Goal: Book appointment/travel/reservation

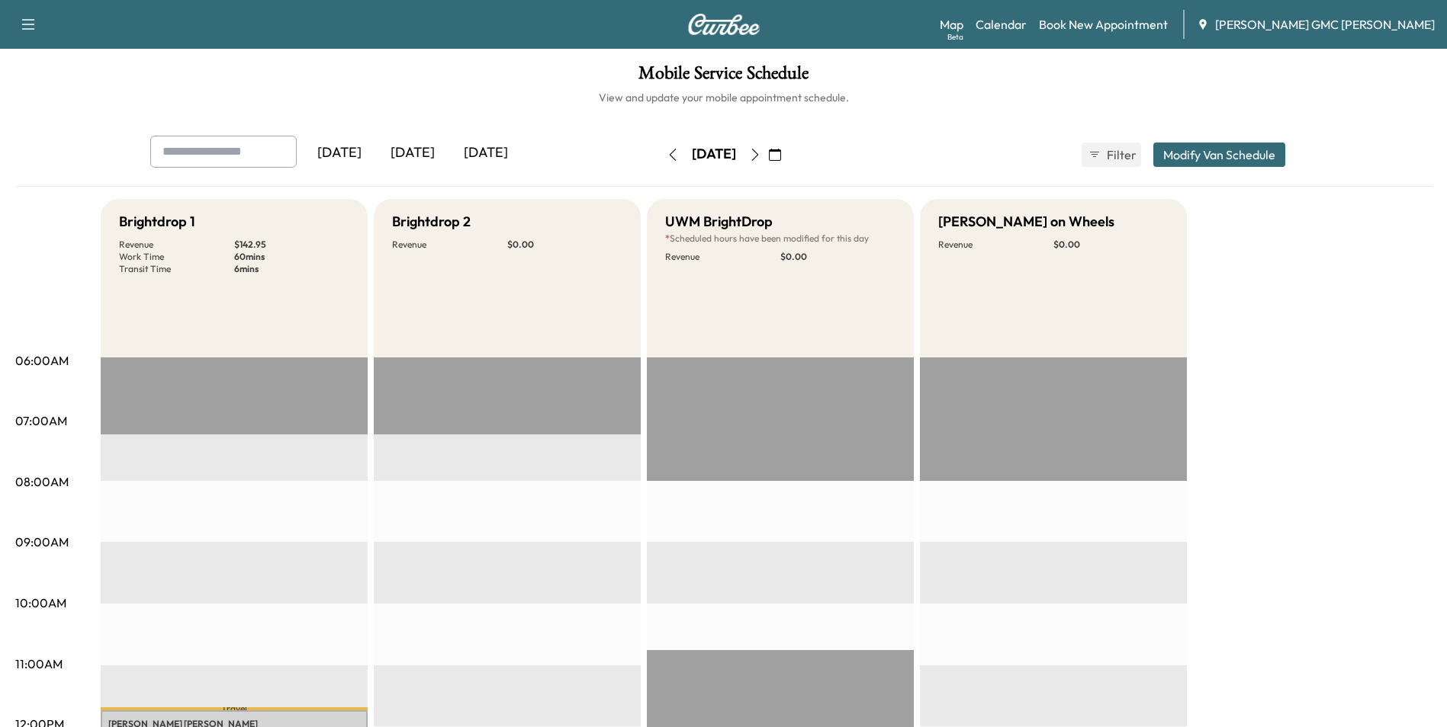
click at [31, 27] on icon "button" at bounding box center [28, 24] width 18 height 18
click at [345, 34] on div "Support Log Out Map Beta Calendar Book New Appointment [PERSON_NAME] GMC [PERSO…" at bounding box center [723, 24] width 1447 height 49
click at [1135, 24] on link "Book New Appointment" at bounding box center [1103, 24] width 129 height 18
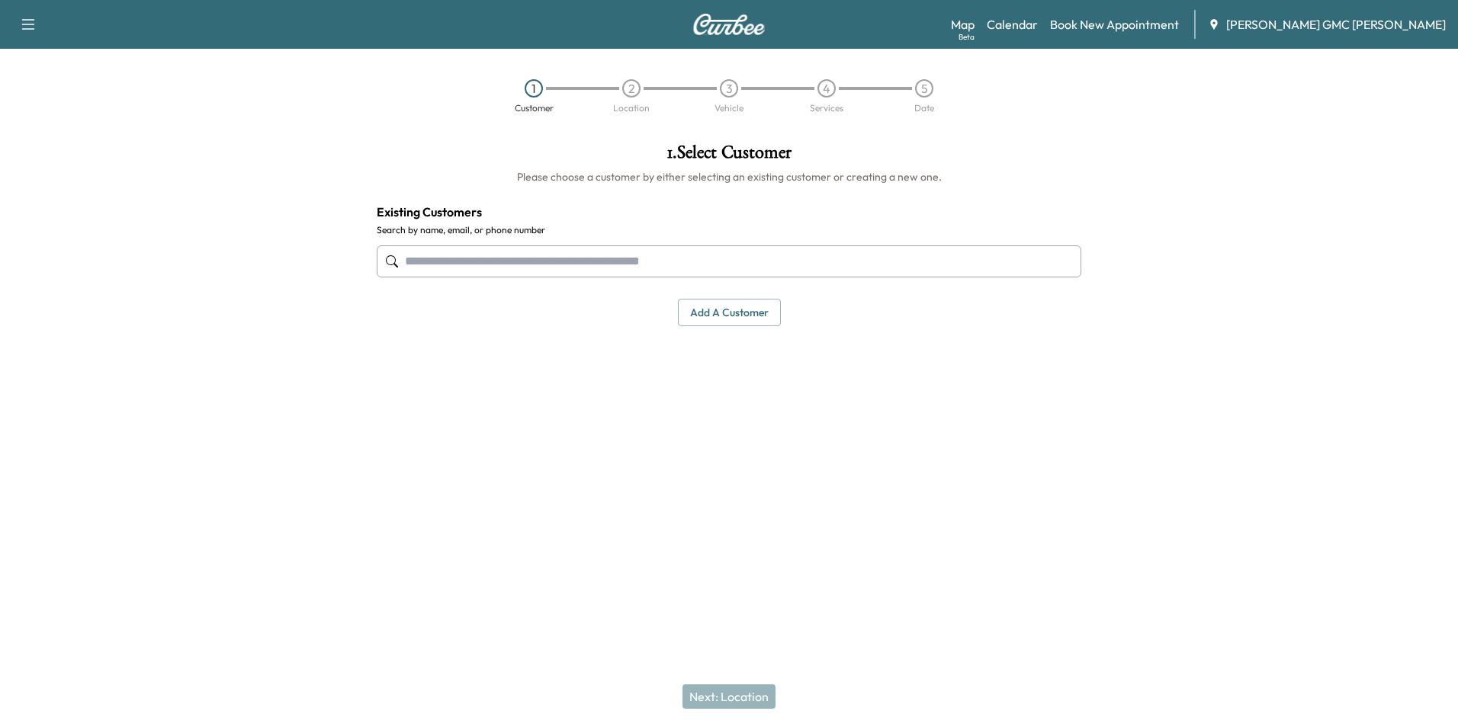
click at [562, 261] on input "text" at bounding box center [729, 262] width 705 height 32
type input "*"
click at [749, 326] on button "Add a customer" at bounding box center [729, 313] width 103 height 28
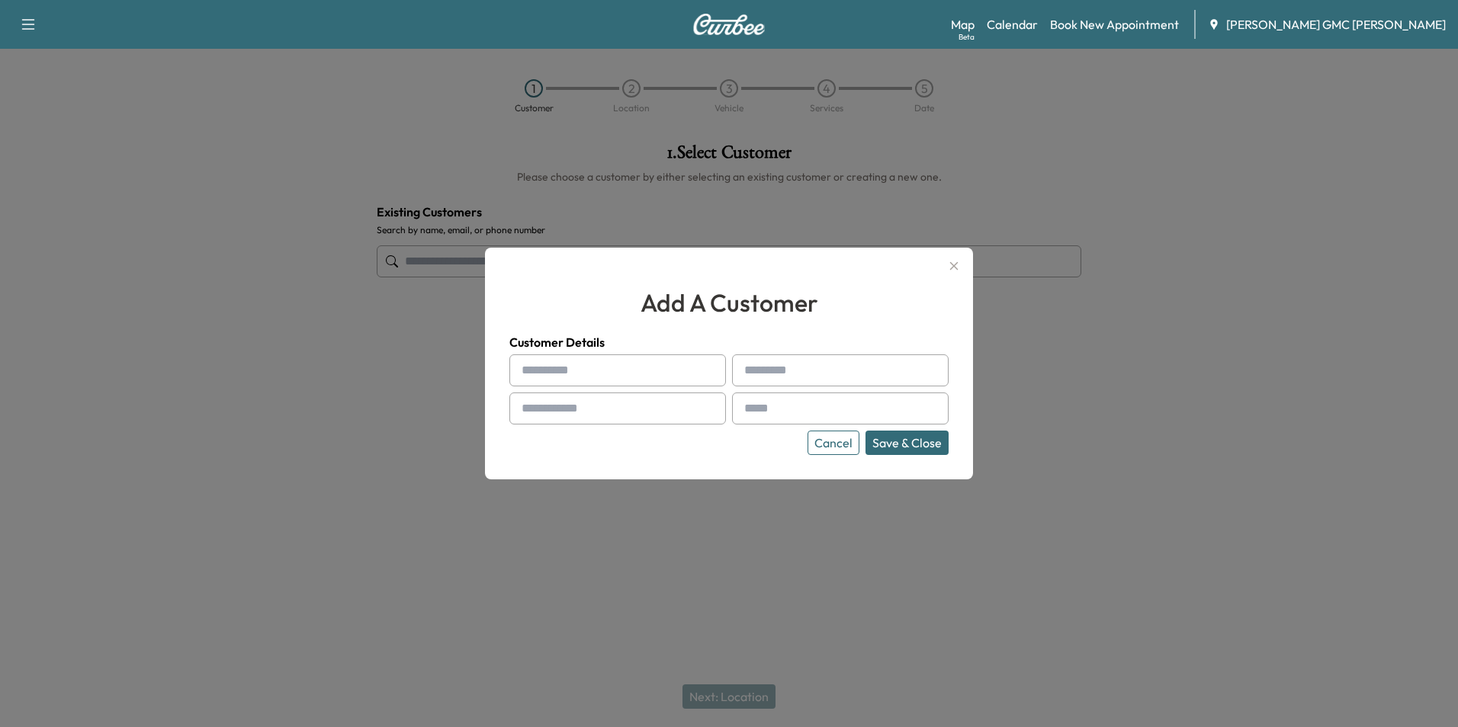
click at [592, 367] on input "text" at bounding box center [617, 371] width 217 height 32
click at [592, 367] on input "*****" at bounding box center [617, 371] width 217 height 32
type input "*"
type input "*****"
drag, startPoint x: 605, startPoint y: 380, endPoint x: 489, endPoint y: 375, distance: 116.0
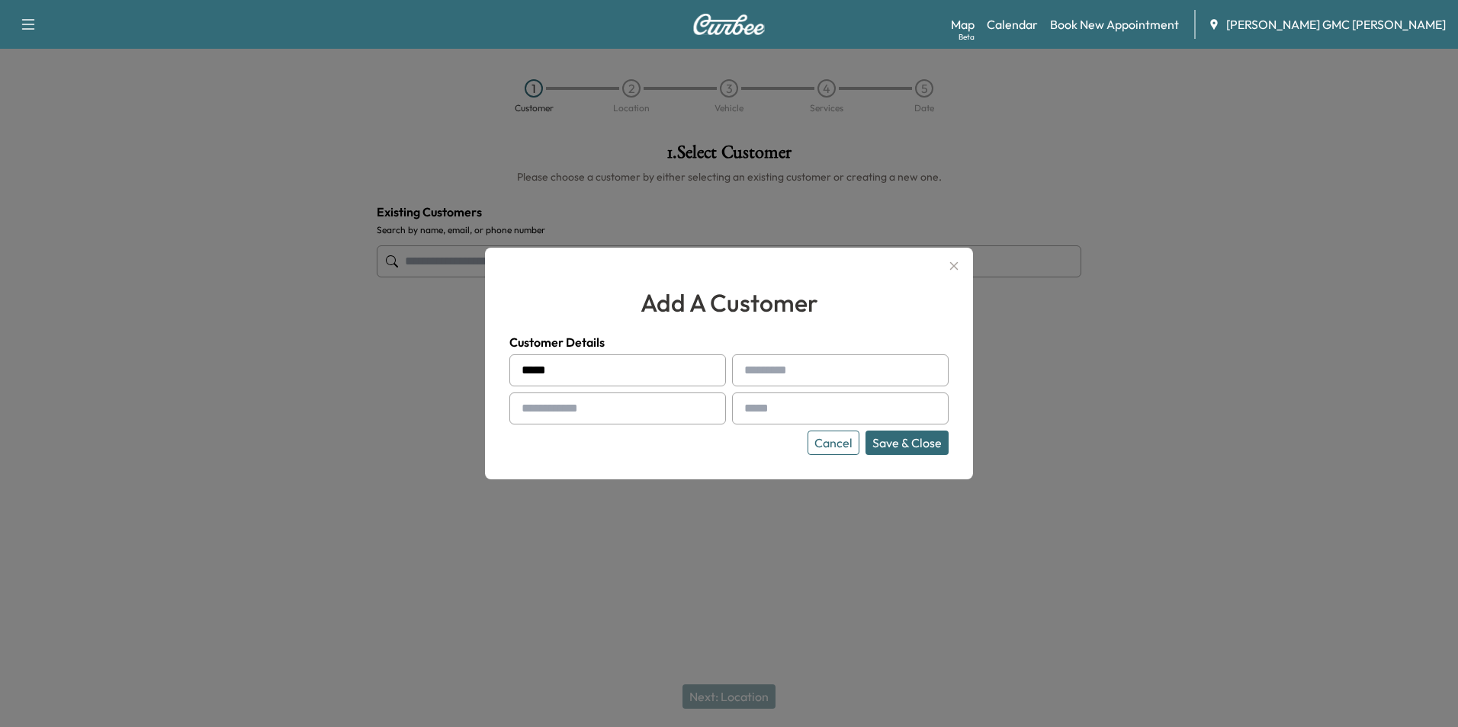
click at [500, 381] on div "add a customer Customer Details ***** Cancel Save & Close" at bounding box center [729, 364] width 488 height 232
type input "***"
type input "**********"
click at [554, 402] on input "text" at bounding box center [617, 409] width 217 height 32
type input "**********"
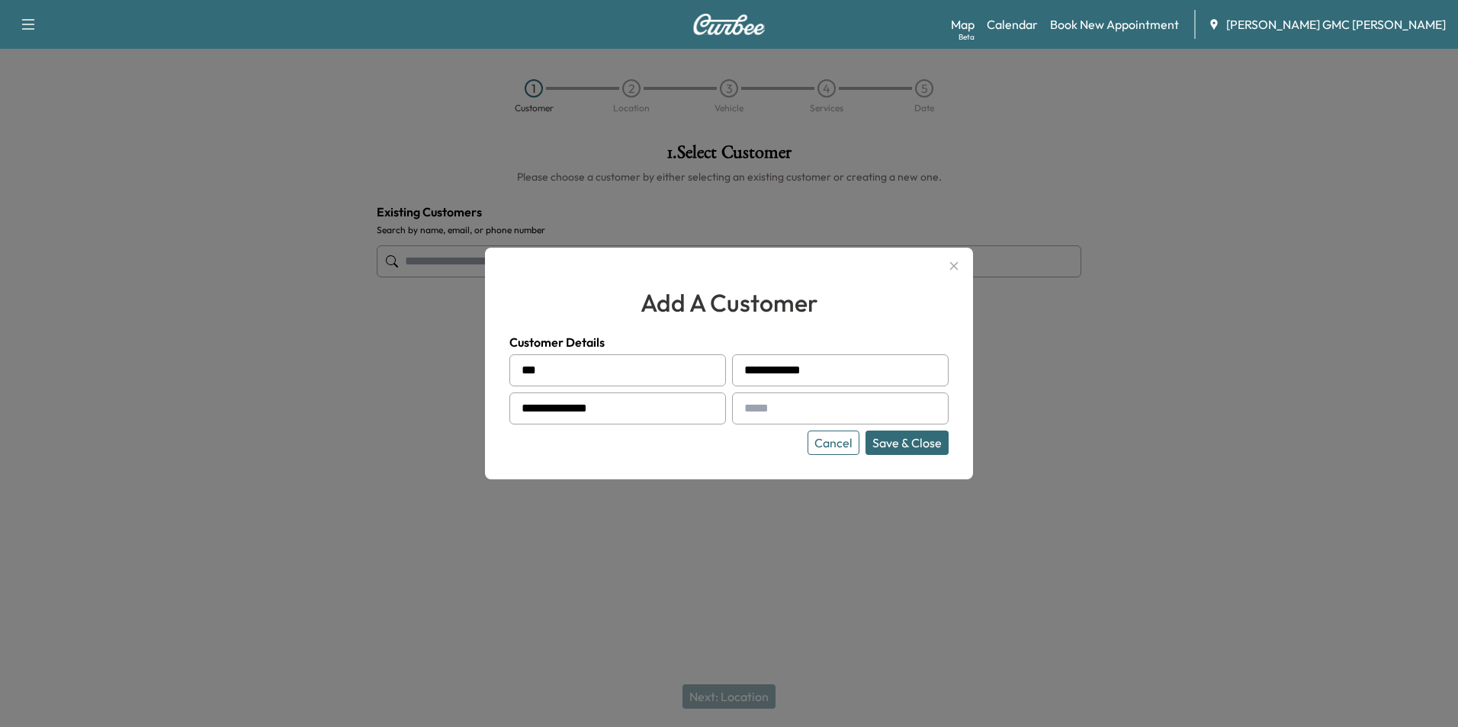
click at [759, 413] on input "text" at bounding box center [840, 409] width 217 height 32
type input "**********"
click at [906, 441] on button "Save & Close" at bounding box center [906, 443] width 83 height 24
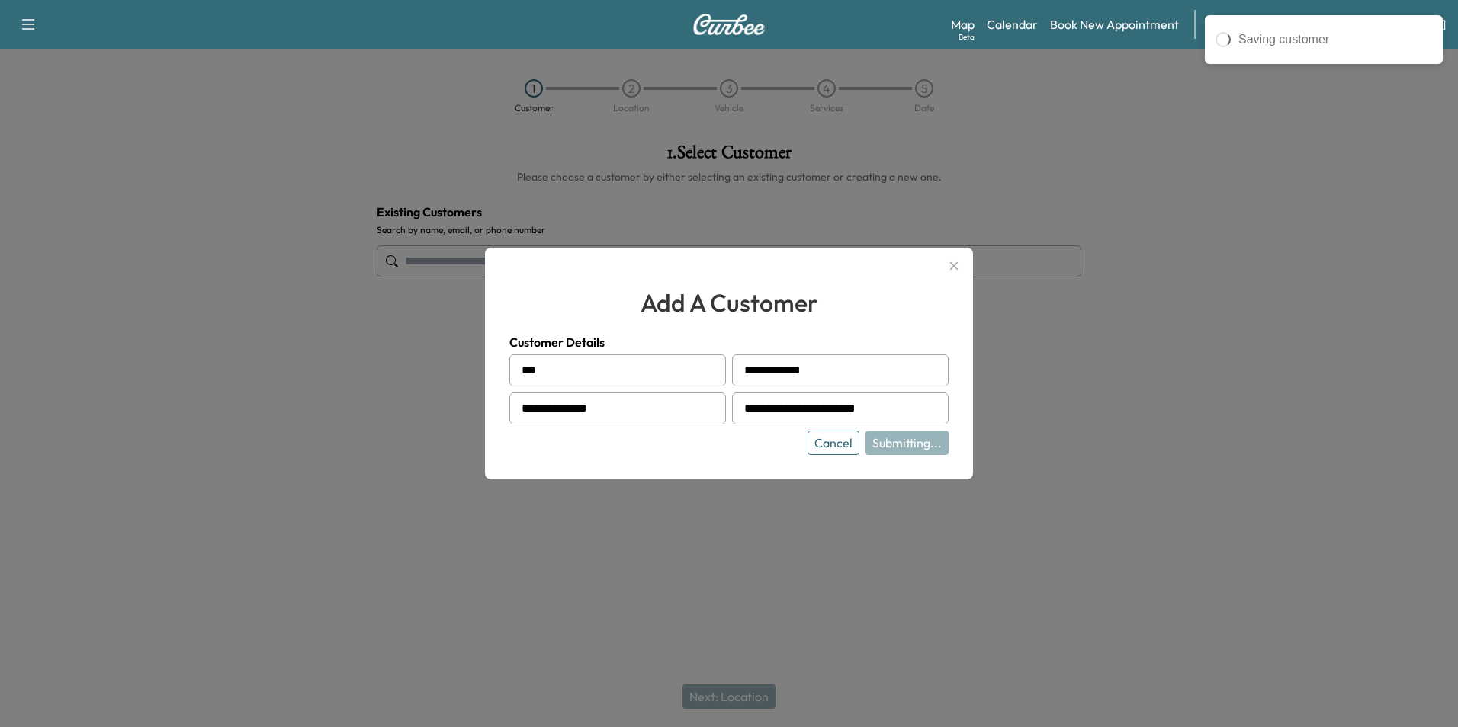
type input "**********"
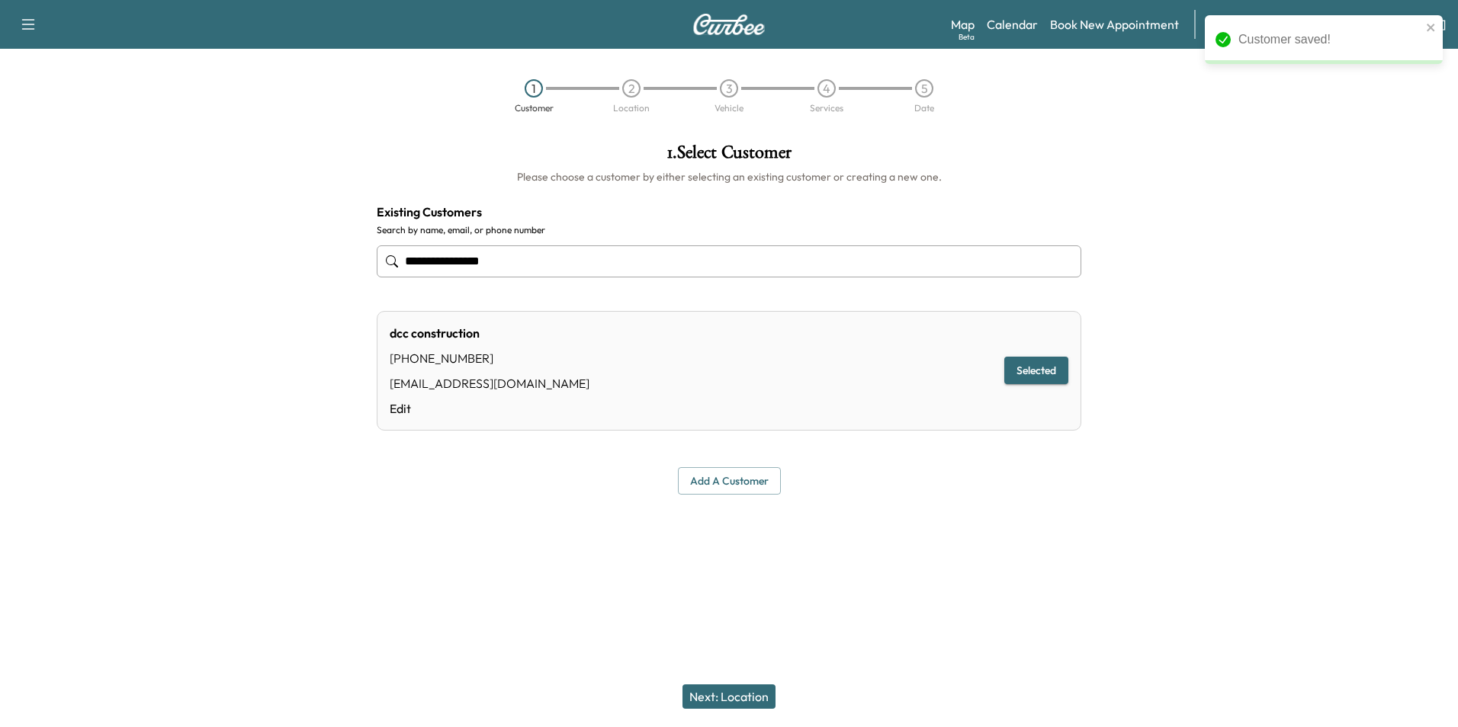
click at [1020, 374] on button "Selected" at bounding box center [1036, 371] width 64 height 28
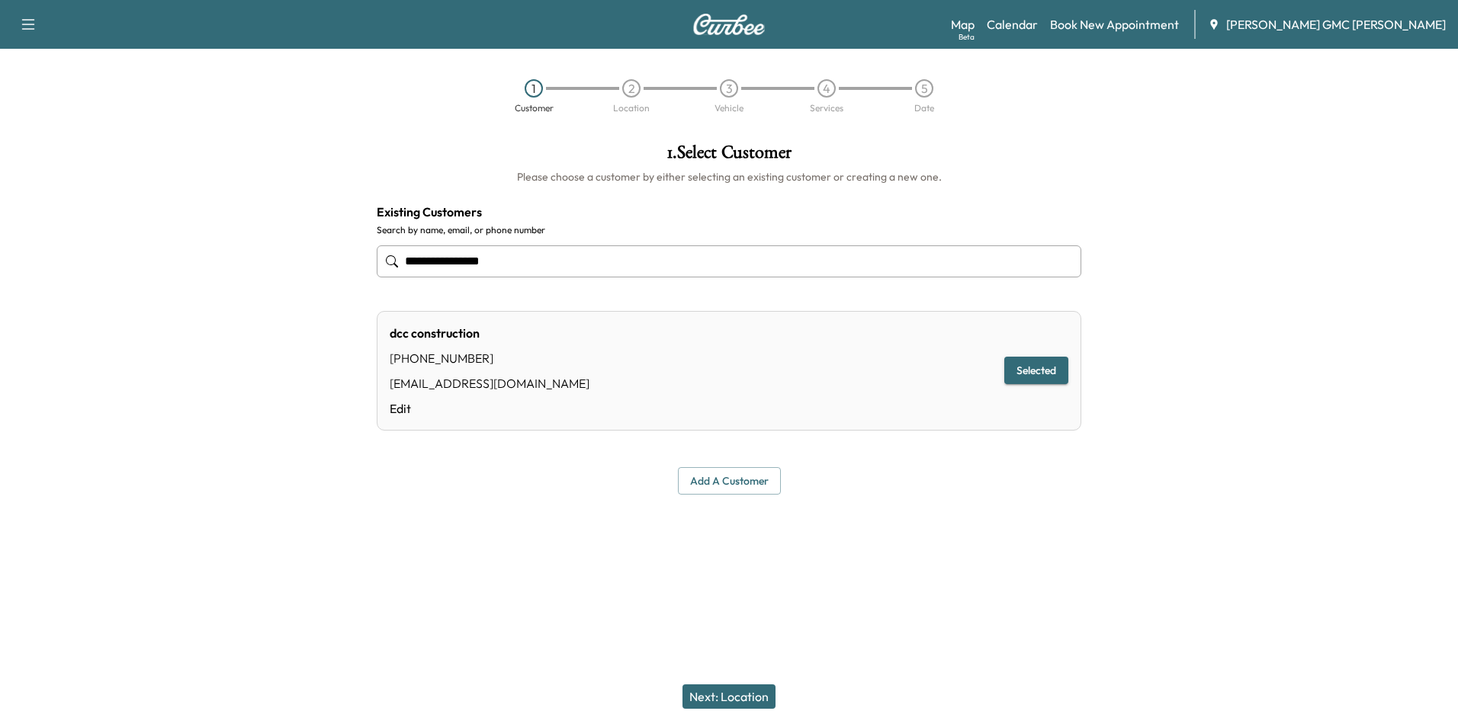
click at [1016, 370] on button "Selected" at bounding box center [1036, 371] width 64 height 28
click at [727, 702] on button "Next: Location" at bounding box center [728, 697] width 93 height 24
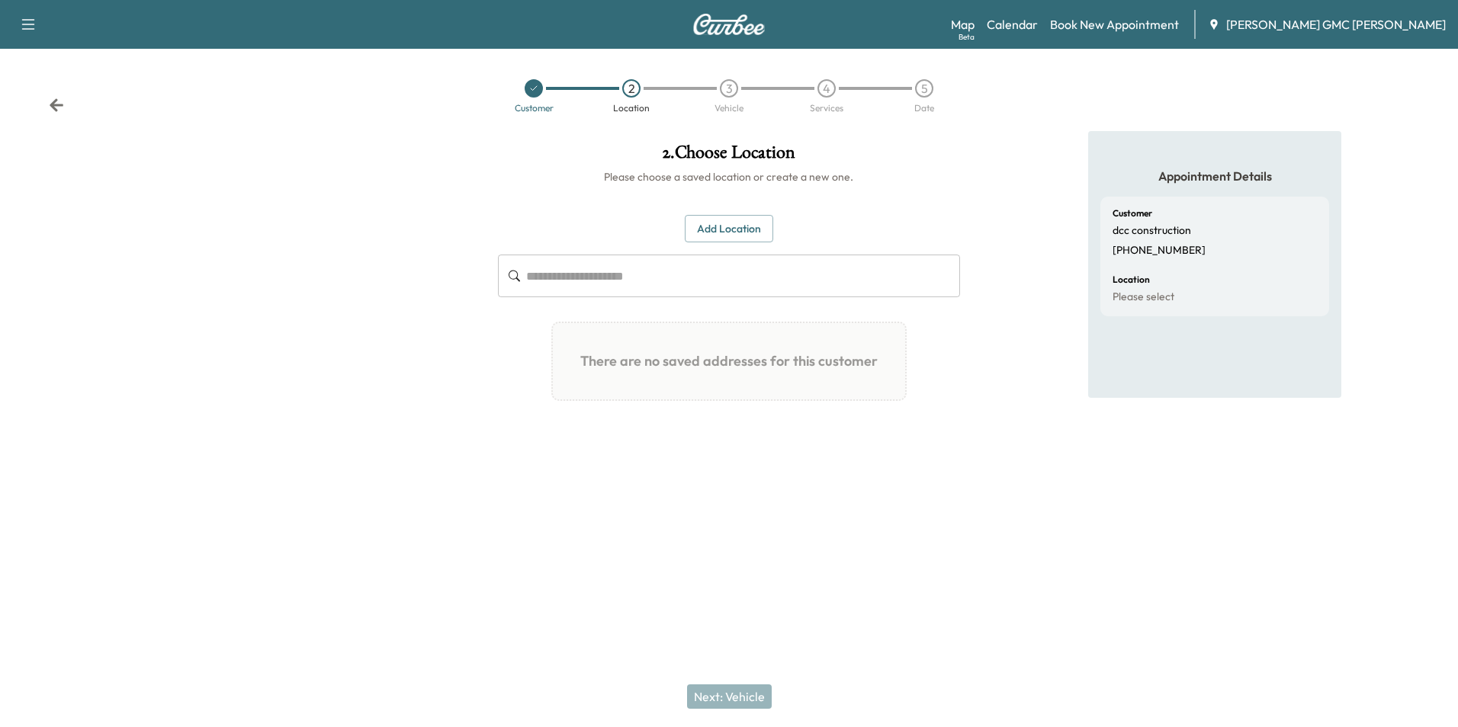
click at [720, 272] on input "text" at bounding box center [742, 276] width 433 height 43
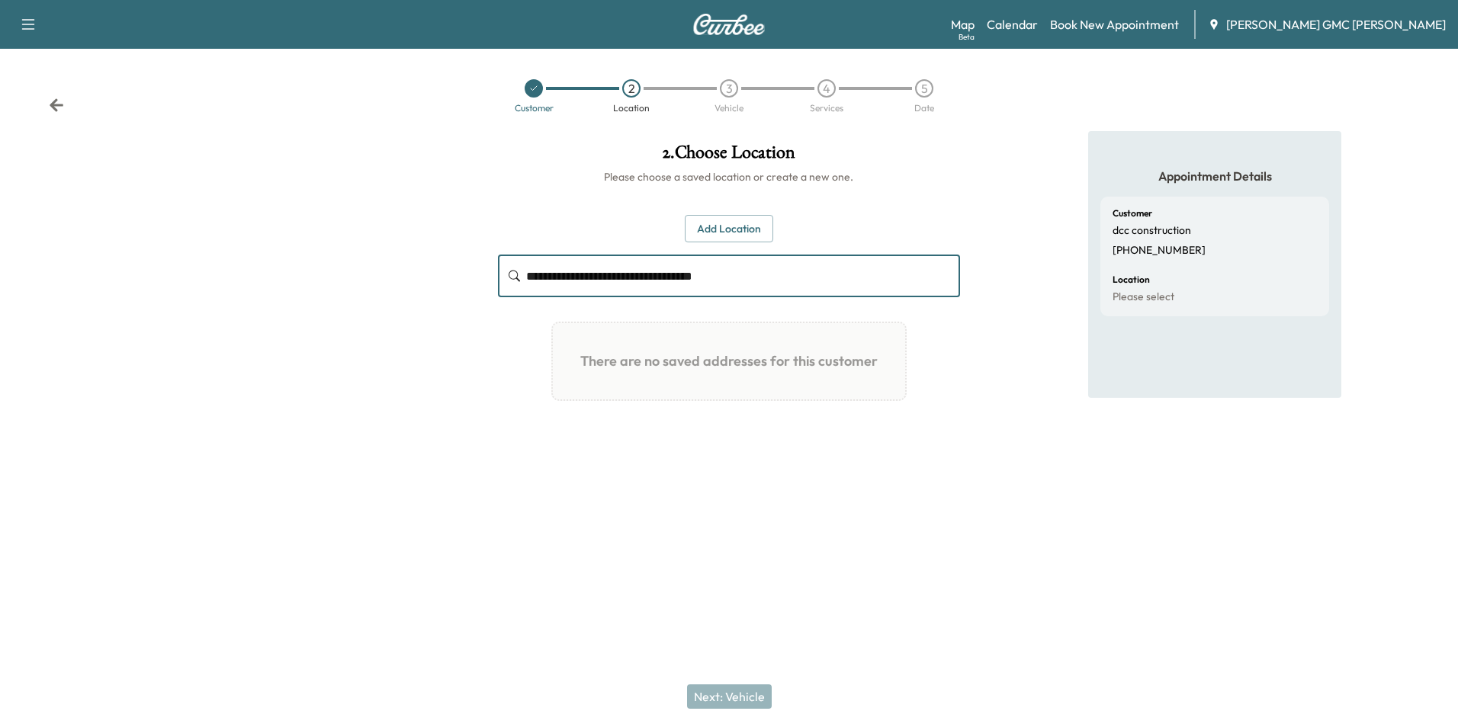
type input "**********"
click at [748, 224] on button "Add Location" at bounding box center [729, 229] width 88 height 28
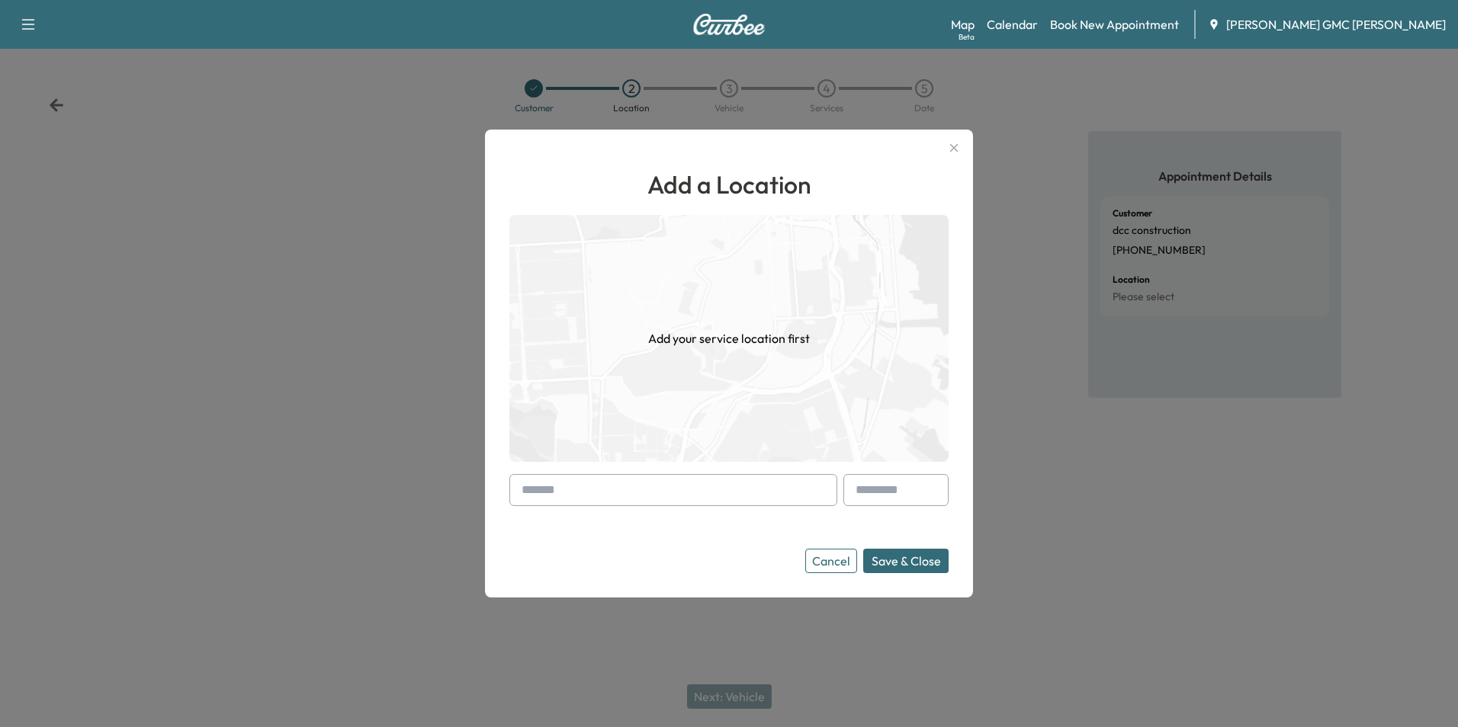
click at [608, 503] on input "text" at bounding box center [673, 490] width 328 height 32
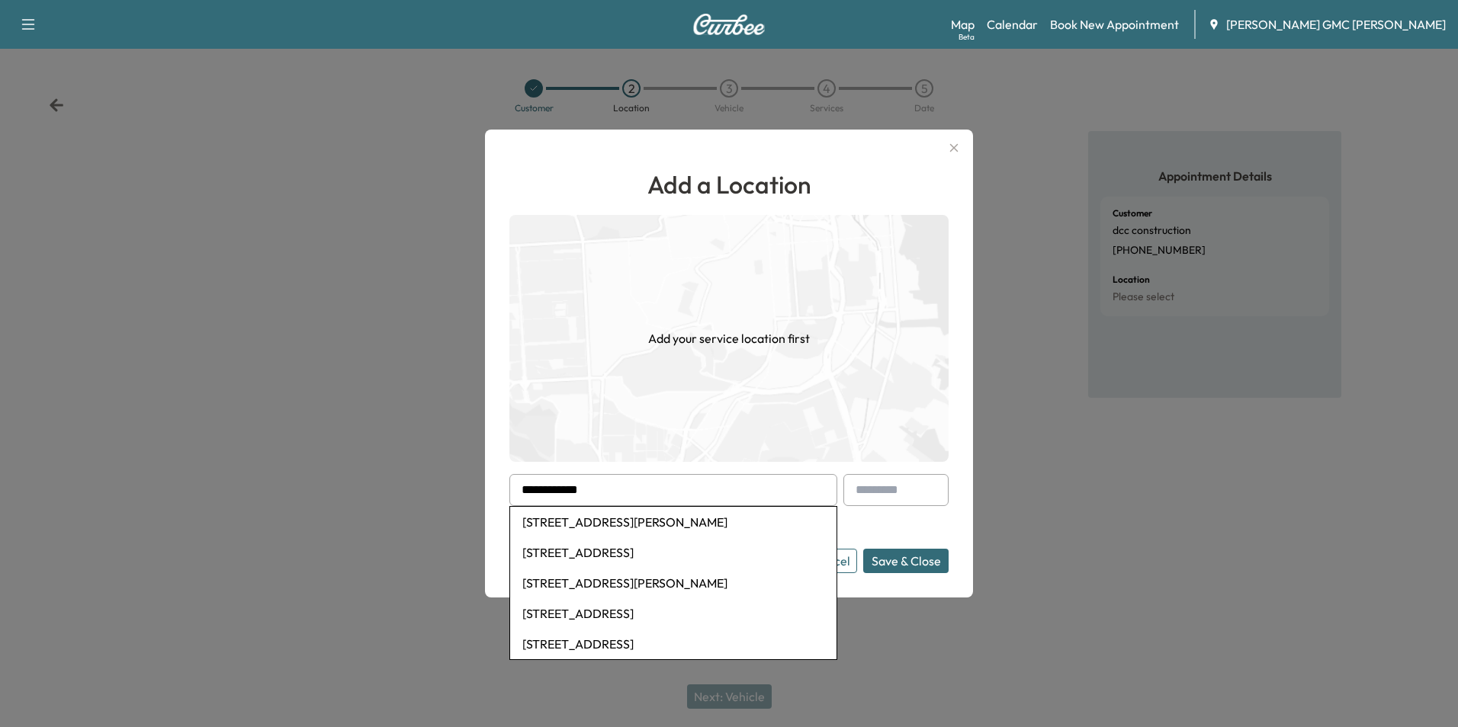
click at [655, 525] on li "[STREET_ADDRESS][PERSON_NAME]" at bounding box center [673, 522] width 326 height 31
type input "**********"
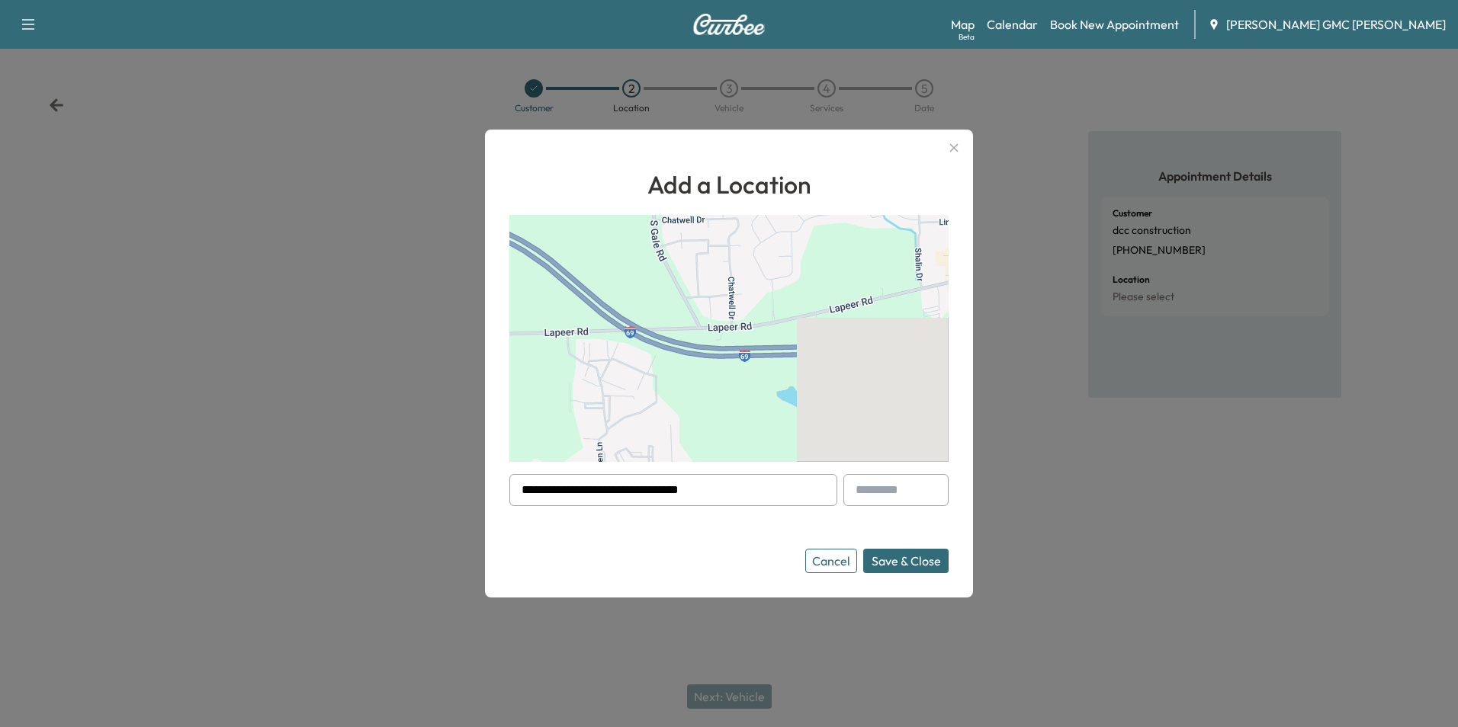
click at [901, 567] on button "Save & Close" at bounding box center [905, 561] width 85 height 24
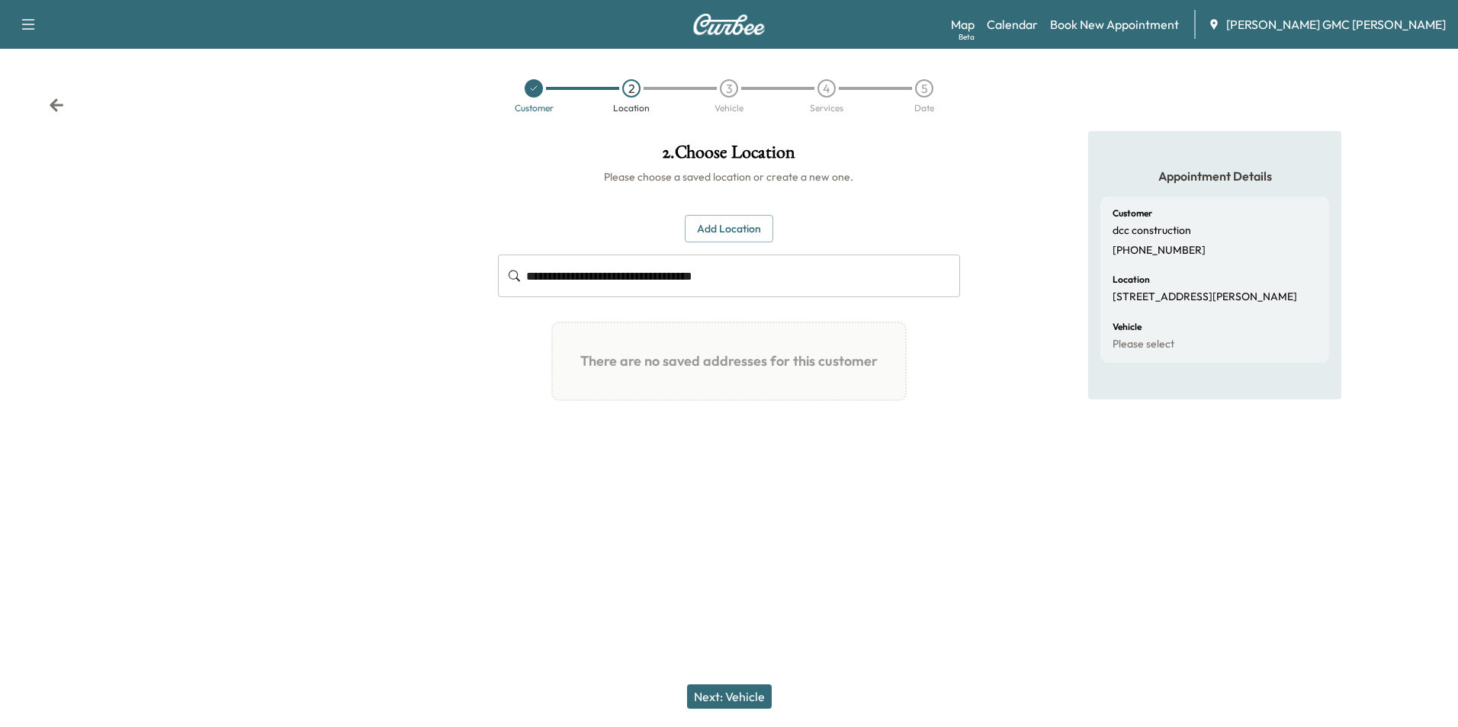
click at [735, 697] on button "Next: Vehicle" at bounding box center [729, 697] width 85 height 24
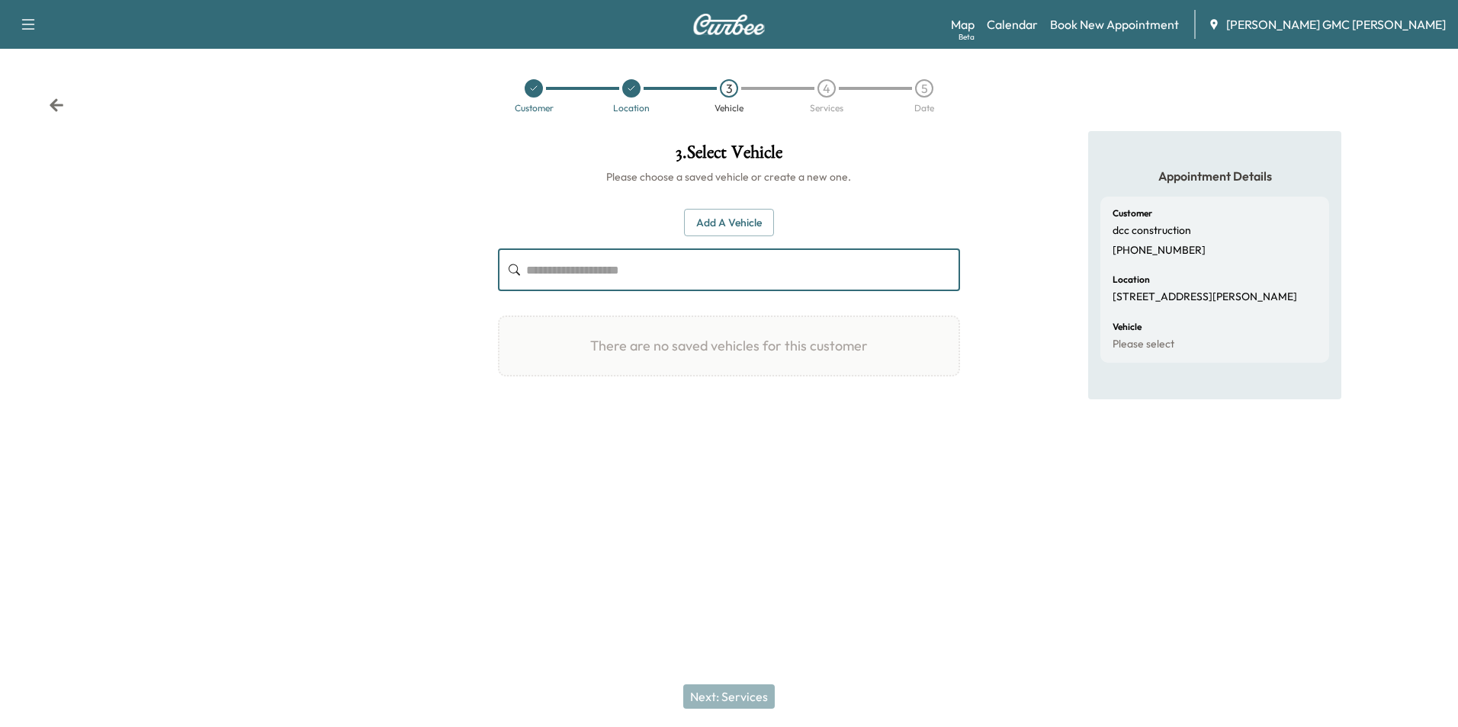
click at [596, 269] on input "text" at bounding box center [742, 270] width 433 height 43
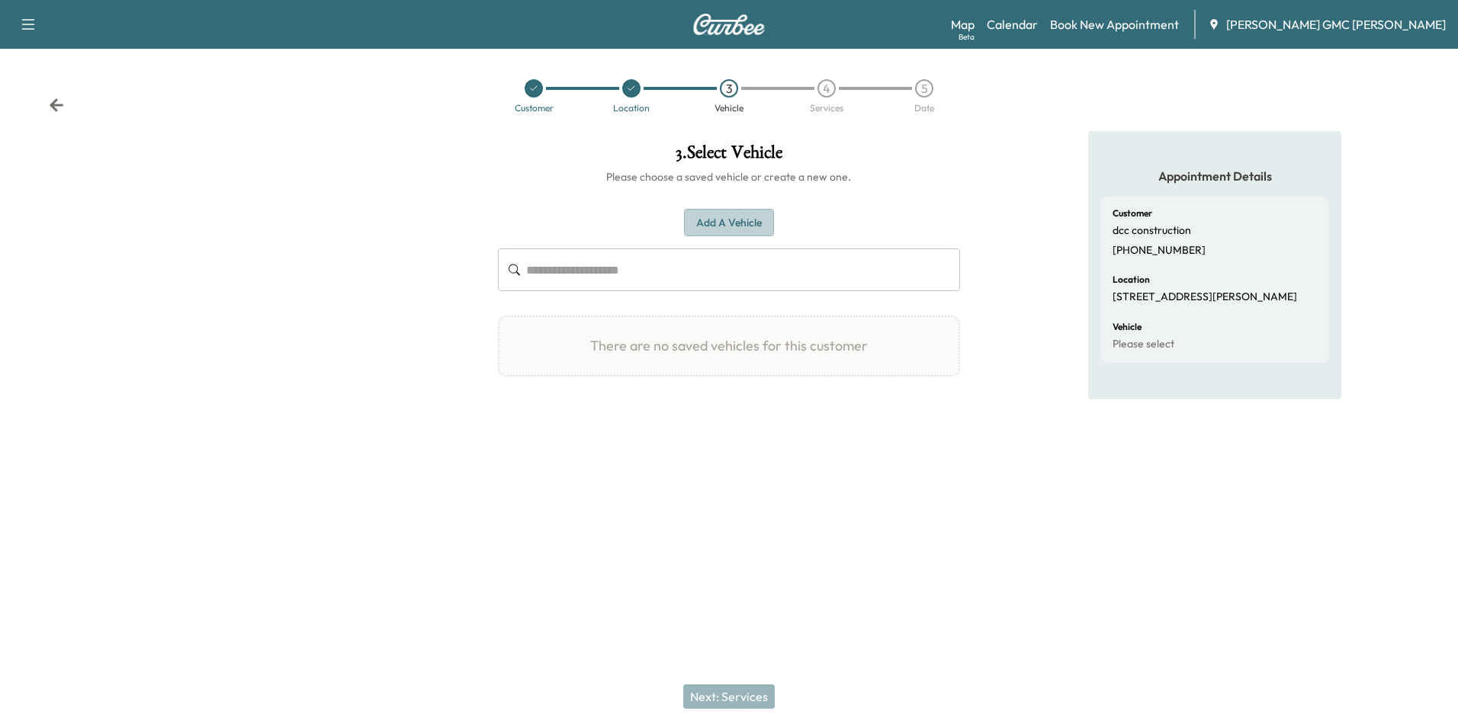
click at [718, 227] on button "Add a Vehicle" at bounding box center [729, 223] width 90 height 28
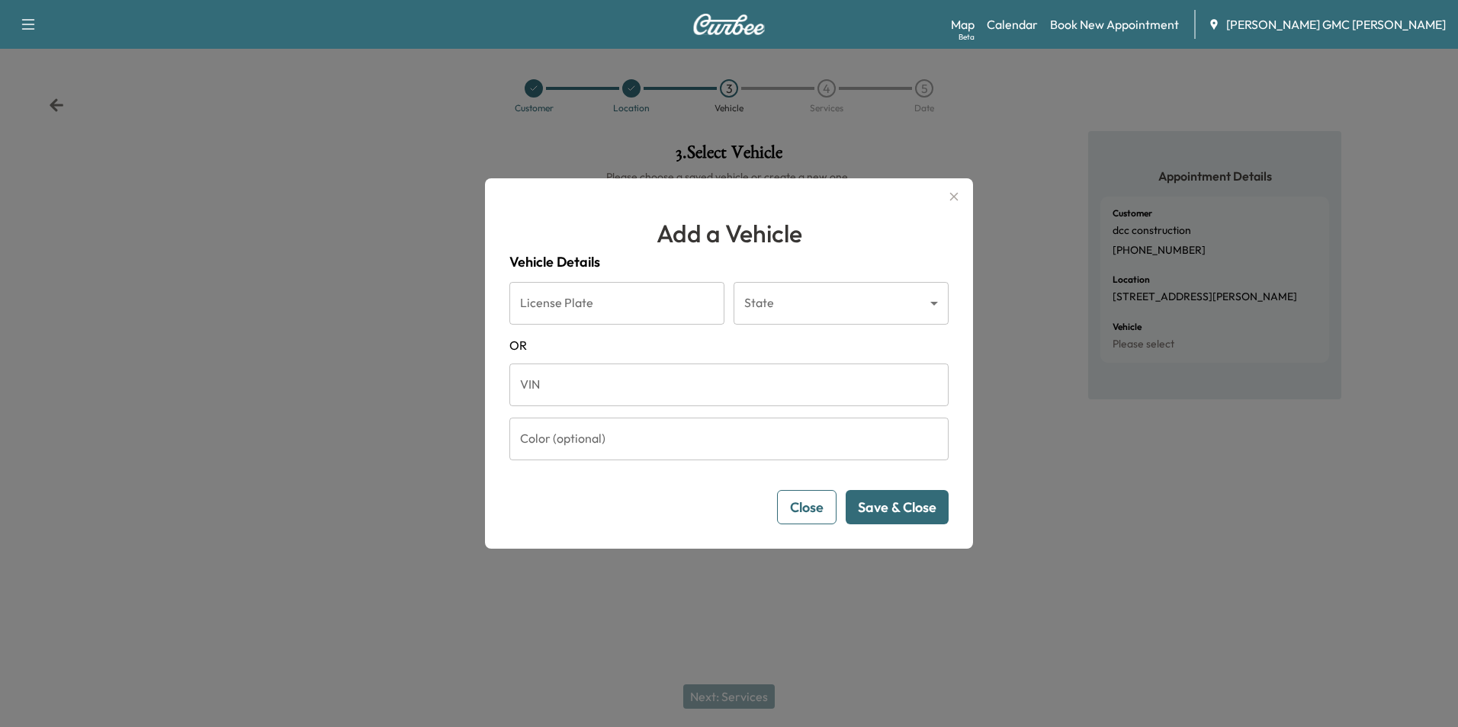
click at [605, 411] on form "License Plate License Plate State ​ State [US_STATE] VIN VIN Color (optional) C…" at bounding box center [728, 403] width 439 height 242
click at [620, 377] on input "VIN" at bounding box center [728, 385] width 439 height 43
type input "*"
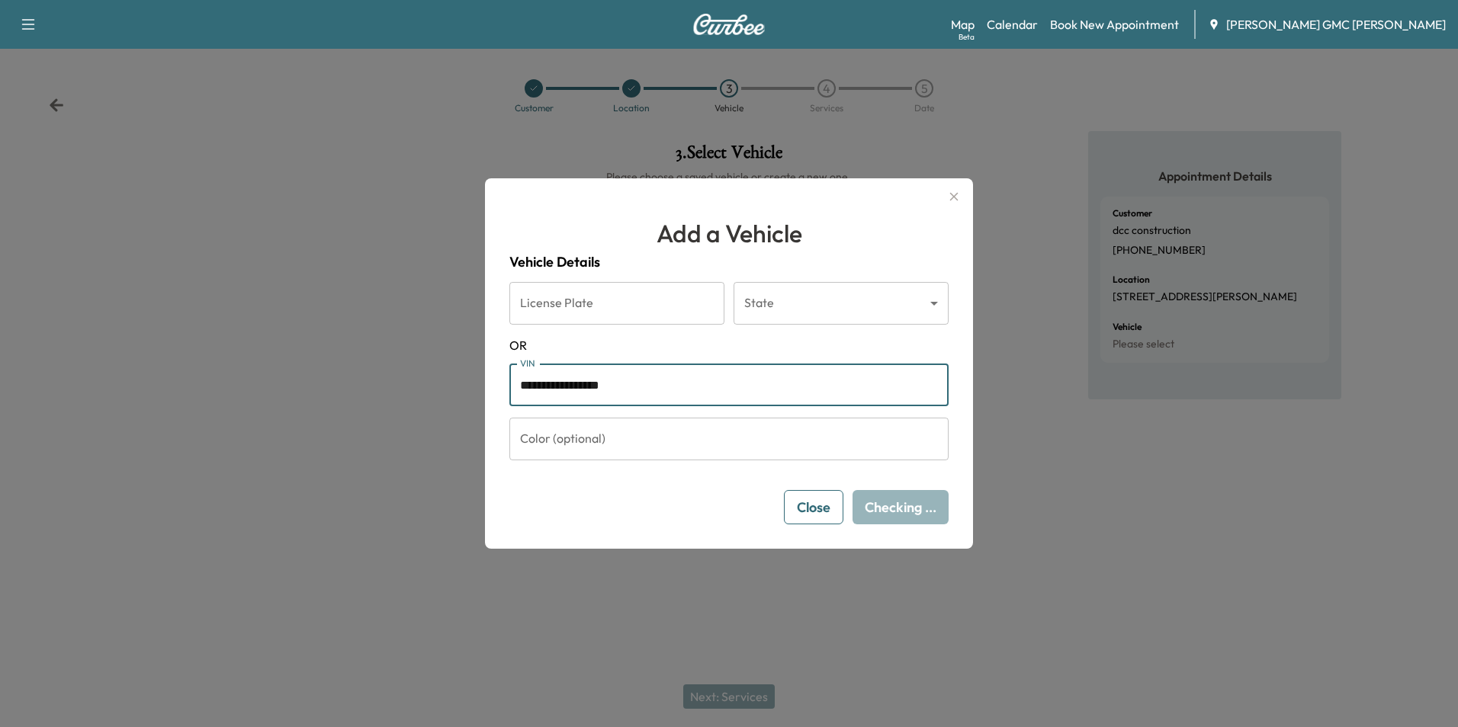
type input "**********"
click at [669, 438] on input "Color (optional)" at bounding box center [728, 439] width 439 height 43
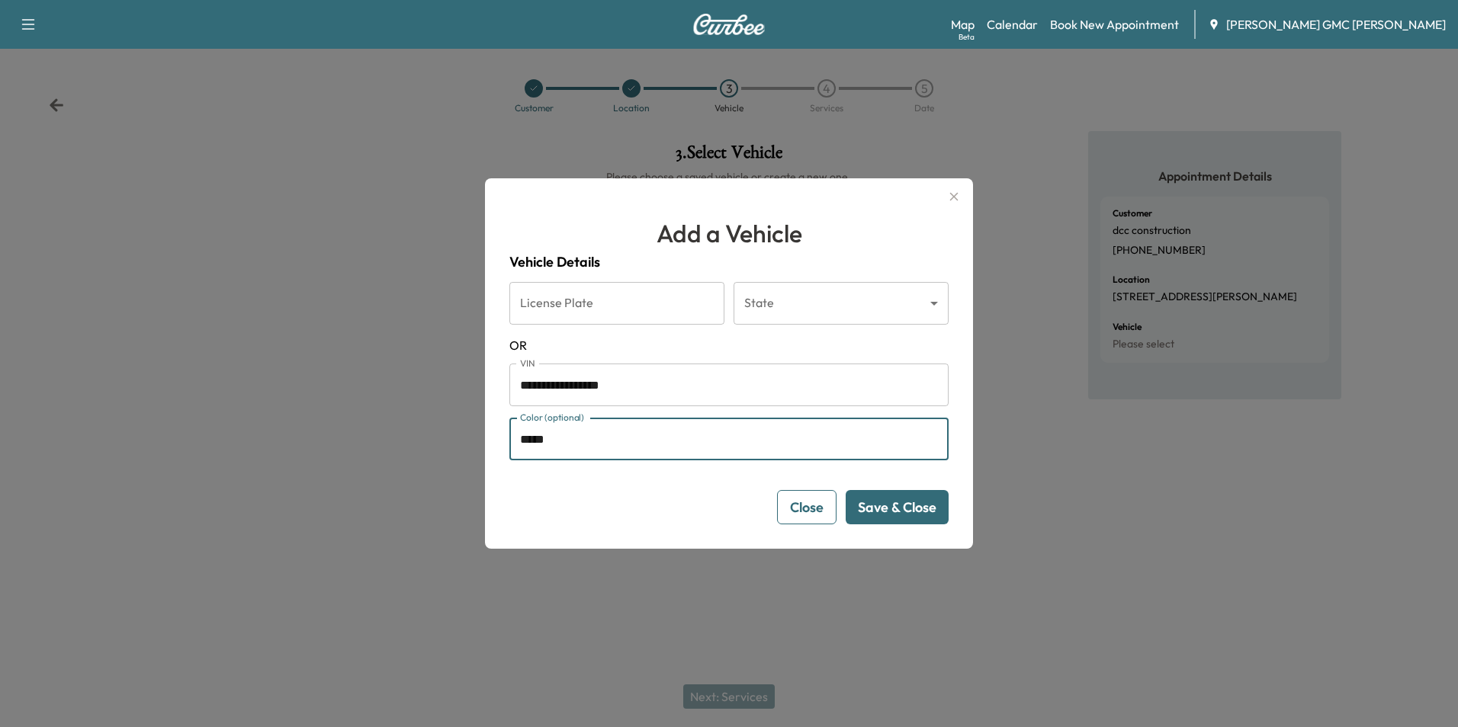
type input "*****"
click at [890, 506] on button "Save & Close" at bounding box center [897, 507] width 103 height 34
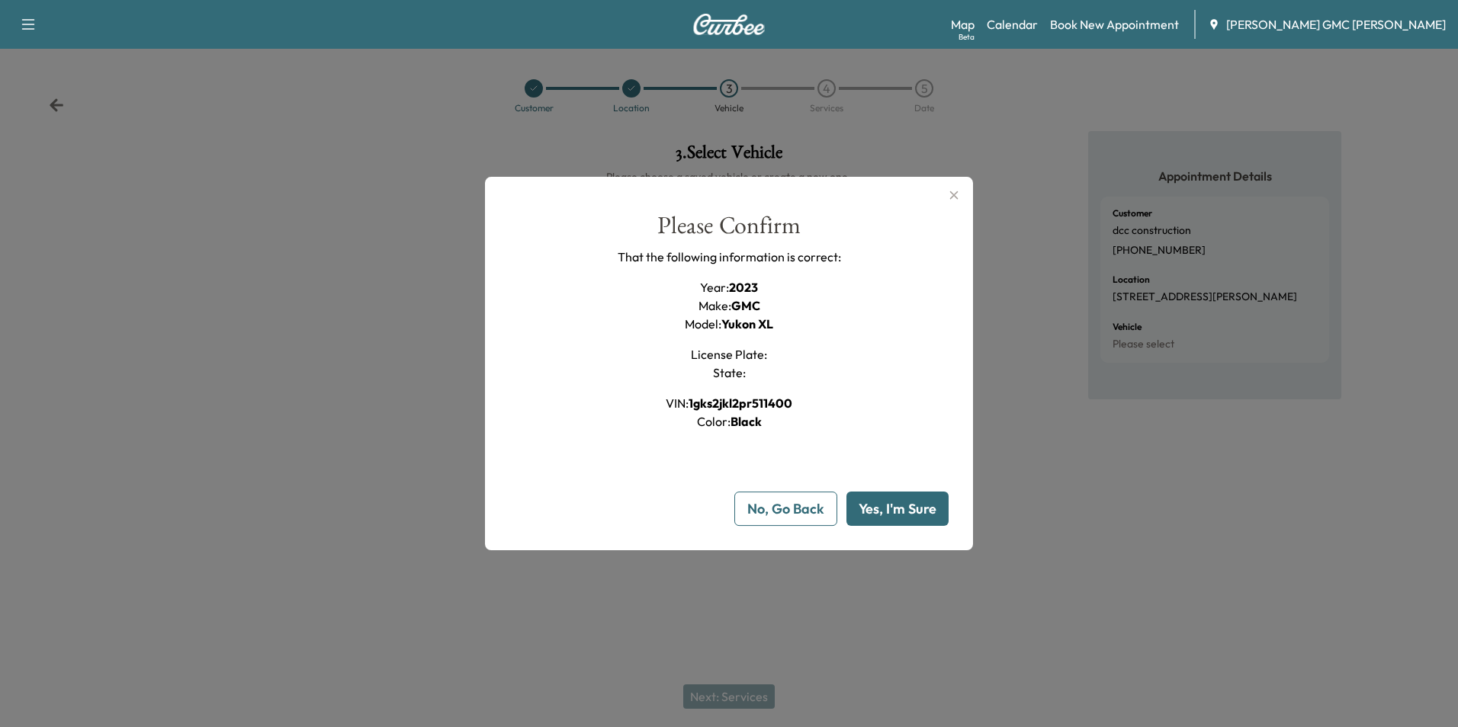
click at [874, 510] on button "Yes, I'm Sure" at bounding box center [897, 509] width 102 height 34
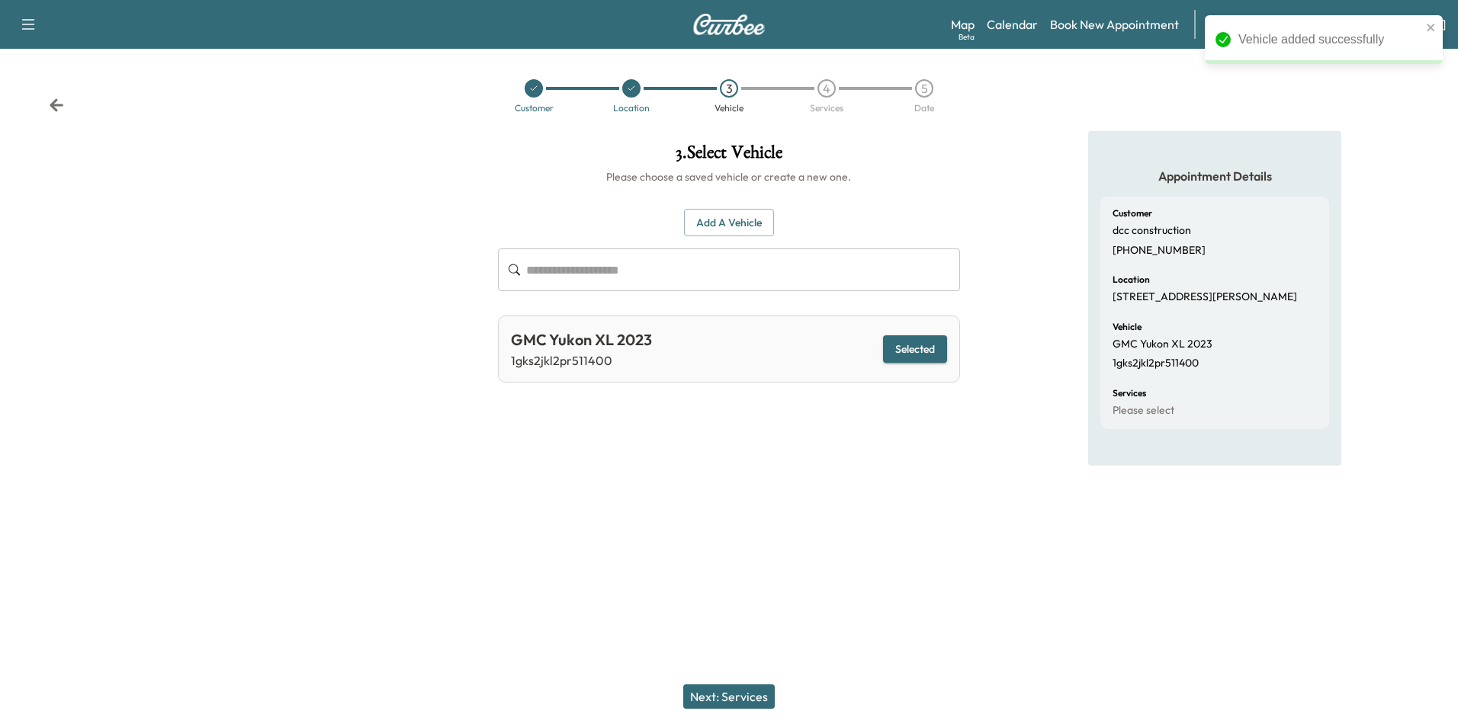
click at [724, 701] on button "Next: Services" at bounding box center [729, 697] width 92 height 24
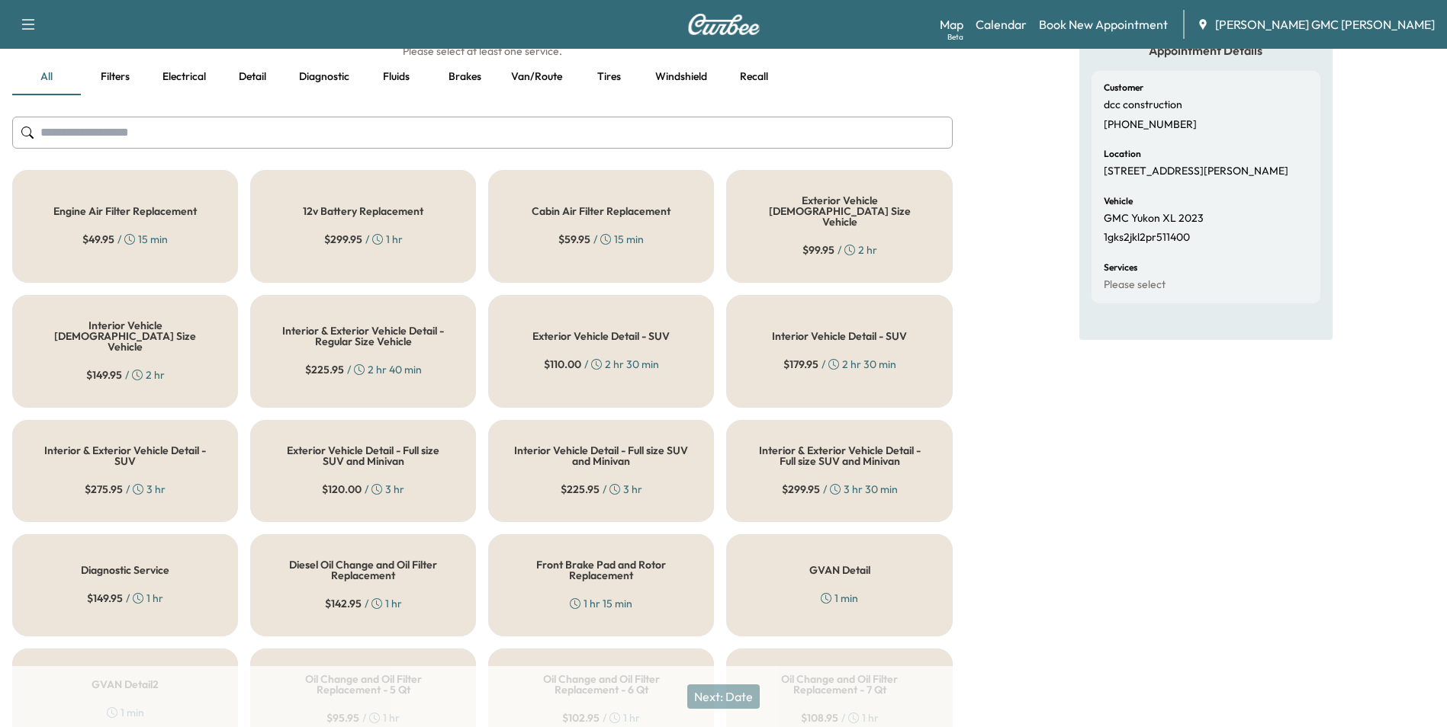
scroll to position [153, 0]
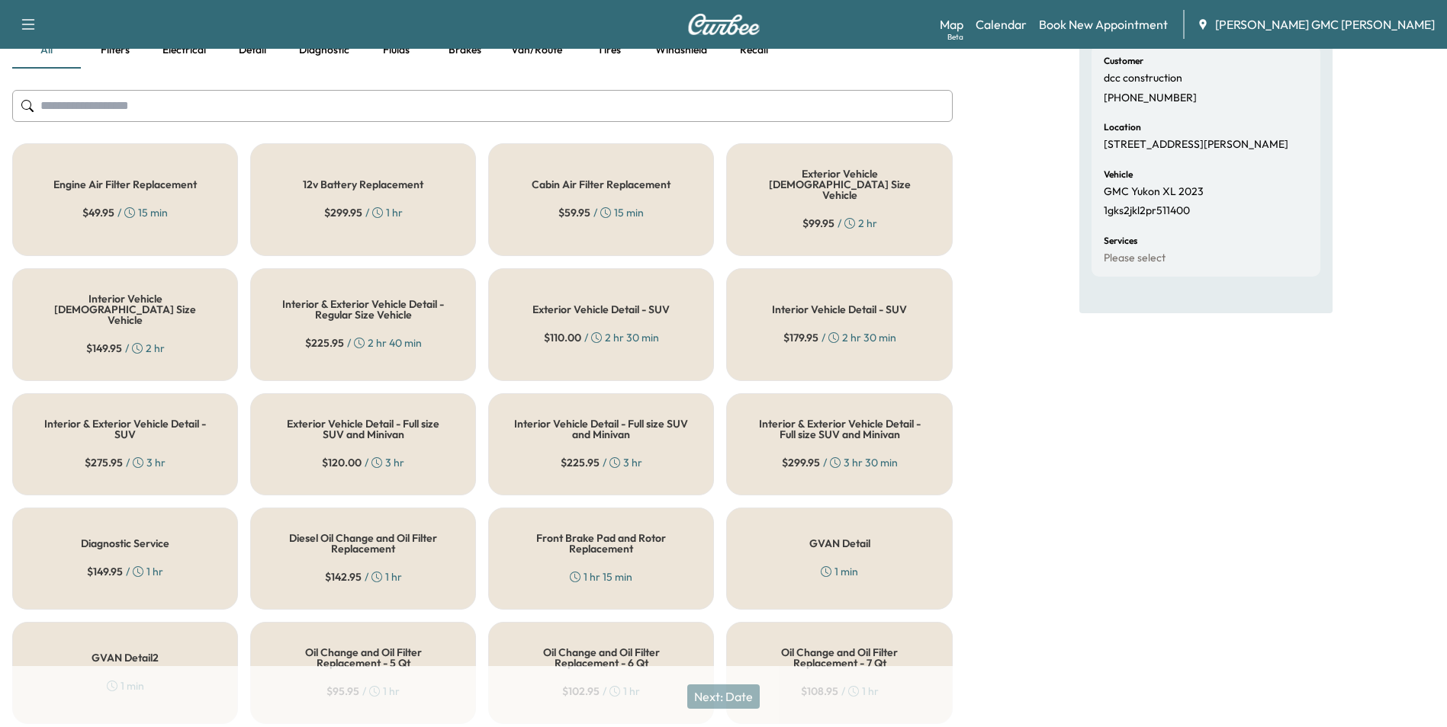
click at [890, 420] on div "Interior & Exterior Vehicle Detail - Full size SUV and Minivan $ 299.95 / 3 hr …" at bounding box center [839, 444] width 226 height 102
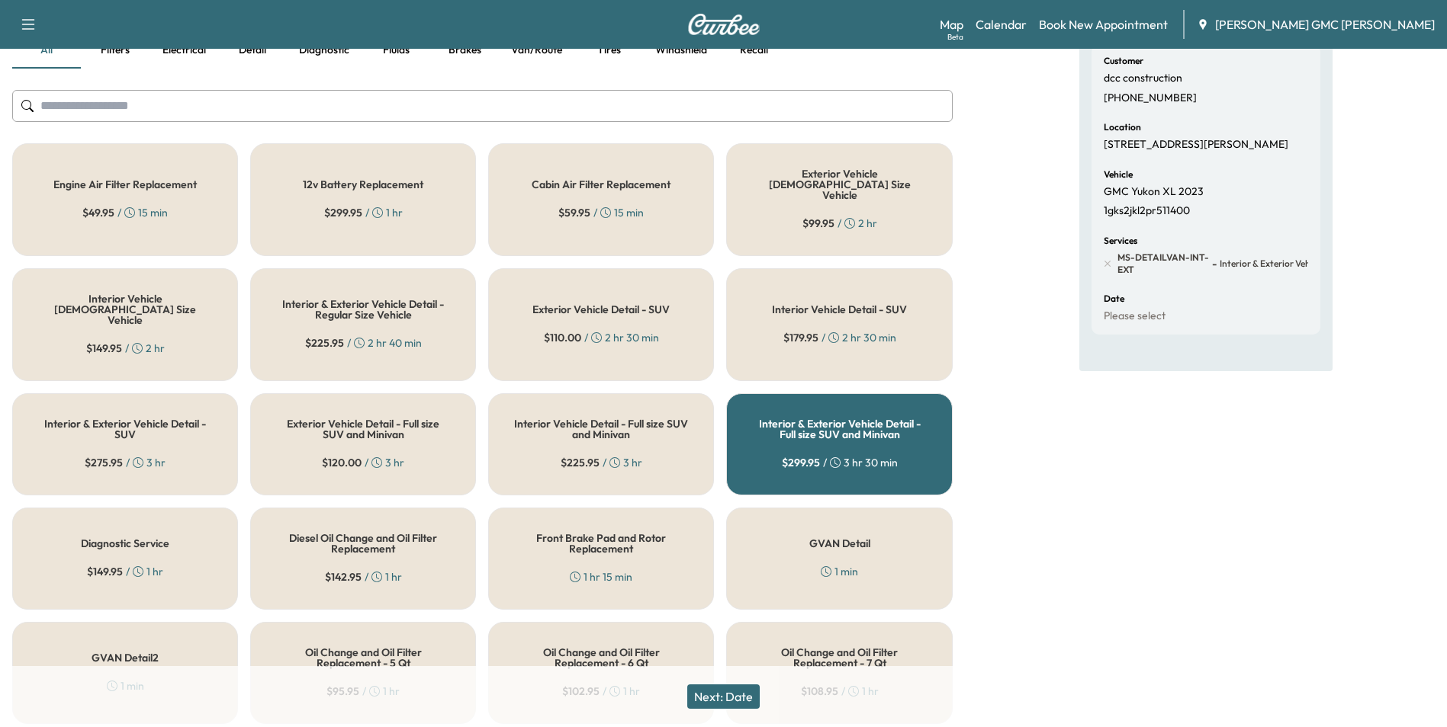
click at [719, 695] on button "Next: Date" at bounding box center [723, 697] width 72 height 24
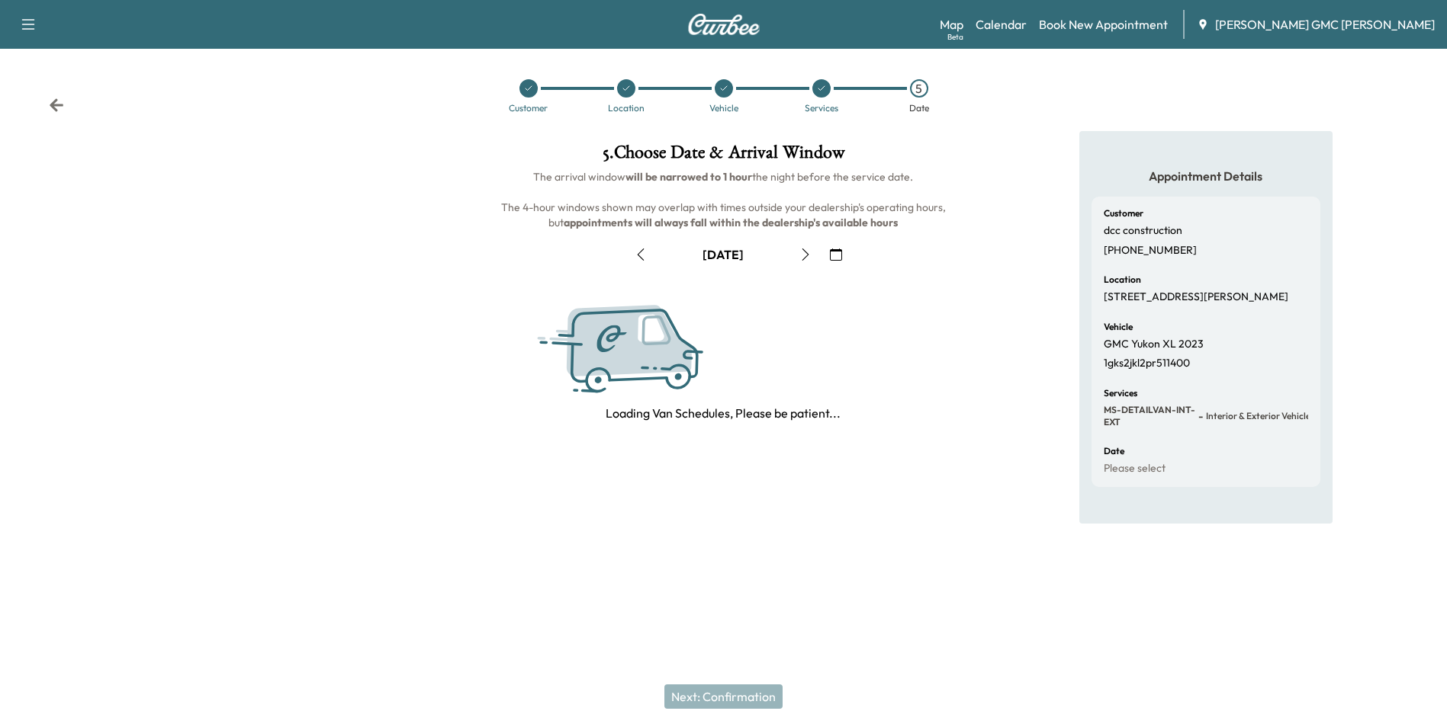
scroll to position [0, 0]
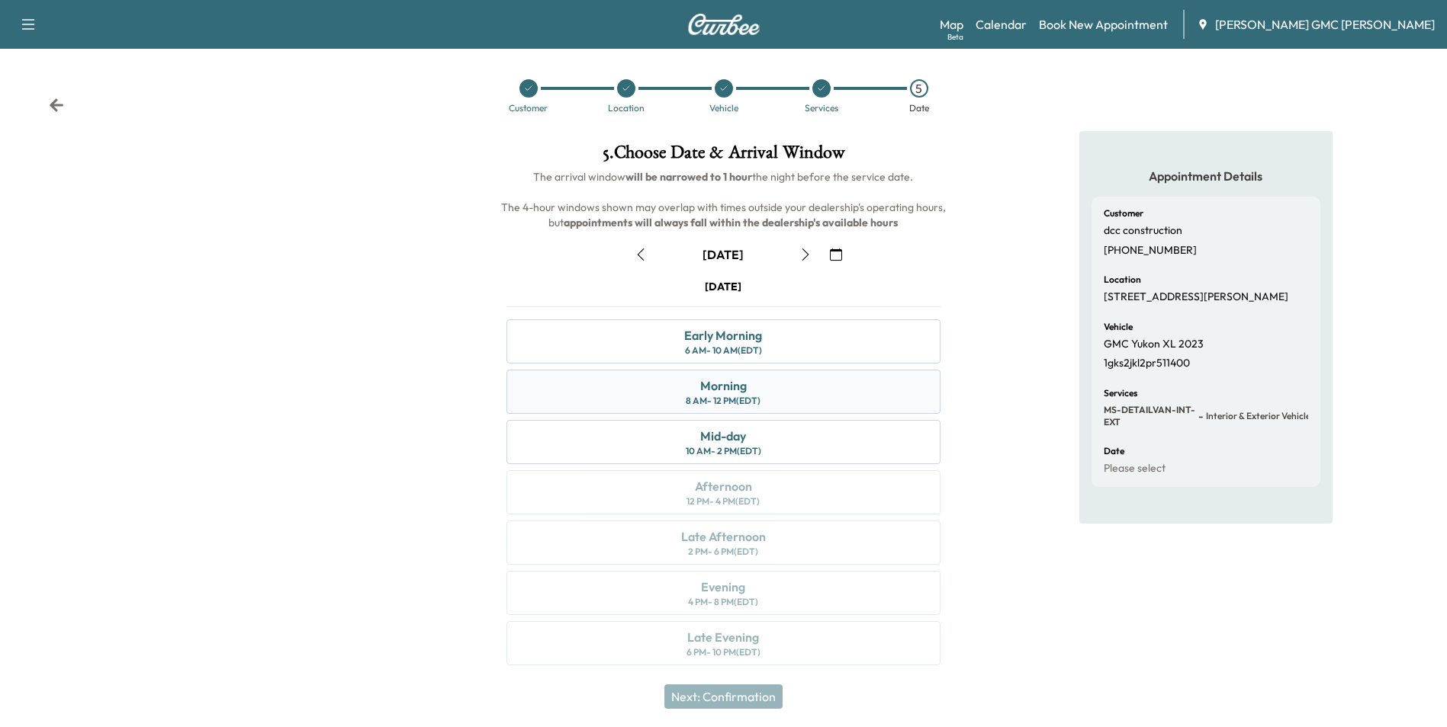
click at [747, 388] on div "Morning 8 AM - 12 PM (EDT)" at bounding box center [722, 392] width 433 height 44
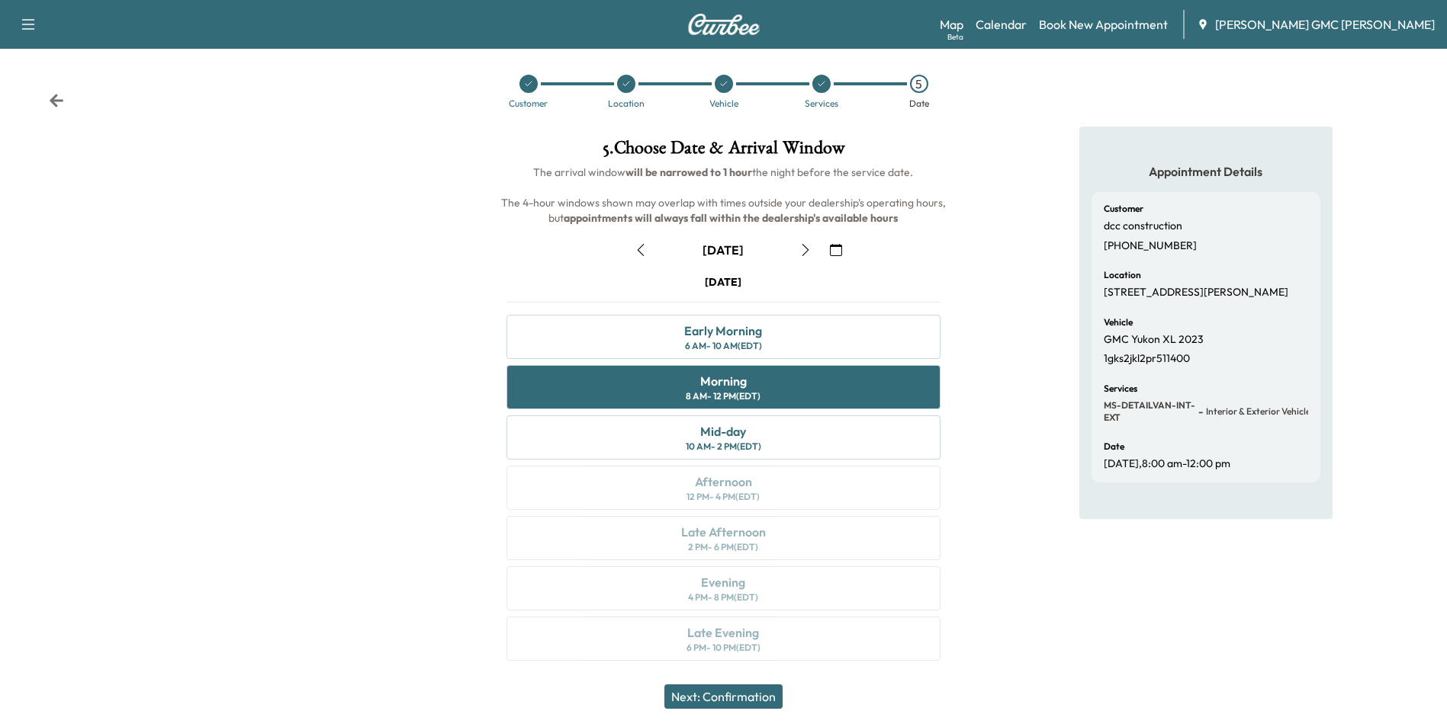
scroll to position [5, 0]
click at [732, 698] on button "Next: Confirmation" at bounding box center [723, 697] width 118 height 24
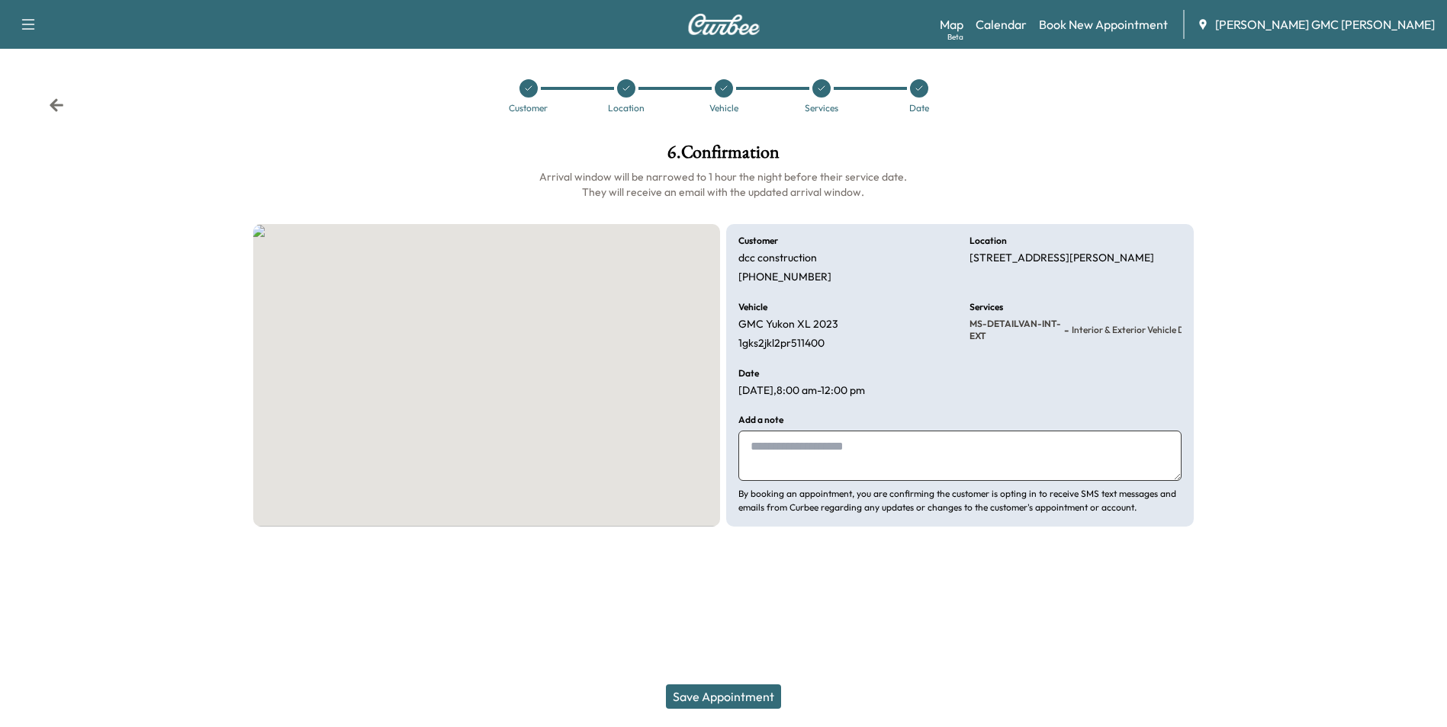
scroll to position [0, 0]
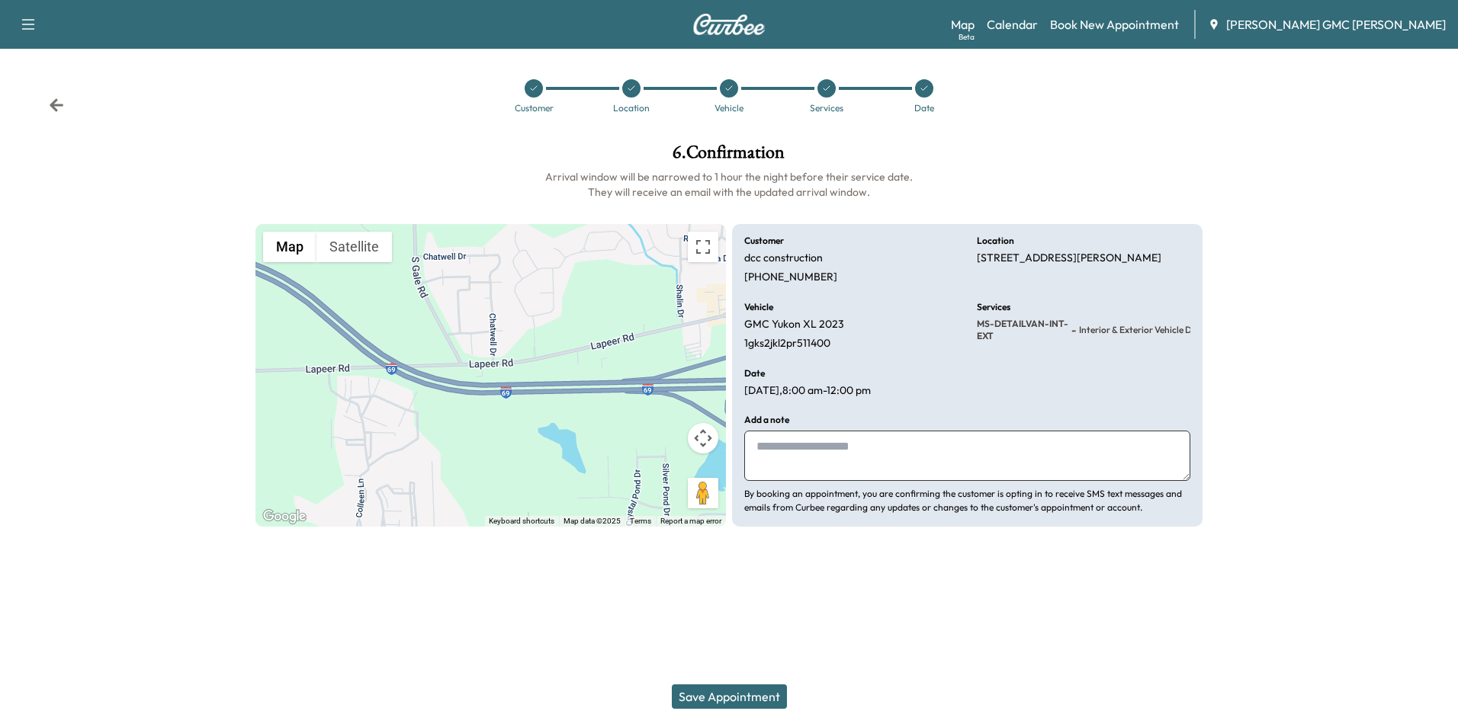
click at [810, 458] on textarea at bounding box center [967, 456] width 446 height 50
type textarea "******"
click at [50, 107] on icon at bounding box center [56, 105] width 15 height 15
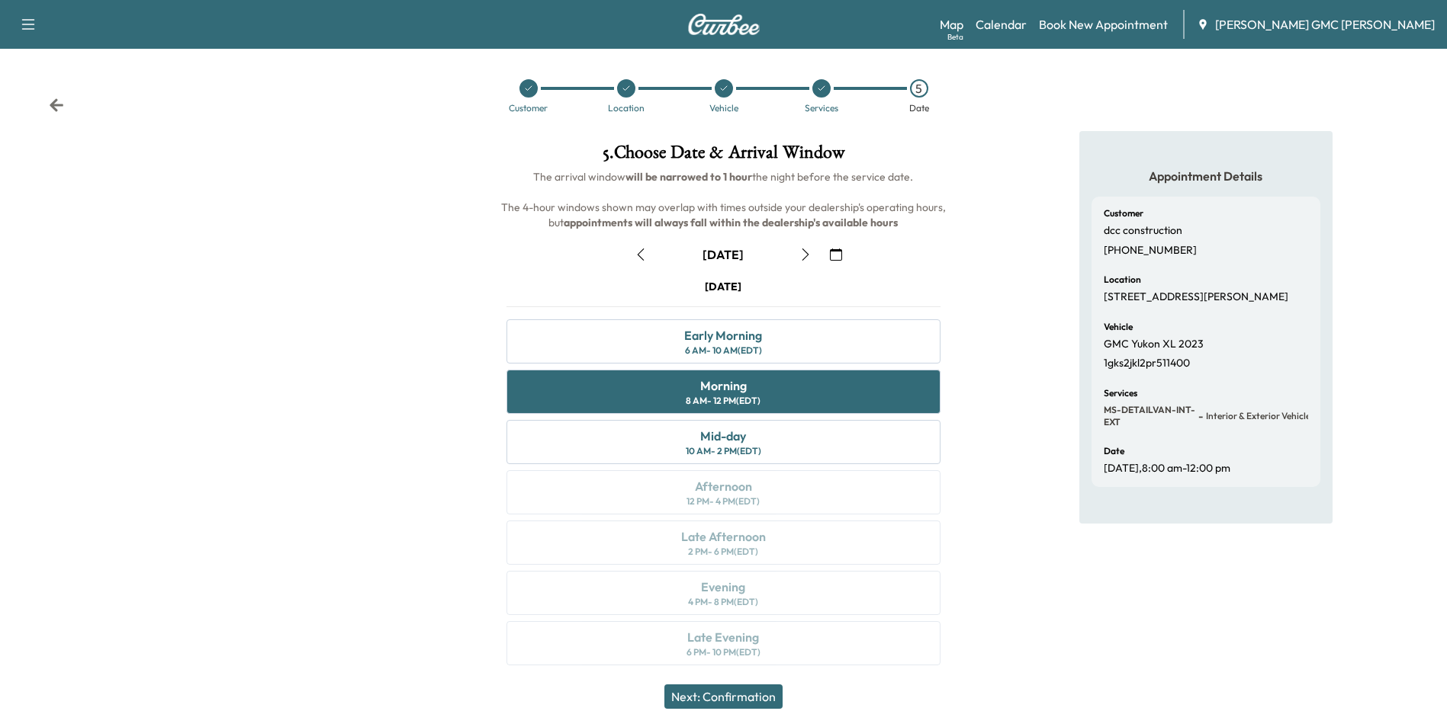
click at [802, 254] on icon "button" at bounding box center [805, 255] width 12 height 12
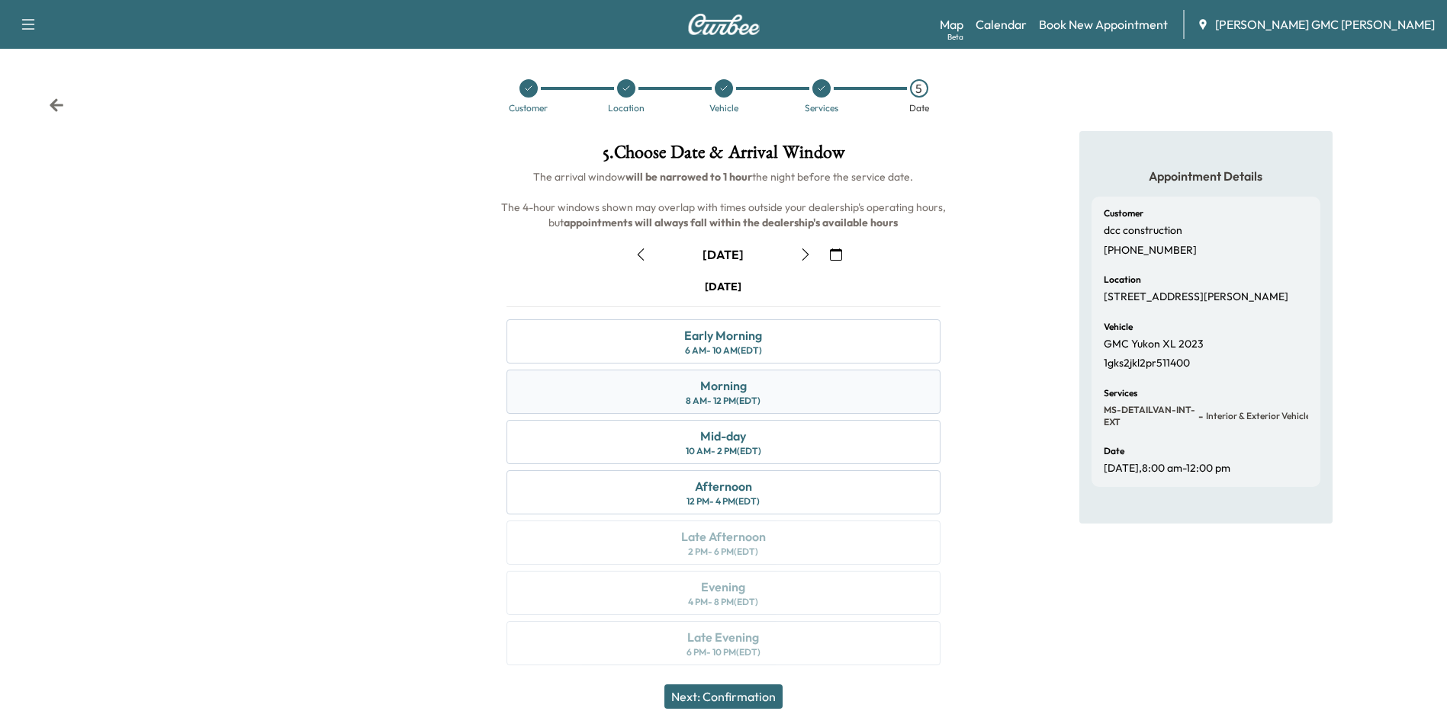
click at [738, 397] on div "8 AM - 12 PM (EDT)" at bounding box center [723, 401] width 75 height 12
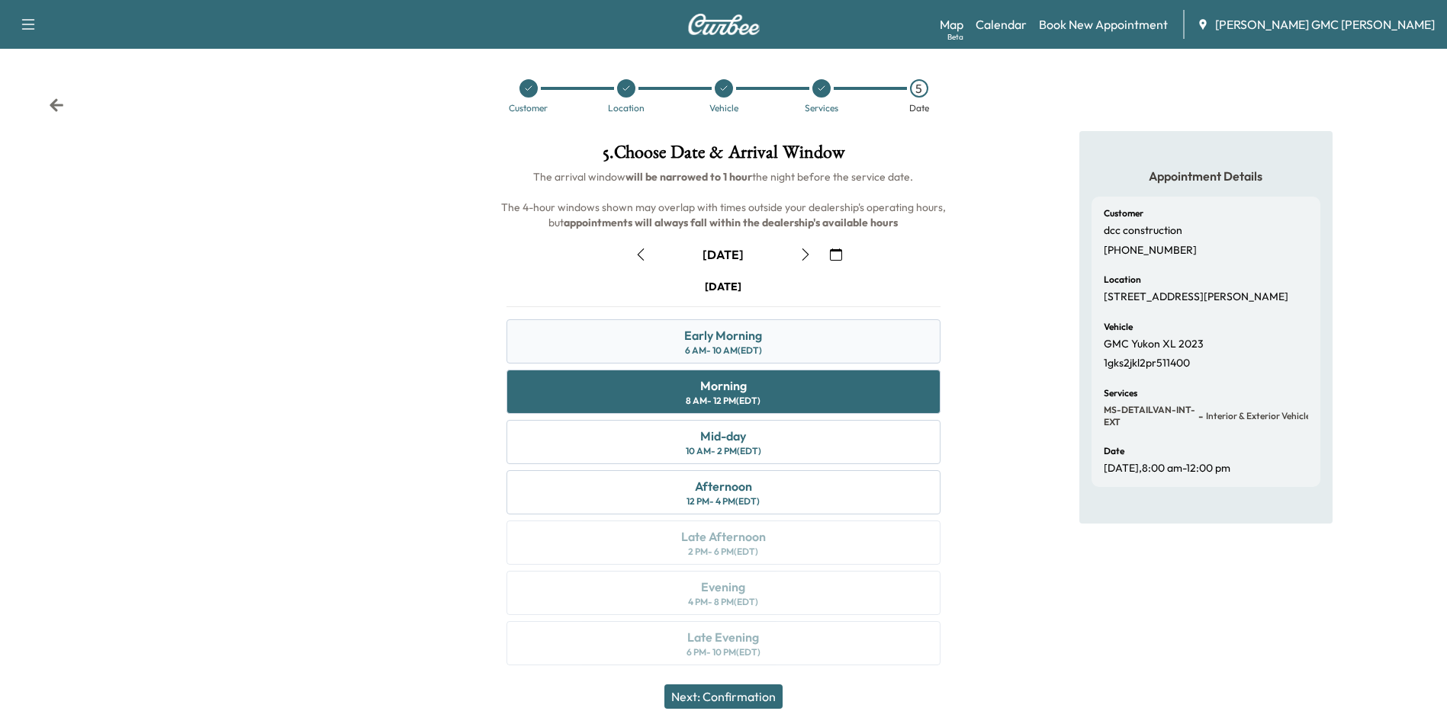
click at [743, 350] on div "6 AM - 10 AM (EDT)" at bounding box center [723, 351] width 77 height 12
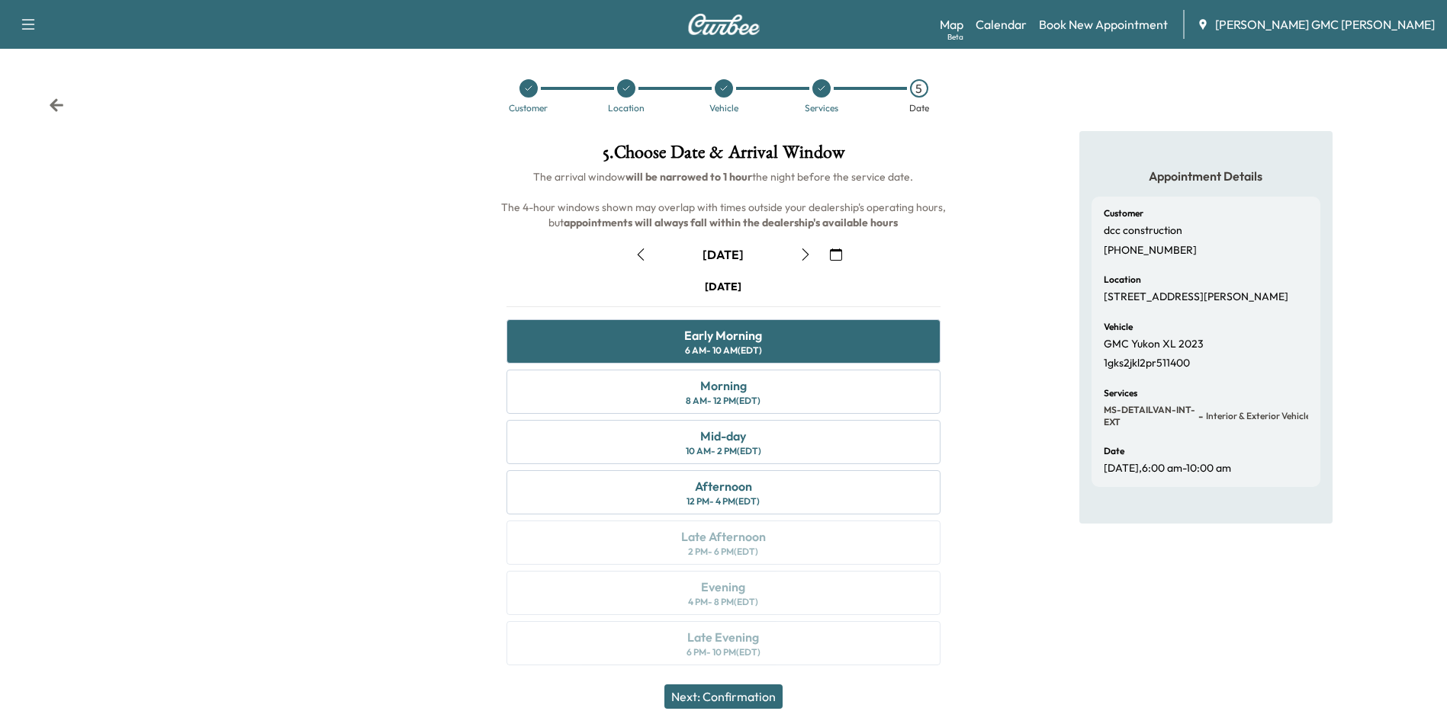
click at [728, 691] on button "Next: Confirmation" at bounding box center [723, 697] width 118 height 24
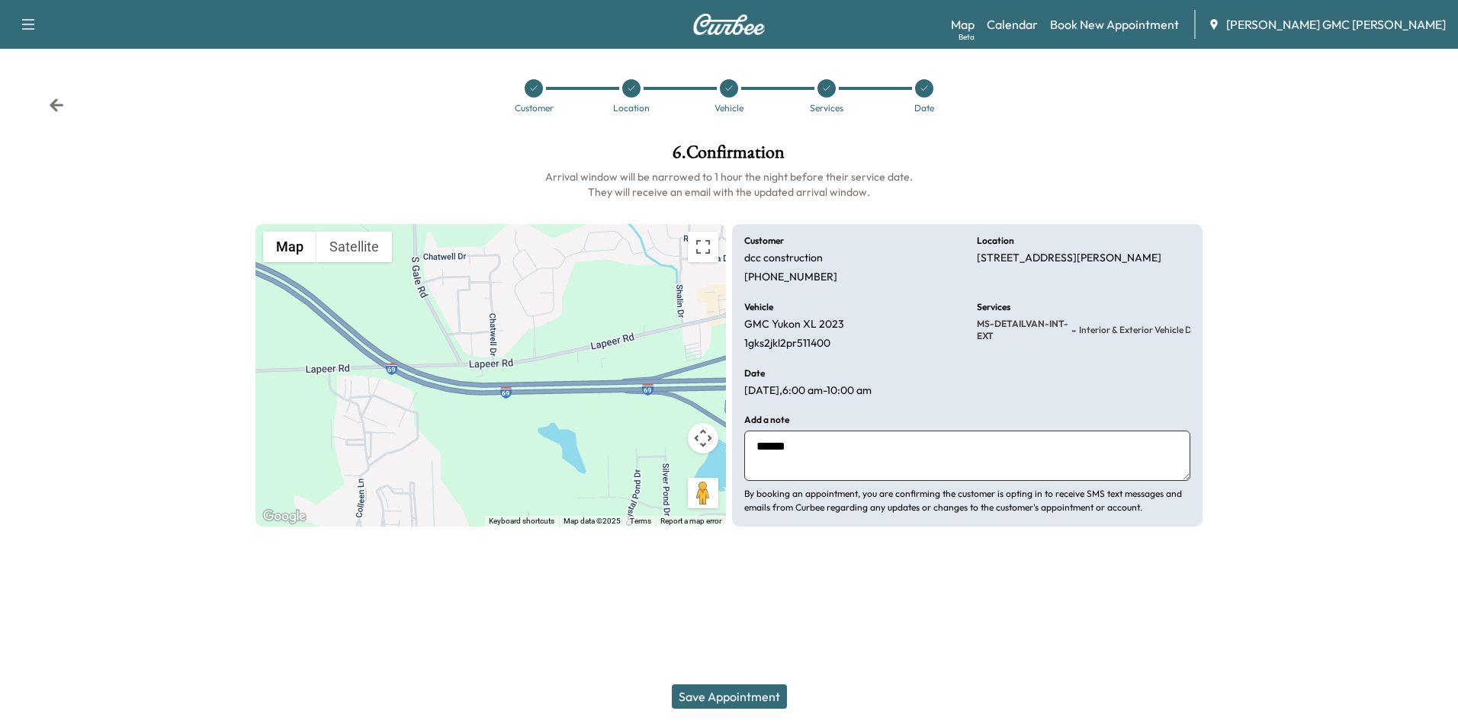
click at [847, 447] on textarea "******" at bounding box center [967, 456] width 446 height 50
type textarea "**********"
click at [766, 699] on button "Save Appointment" at bounding box center [729, 697] width 115 height 24
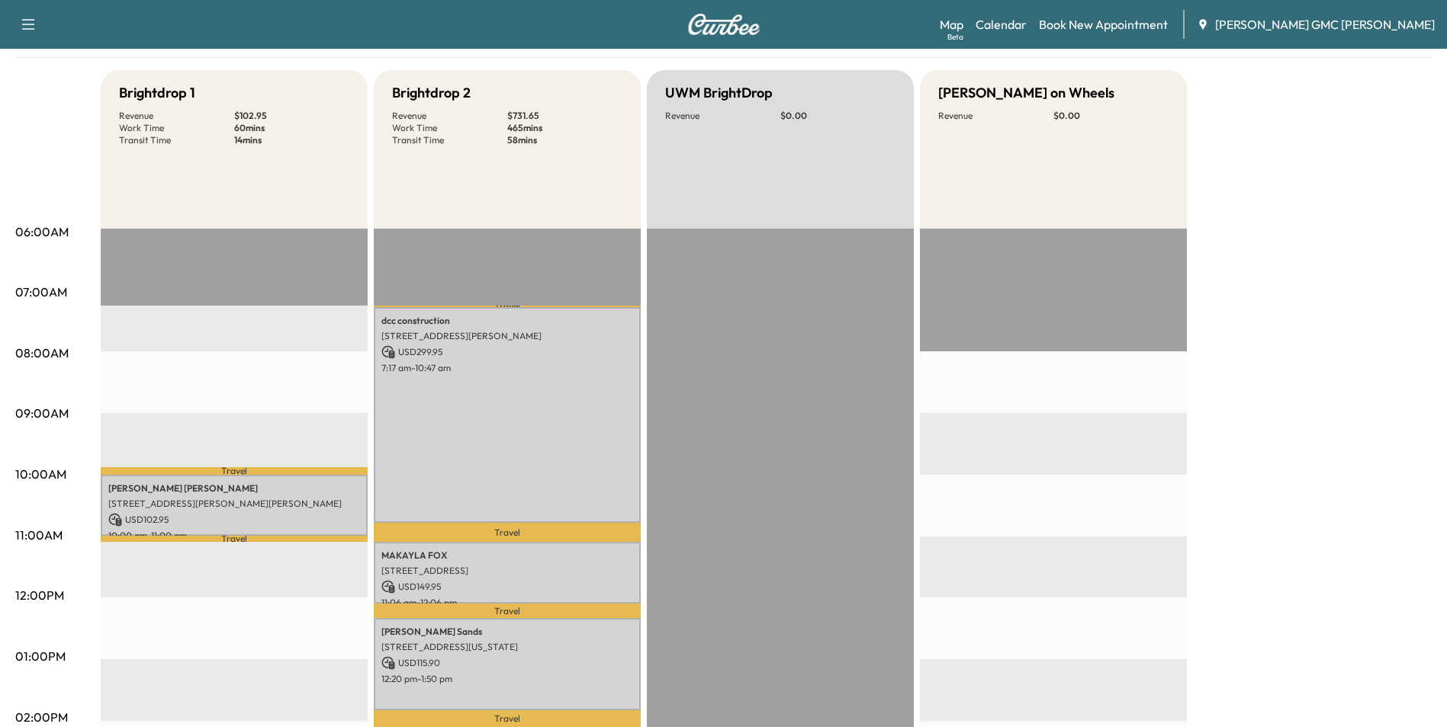
scroll to position [153, 0]
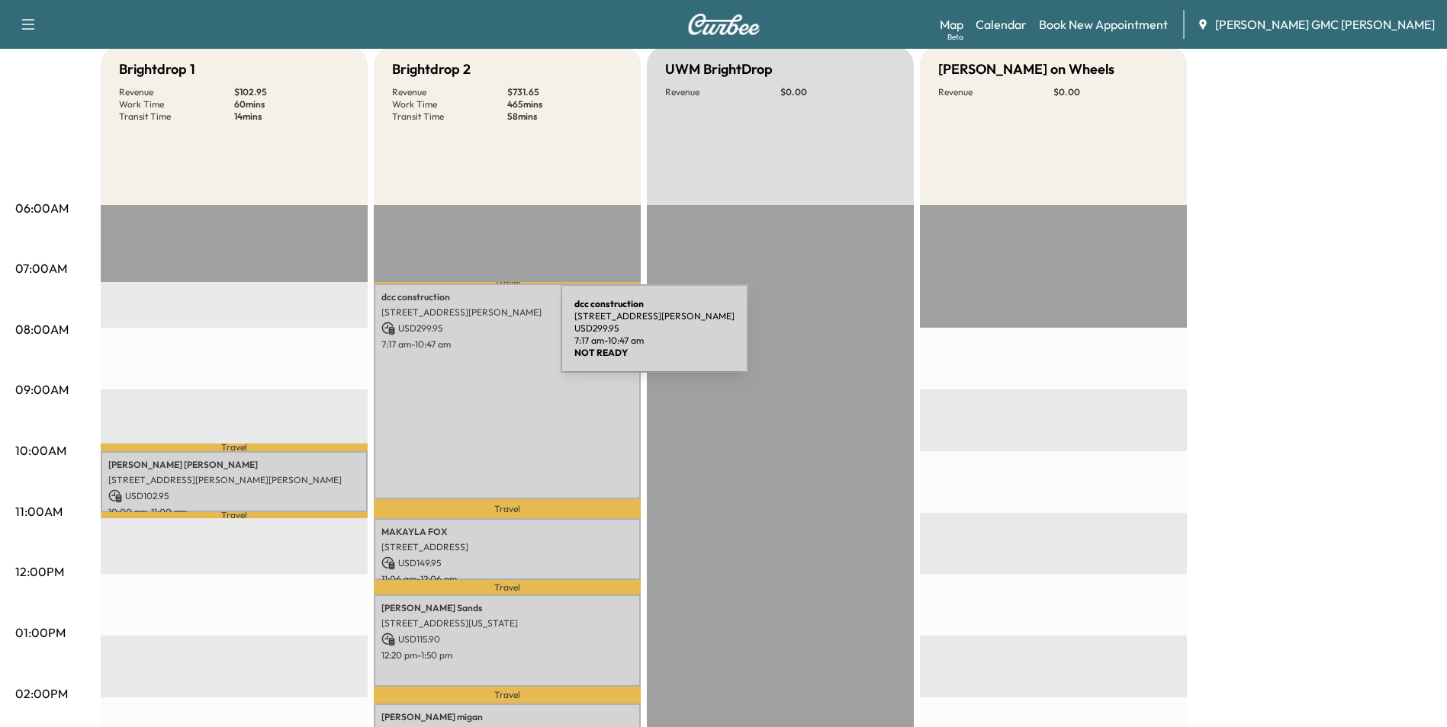
click at [446, 339] on p "7:17 am - 10:47 am" at bounding box center [507, 345] width 252 height 12
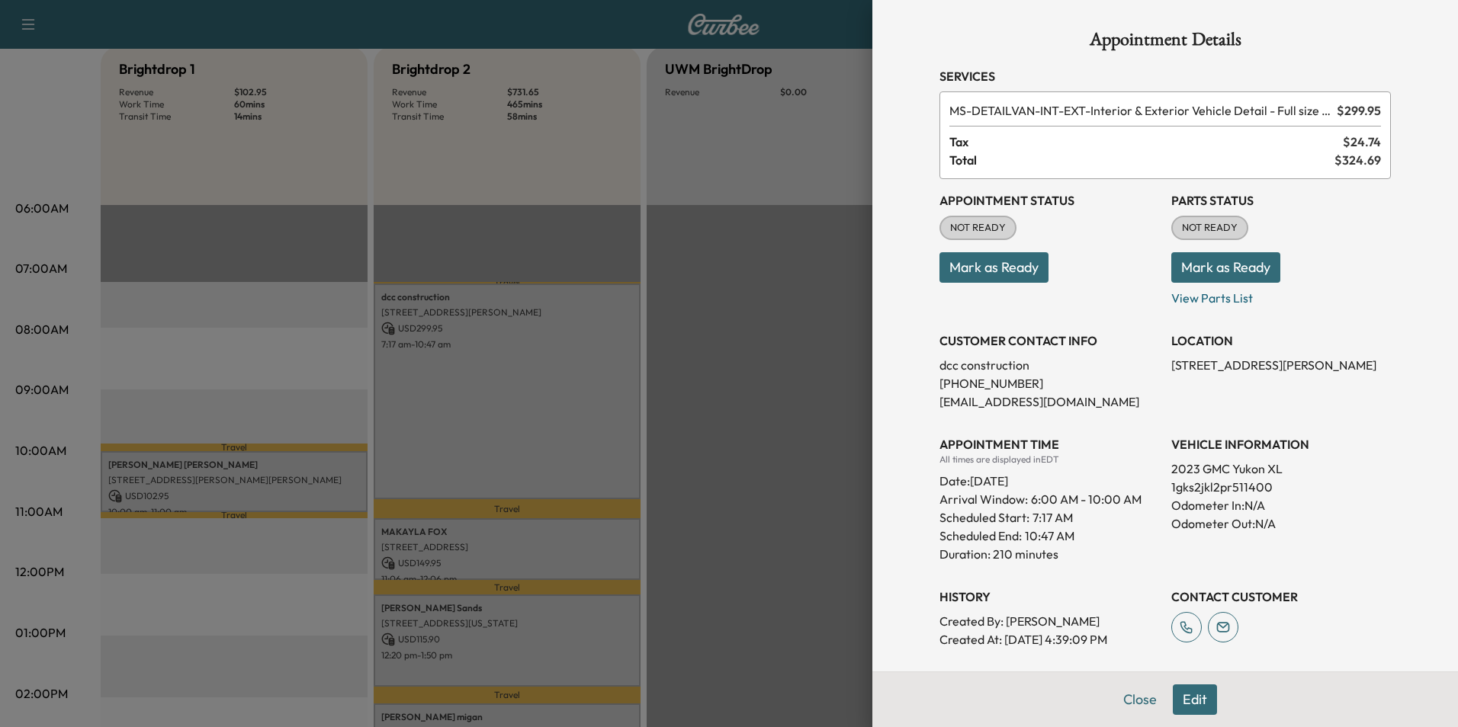
click at [1186, 697] on button "Edit" at bounding box center [1195, 700] width 44 height 31
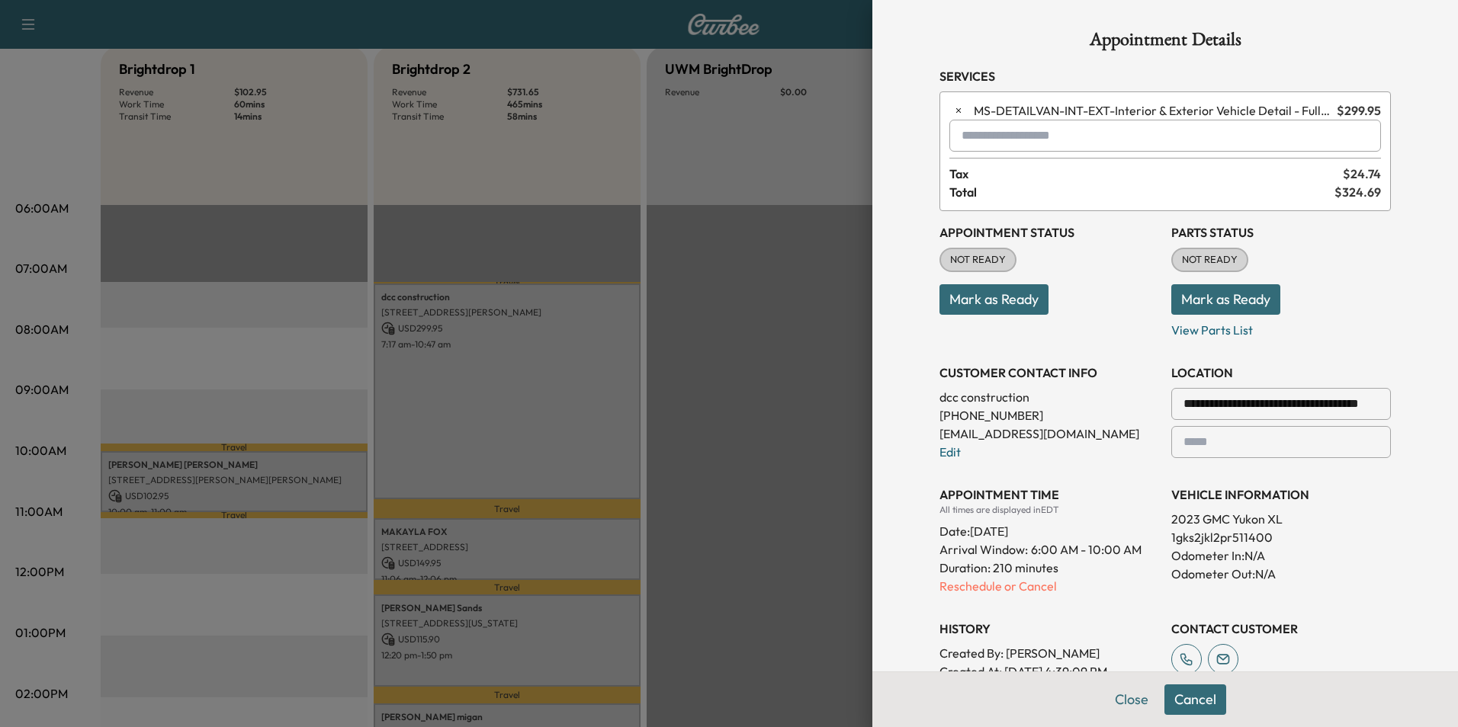
click at [1122, 144] on input "text" at bounding box center [1165, 136] width 432 height 32
click at [1004, 185] on p "MS-[PERSON_NAME] Detail" at bounding box center [1112, 175] width 335 height 21
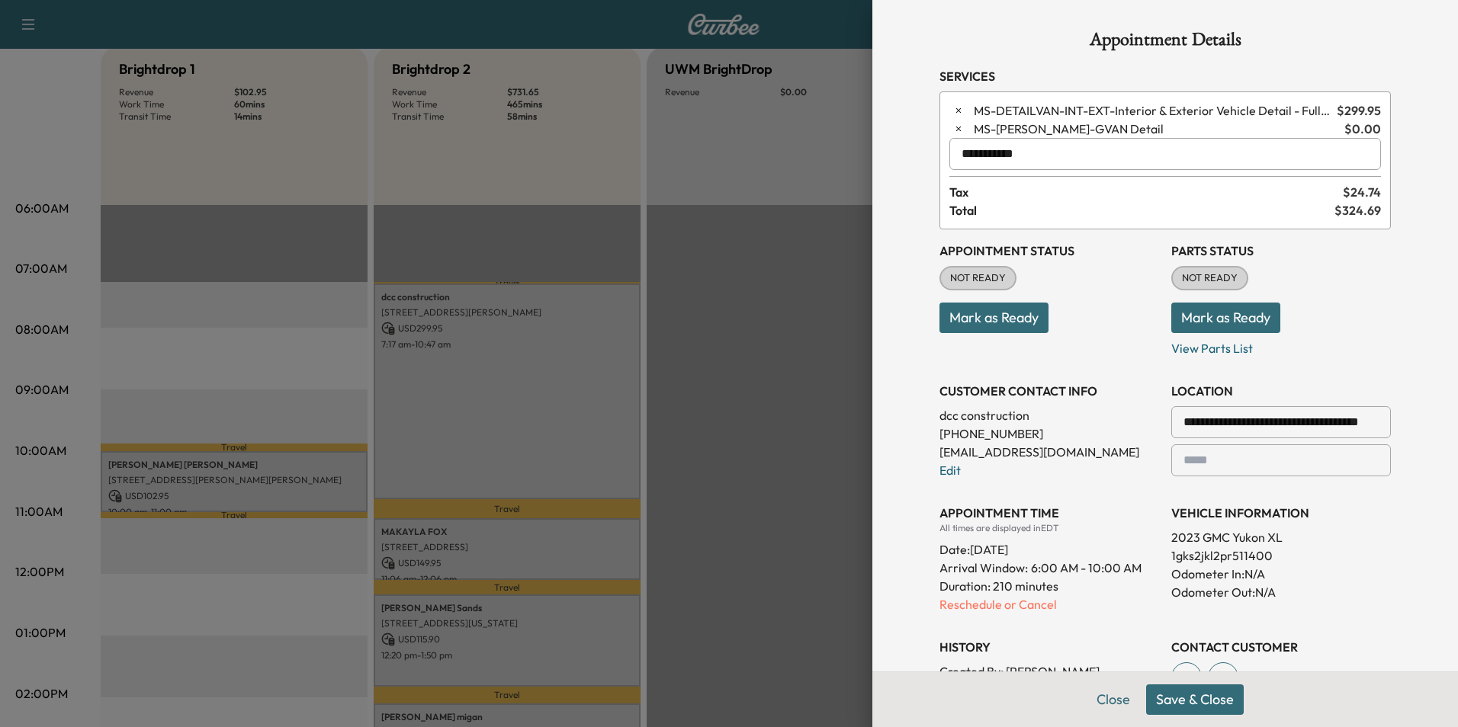
type input "**********"
click at [1196, 698] on button "Save & Close" at bounding box center [1195, 700] width 98 height 31
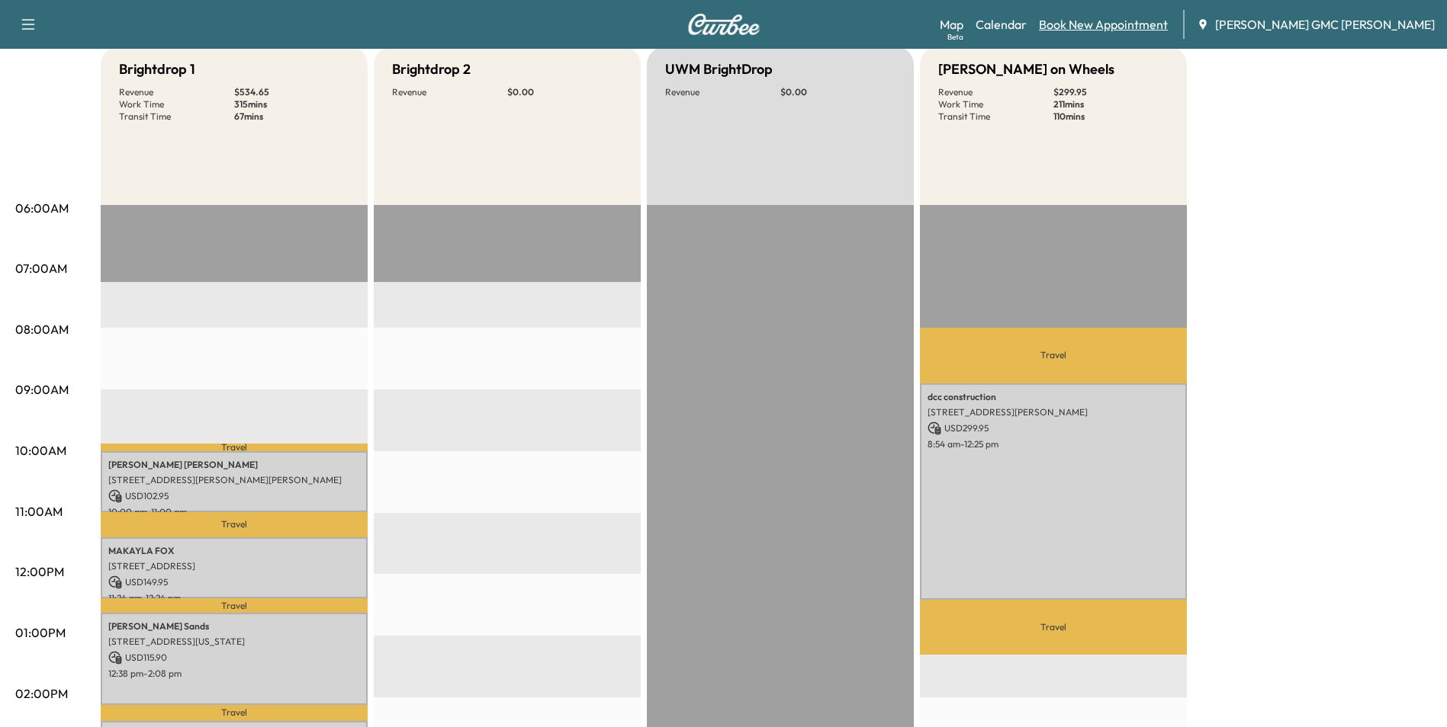
click at [1164, 25] on link "Book New Appointment" at bounding box center [1103, 24] width 129 height 18
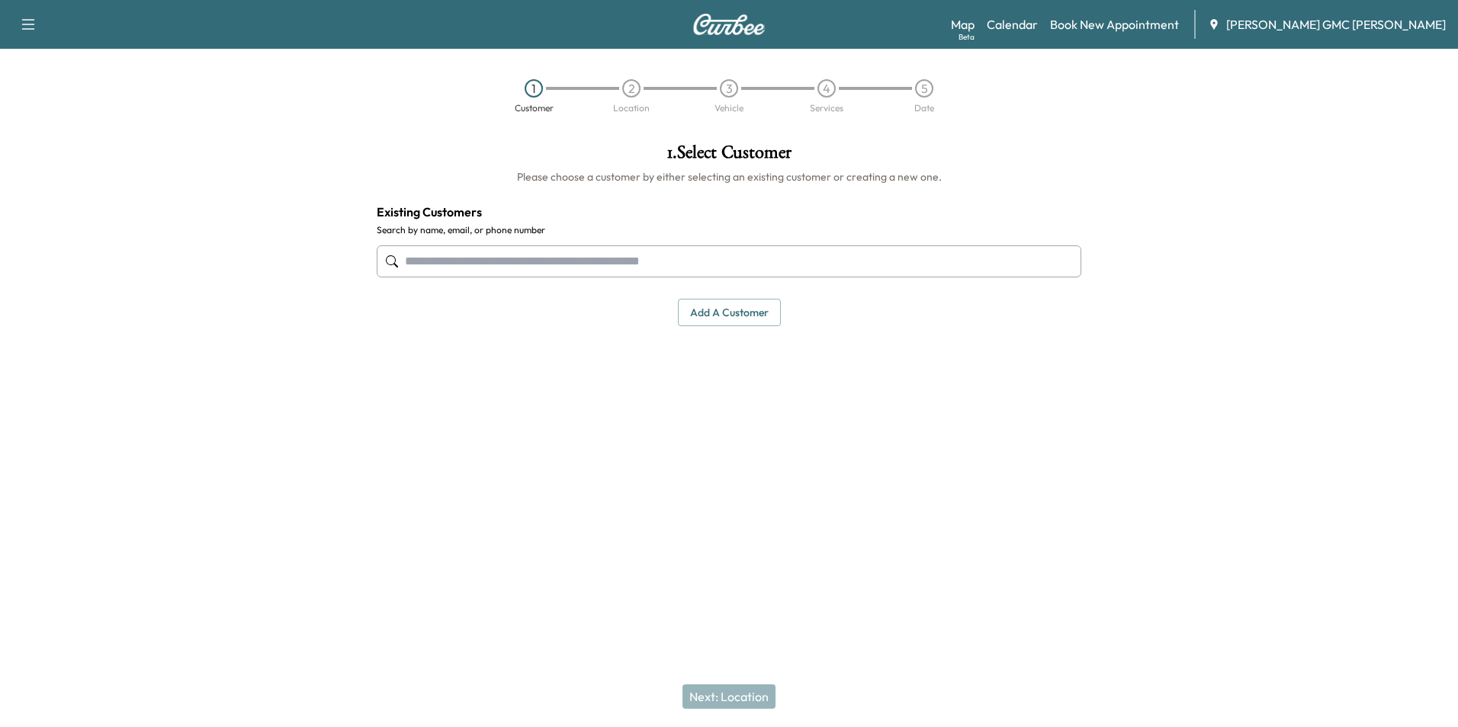
click at [516, 255] on input "text" at bounding box center [729, 262] width 705 height 32
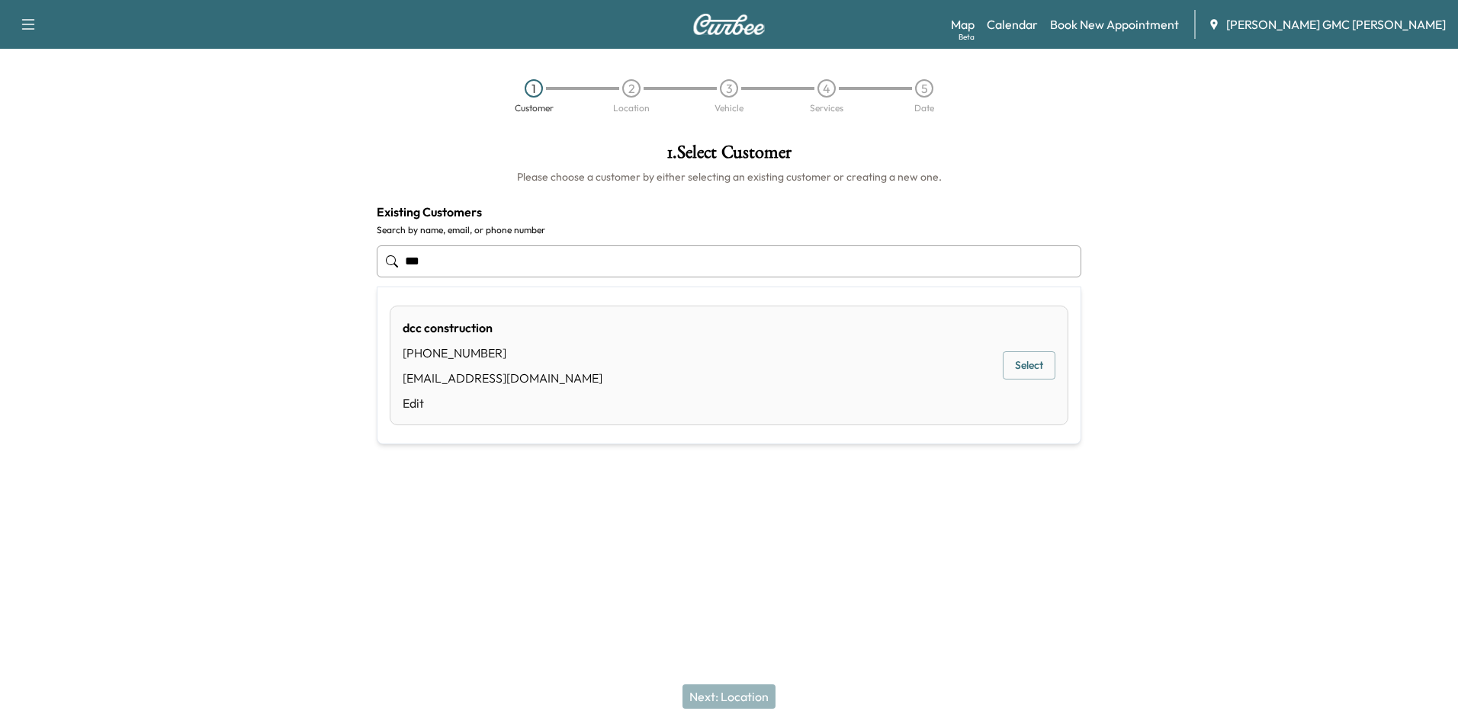
click at [456, 336] on div "dcc construction" at bounding box center [503, 328] width 200 height 18
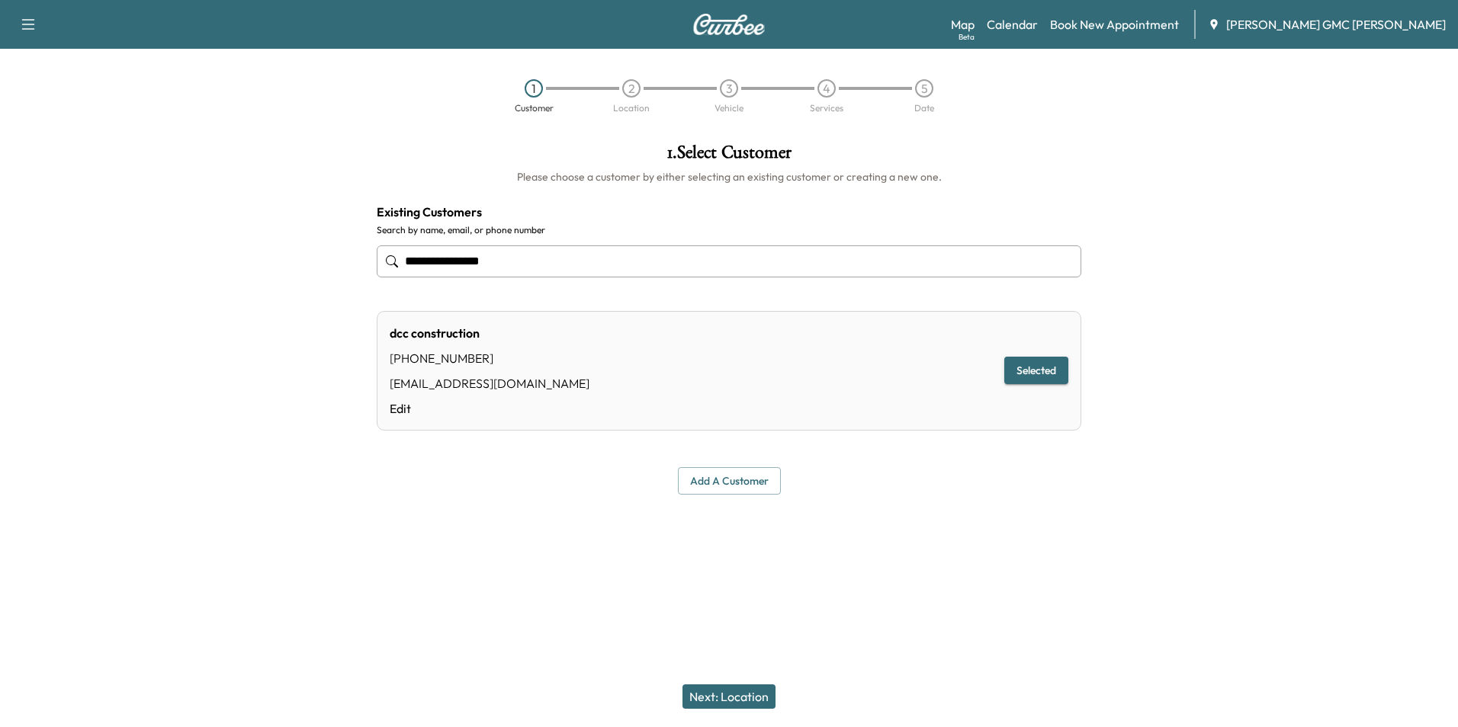
type input "**********"
click at [721, 705] on button "Next: Location" at bounding box center [728, 697] width 93 height 24
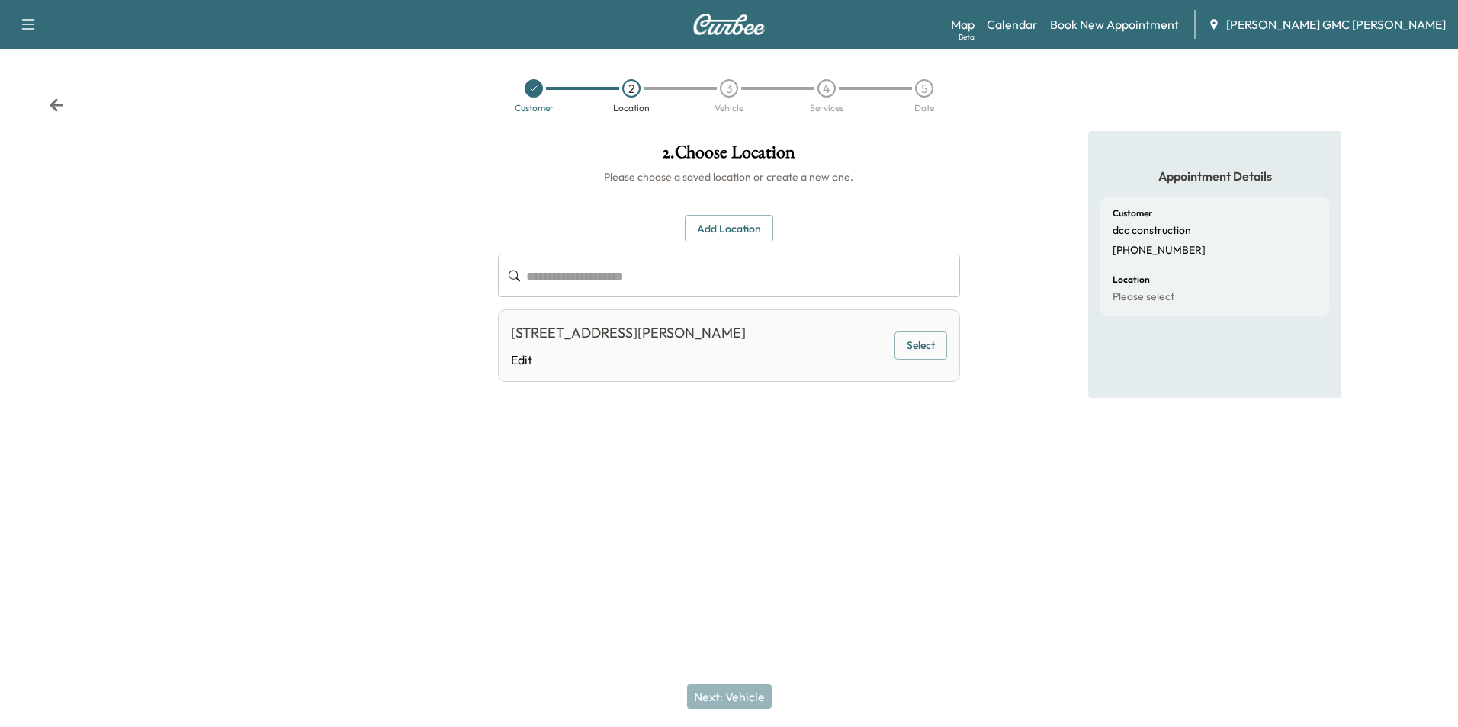
click at [634, 335] on div "[STREET_ADDRESS][PERSON_NAME]" at bounding box center [628, 333] width 235 height 21
click at [901, 339] on button "Select" at bounding box center [920, 346] width 53 height 28
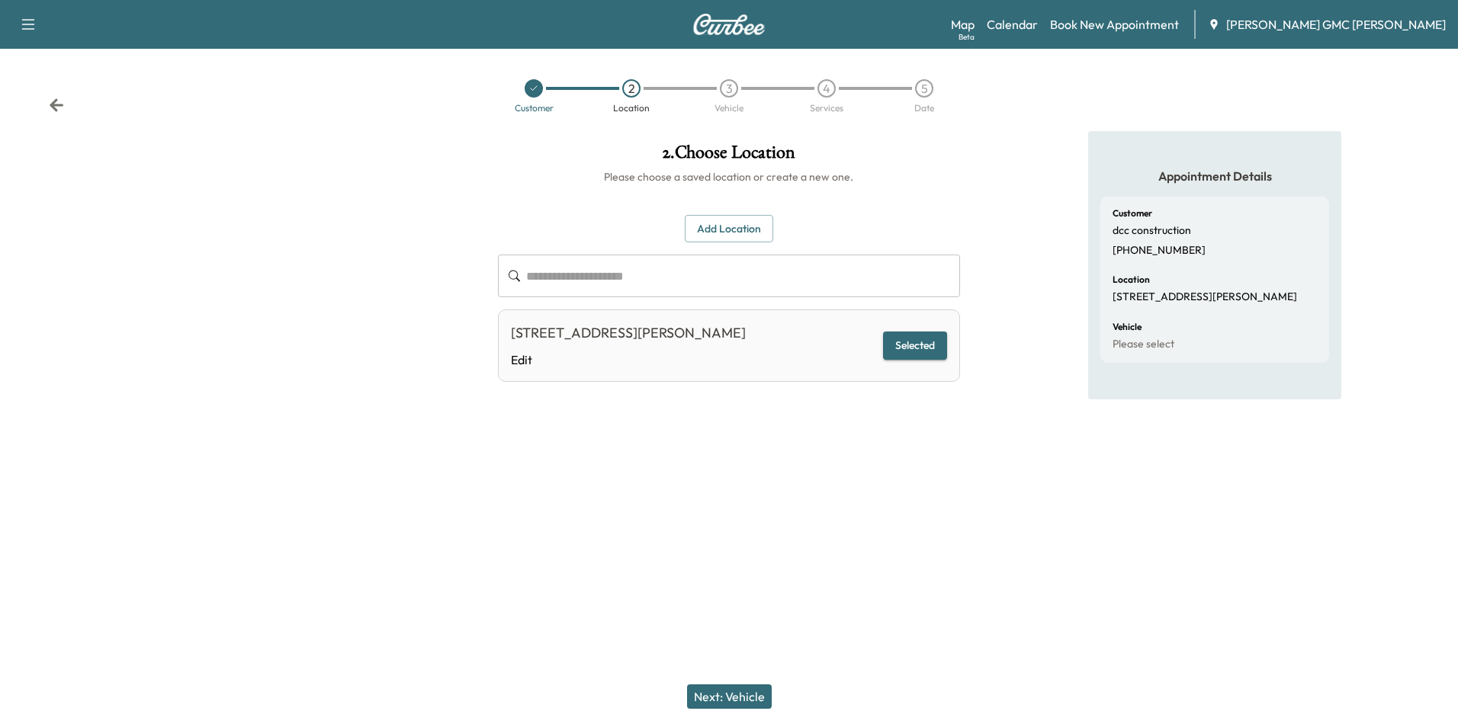
click at [717, 698] on button "Next: Vehicle" at bounding box center [729, 697] width 85 height 24
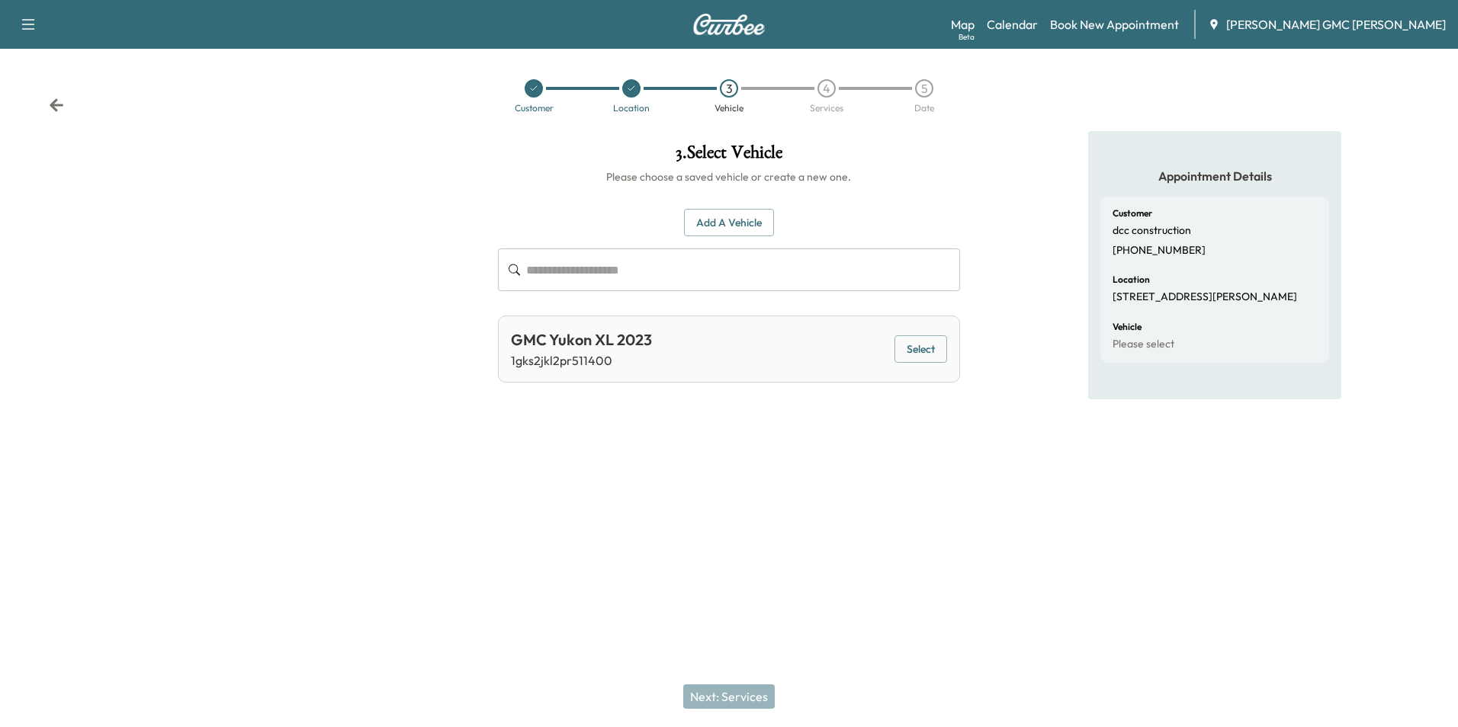
click at [725, 216] on button "Add a Vehicle" at bounding box center [729, 223] width 90 height 28
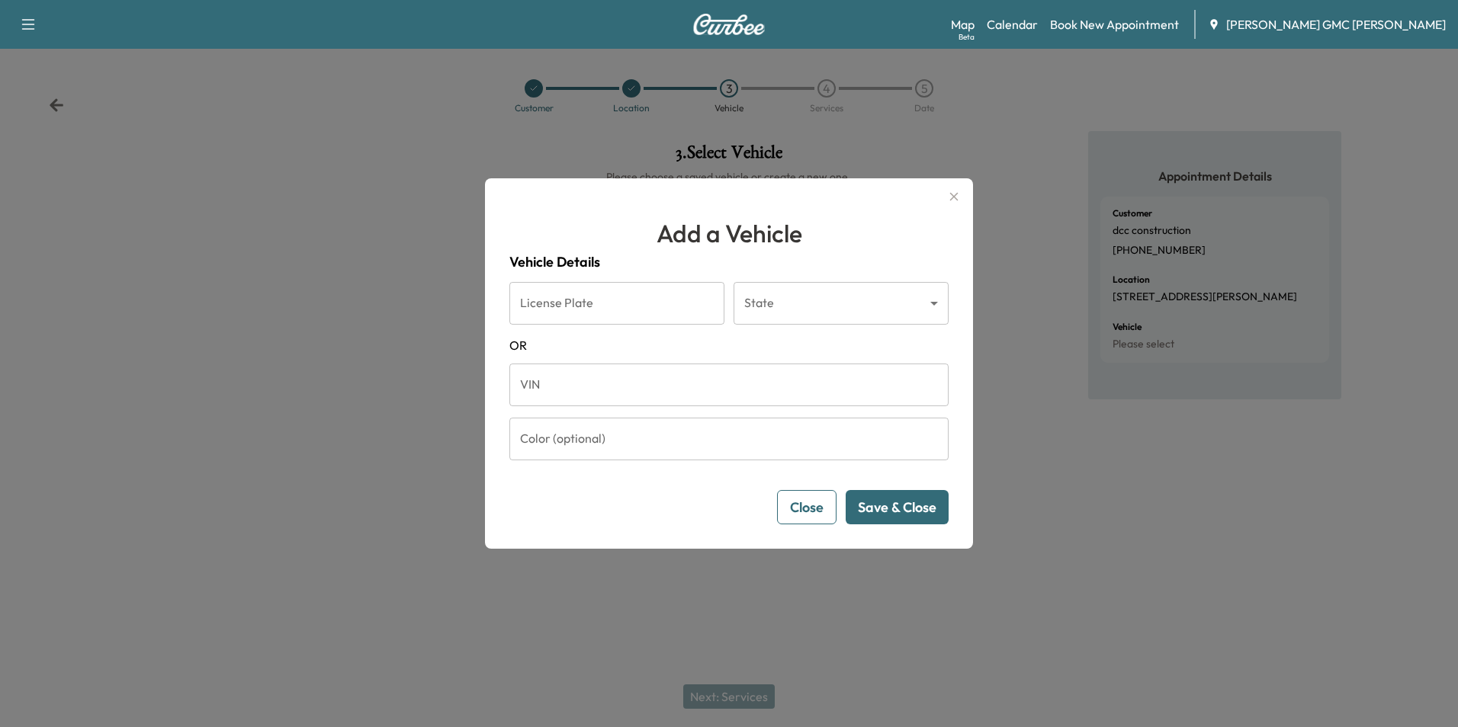
click at [579, 379] on input "VIN" at bounding box center [728, 385] width 439 height 43
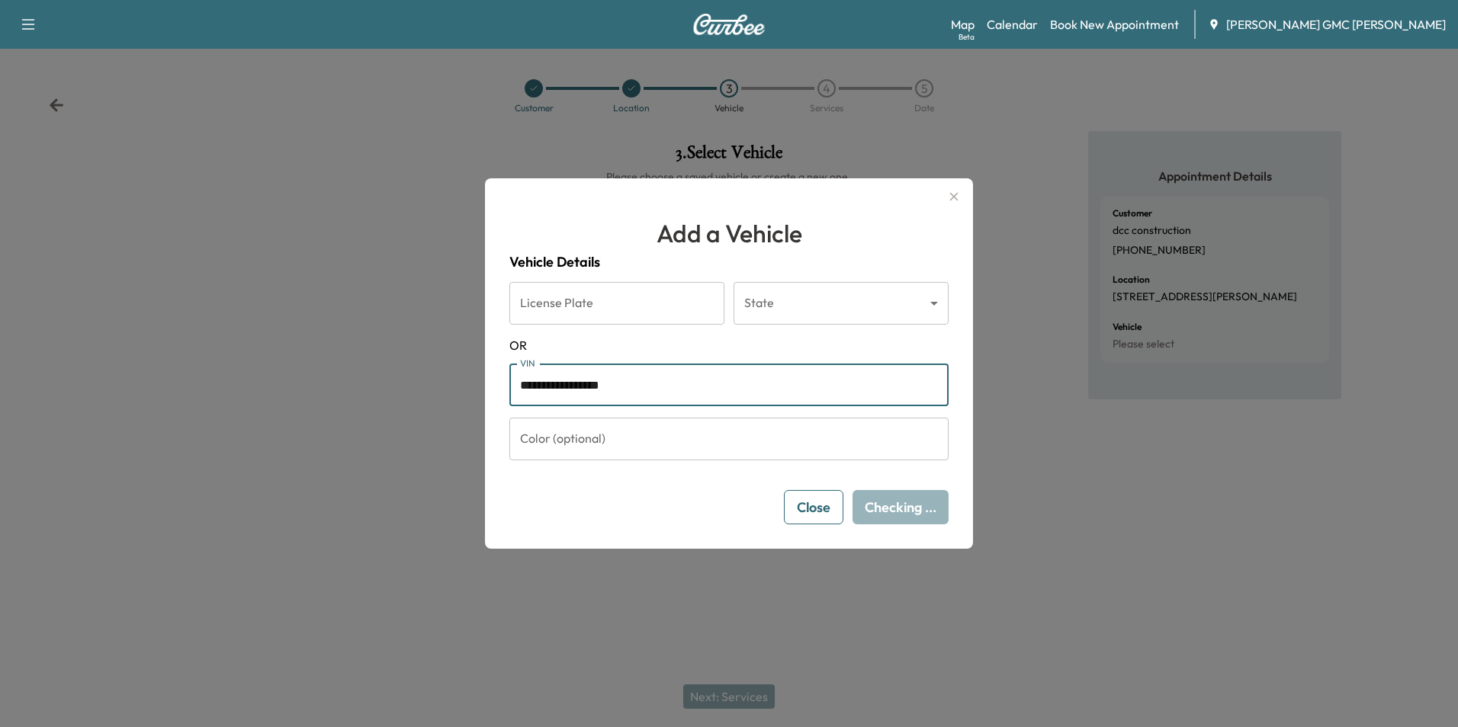
type input "**********"
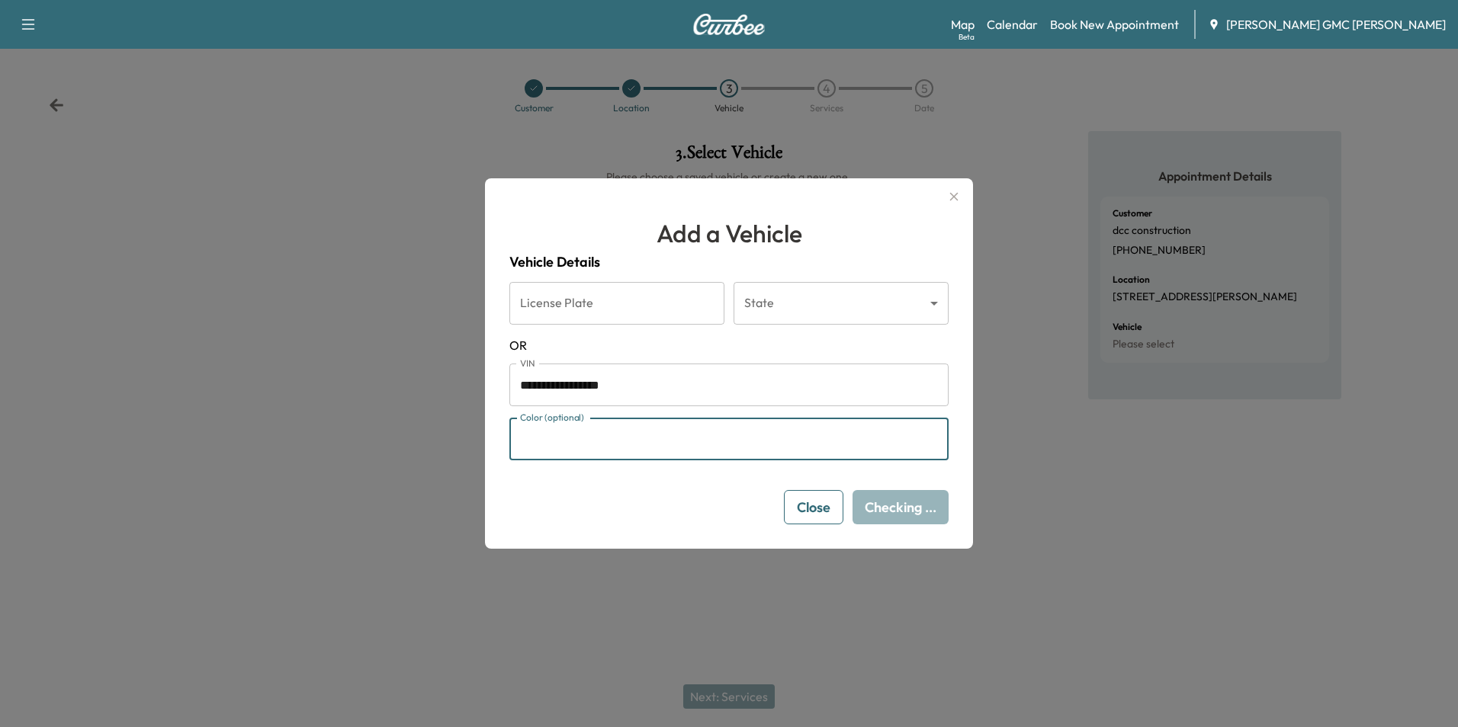
click at [665, 441] on input "Color (optional)" at bounding box center [728, 439] width 439 height 43
type input "*****"
click at [899, 503] on button "Save & Close" at bounding box center [897, 507] width 103 height 34
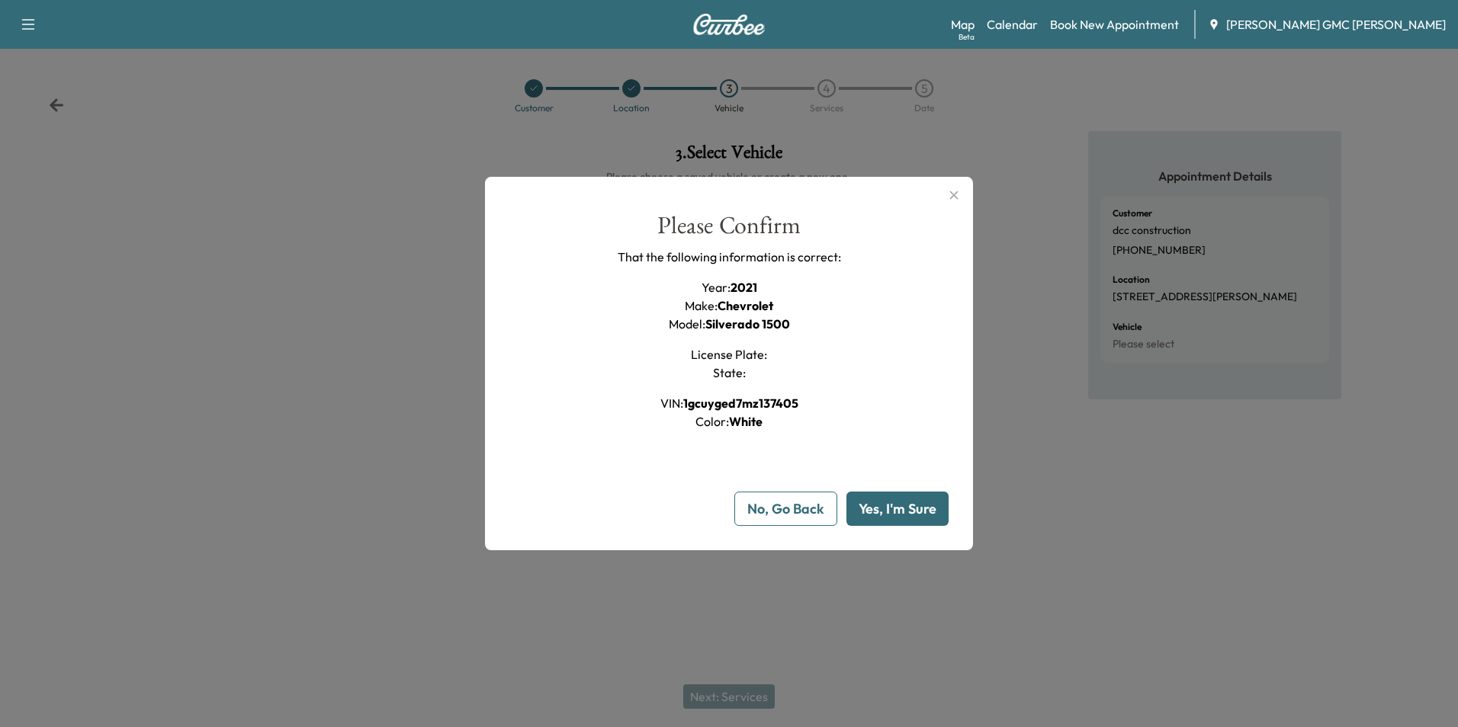
click at [910, 504] on button "Yes, I'm Sure" at bounding box center [897, 509] width 102 height 34
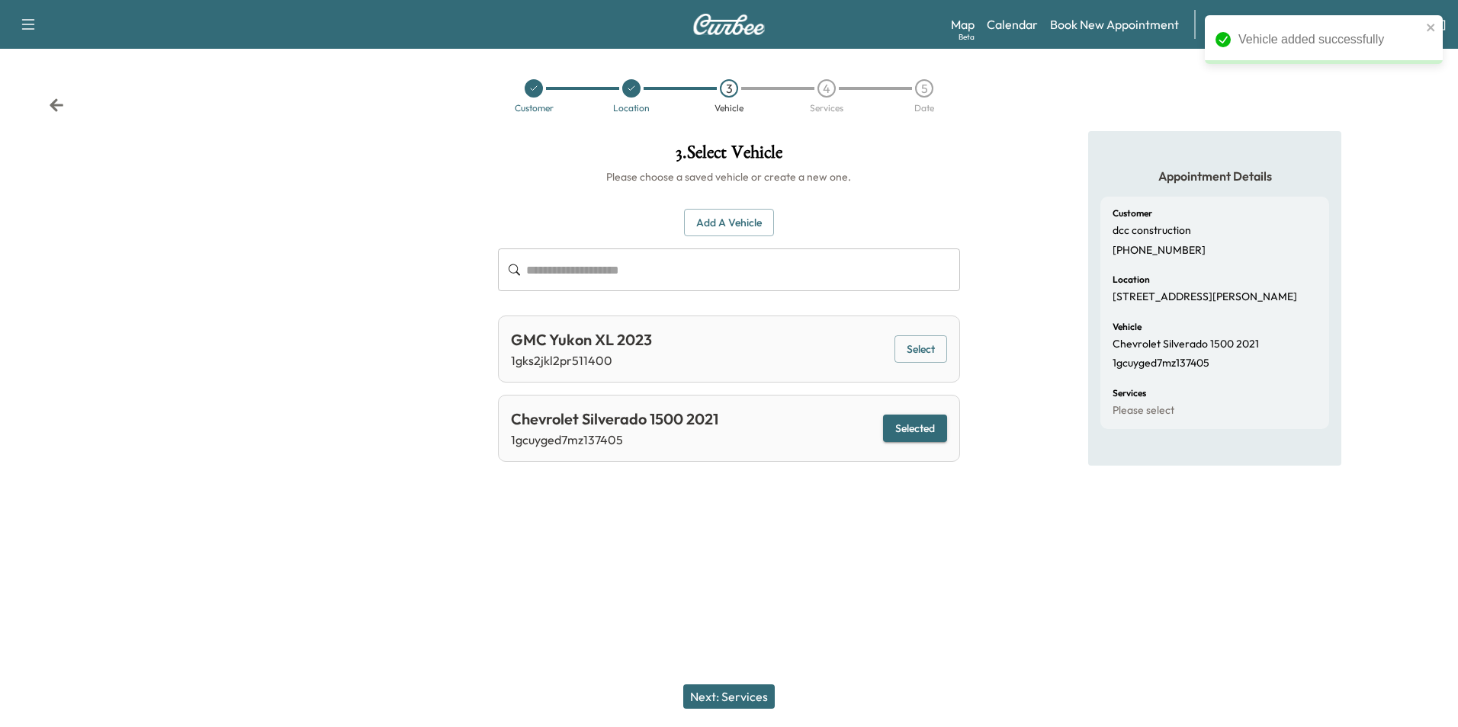
click at [746, 702] on button "Next: Services" at bounding box center [729, 697] width 92 height 24
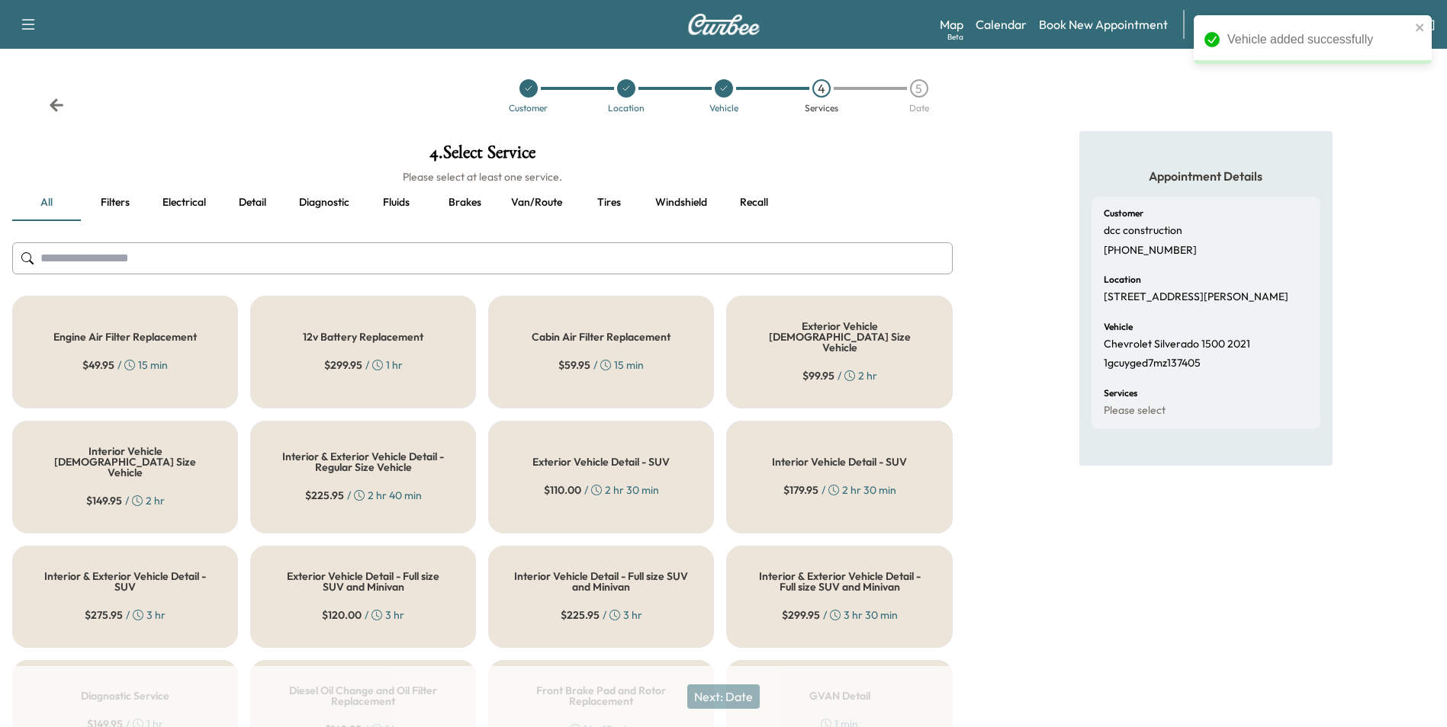
click at [808, 571] on h5 "Interior & Exterior Vehicle Detail - Full size SUV and Minivan" at bounding box center [838, 581] width 175 height 21
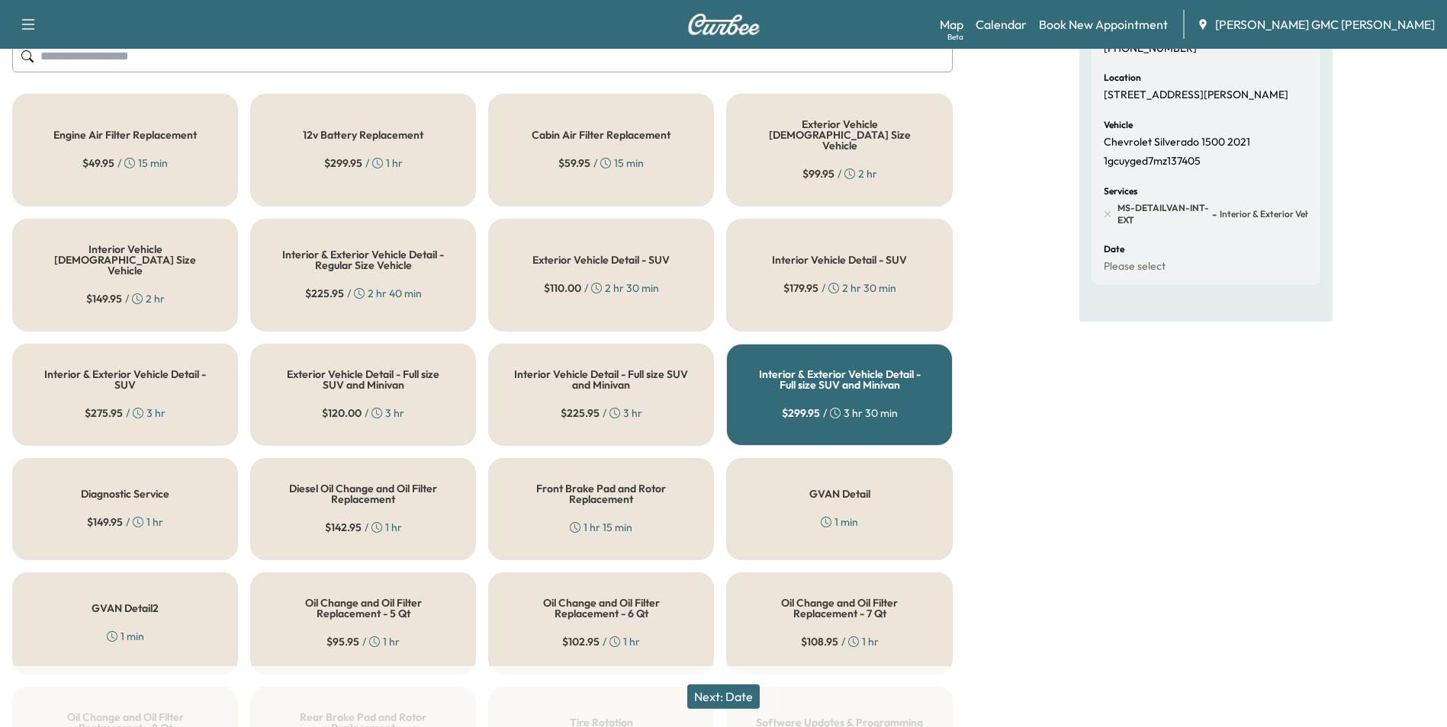
scroll to position [229, 0]
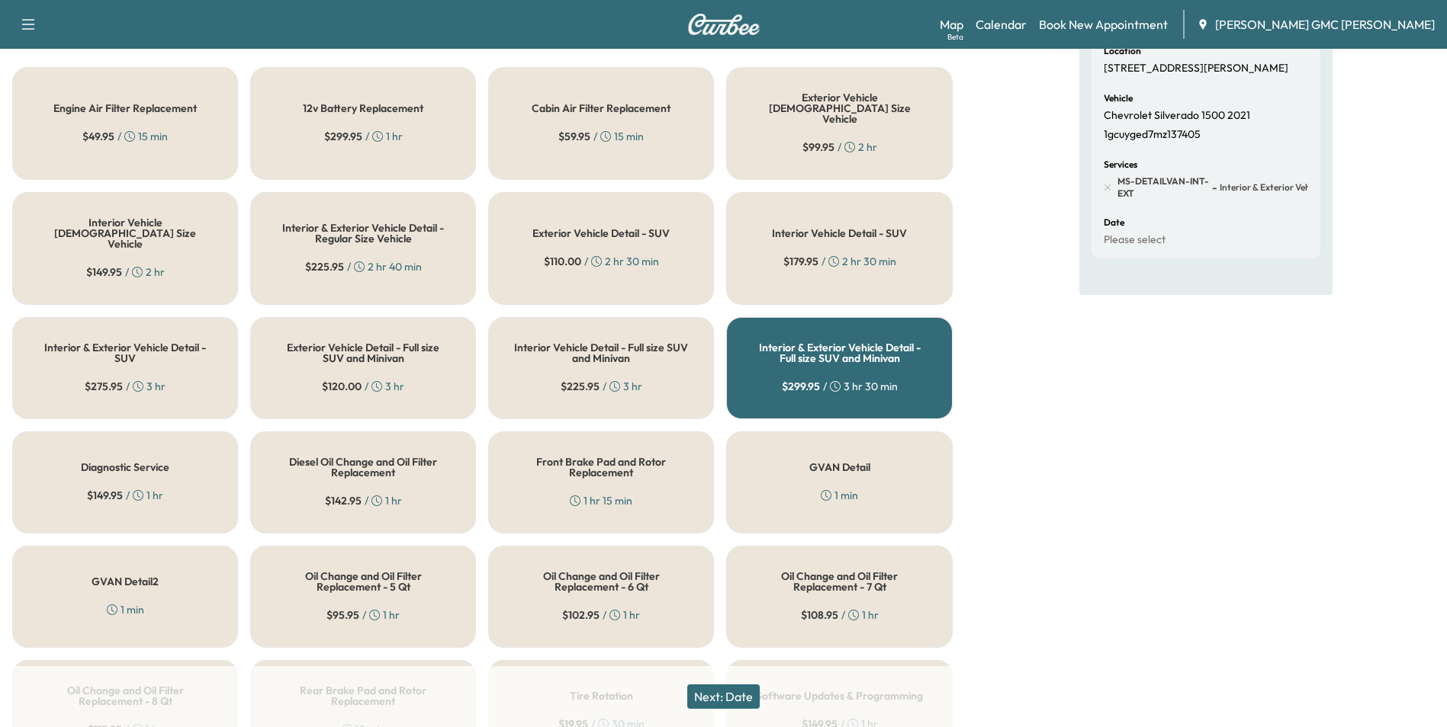
click at [740, 702] on button "Next: Date" at bounding box center [723, 697] width 72 height 24
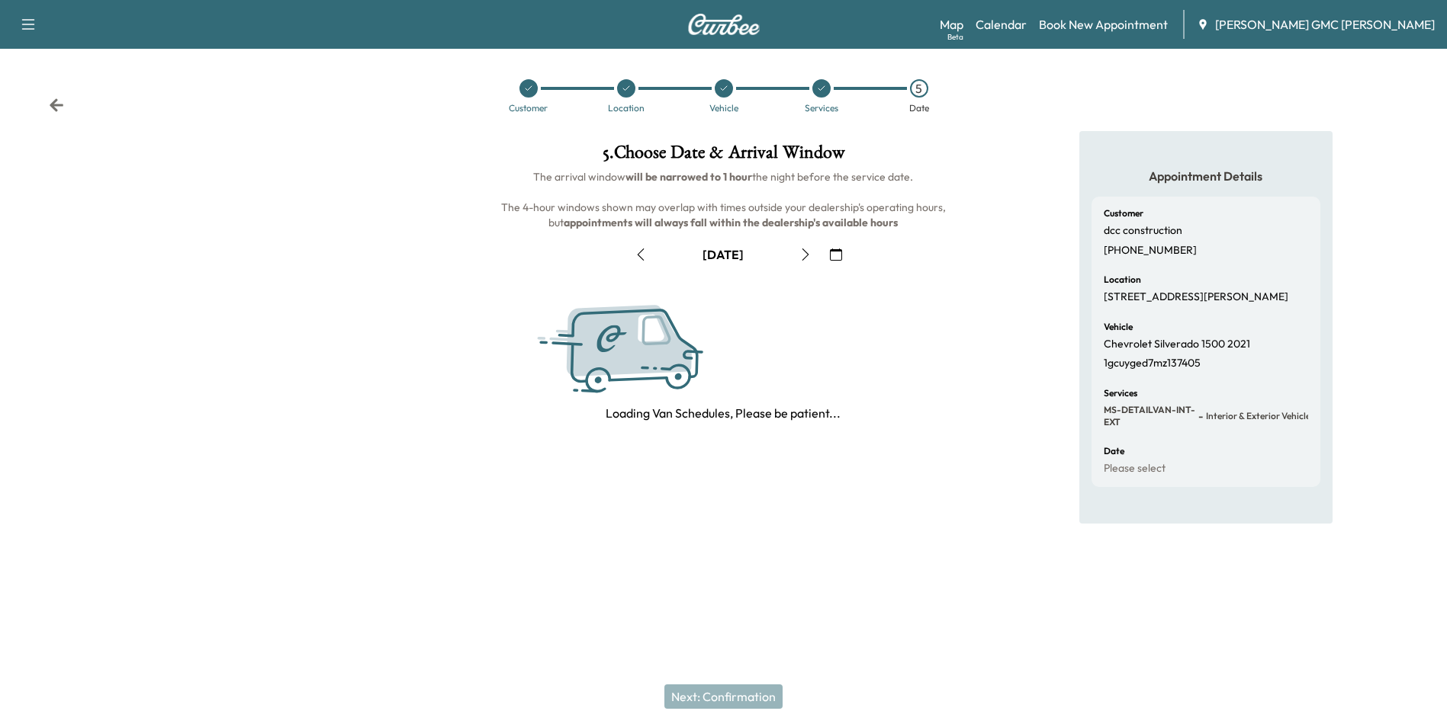
scroll to position [0, 0]
click at [814, 256] on icon "button" at bounding box center [811, 255] width 12 height 12
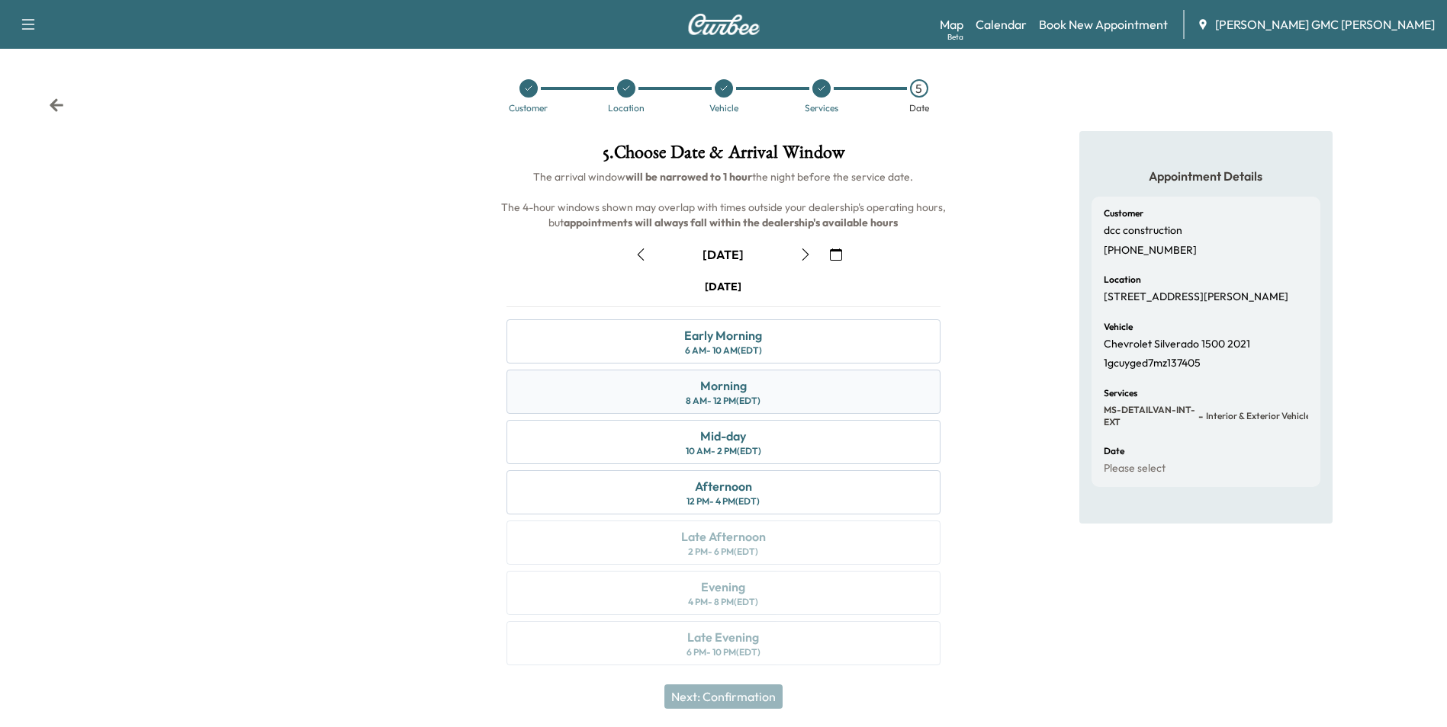
click at [729, 389] on div "Morning" at bounding box center [723, 386] width 47 height 18
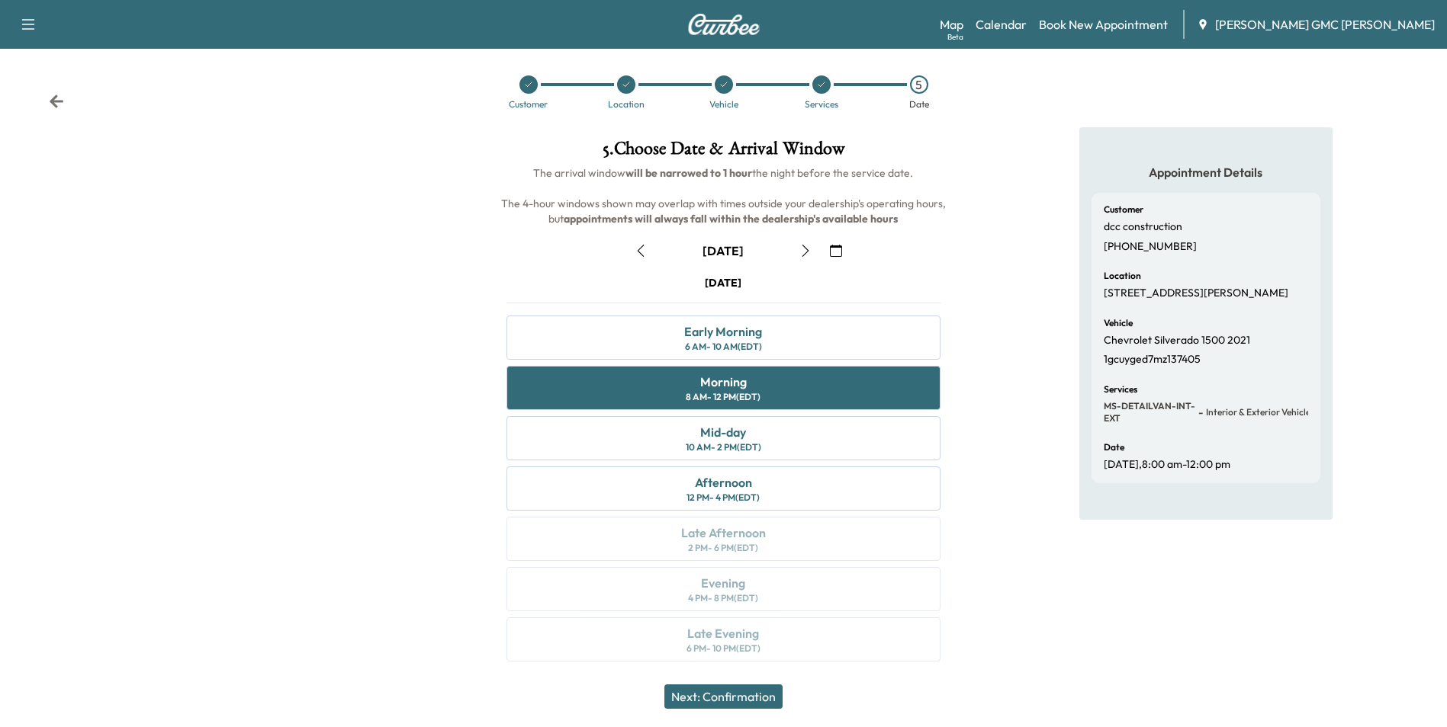
scroll to position [5, 0]
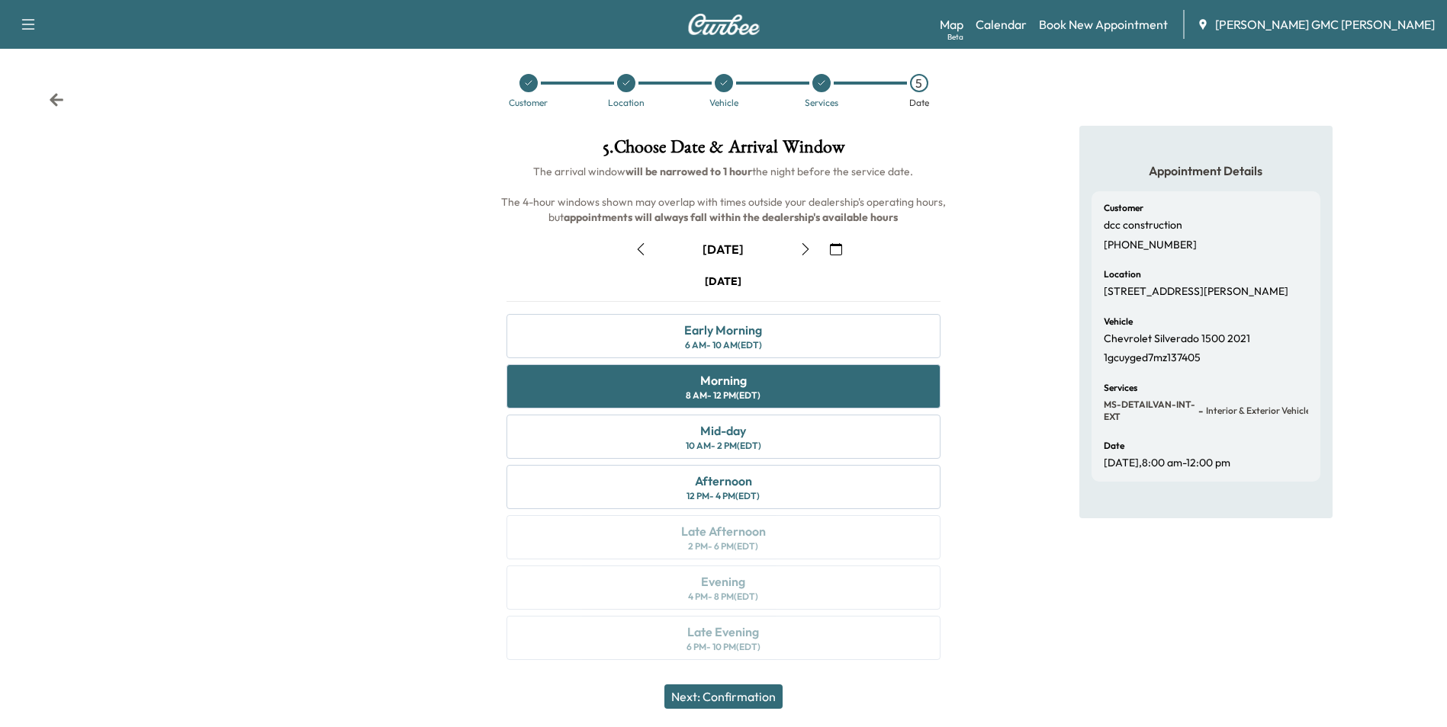
click at [736, 700] on button "Next: Confirmation" at bounding box center [723, 697] width 118 height 24
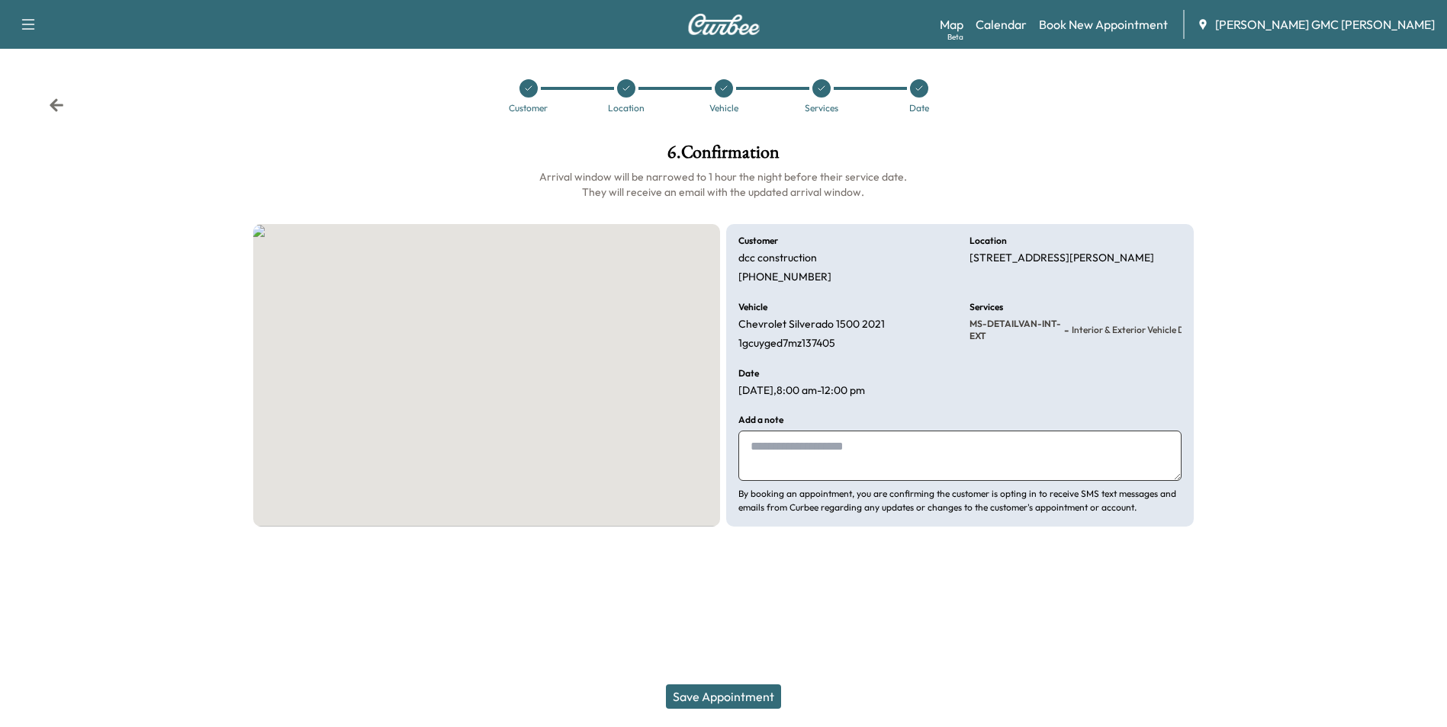
scroll to position [0, 0]
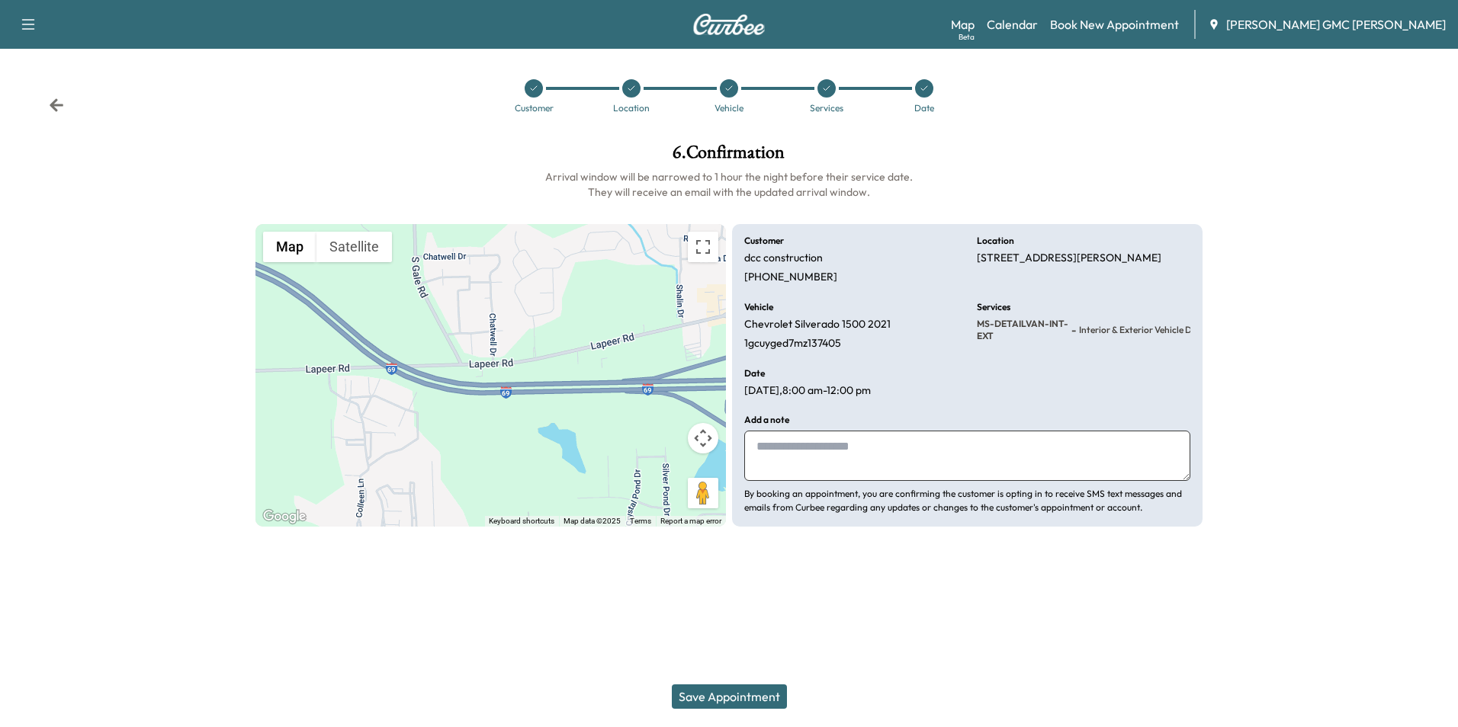
click at [809, 449] on textarea at bounding box center [967, 456] width 446 height 50
type textarea "**********"
click at [724, 691] on button "Save Appointment" at bounding box center [729, 697] width 115 height 24
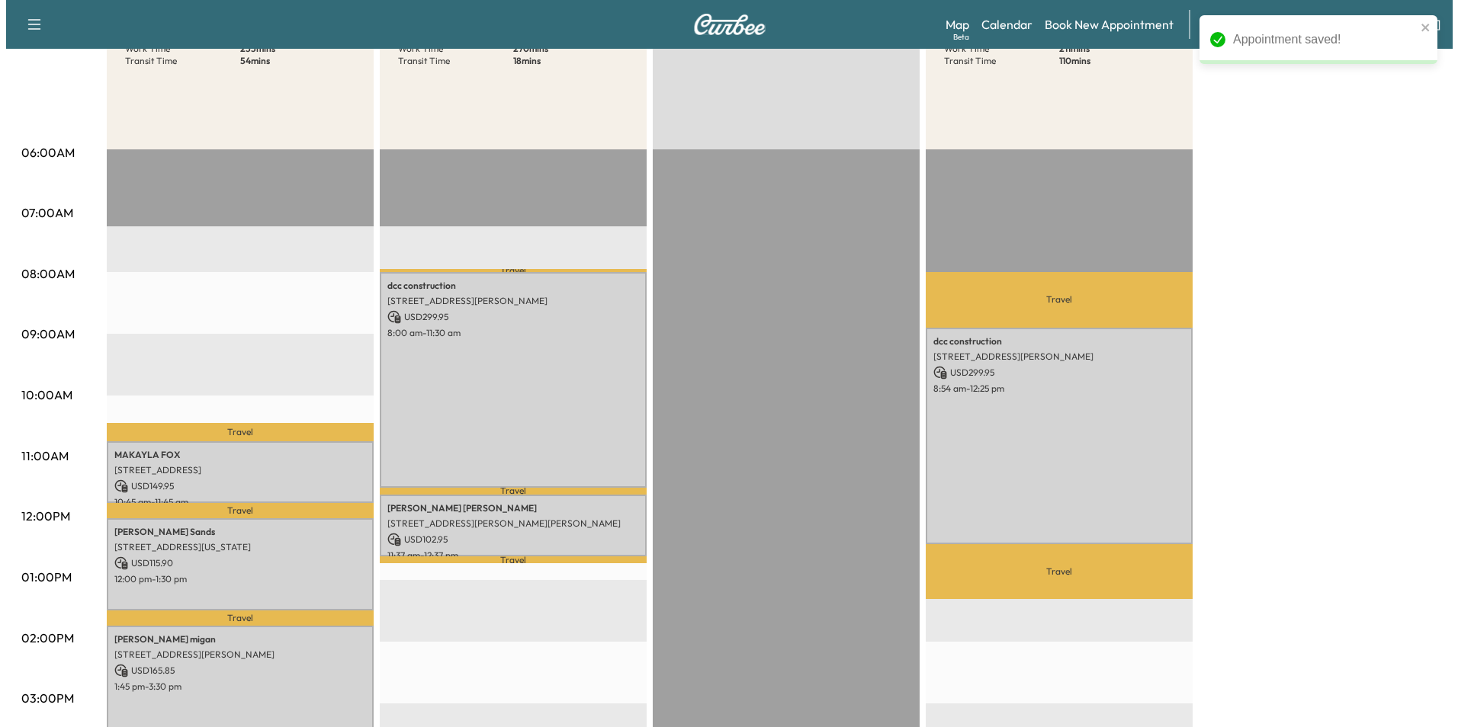
scroll to position [229, 0]
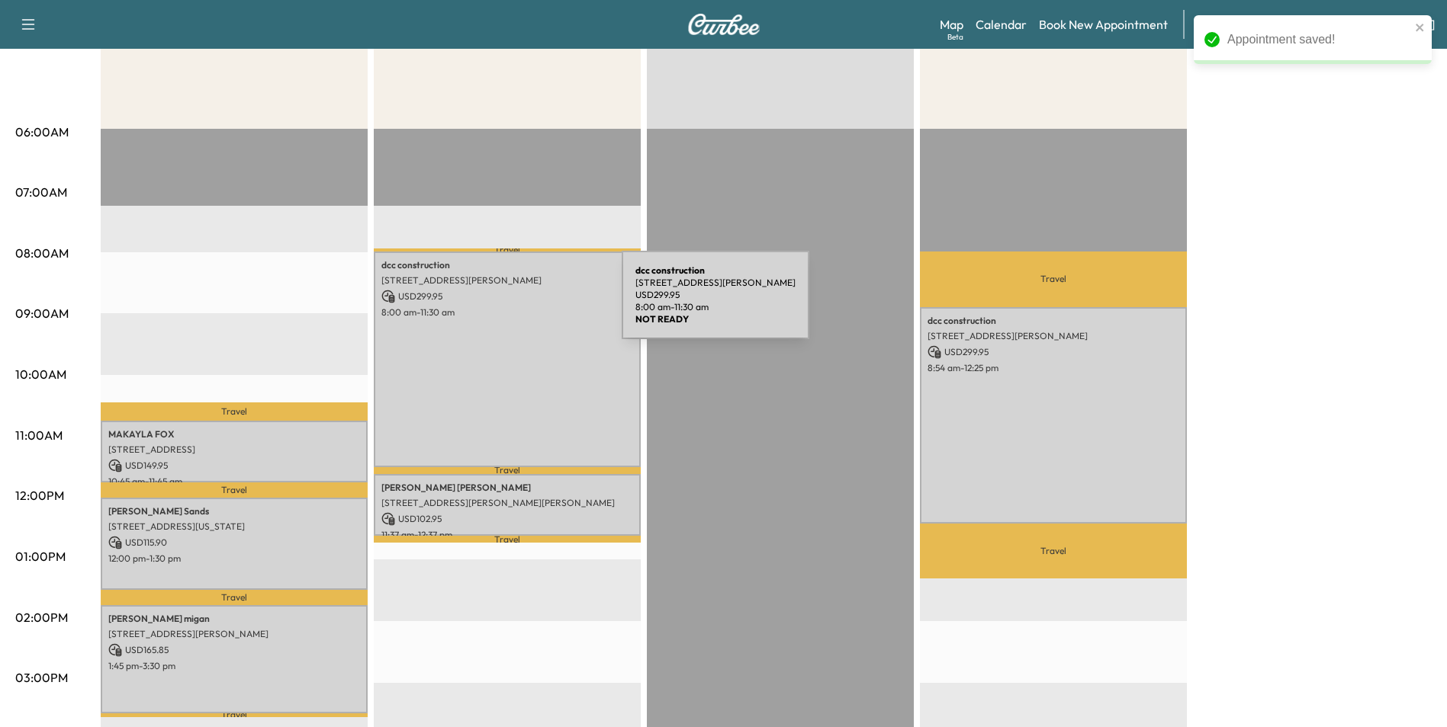
click at [507, 300] on p "USD 299.95" at bounding box center [507, 297] width 252 height 14
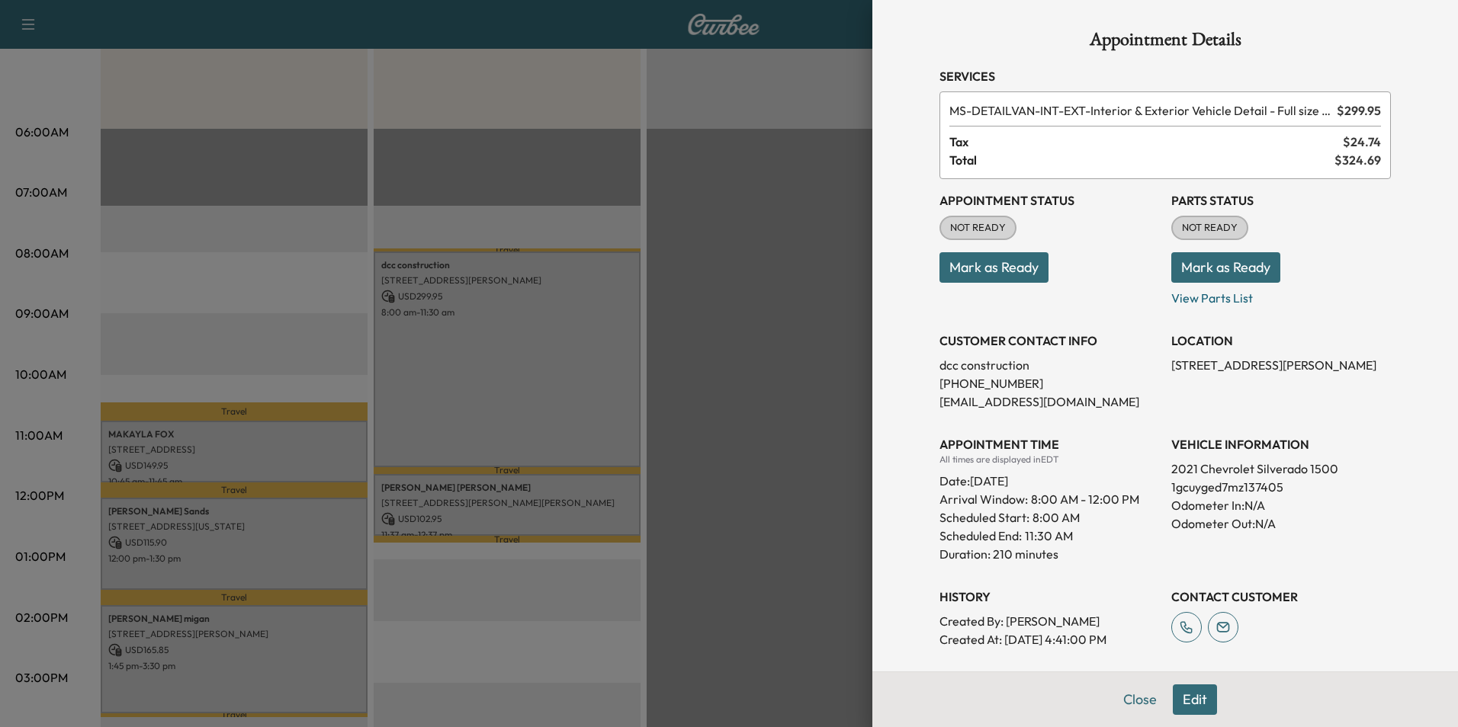
click at [1179, 697] on button "Edit" at bounding box center [1195, 700] width 44 height 31
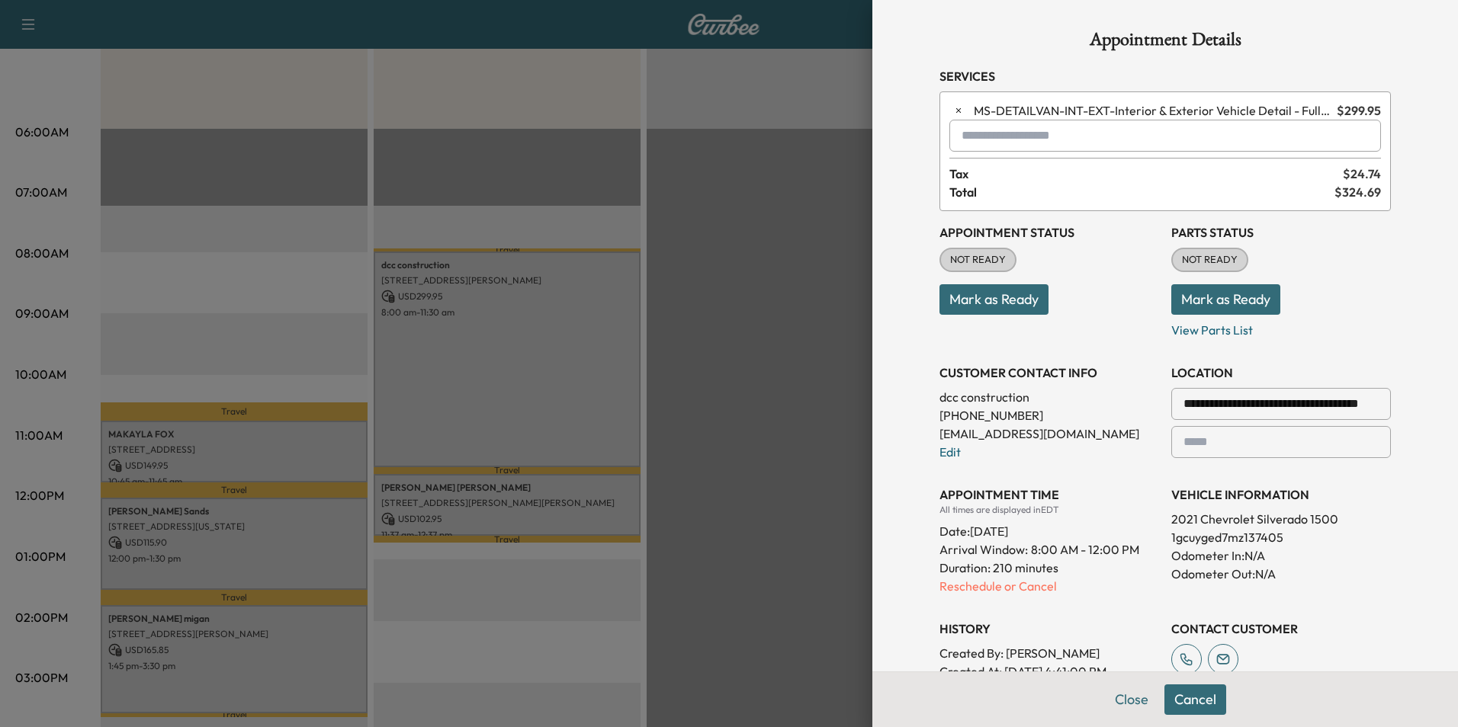
click at [1024, 143] on input "text" at bounding box center [1165, 136] width 432 height 32
click at [962, 143] on input "*****" at bounding box center [1165, 136] width 432 height 32
click at [999, 194] on p "MS-GVAN2 - GVAN Detail2" at bounding box center [1112, 202] width 335 height 21
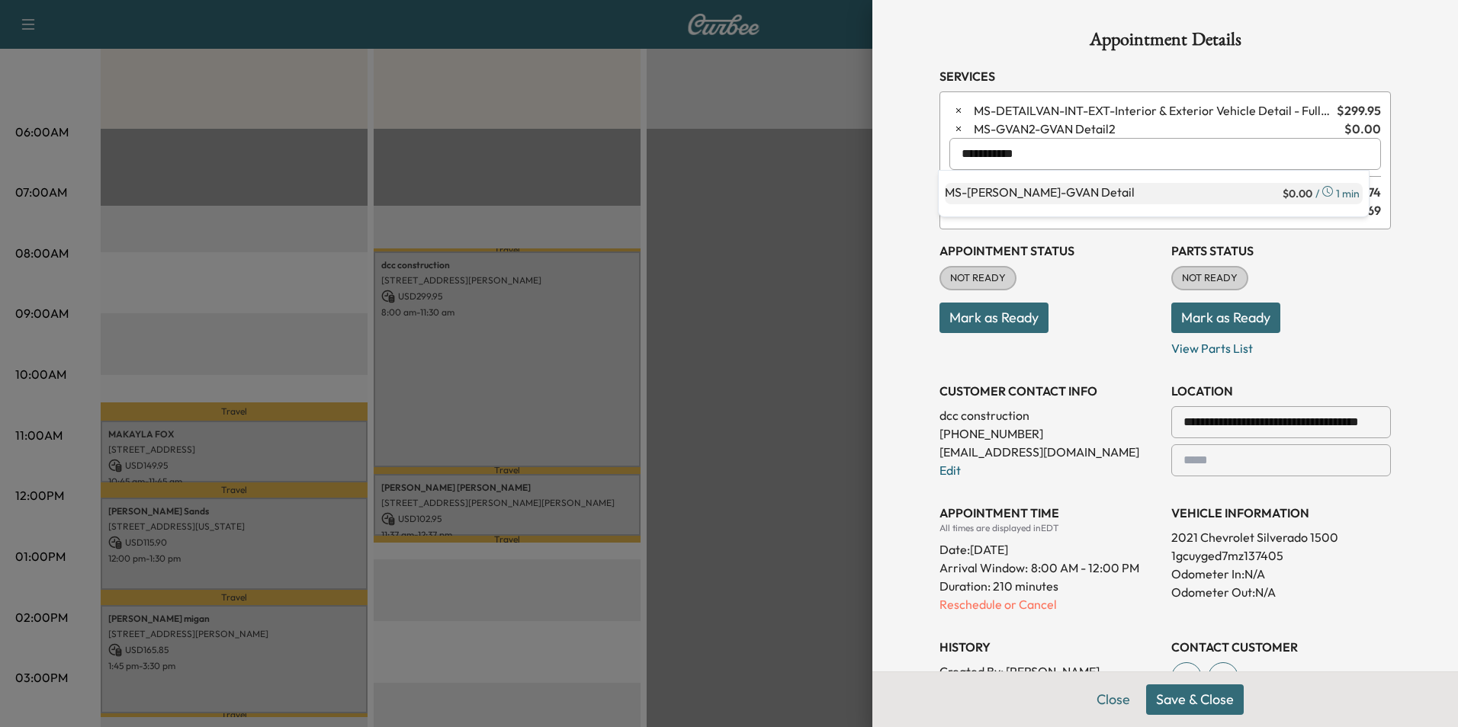
click at [1000, 193] on p "MS-[PERSON_NAME] Detail" at bounding box center [1112, 193] width 335 height 21
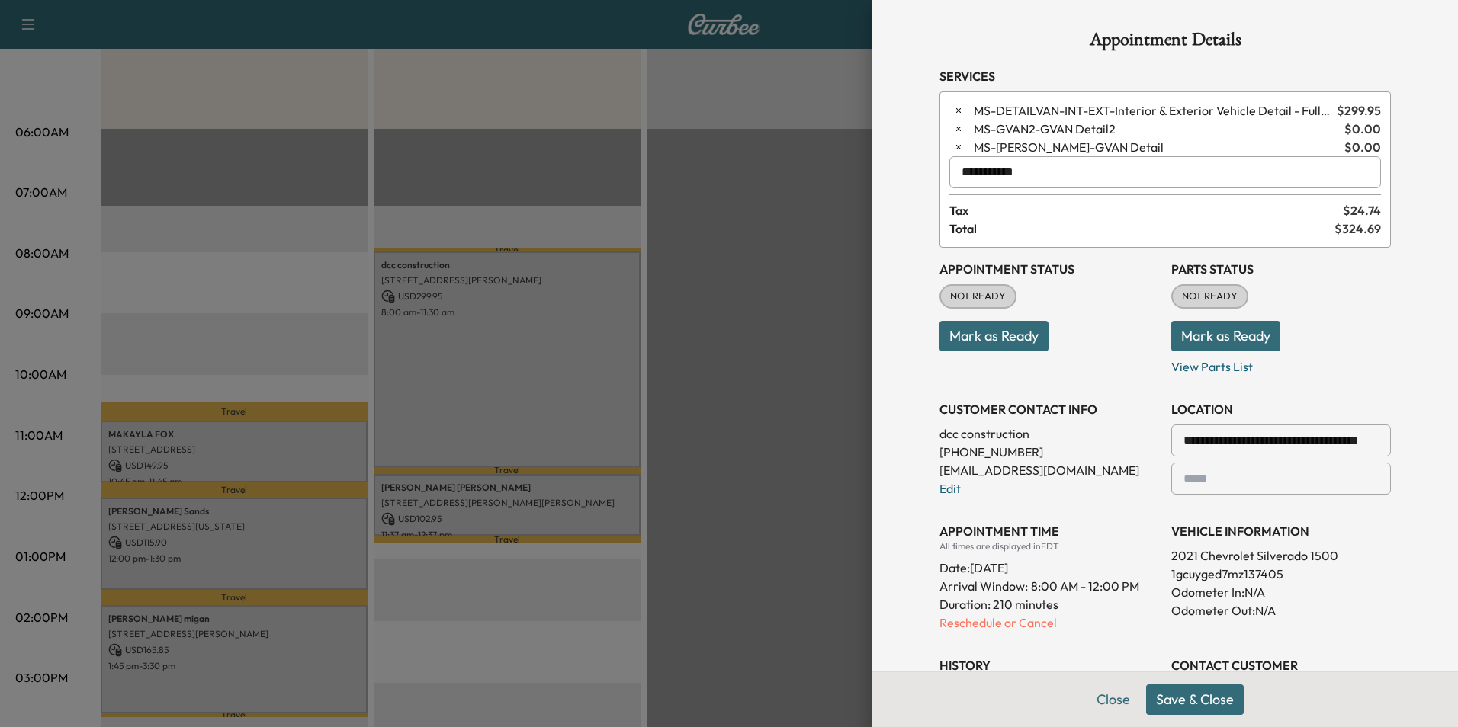
type input "**********"
click at [1186, 702] on button "Save & Close" at bounding box center [1195, 700] width 98 height 31
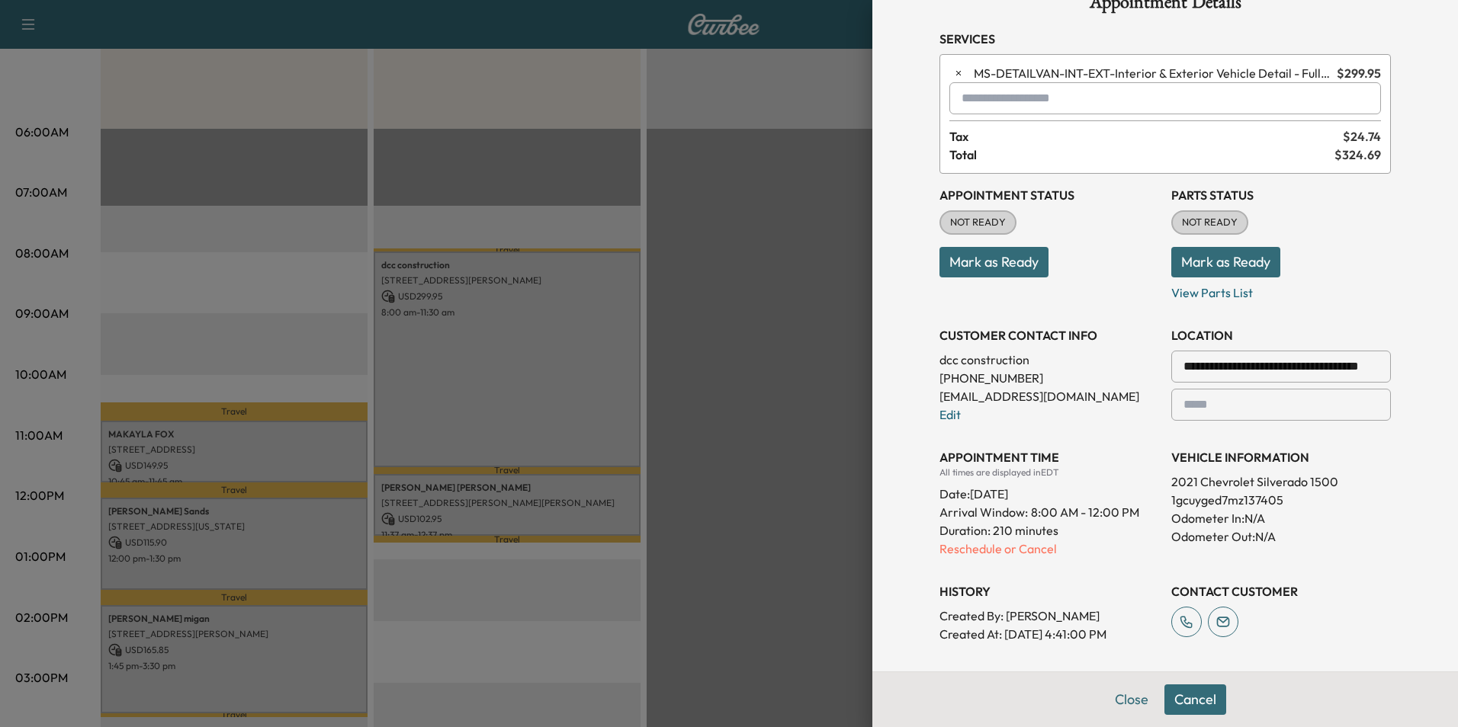
scroll to position [0, 0]
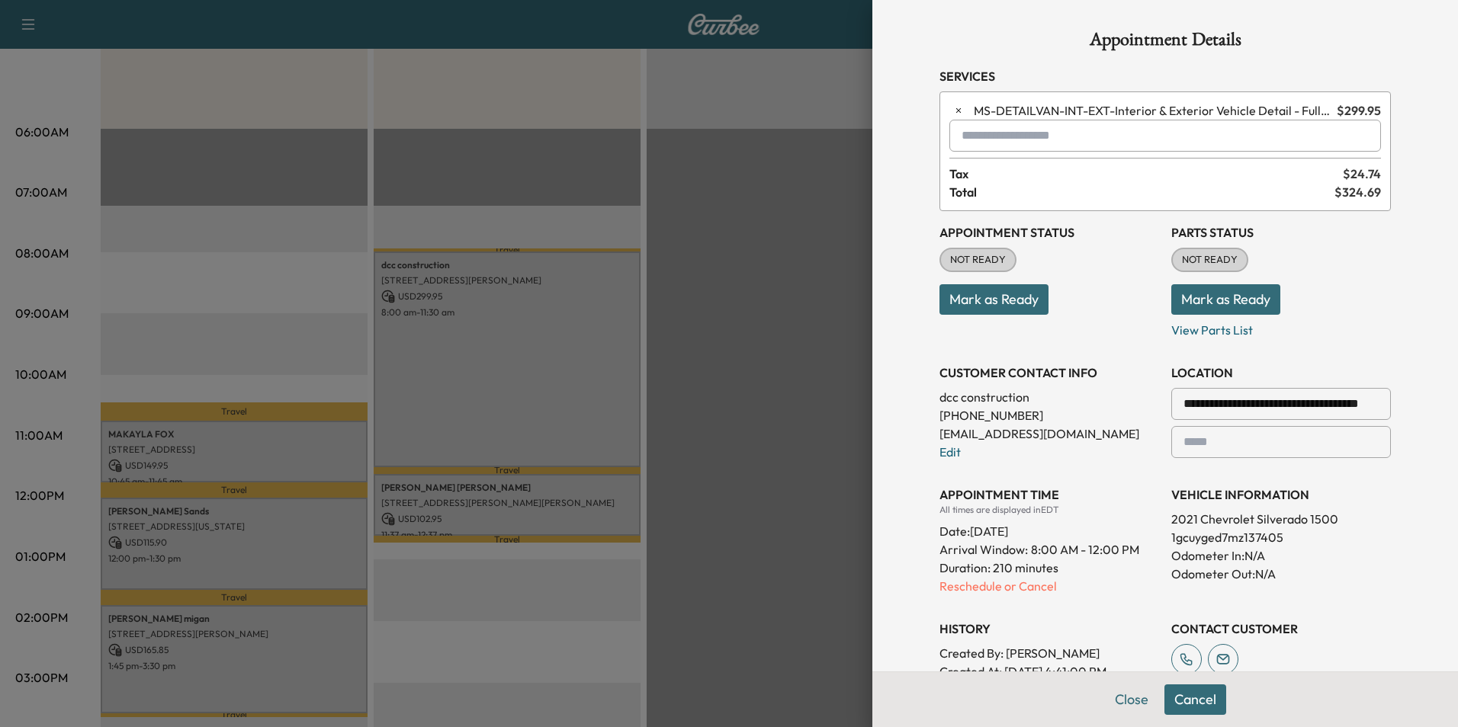
click at [1268, 107] on span "MS-DETAILVAN-INT-EXT - Interior & Exterior Vehicle Detail - Full size SUV and M…" at bounding box center [1152, 110] width 357 height 18
click at [1071, 104] on span "MS-DETAILVAN-INT-EXT - Interior & Exterior Vehicle Detail - Full size SUV and M…" at bounding box center [1152, 110] width 357 height 18
click at [953, 110] on icon "button" at bounding box center [958, 110] width 11 height 11
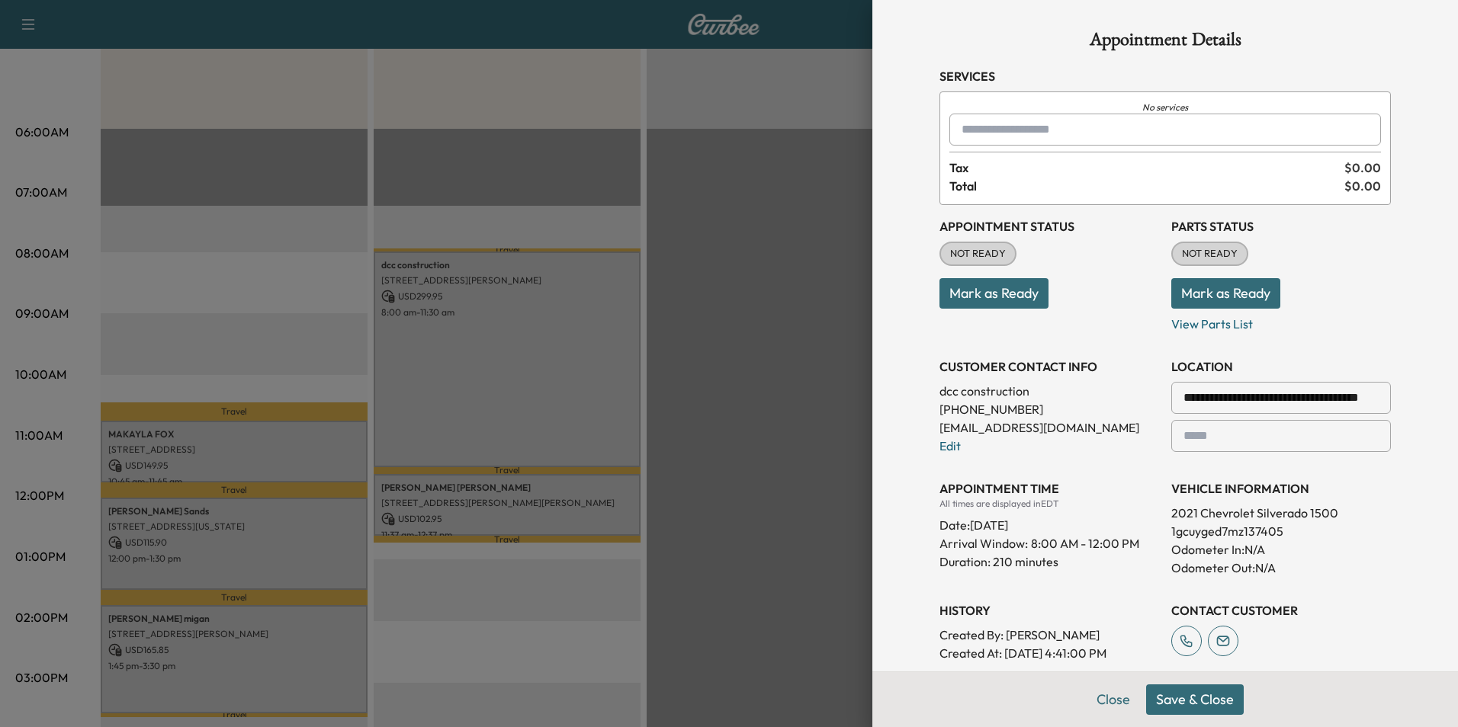
click at [1054, 133] on input "text" at bounding box center [1165, 130] width 432 height 32
type input "*"
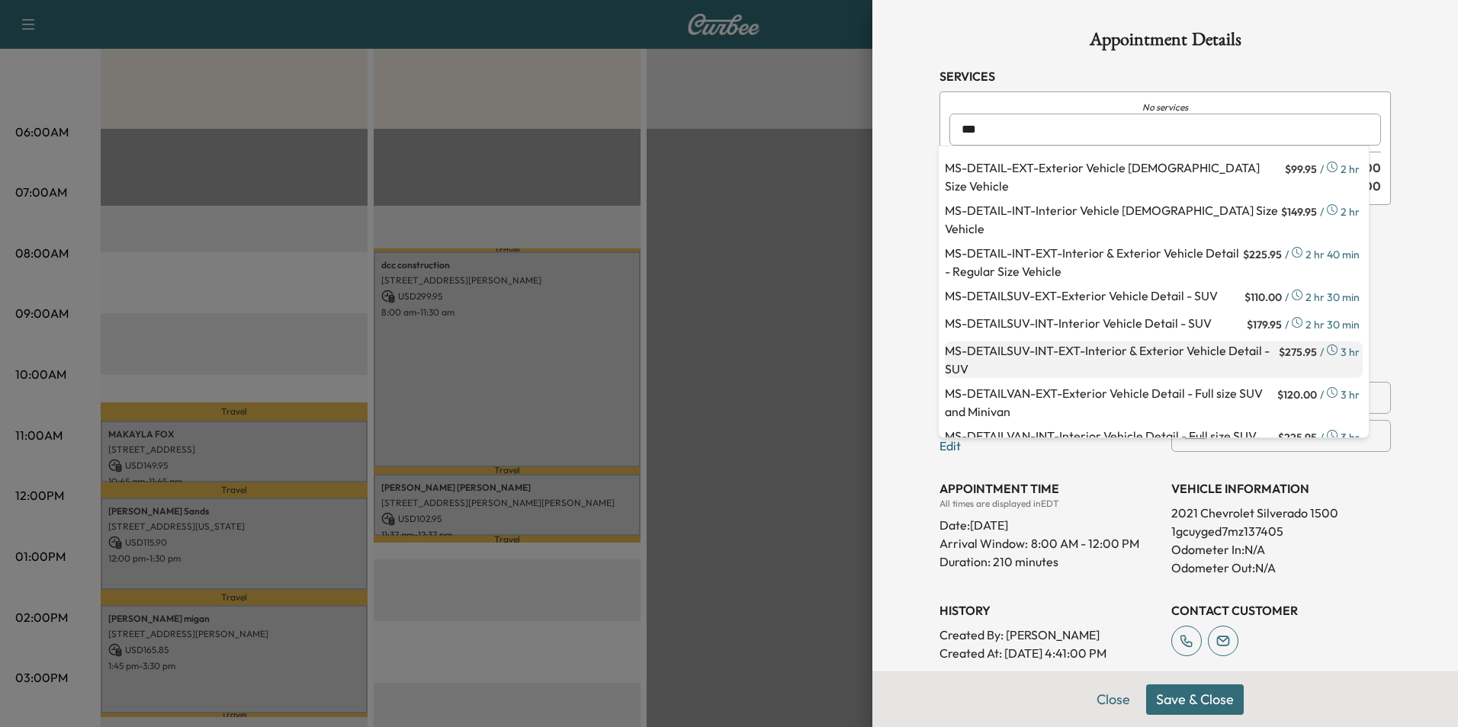
click at [1106, 345] on p "MS-DETAILSUV-INT-EXT - Interior & Exterior Vehicle Detail - SUV" at bounding box center [1110, 360] width 331 height 37
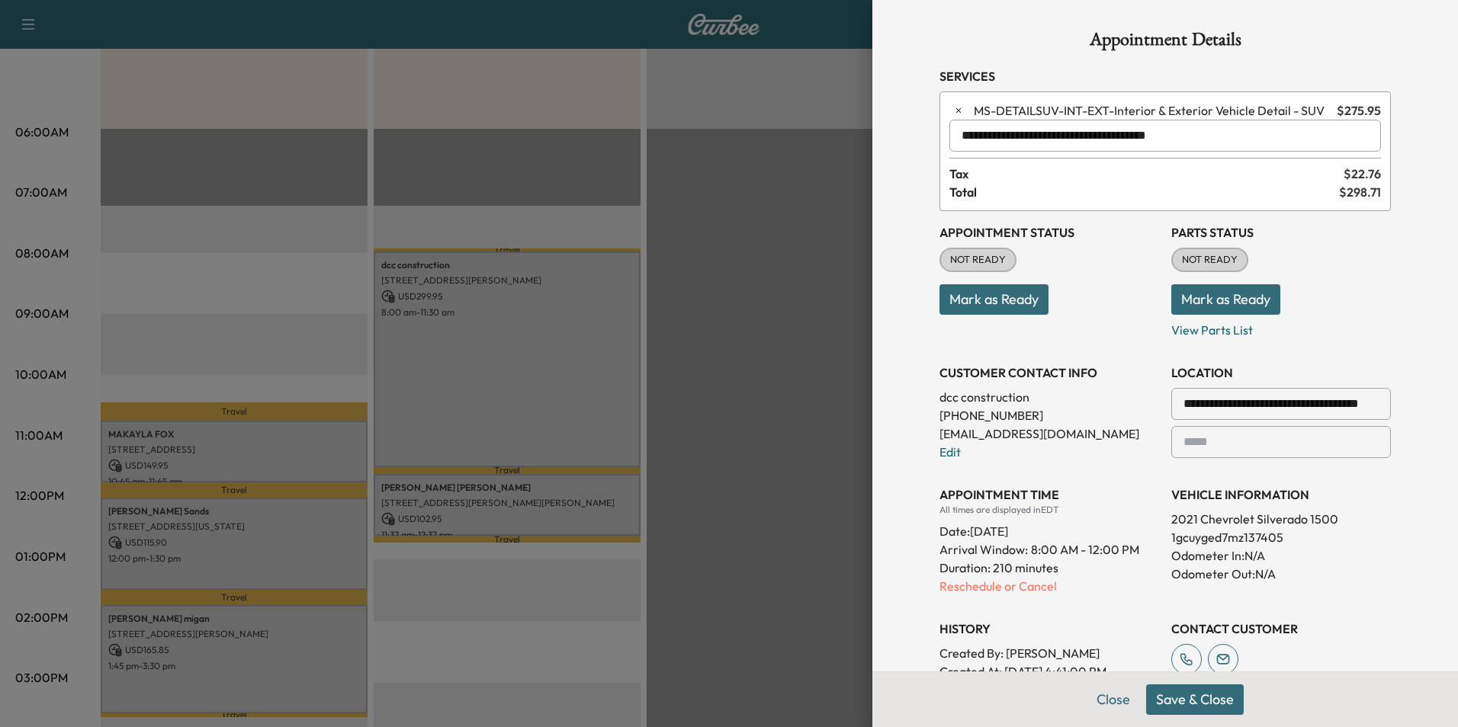
type input "**********"
click at [1101, 188] on span "Total" at bounding box center [1144, 192] width 390 height 18
click at [1042, 140] on input "text" at bounding box center [1165, 136] width 432 height 32
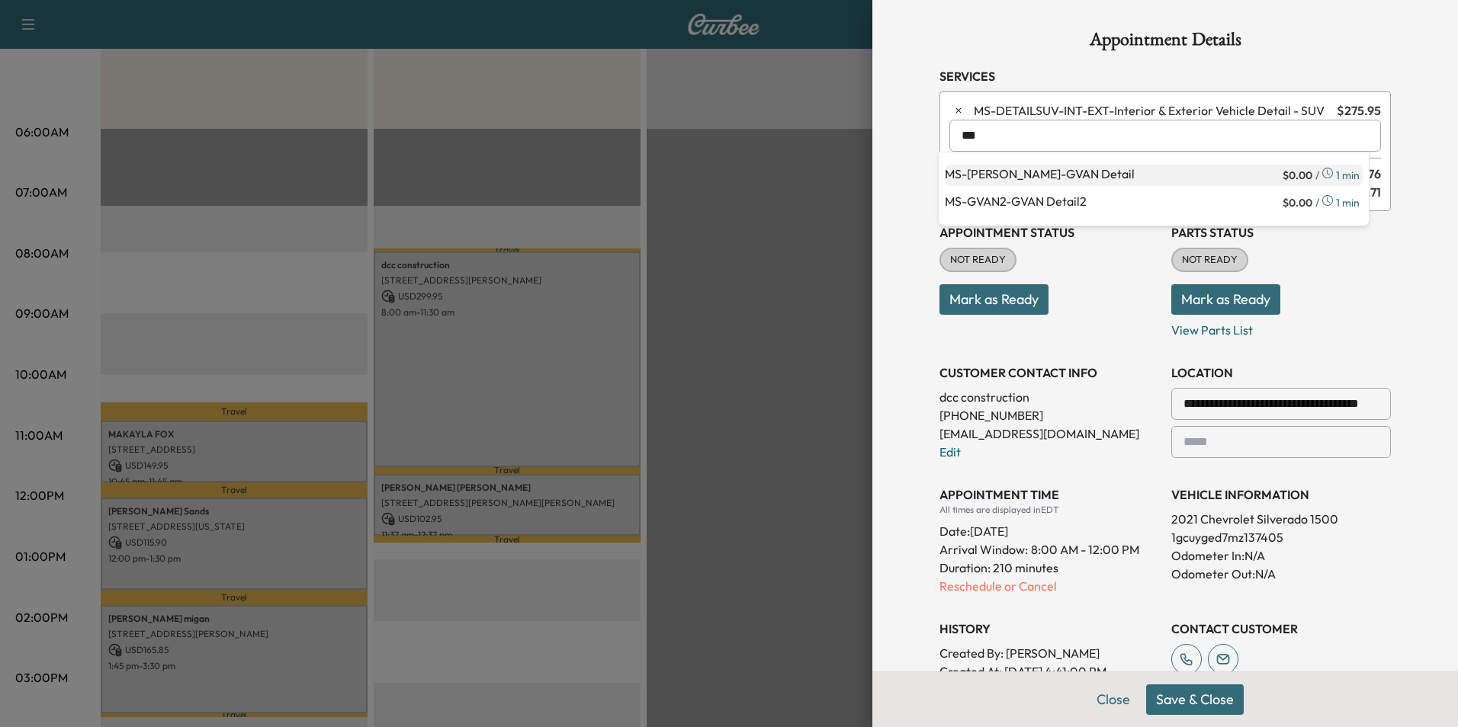
click at [1061, 169] on p "MS-[PERSON_NAME] Detail" at bounding box center [1112, 175] width 335 height 21
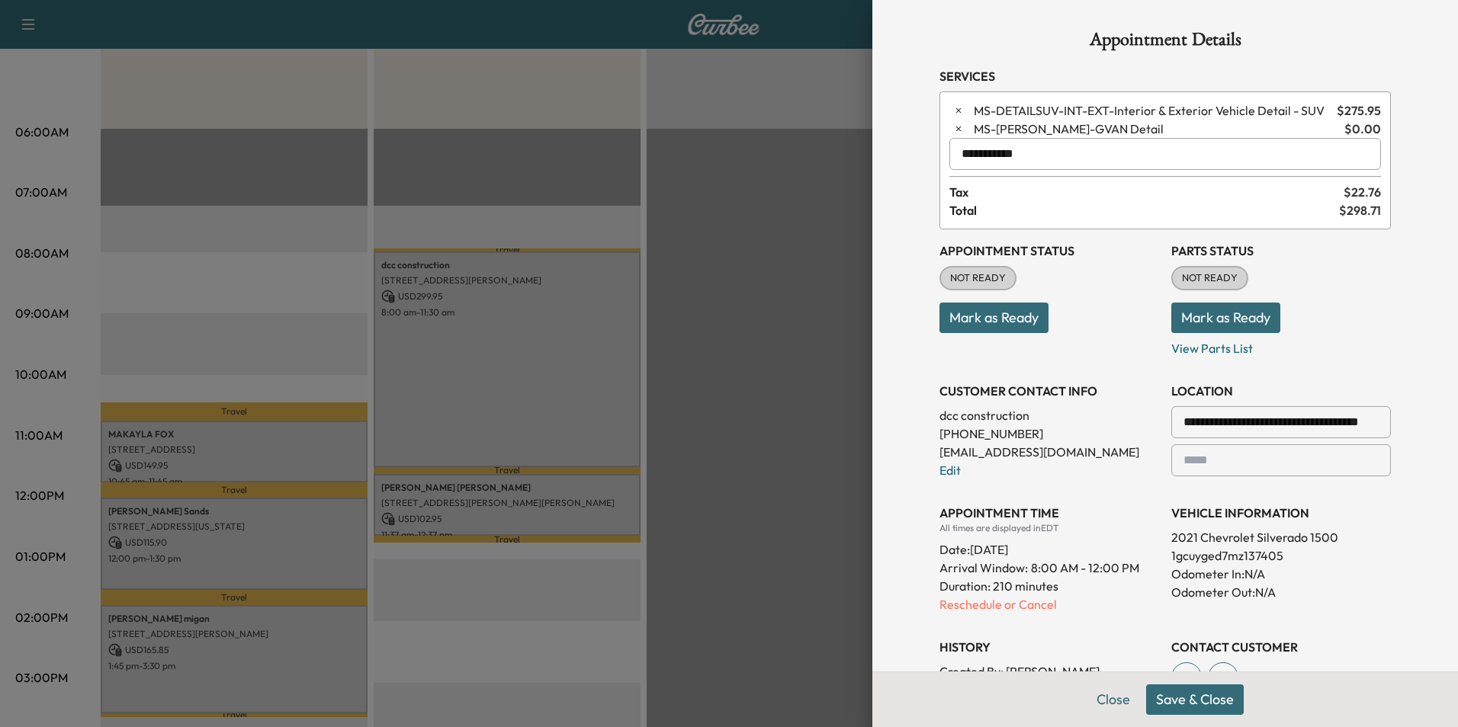
type input "**********"
click at [1175, 702] on button "Save & Close" at bounding box center [1195, 700] width 98 height 31
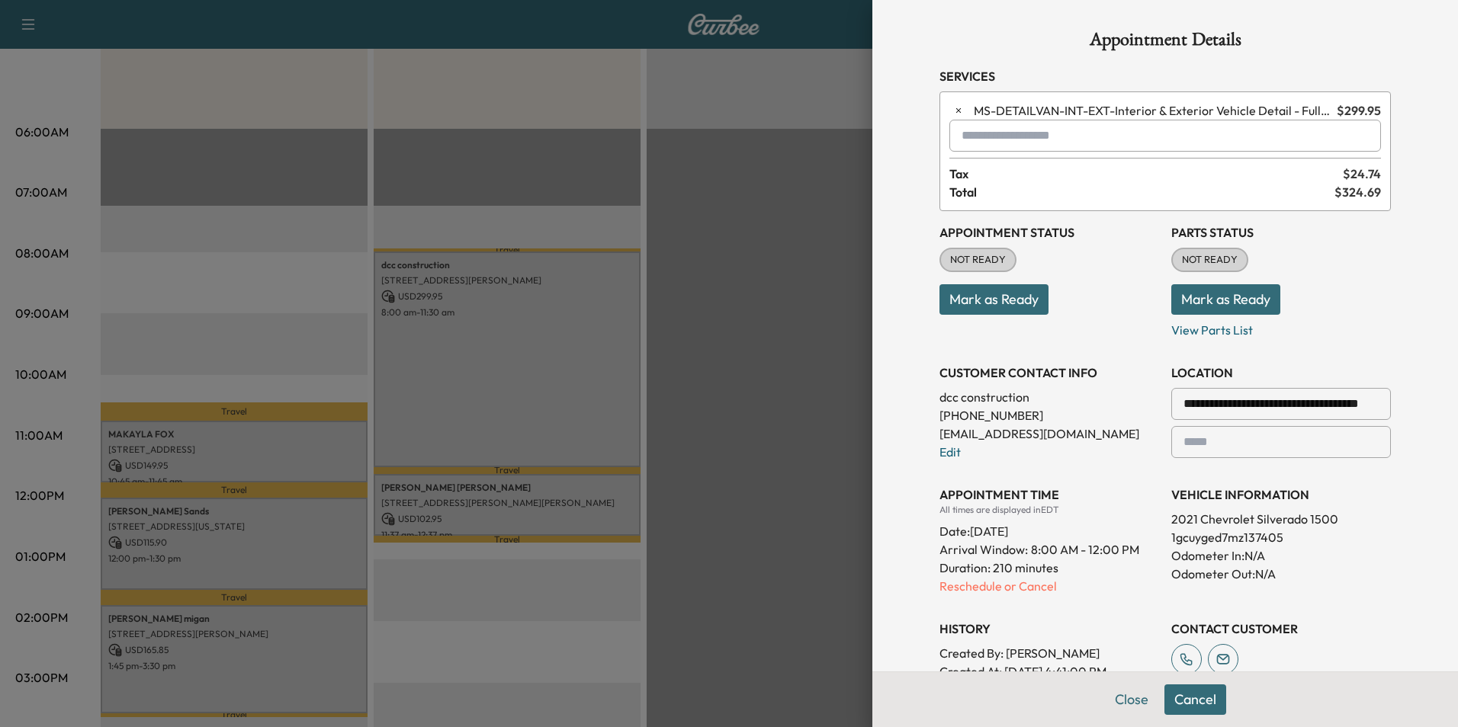
click at [1013, 143] on input "text" at bounding box center [1165, 136] width 432 height 32
click at [1135, 196] on p "MS-GVAN2 - GVAN Detail2" at bounding box center [1112, 202] width 335 height 21
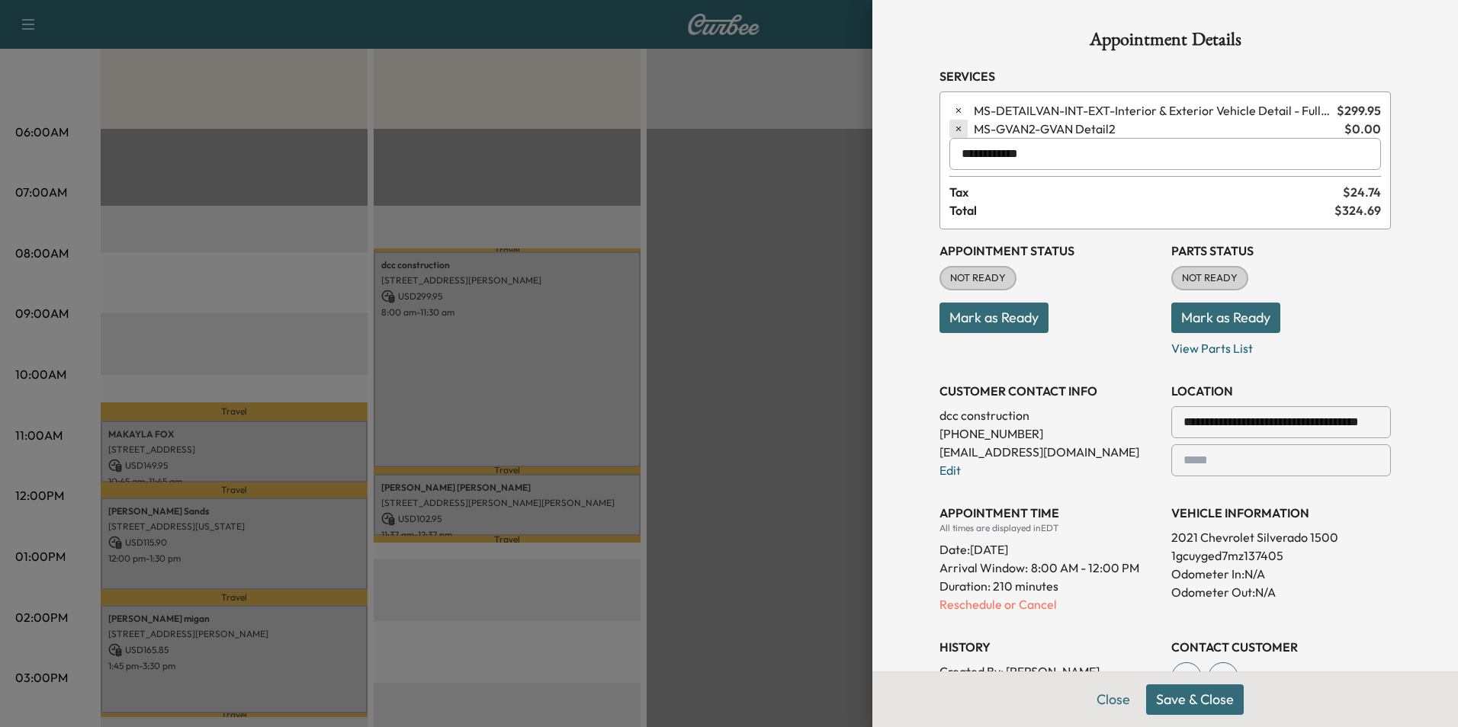
type input "**********"
click at [949, 134] on button "button" at bounding box center [958, 129] width 18 height 18
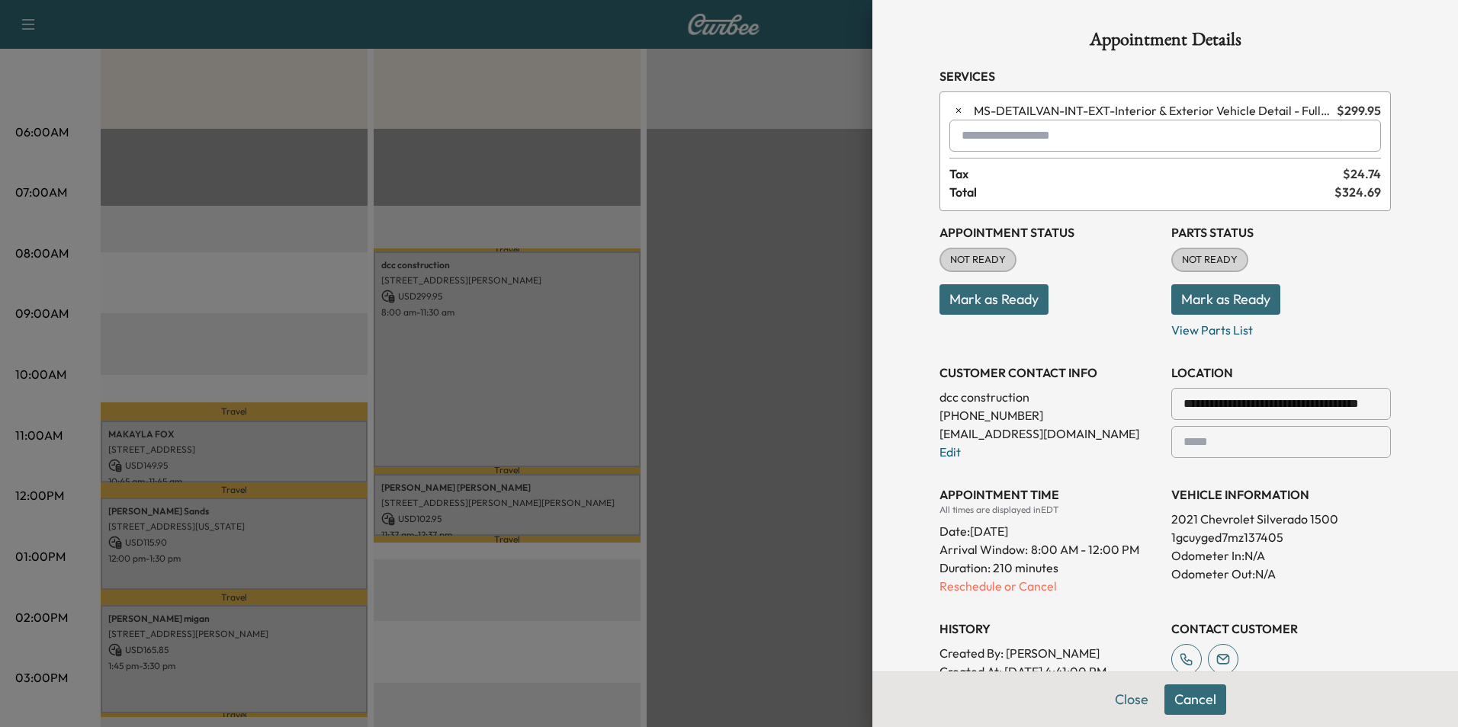
click at [1096, 138] on input "text" at bounding box center [1165, 136] width 432 height 32
click at [1174, 693] on button "Cancel" at bounding box center [1195, 700] width 62 height 31
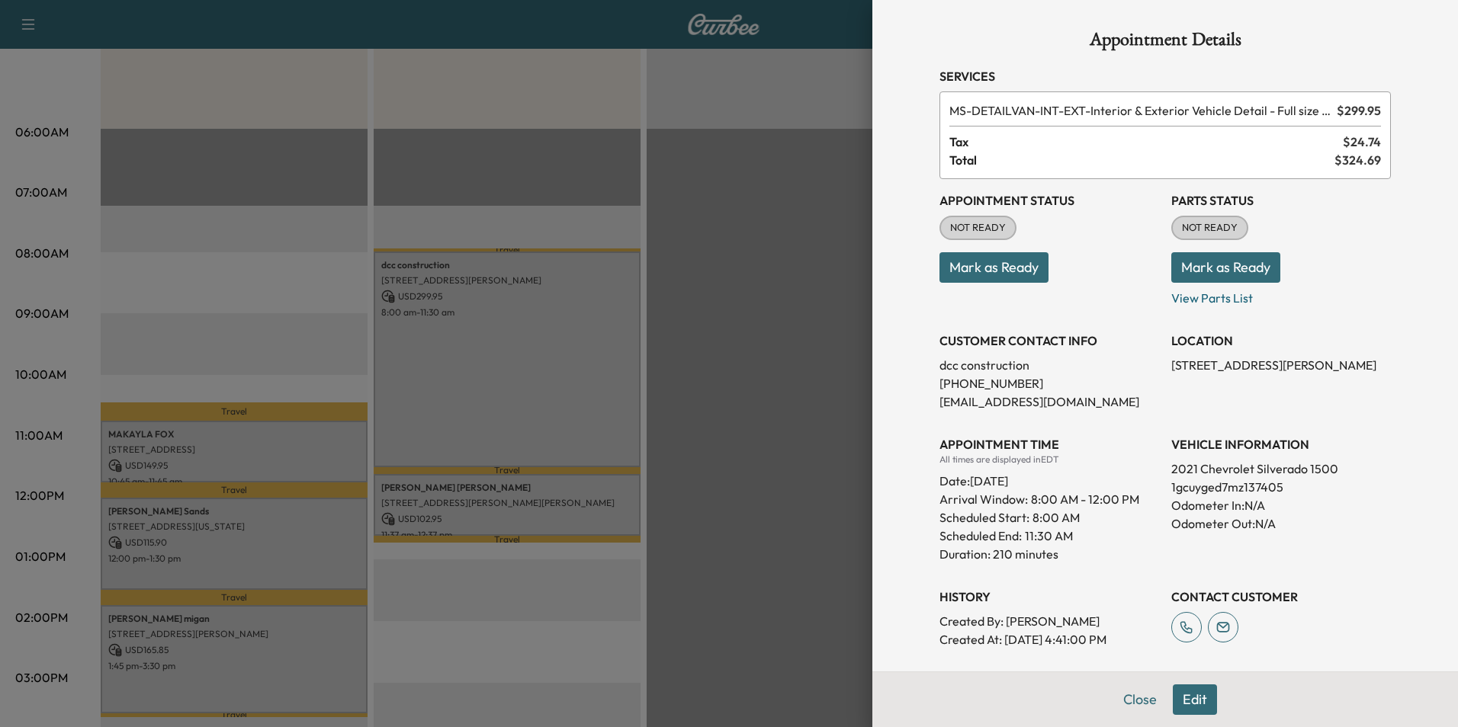
click at [1184, 701] on button "Edit" at bounding box center [1195, 700] width 44 height 31
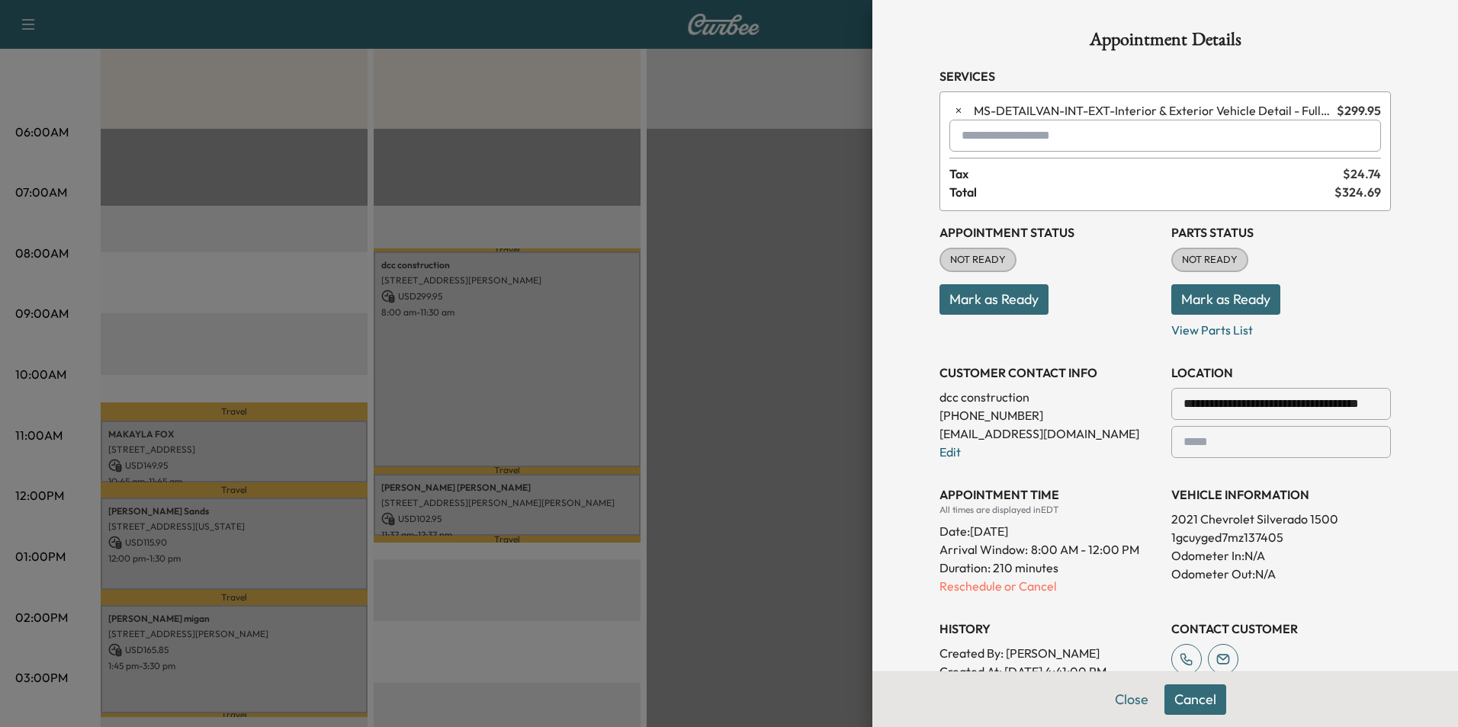
click at [995, 131] on input "text" at bounding box center [1165, 136] width 432 height 32
click at [1004, 170] on p "MS-[PERSON_NAME] Detail" at bounding box center [1112, 175] width 335 height 21
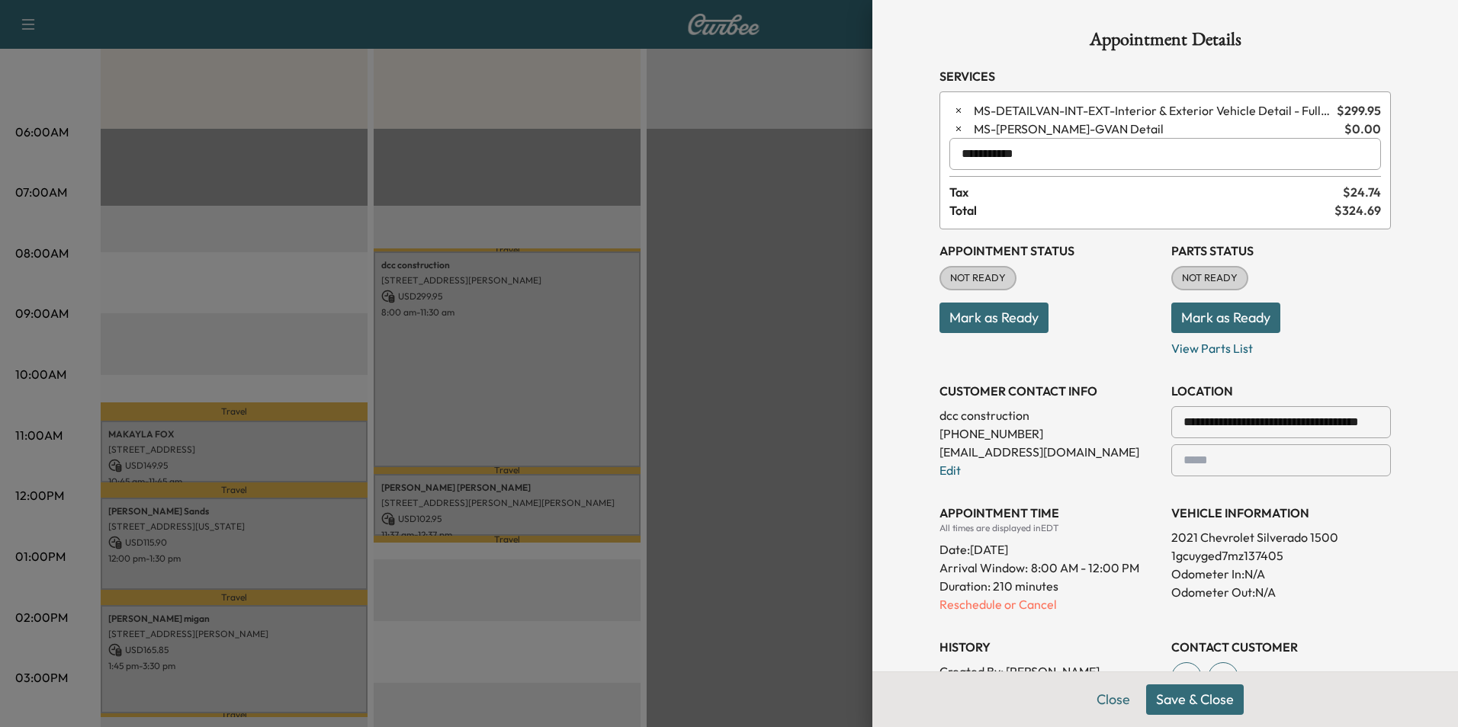
type input "**********"
click at [1170, 702] on button "Save & Close" at bounding box center [1195, 700] width 98 height 31
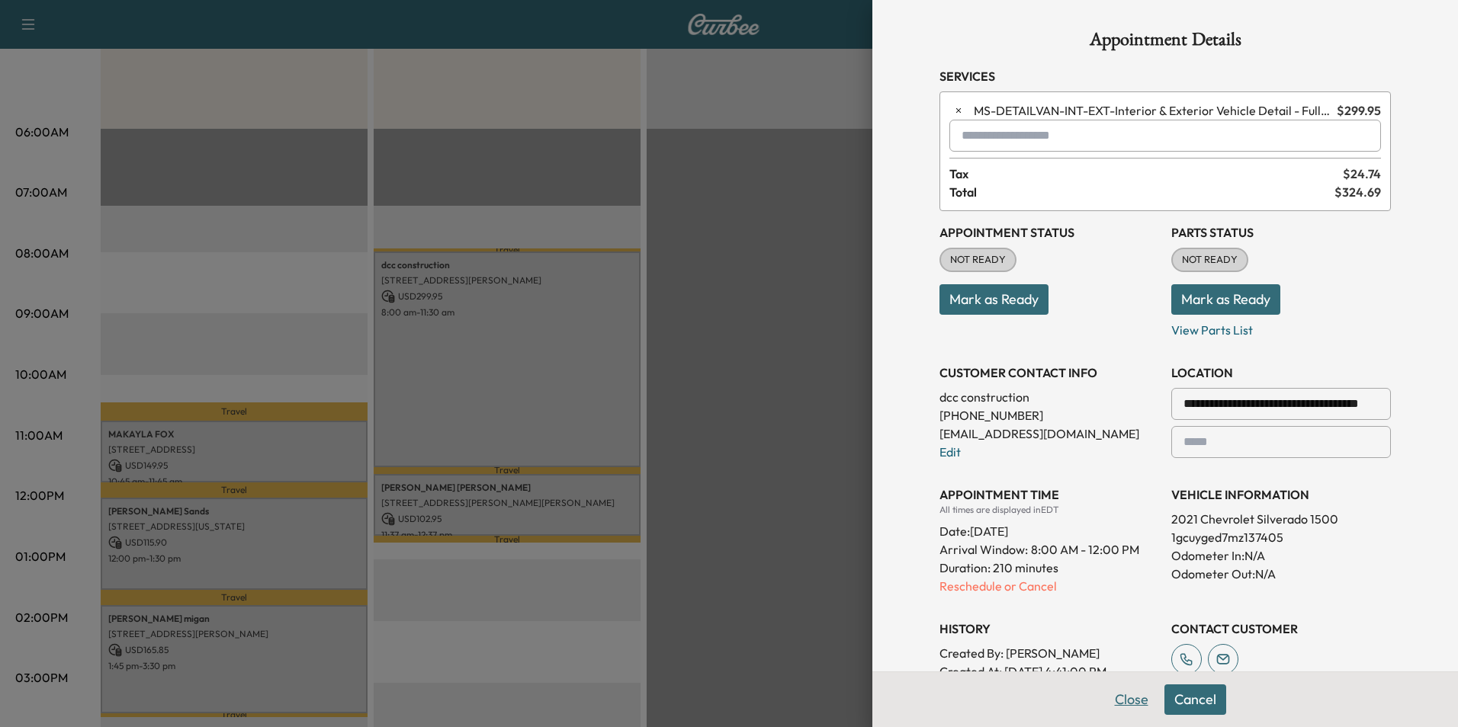
click at [1128, 705] on button "Close" at bounding box center [1131, 700] width 53 height 31
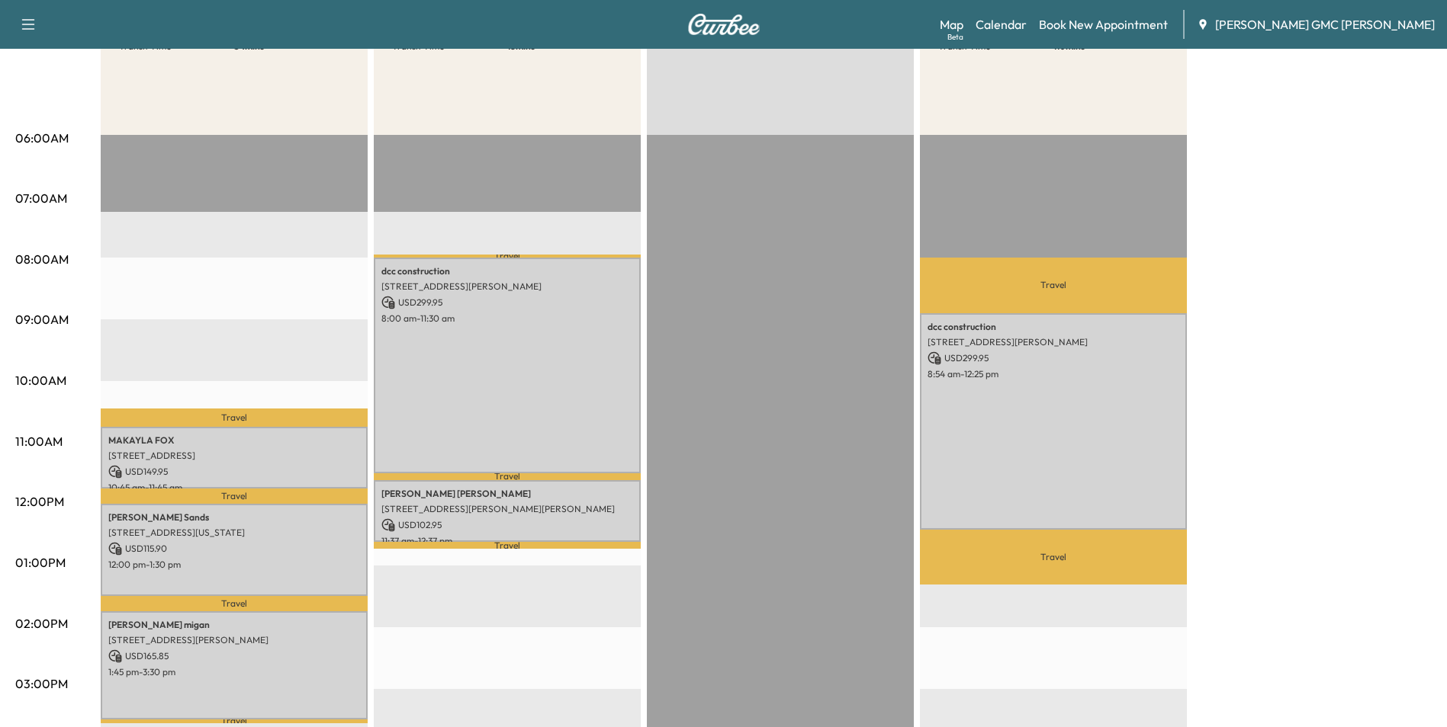
scroll to position [229, 0]
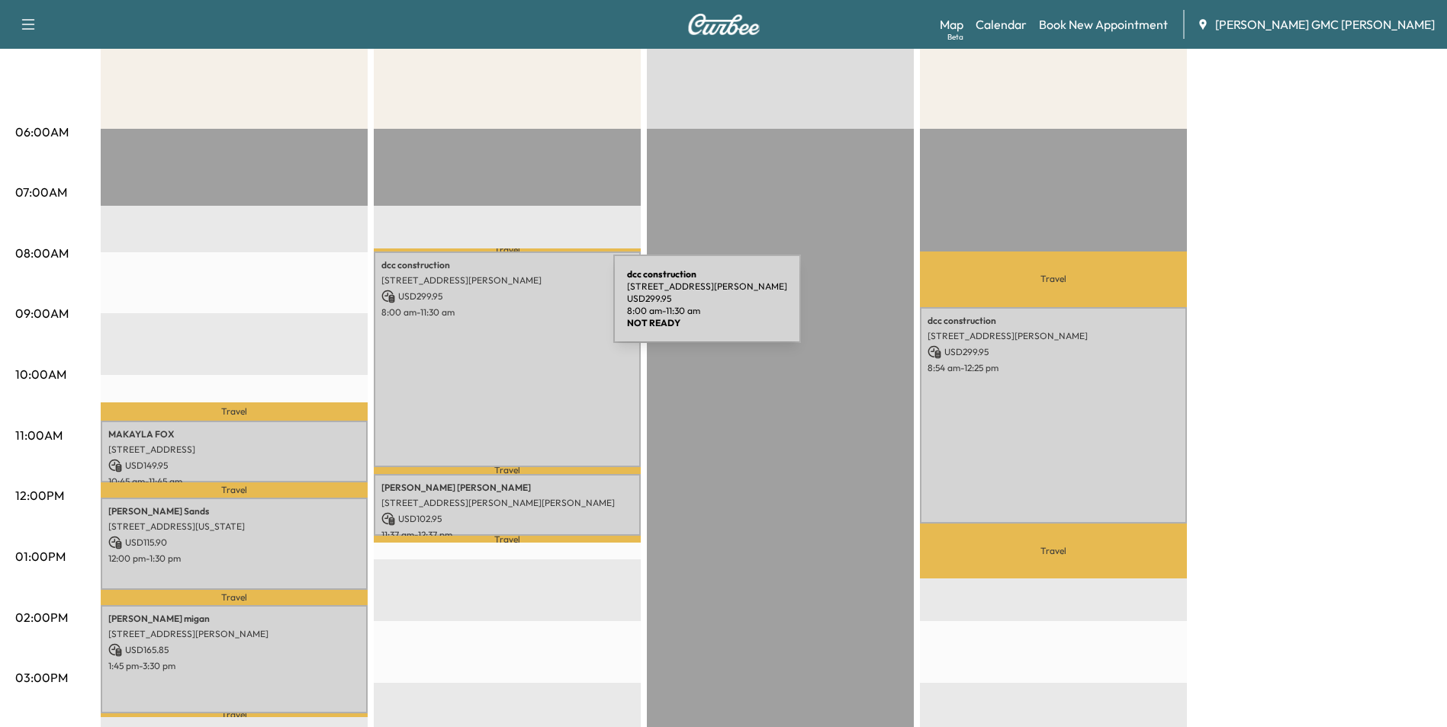
click at [499, 308] on p "8:00 am - 11:30 am" at bounding box center [507, 313] width 252 height 12
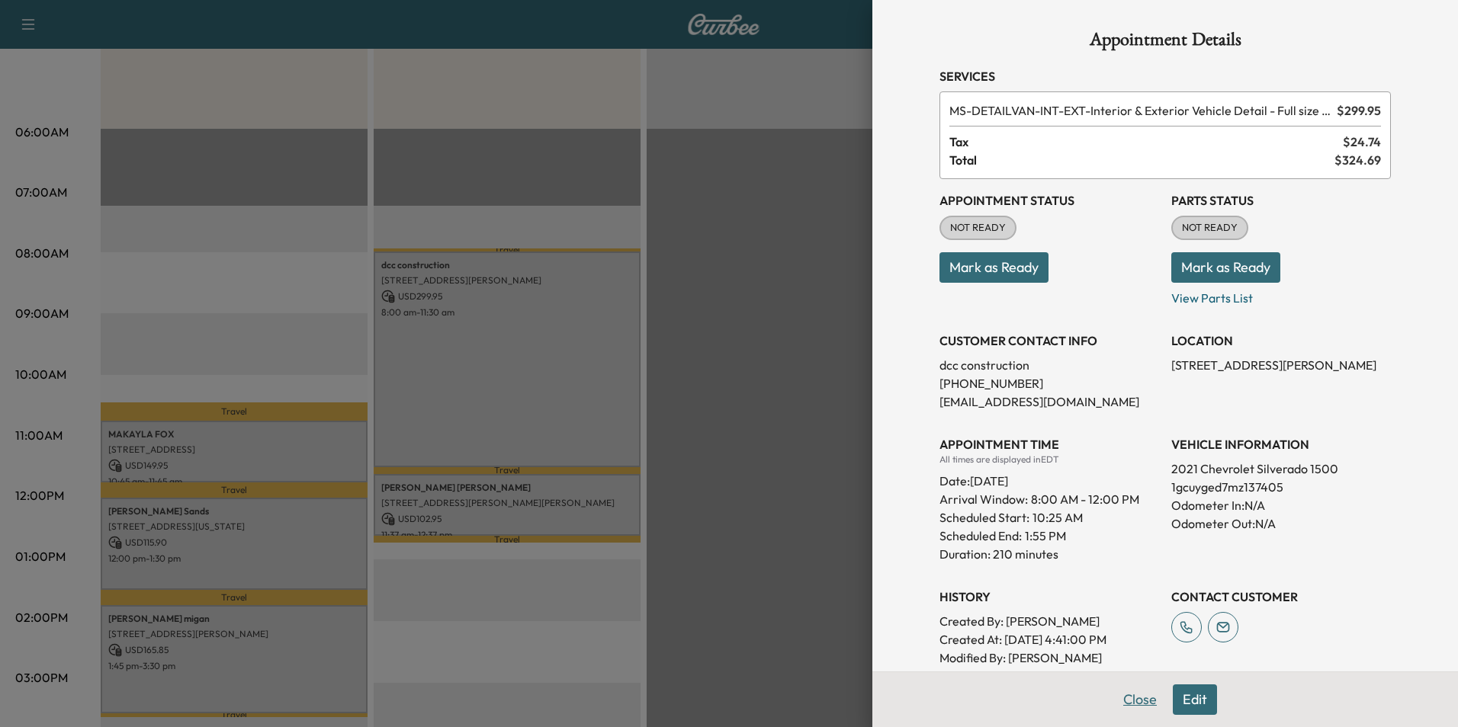
click at [1142, 696] on button "Close" at bounding box center [1139, 700] width 53 height 31
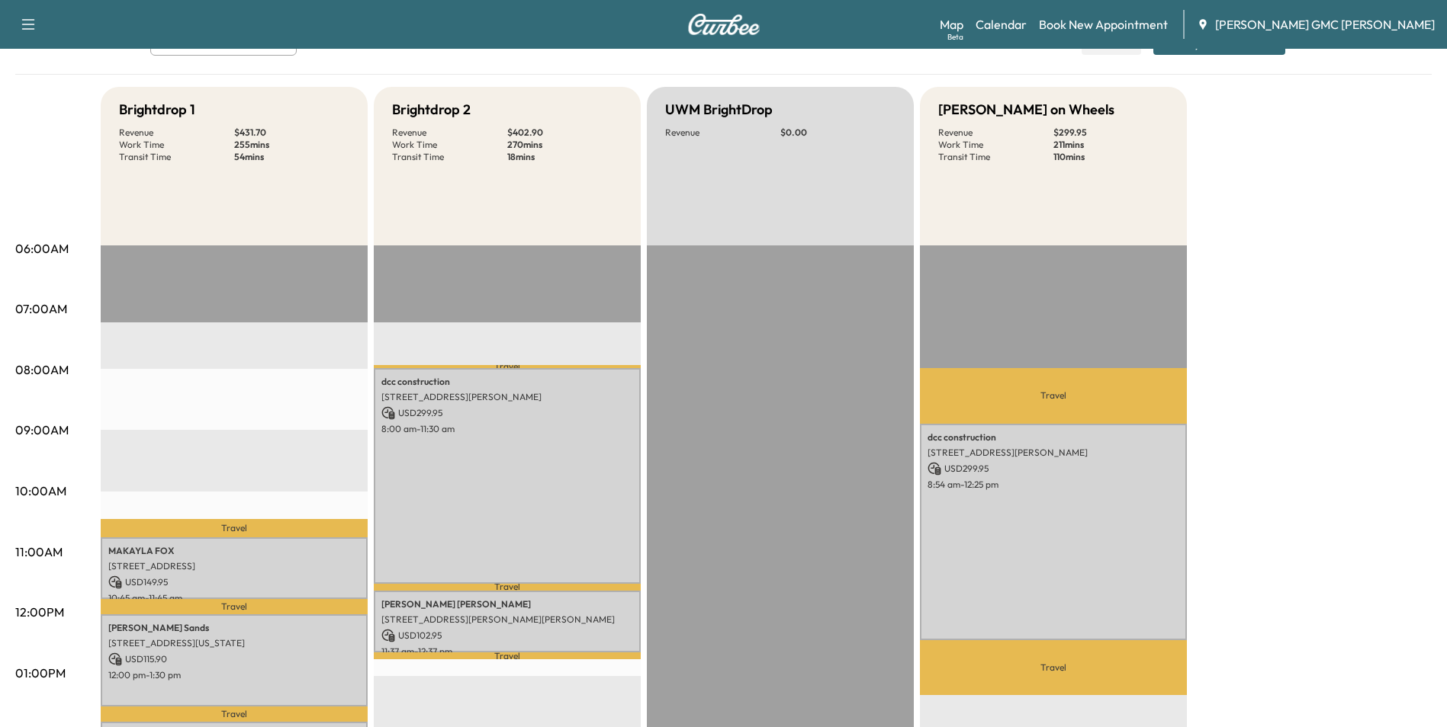
scroll to position [0, 0]
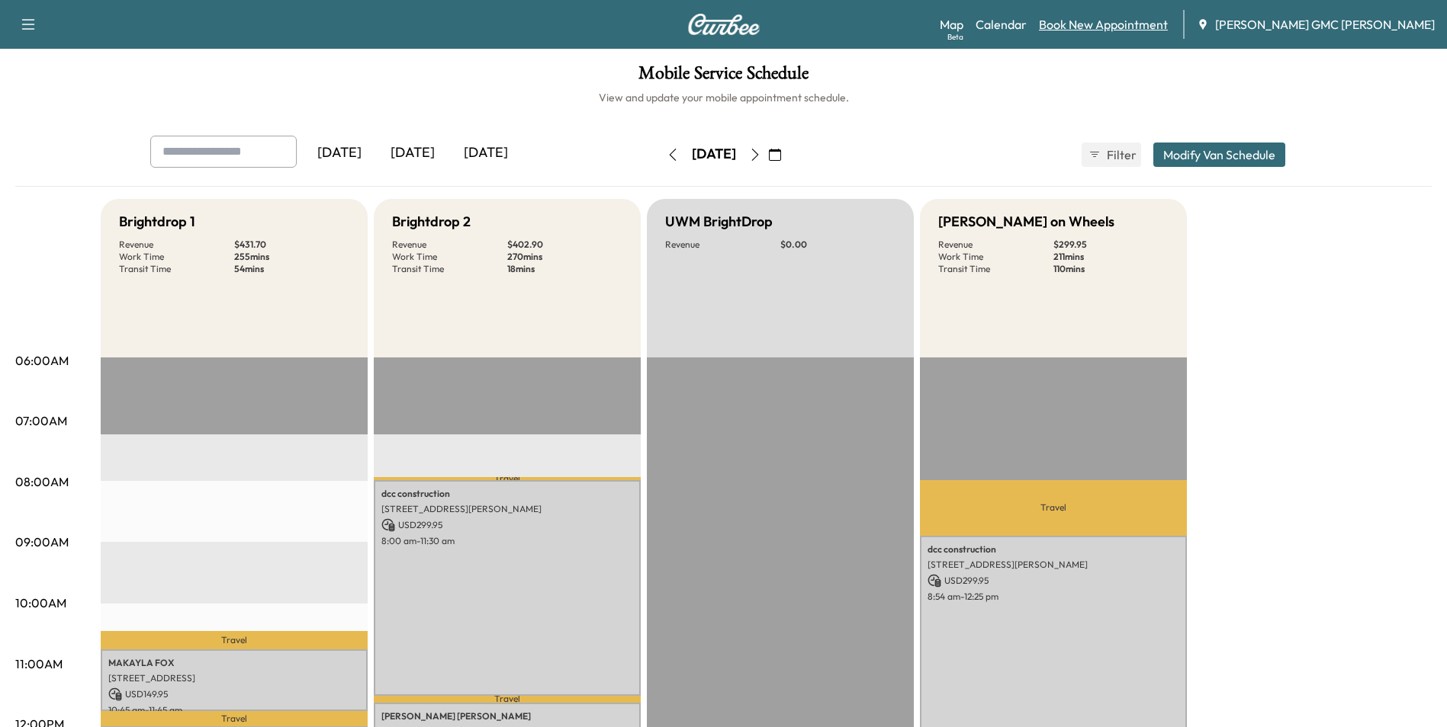
click at [1154, 26] on link "Book New Appointment" at bounding box center [1103, 24] width 129 height 18
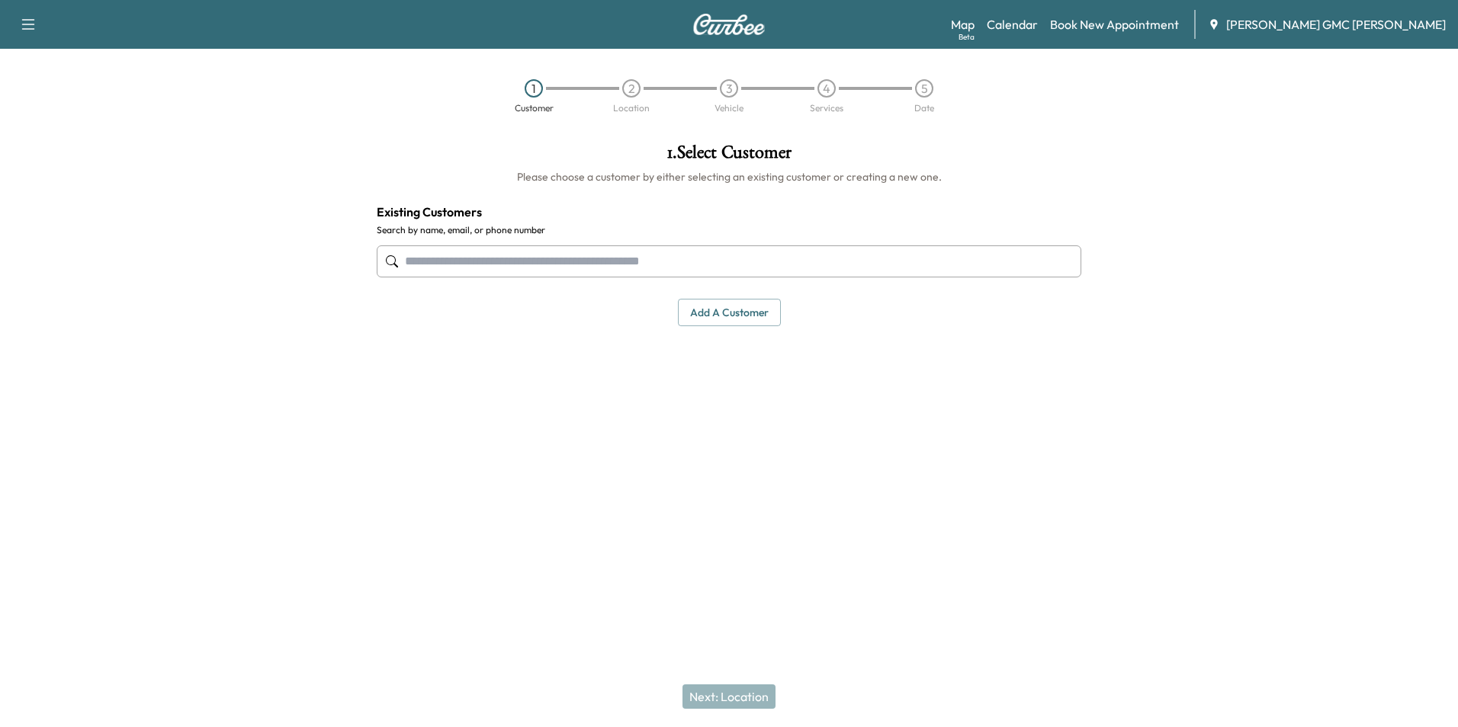
click at [638, 256] on input "text" at bounding box center [729, 262] width 705 height 32
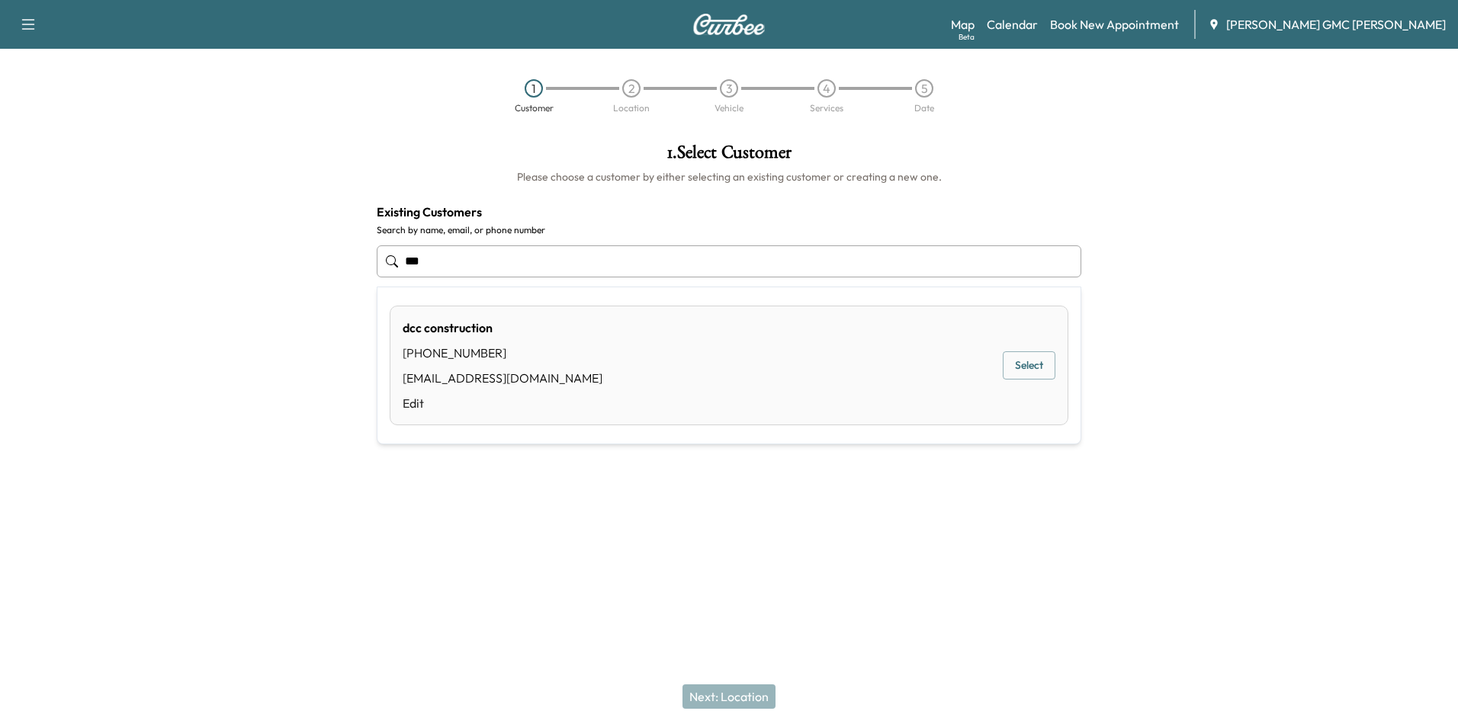
click at [467, 330] on div "dcc construction" at bounding box center [503, 328] width 200 height 18
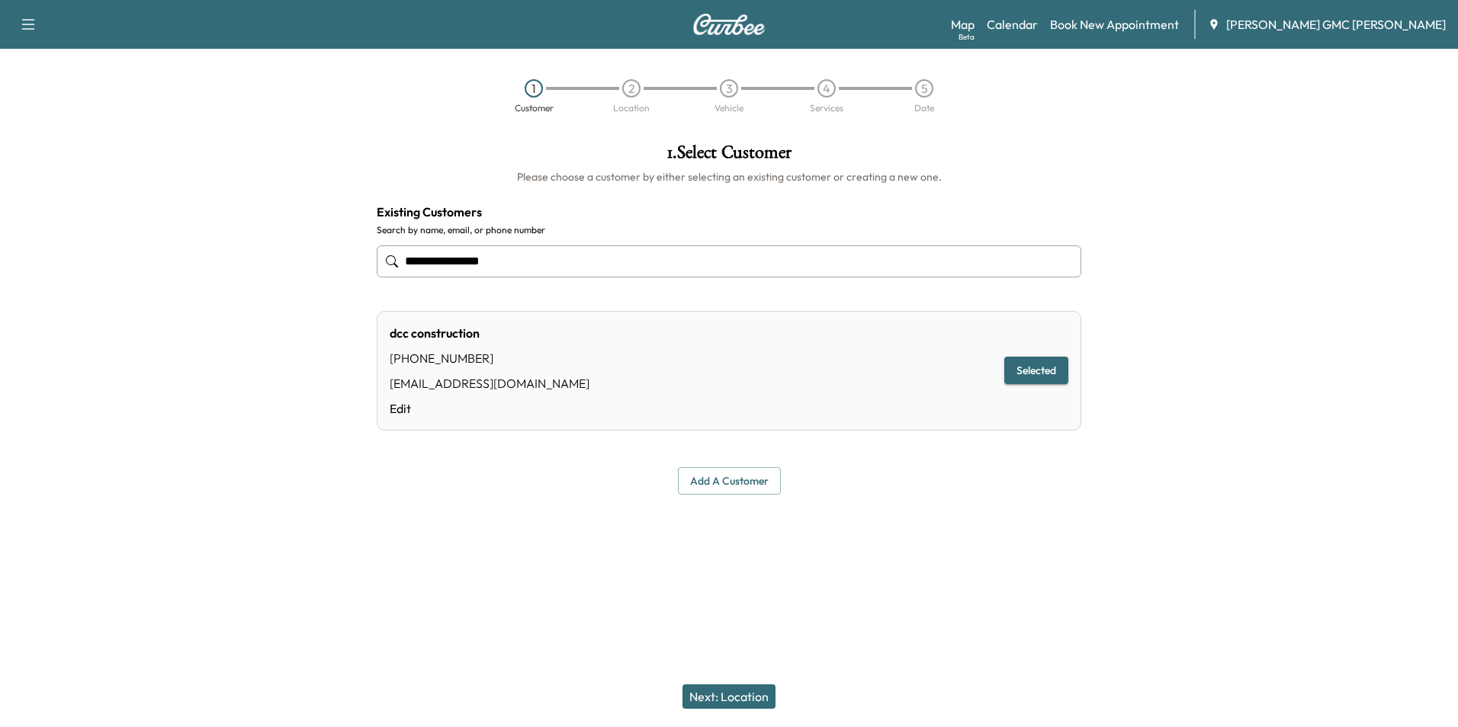
type input "**********"
click at [747, 702] on button "Next: Location" at bounding box center [728, 697] width 93 height 24
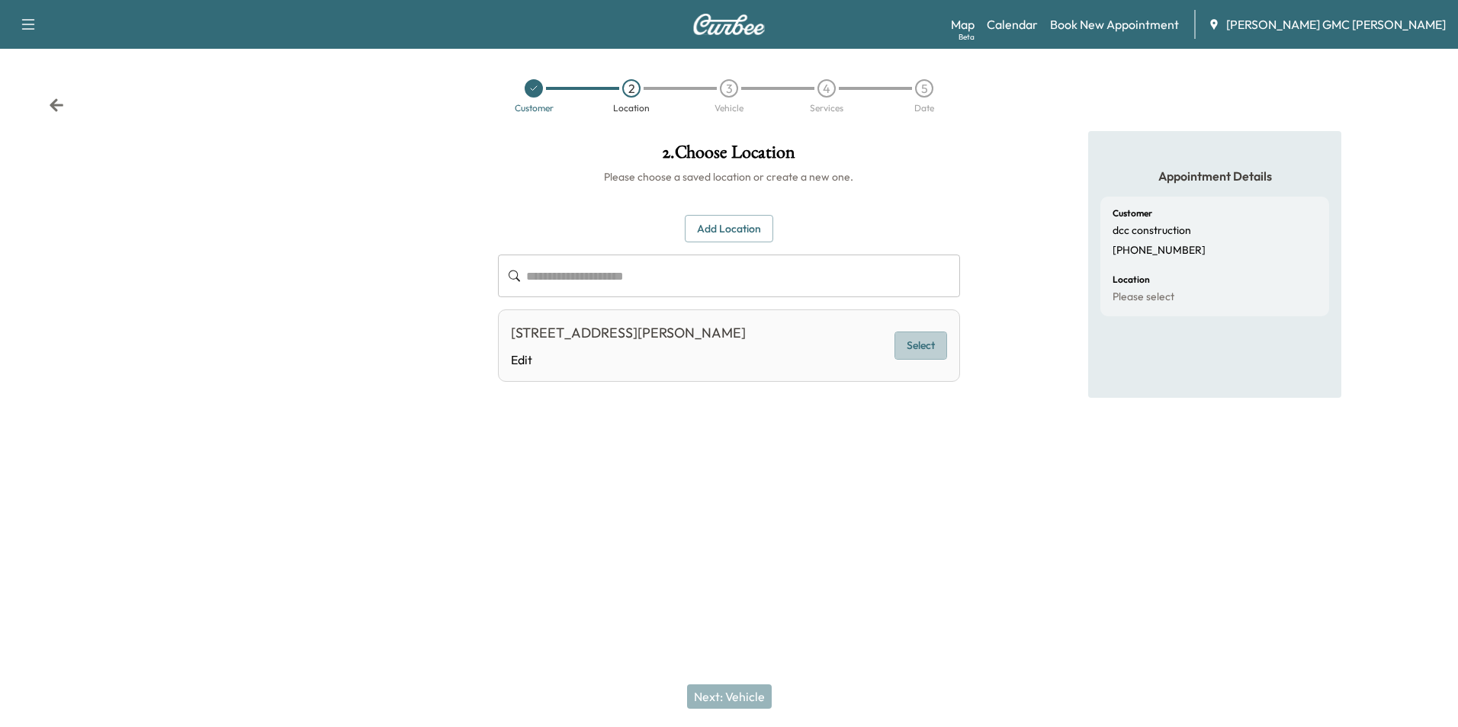
click at [908, 350] on button "Select" at bounding box center [920, 346] width 53 height 28
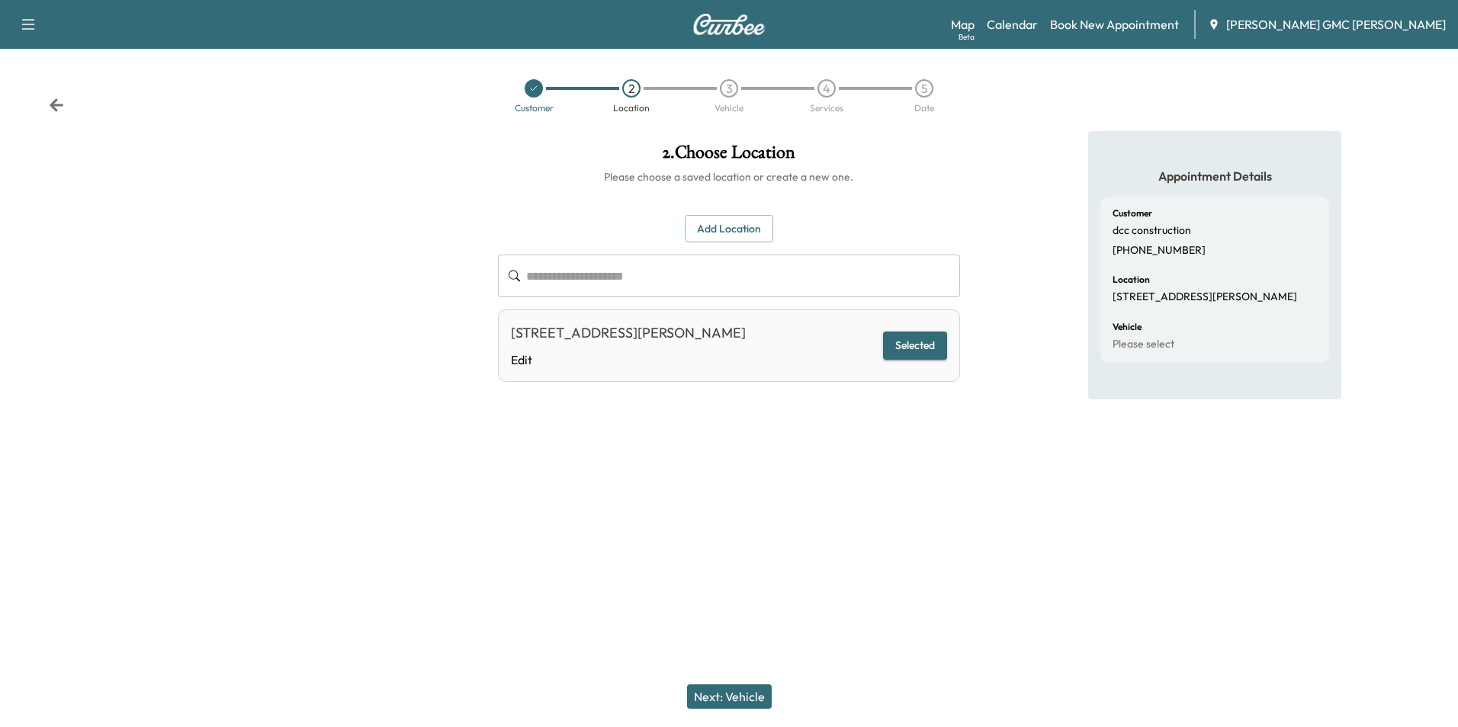
click at [731, 721] on div "Next: Vehicle" at bounding box center [729, 696] width 1458 height 61
click at [740, 689] on button "Next: Vehicle" at bounding box center [729, 697] width 85 height 24
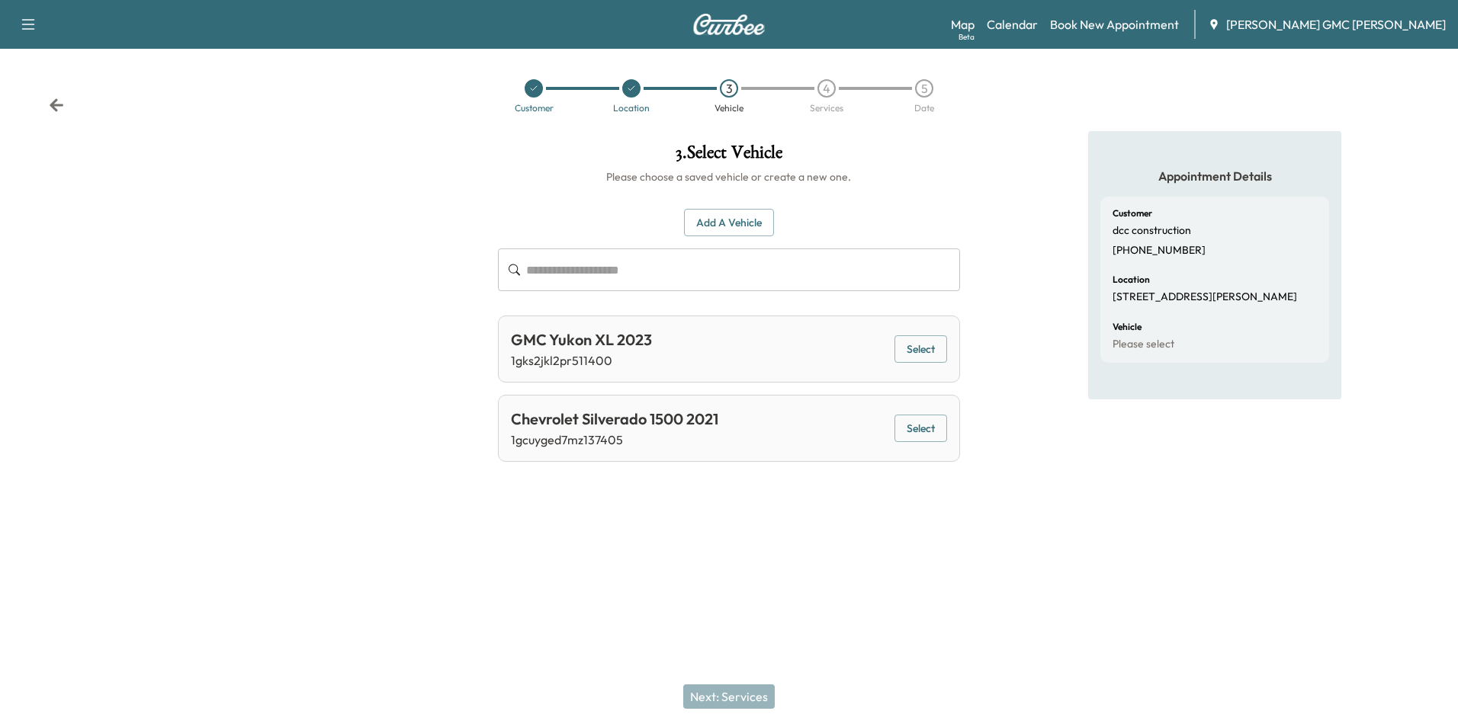
click at [738, 229] on button "Add a Vehicle" at bounding box center [729, 223] width 90 height 28
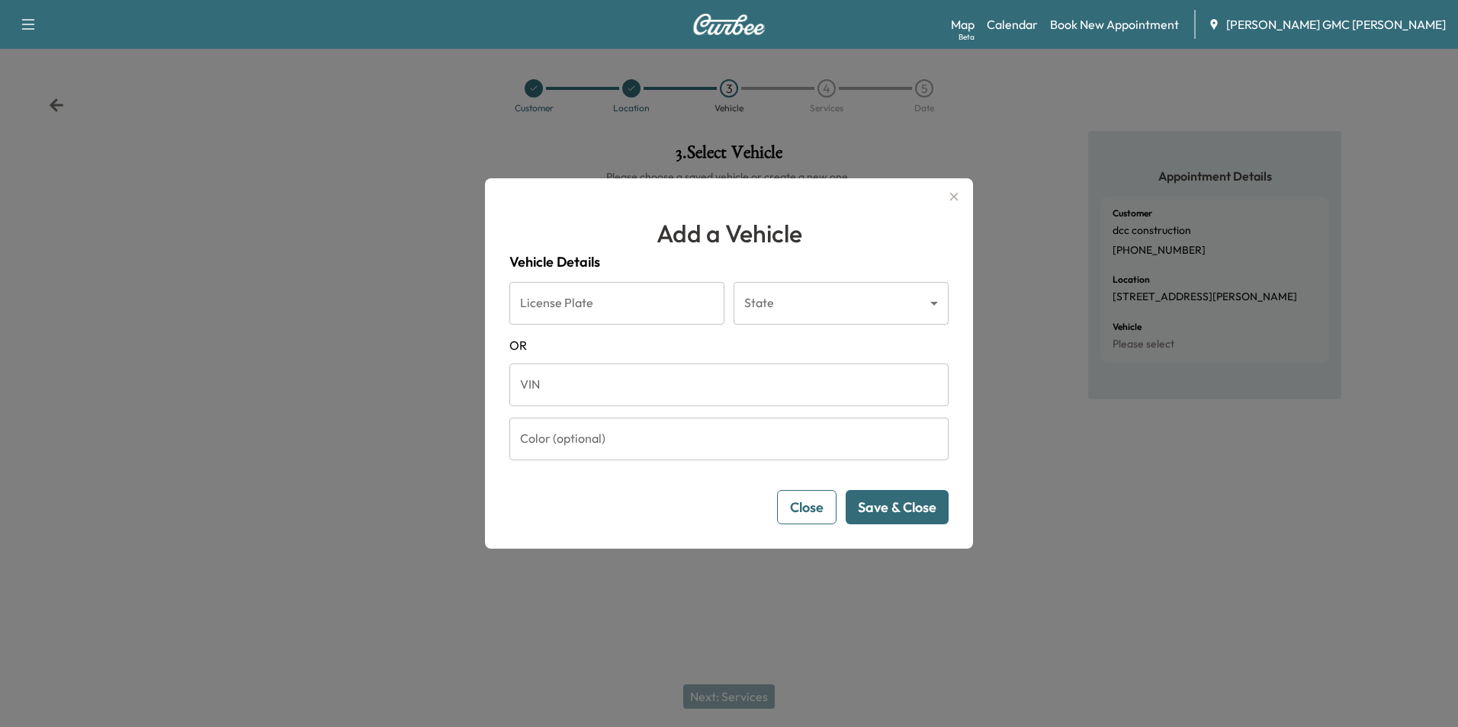
click at [647, 387] on input "VIN" at bounding box center [728, 385] width 439 height 43
type input "**********"
drag, startPoint x: 892, startPoint y: 490, endPoint x: 897, endPoint y: 496, distance: 8.1
click at [896, 494] on button "Save & Close" at bounding box center [897, 507] width 103 height 34
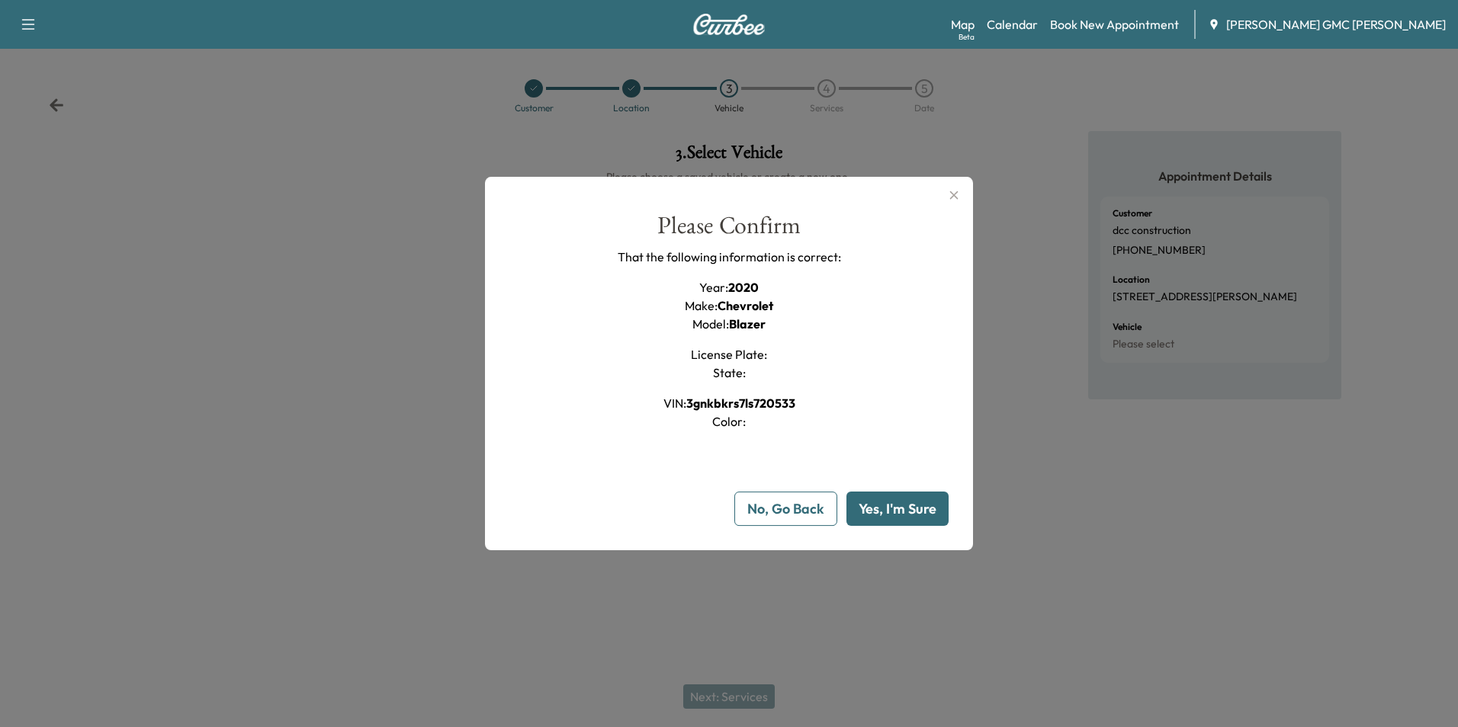
click at [903, 501] on button "Yes, I'm Sure" at bounding box center [897, 509] width 102 height 34
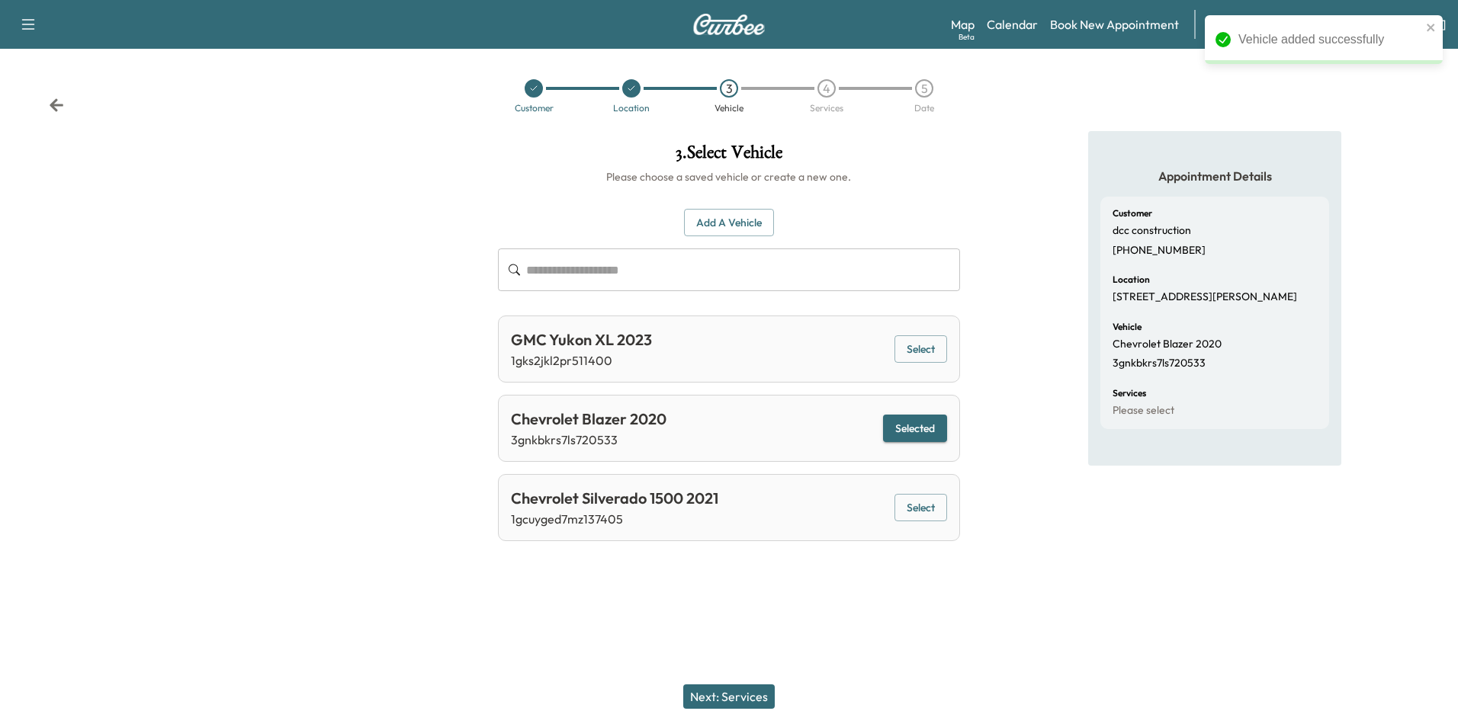
click at [755, 695] on button "Next: Services" at bounding box center [729, 697] width 92 height 24
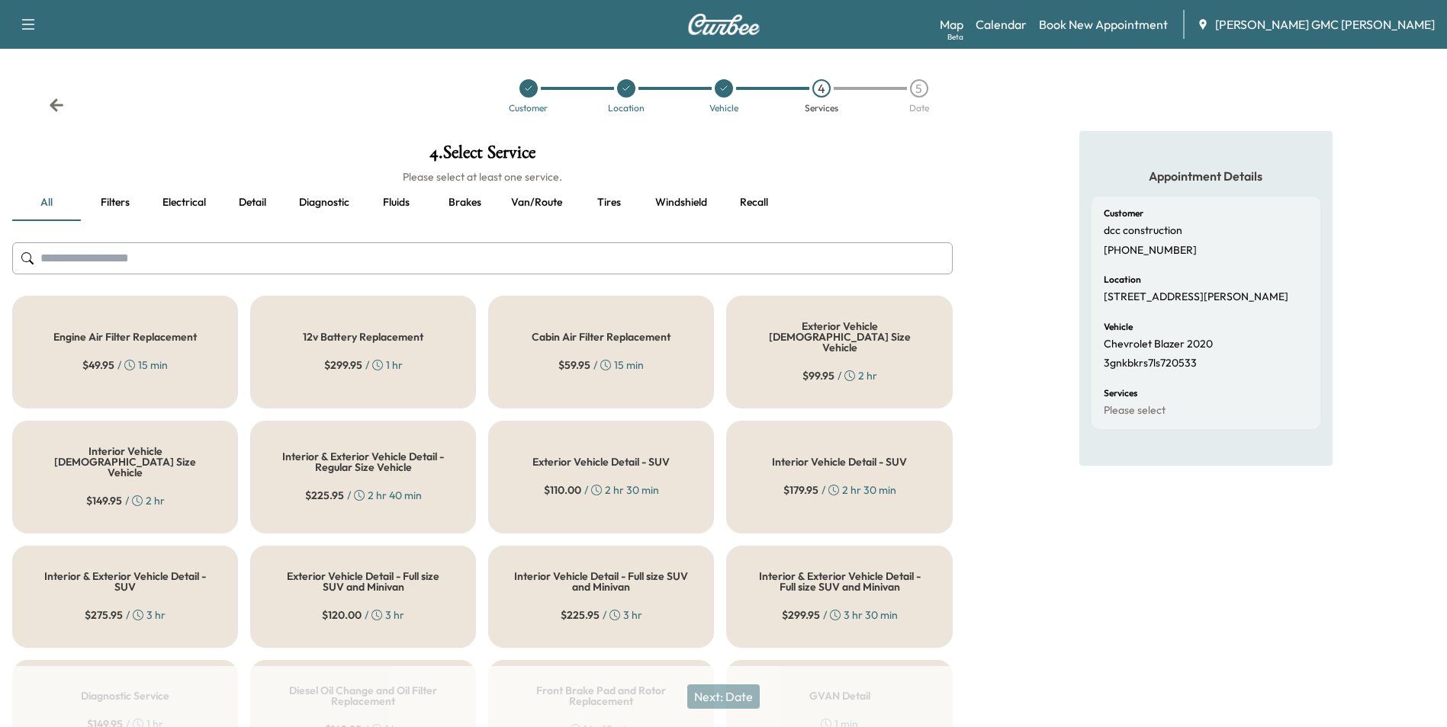
click at [811, 571] on h5 "Interior & Exterior Vehicle Detail - Full size SUV and Minivan" at bounding box center [838, 581] width 175 height 21
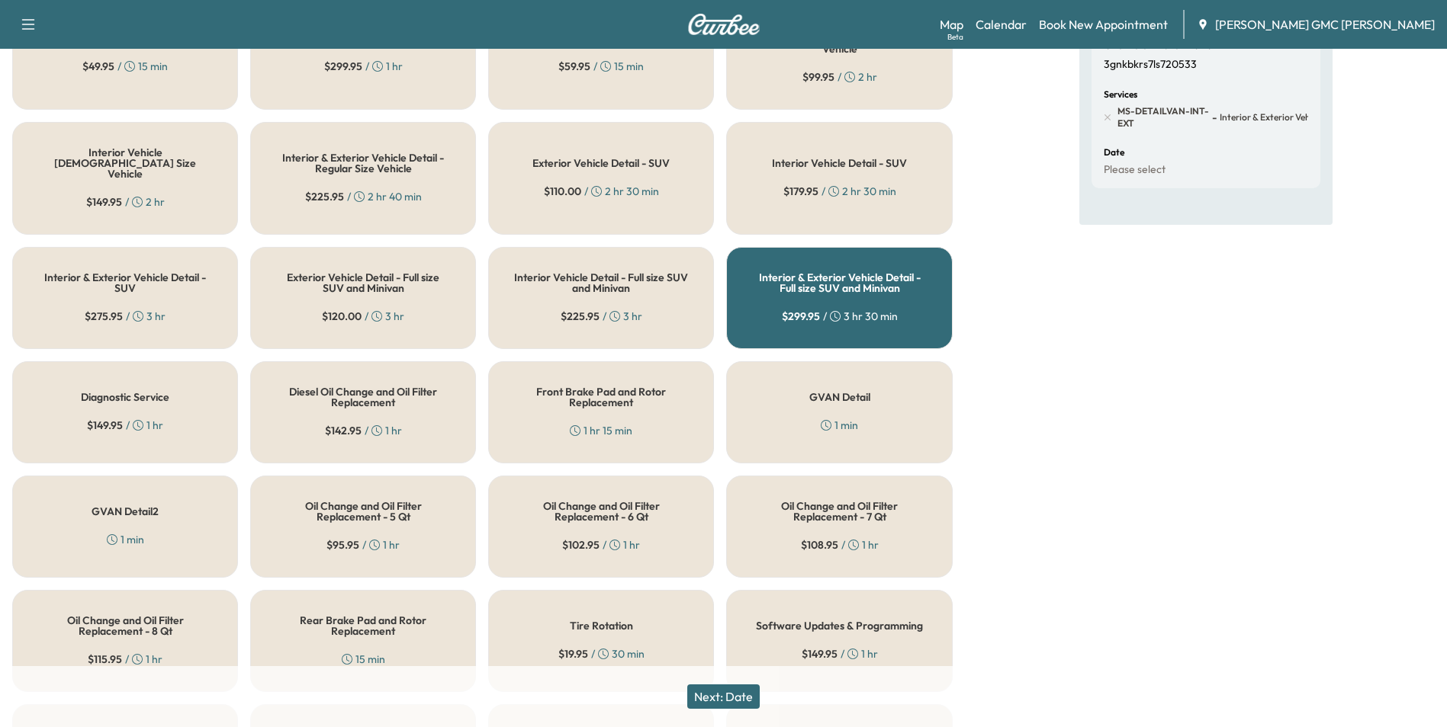
scroll to position [305, 0]
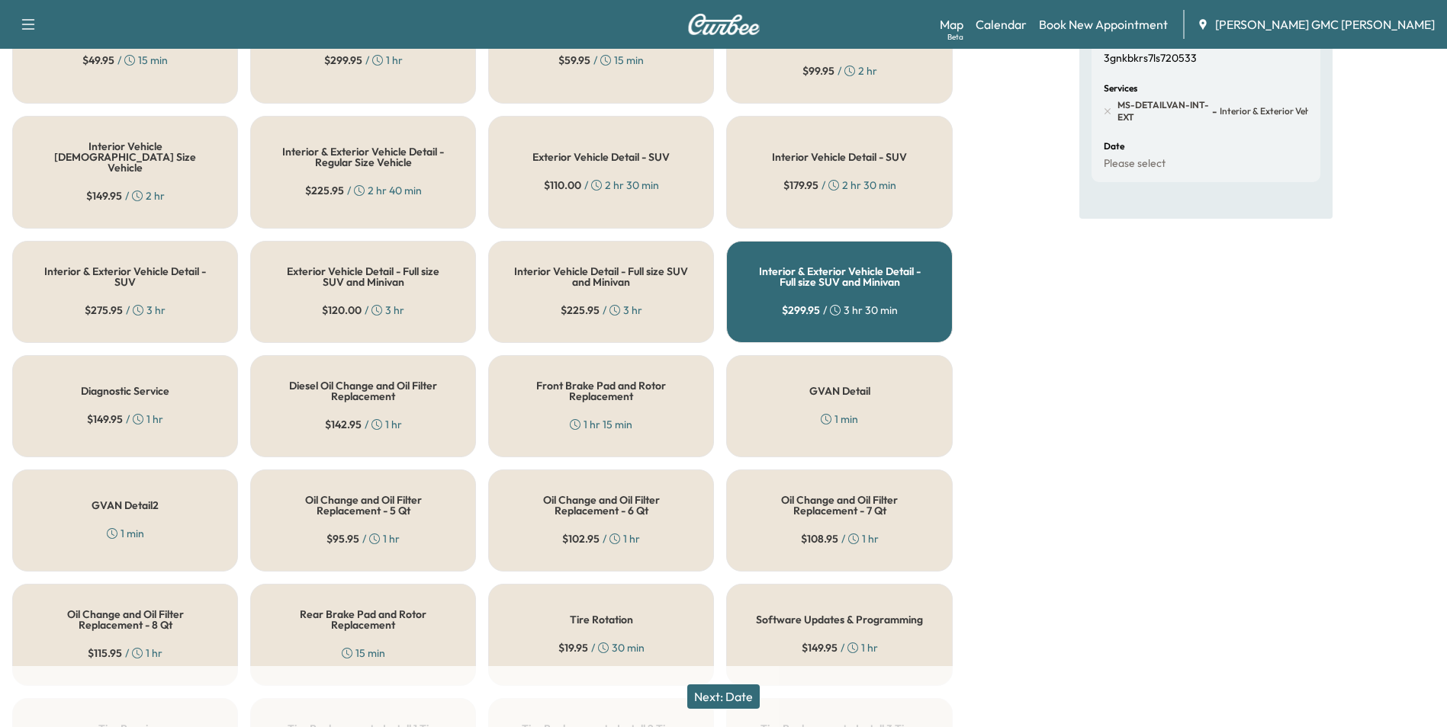
click at [738, 689] on button "Next: Date" at bounding box center [723, 697] width 72 height 24
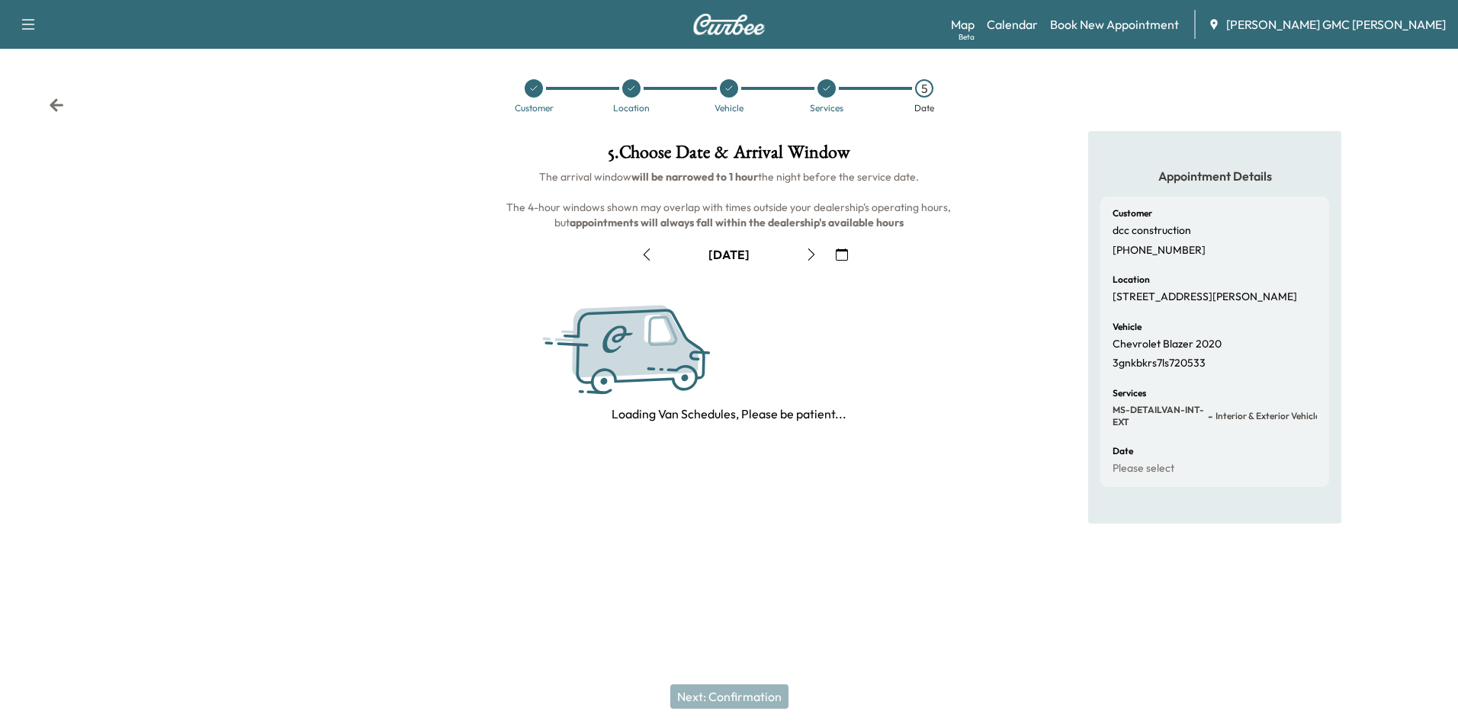
click at [814, 249] on icon "button" at bounding box center [811, 255] width 12 height 12
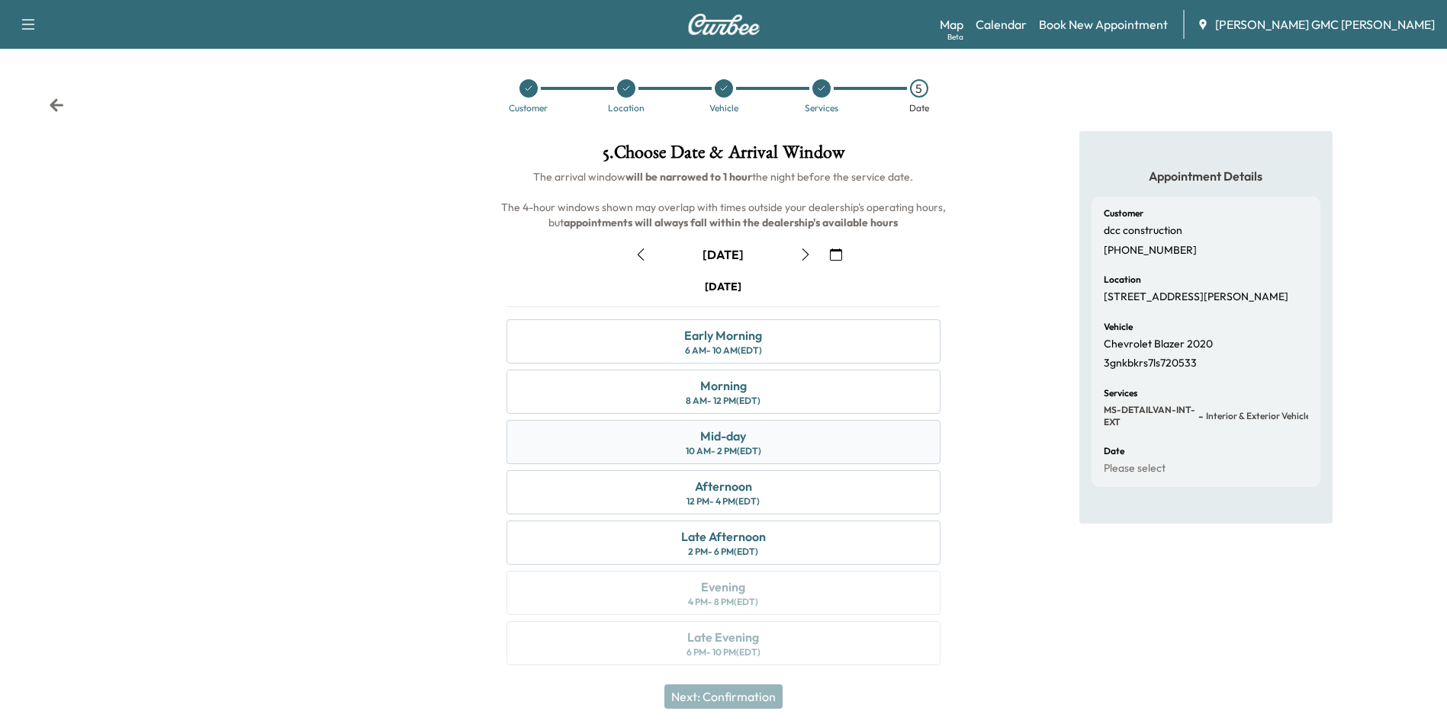
click at [740, 440] on div "Mid-day" at bounding box center [723, 436] width 46 height 18
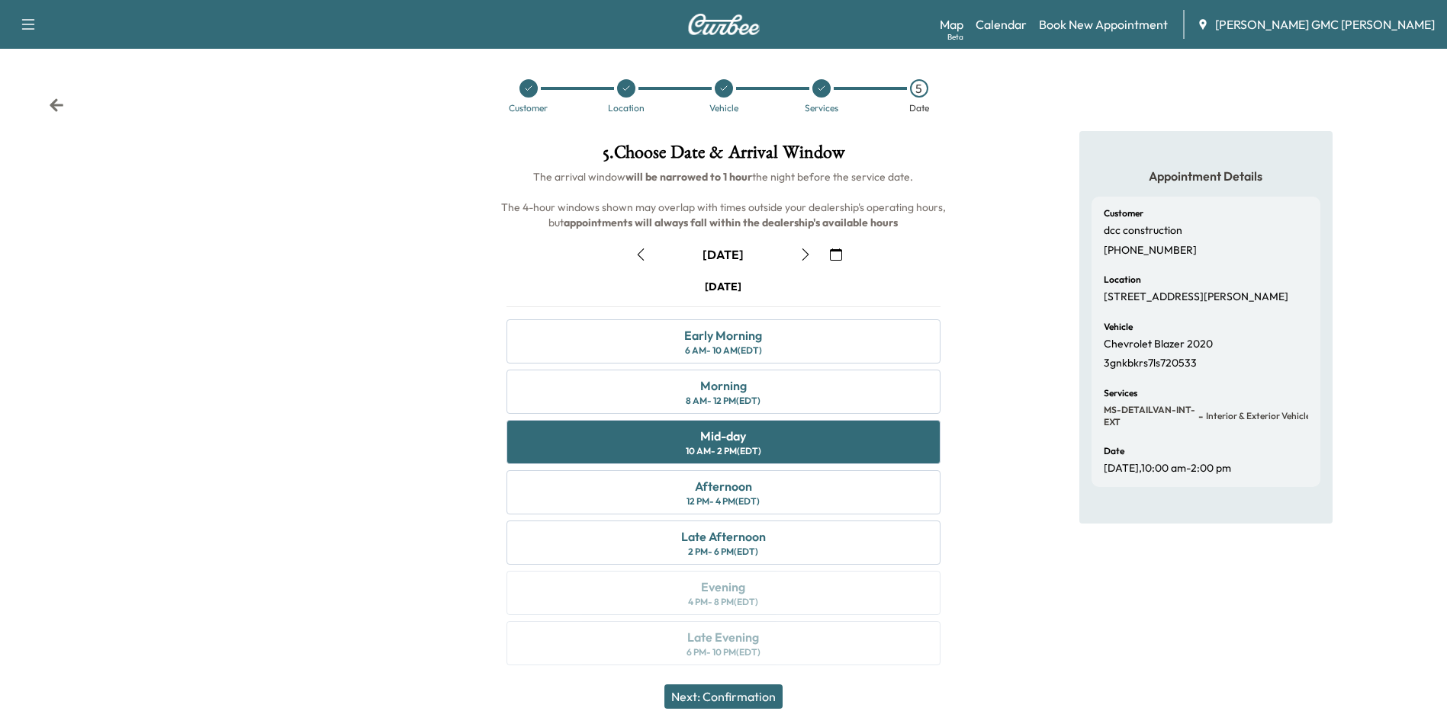
click at [724, 698] on button "Next: Confirmation" at bounding box center [723, 697] width 118 height 24
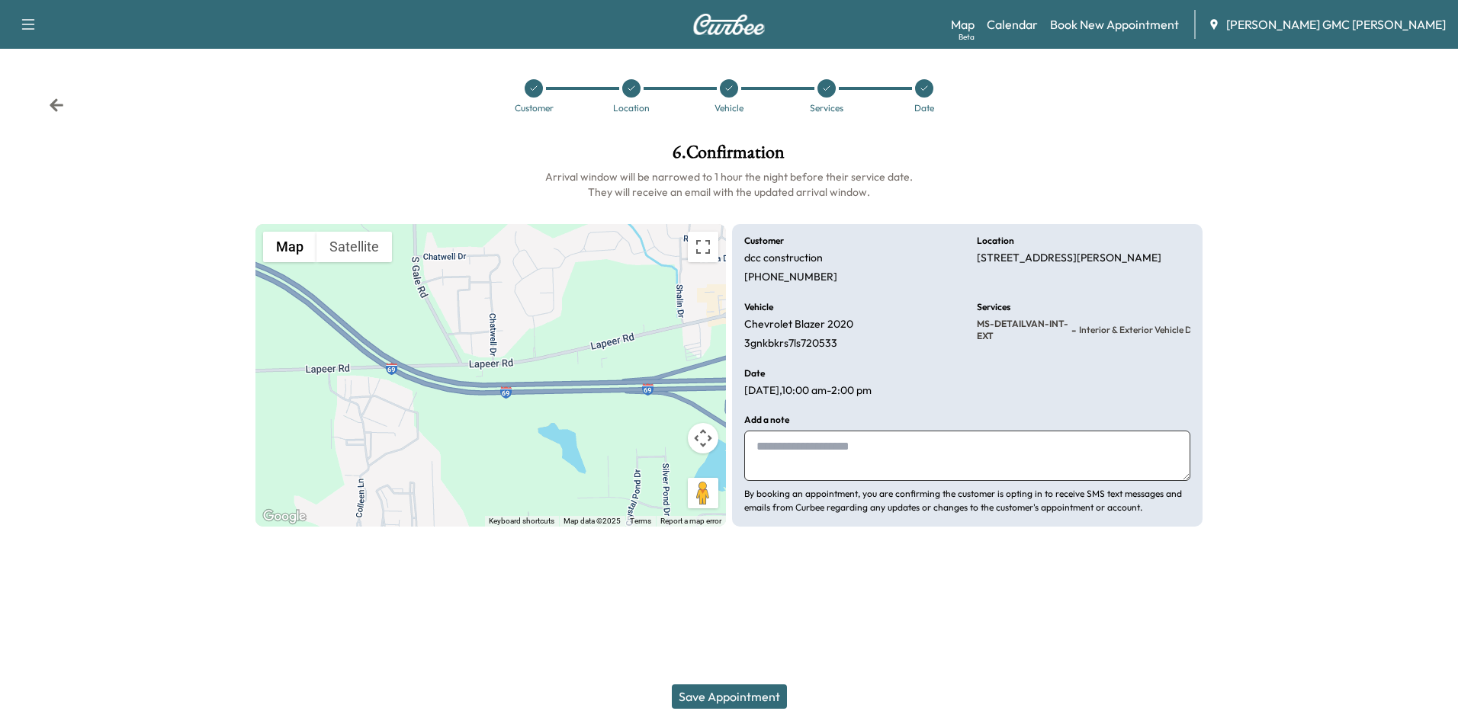
click at [809, 447] on textarea at bounding box center [967, 456] width 446 height 50
type textarea "**********"
click at [749, 699] on button "Save Appointment" at bounding box center [729, 697] width 115 height 24
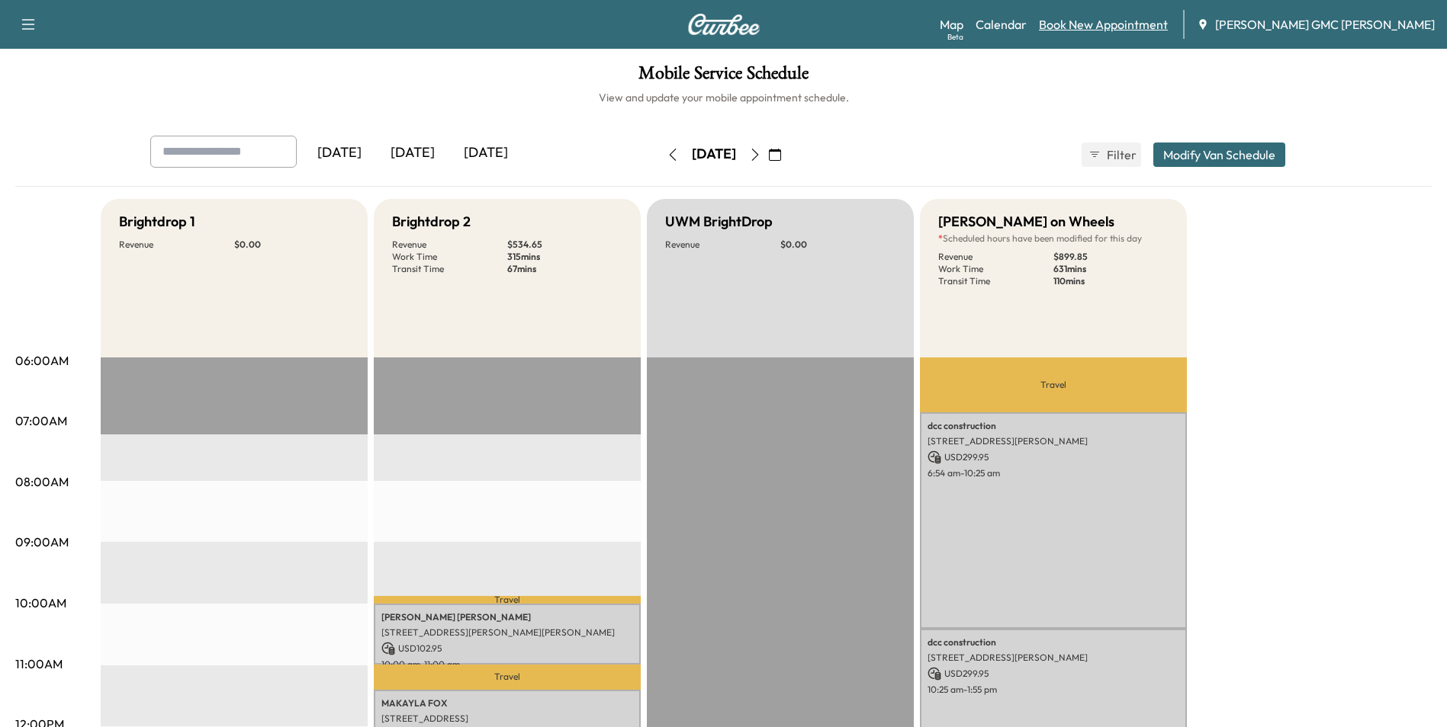
click at [1100, 21] on link "Book New Appointment" at bounding box center [1103, 24] width 129 height 18
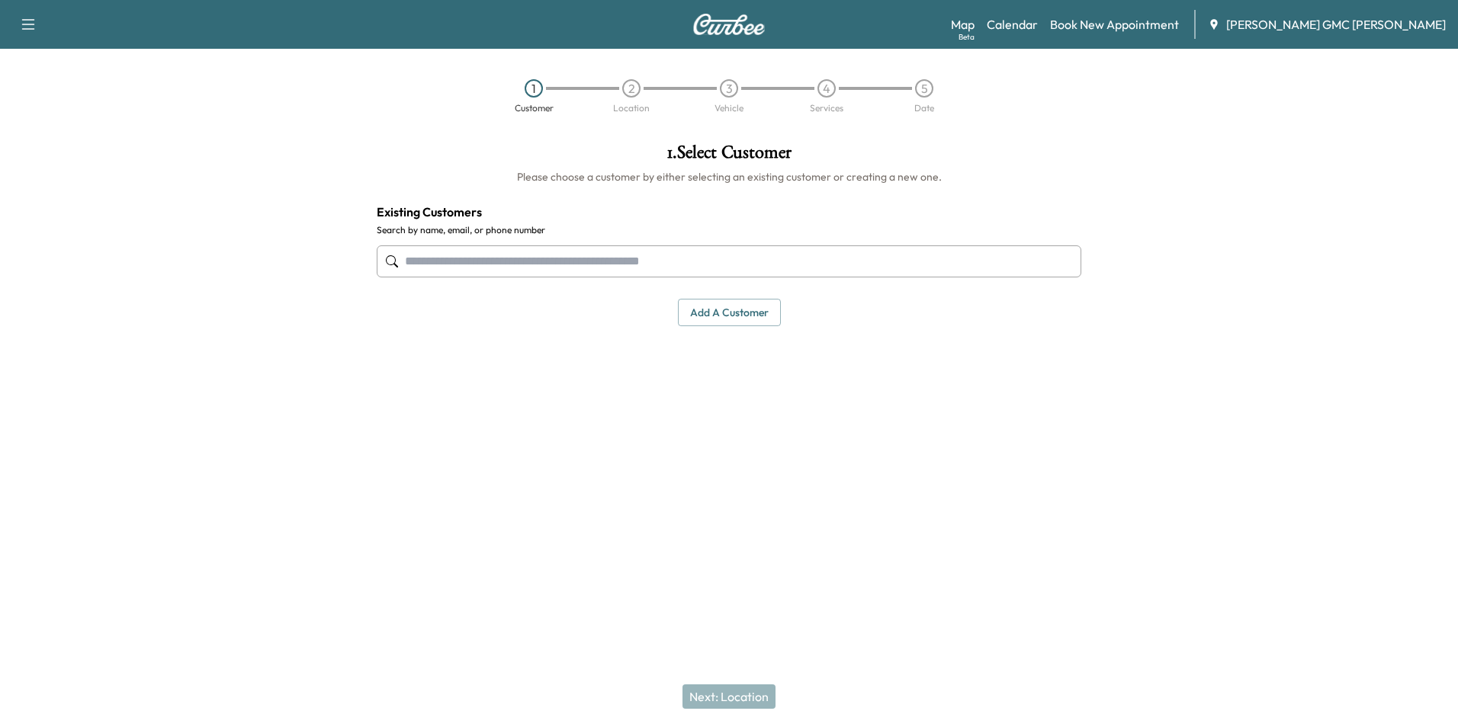
click at [498, 258] on input "text" at bounding box center [729, 262] width 705 height 32
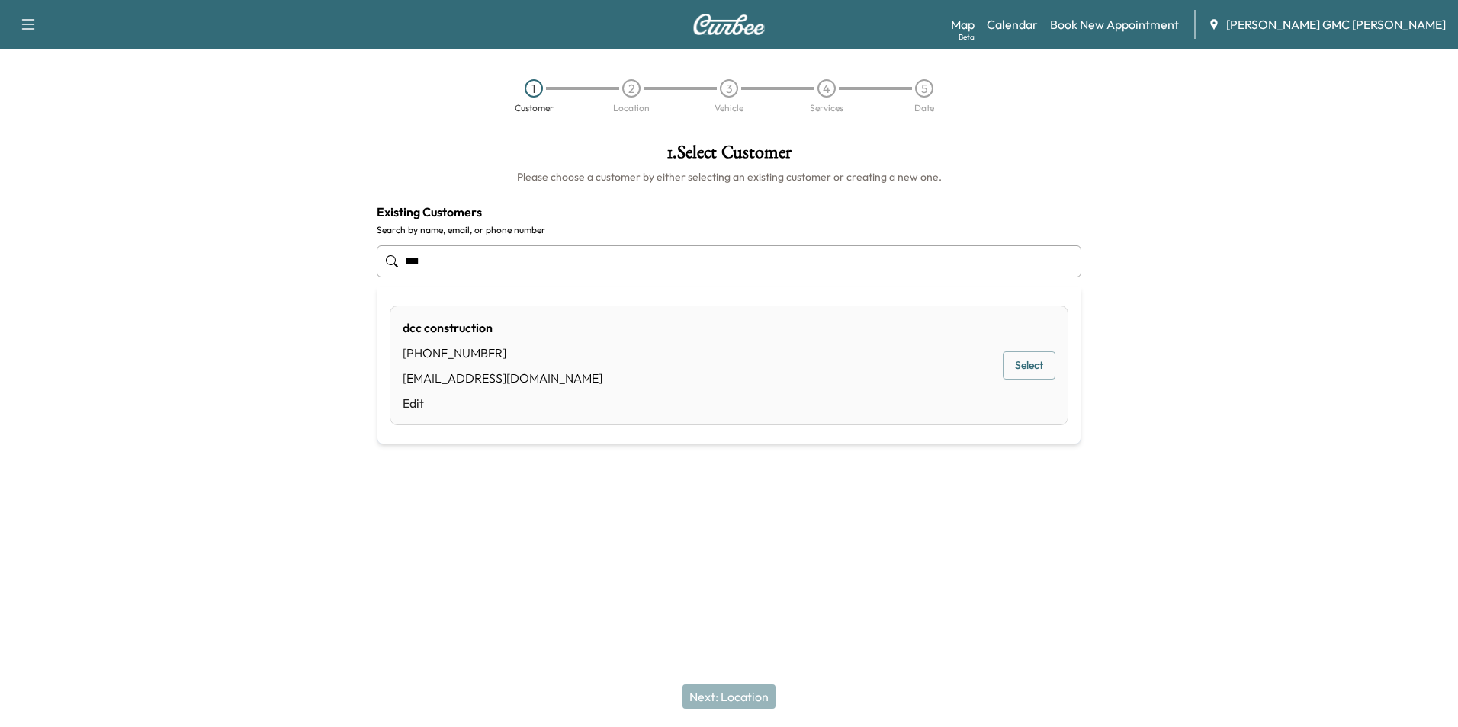
click at [624, 362] on div "dcc construction [PHONE_NUMBER] [EMAIL_ADDRESS][DOMAIN_NAME] Edit Select" at bounding box center [729, 366] width 679 height 120
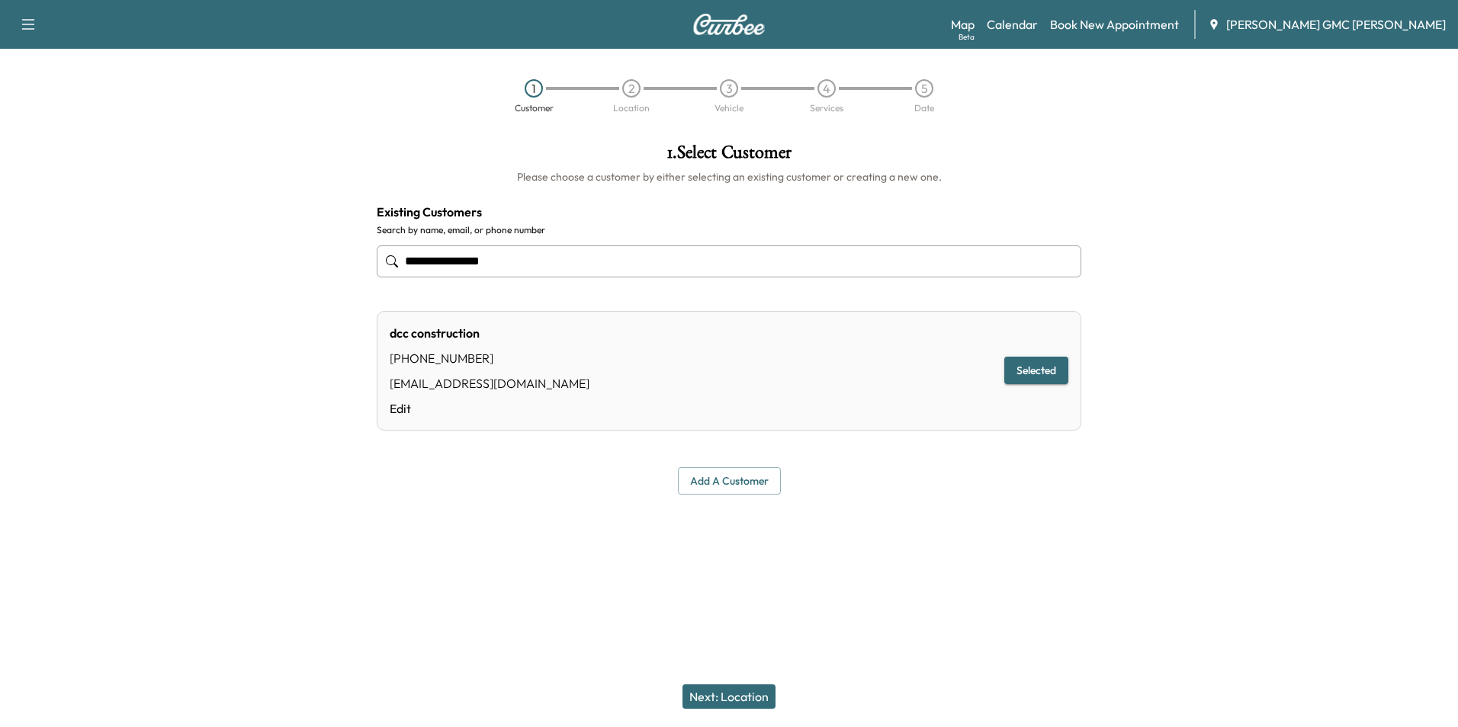
type input "**********"
click at [727, 697] on button "Next: Location" at bounding box center [728, 697] width 93 height 24
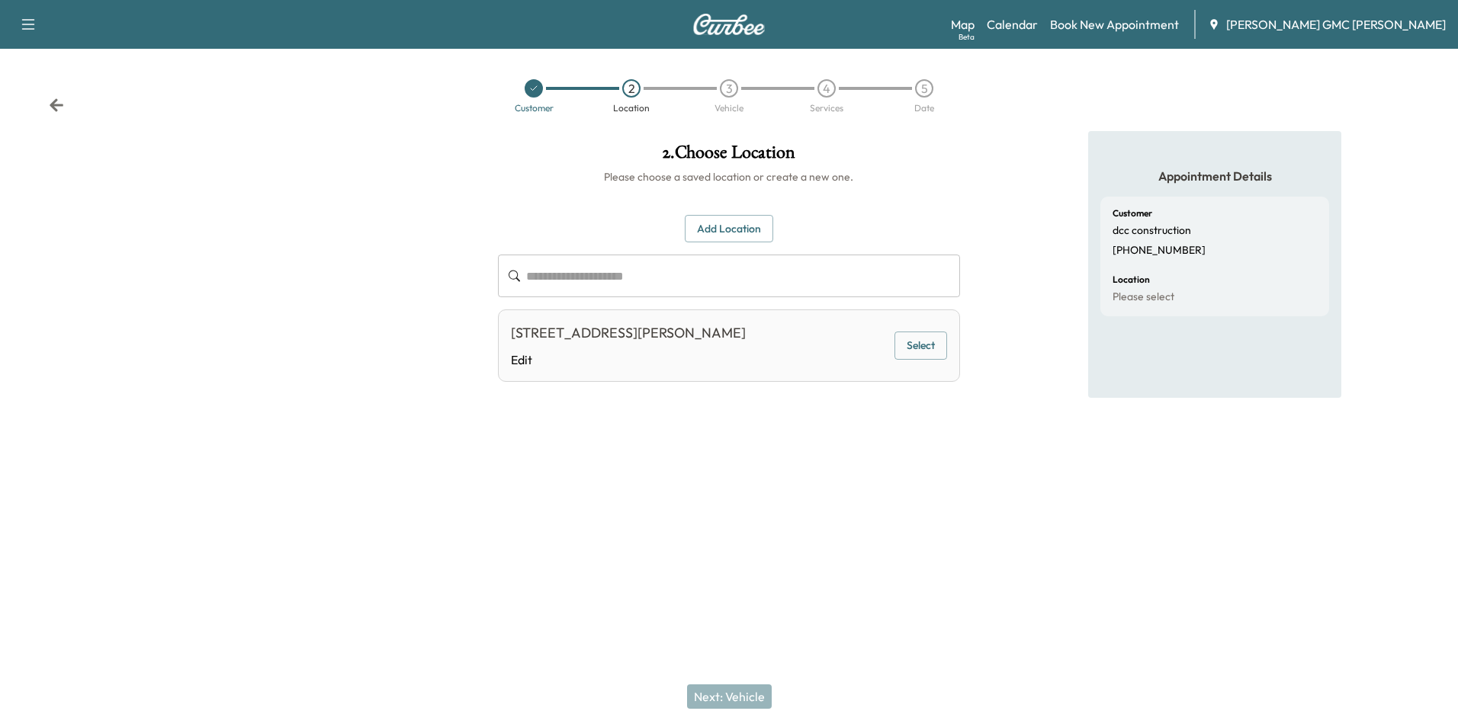
click at [687, 348] on div "[STREET_ADDRESS][PERSON_NAME] Edit" at bounding box center [628, 346] width 235 height 47
click at [898, 358] on button "Select" at bounding box center [920, 346] width 53 height 28
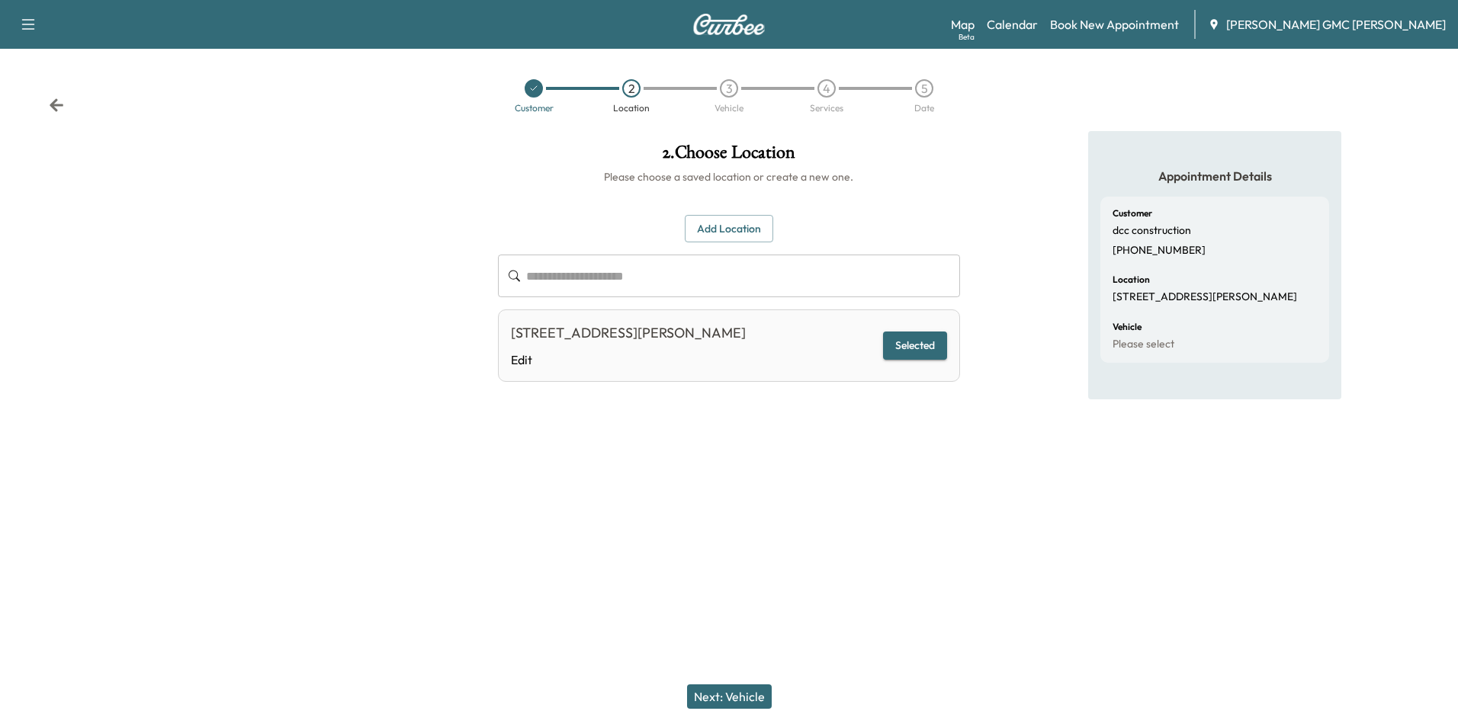
click at [914, 350] on button "Selected" at bounding box center [915, 346] width 64 height 28
click at [704, 697] on button "Next: Vehicle" at bounding box center [729, 697] width 85 height 24
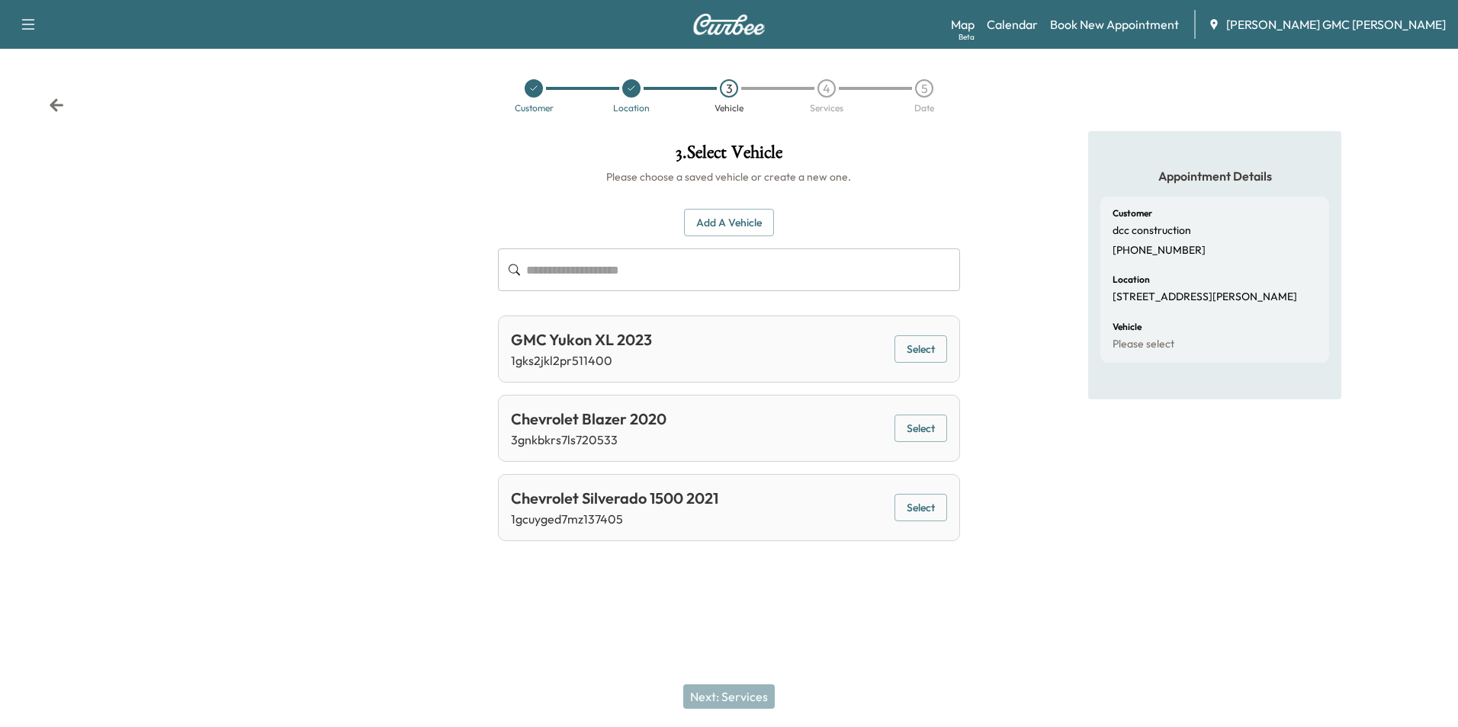
click at [737, 214] on button "Add a Vehicle" at bounding box center [729, 223] width 90 height 28
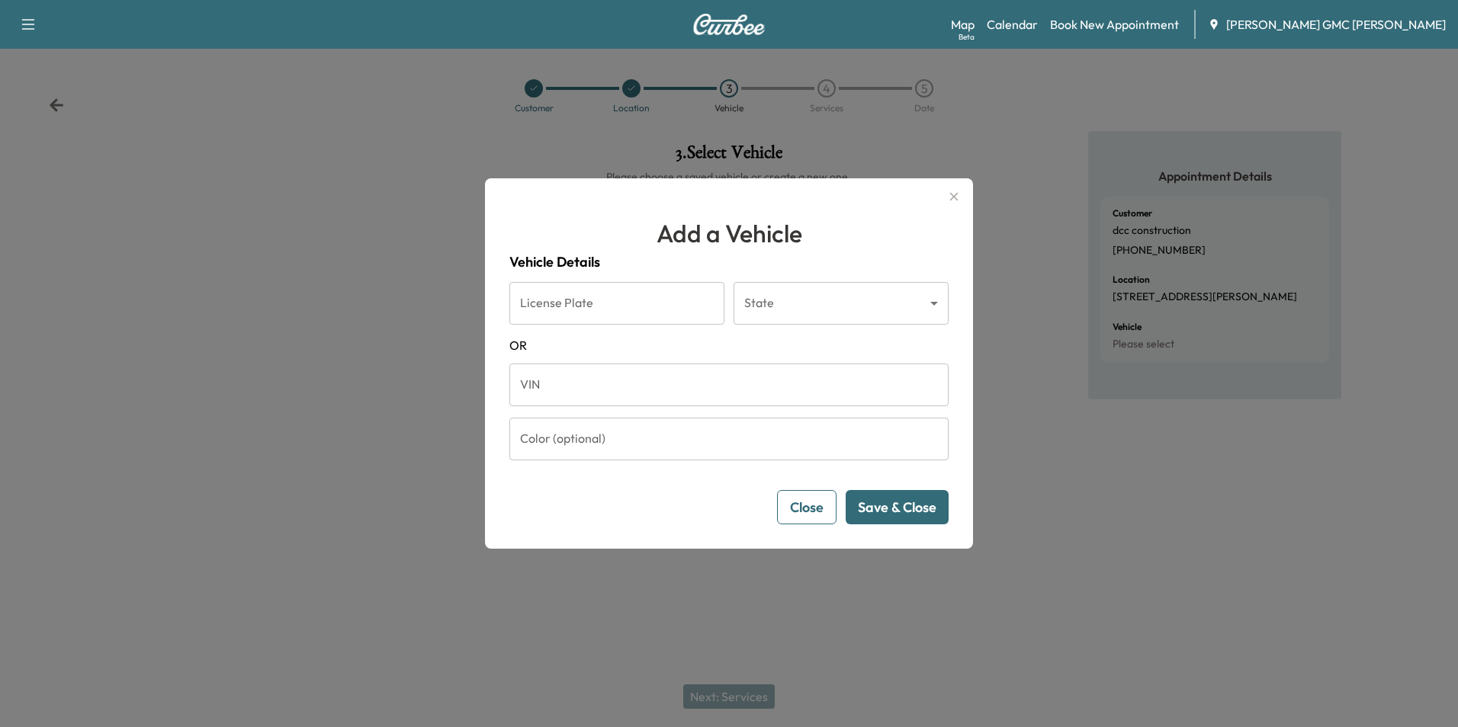
click at [639, 390] on input "VIN" at bounding box center [728, 385] width 439 height 43
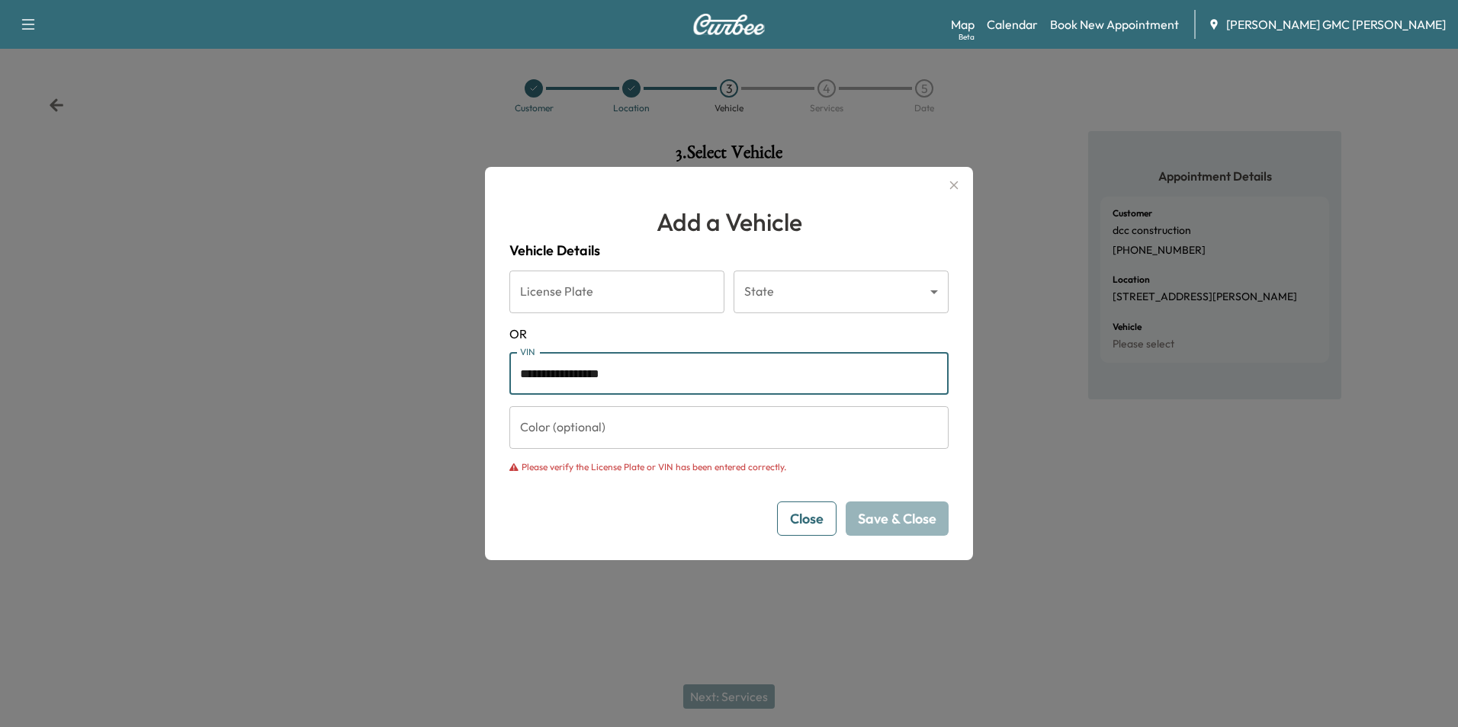
drag, startPoint x: 579, startPoint y: 375, endPoint x: 626, endPoint y: 374, distance: 47.3
click at [626, 374] on input "**********" at bounding box center [728, 373] width 439 height 43
click at [700, 368] on input "**********" at bounding box center [728, 373] width 439 height 43
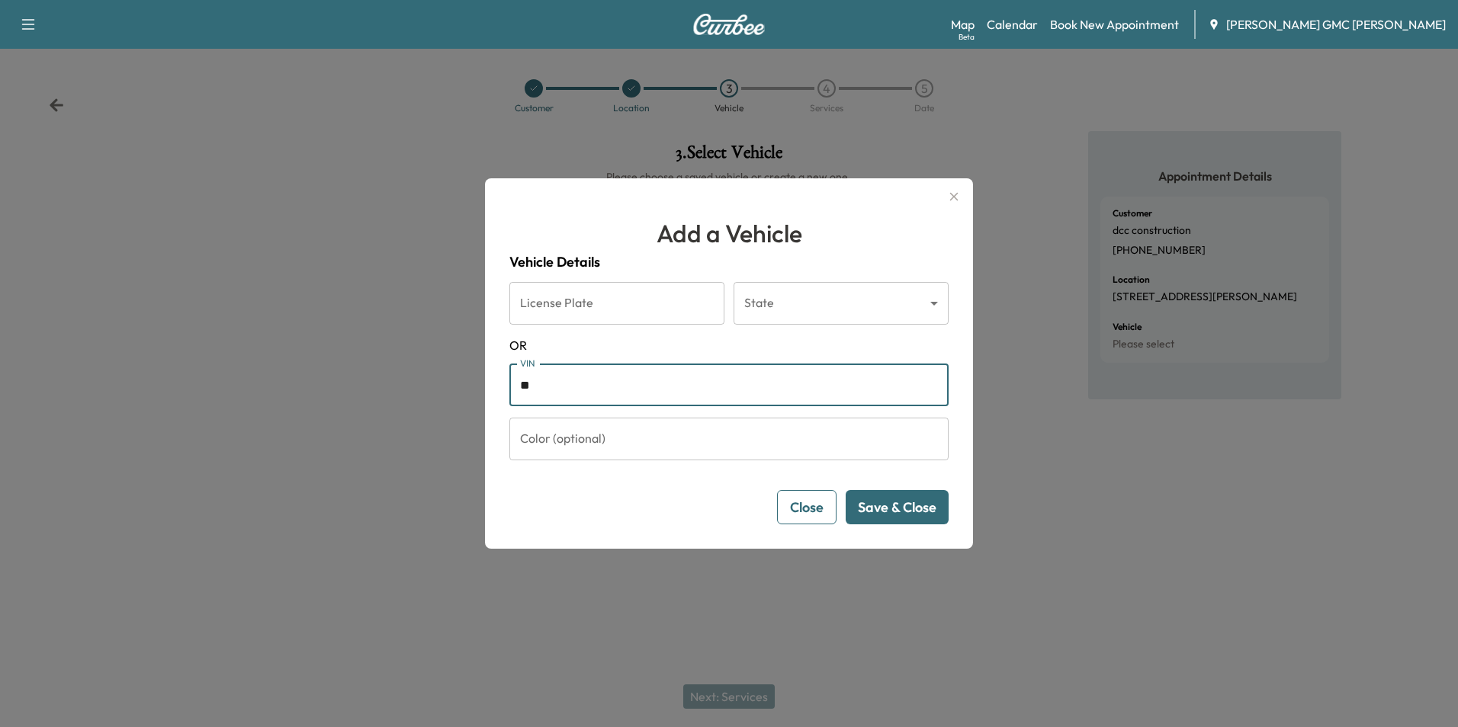
type input "*"
paste input "**********"
type input "**********"
click at [891, 507] on button "Save & Close" at bounding box center [897, 507] width 103 height 34
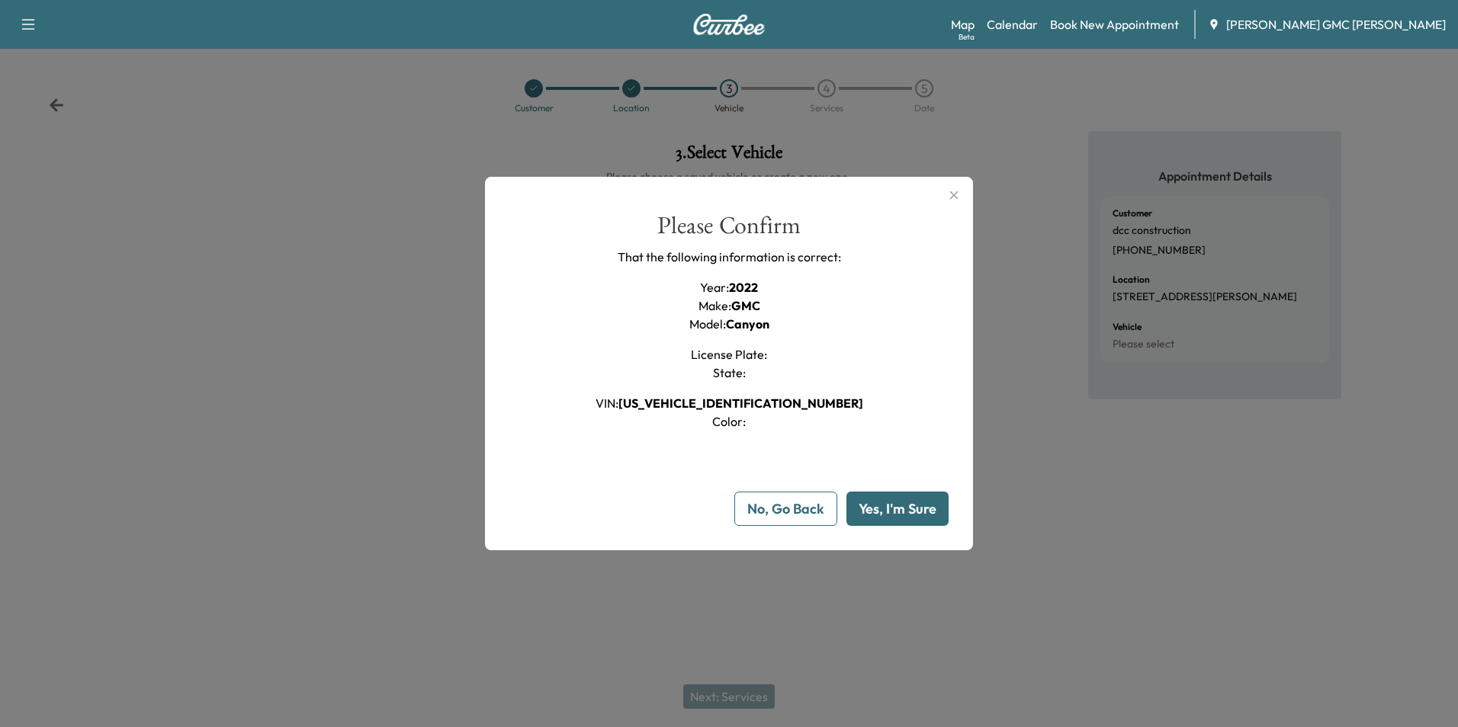
click at [891, 505] on button "Yes, I'm Sure" at bounding box center [897, 509] width 102 height 34
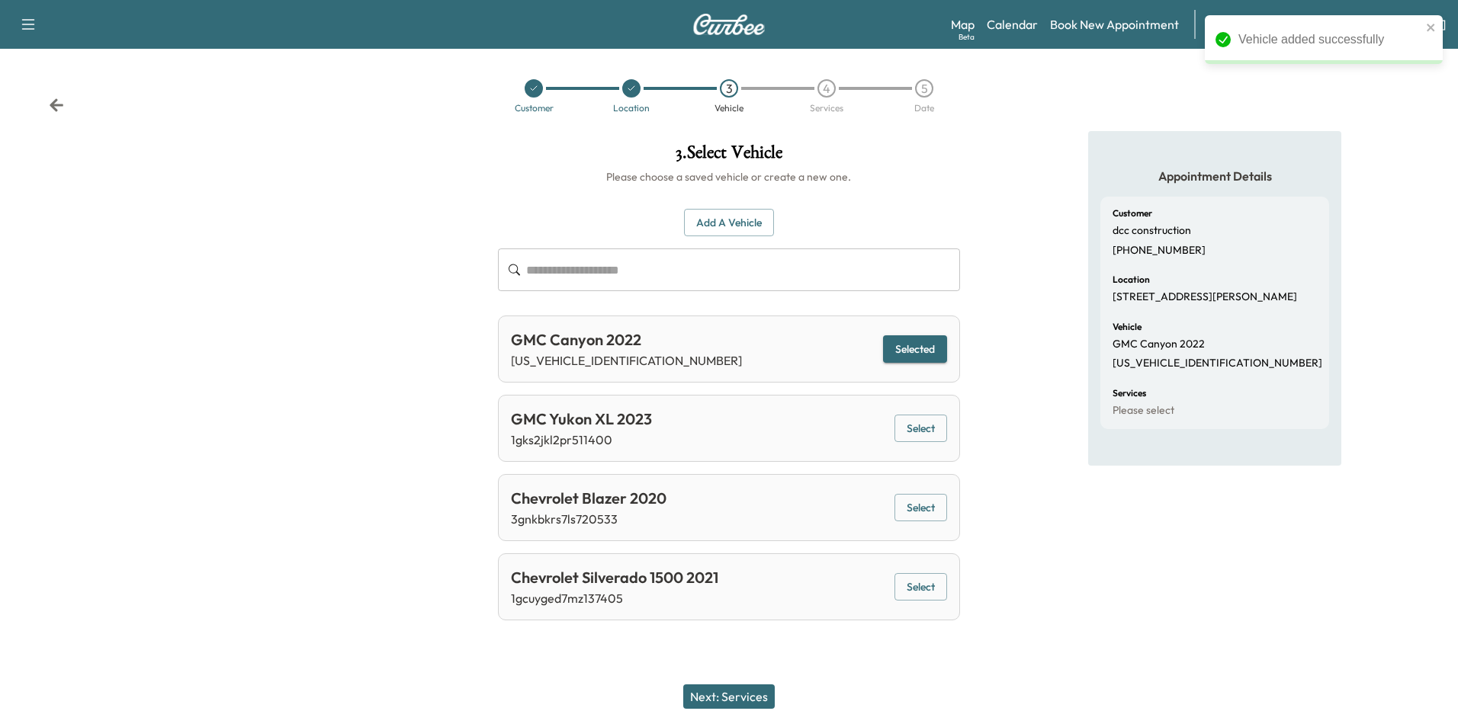
click at [738, 690] on button "Next: Services" at bounding box center [729, 697] width 92 height 24
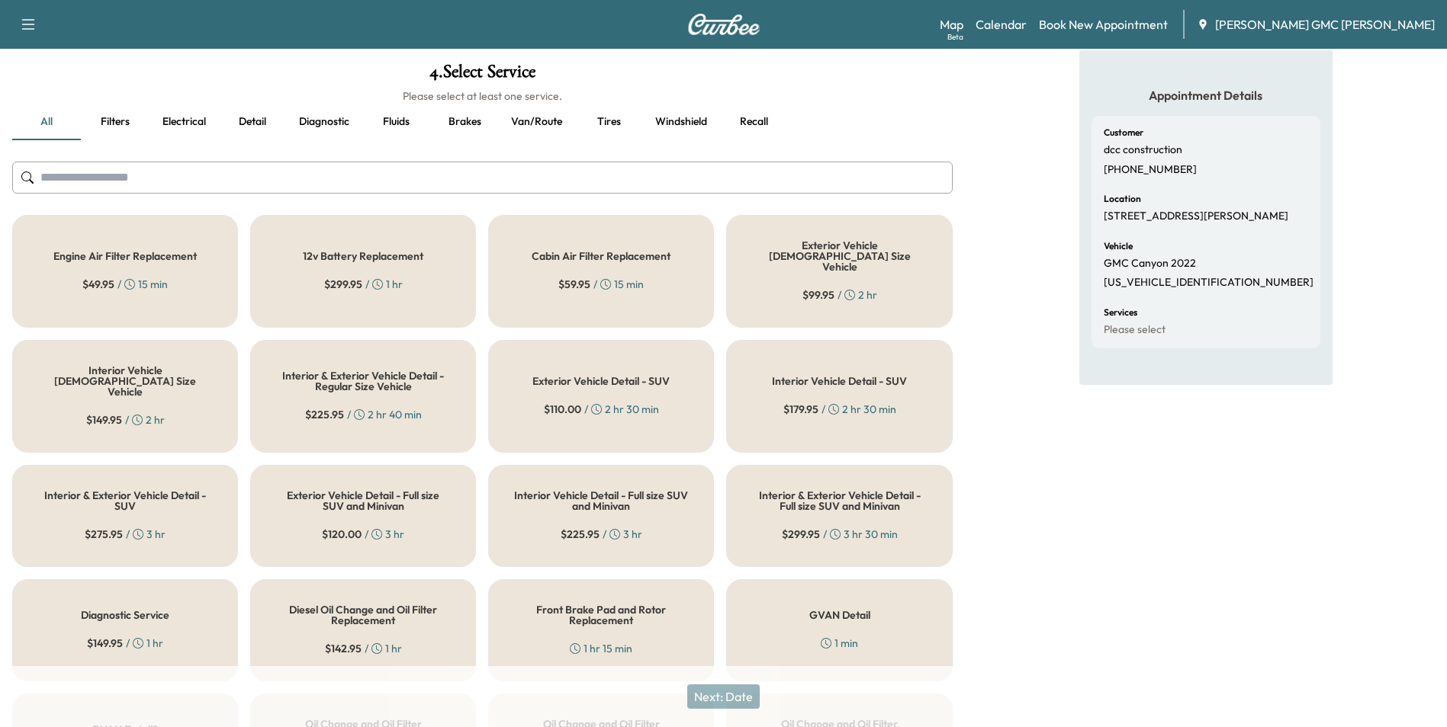
scroll to position [153, 0]
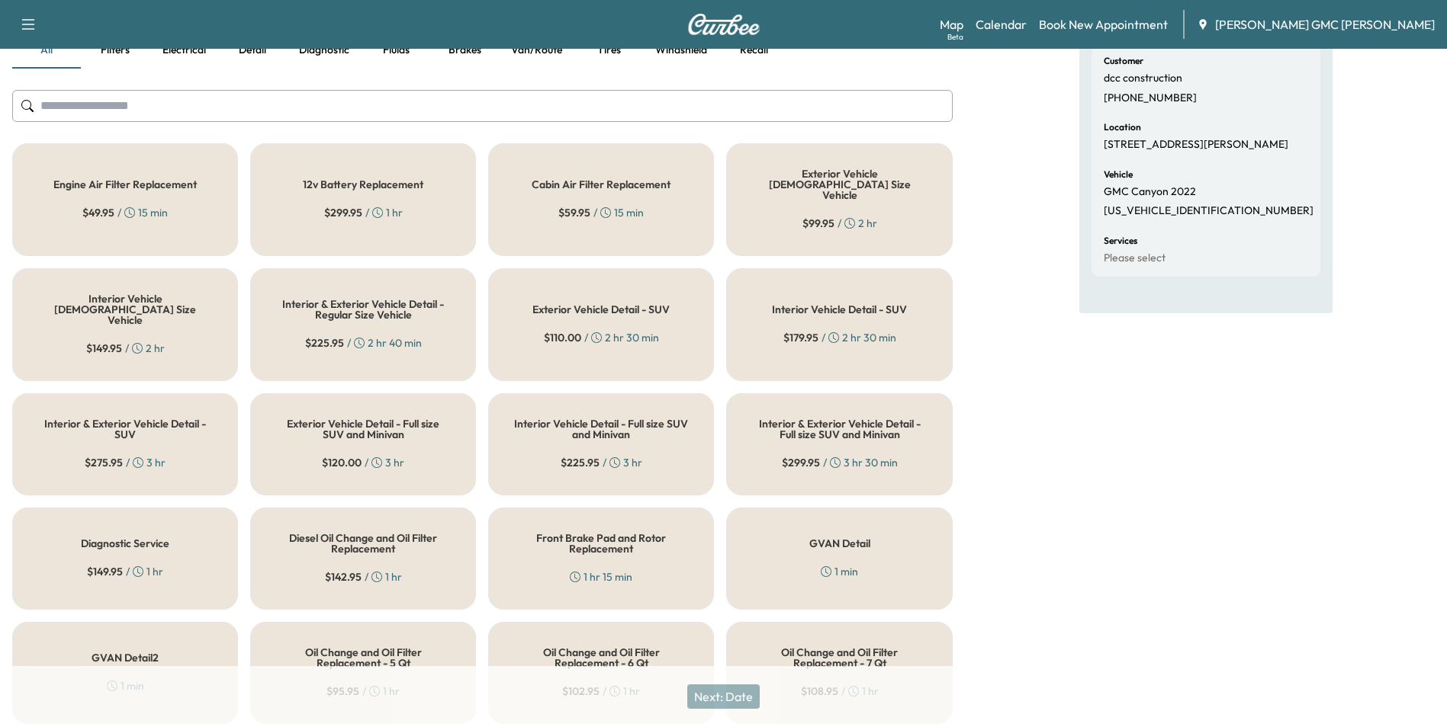
click at [321, 393] on div "Exterior Vehicle Detail - Full size SUV and Minivan $ 120.00 / 3 hr" at bounding box center [363, 444] width 226 height 102
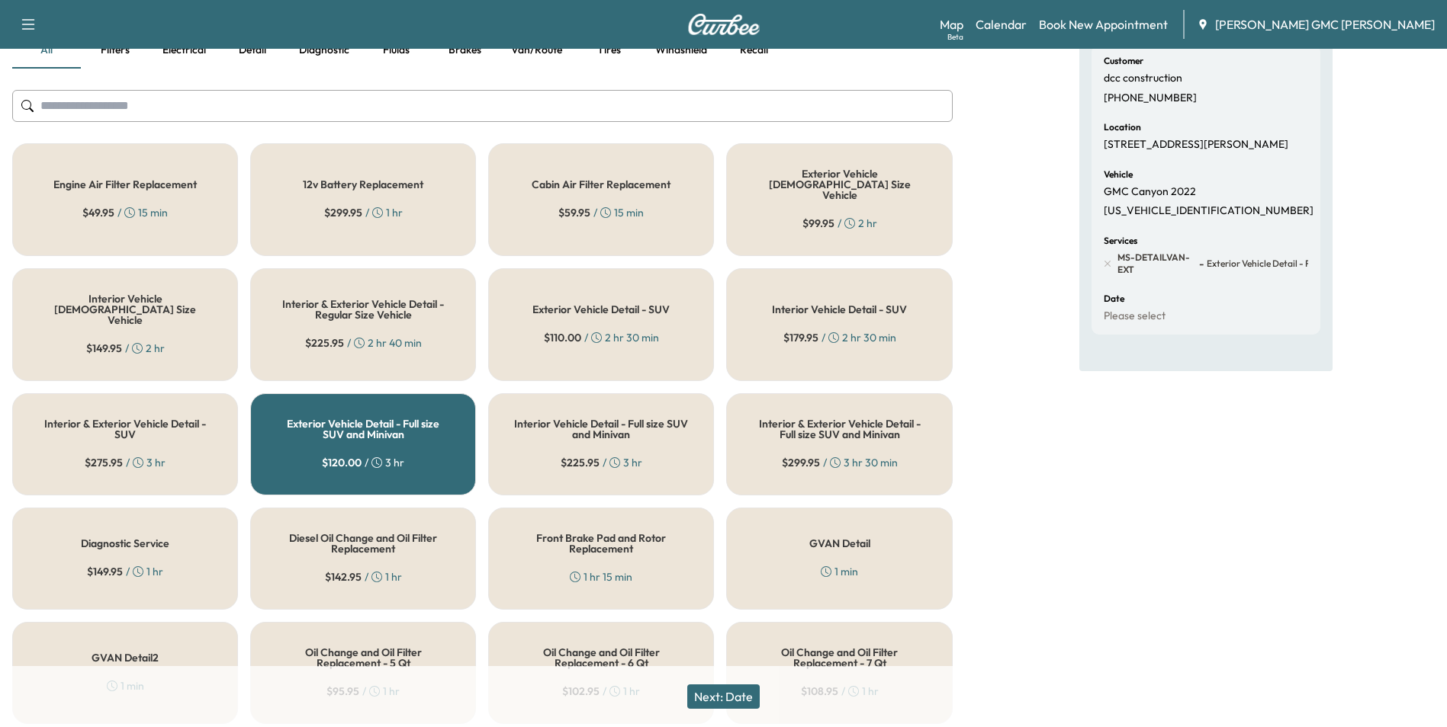
click at [882, 419] on h5 "Interior & Exterior Vehicle Detail - Full size SUV and Minivan" at bounding box center [838, 429] width 175 height 21
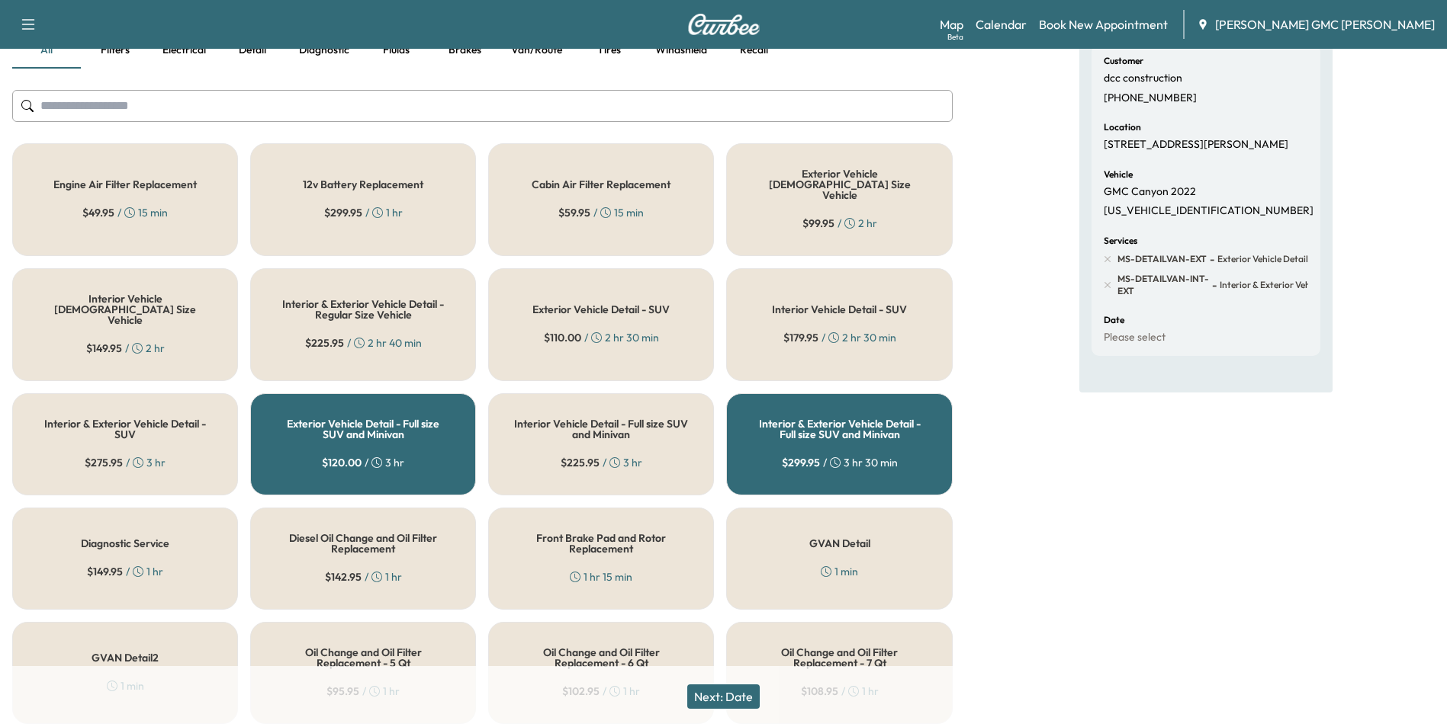
click at [346, 420] on div "Exterior Vehicle Detail - Full size SUV and Minivan $ 120.00 / 3 hr" at bounding box center [363, 444] width 226 height 102
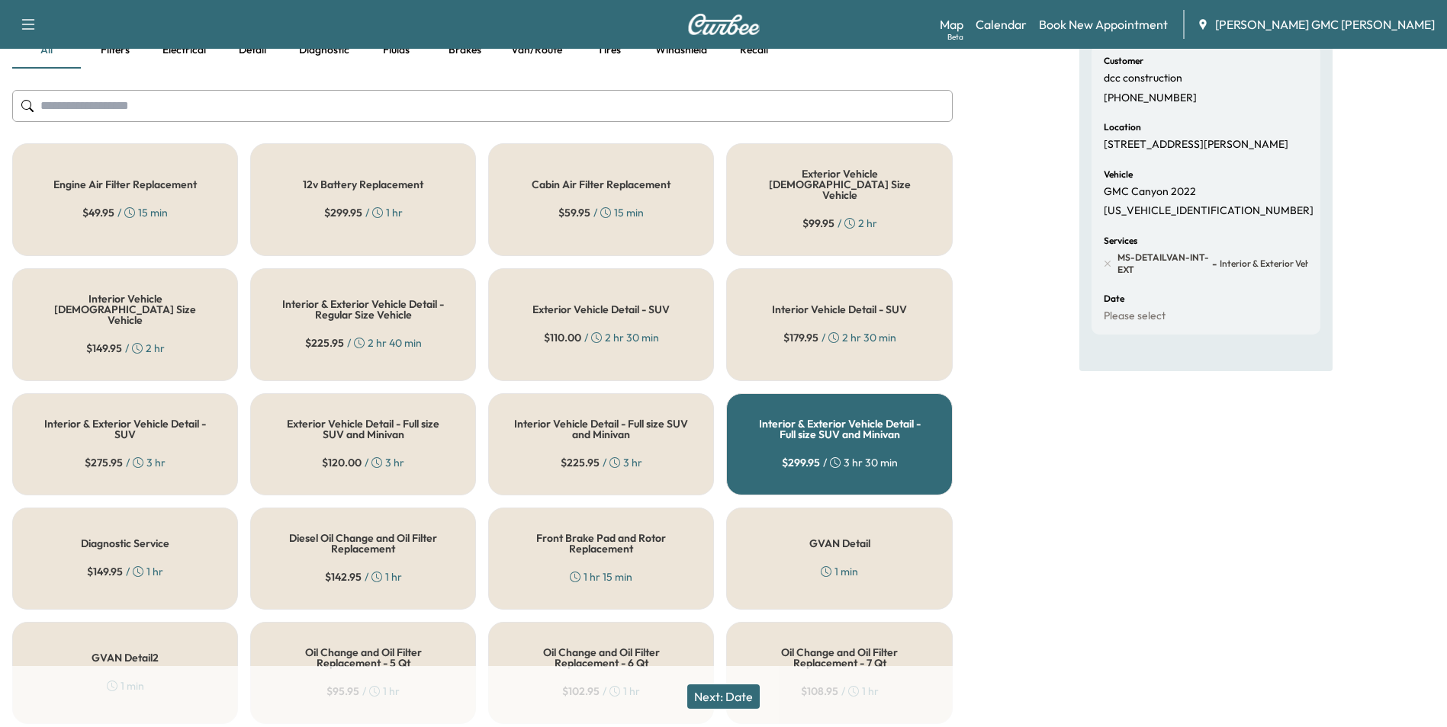
click at [759, 689] on button "Next: Date" at bounding box center [723, 697] width 72 height 24
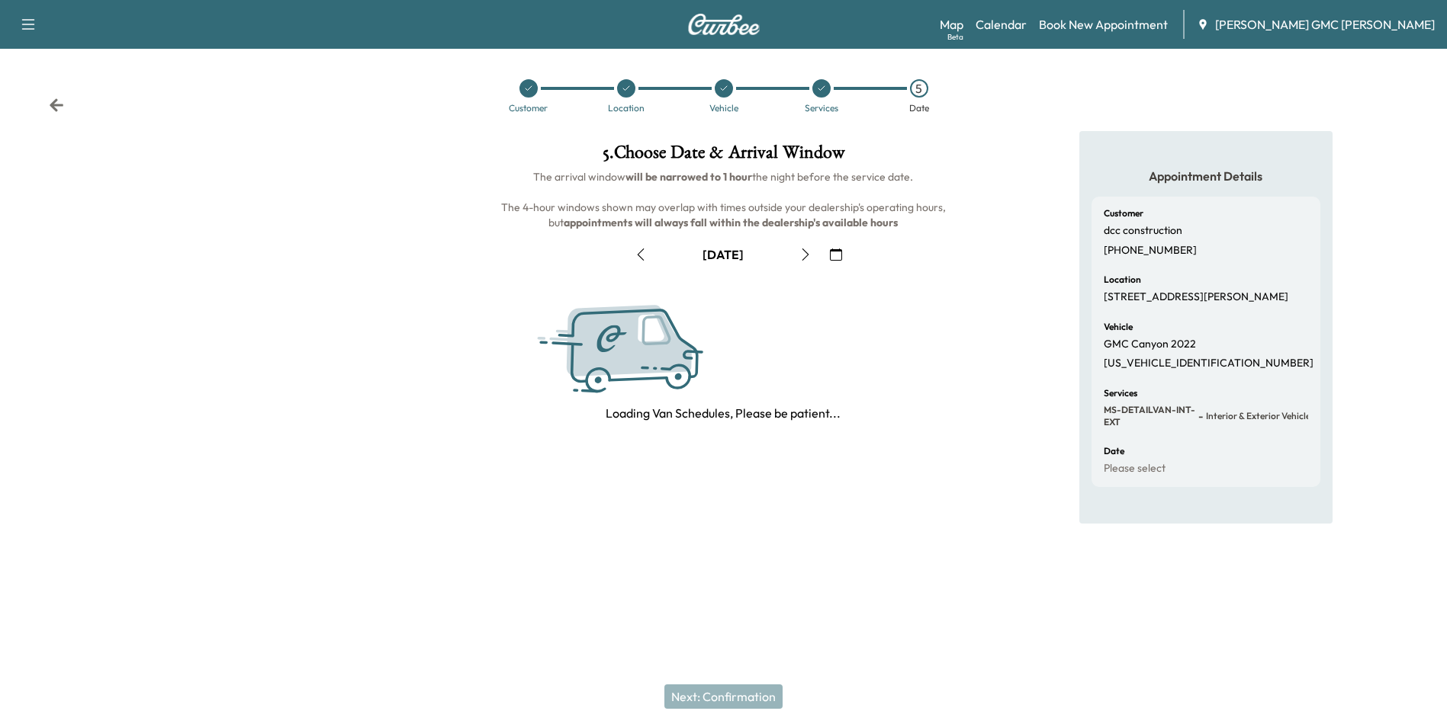
scroll to position [0, 0]
click at [814, 256] on icon "button" at bounding box center [811, 255] width 12 height 12
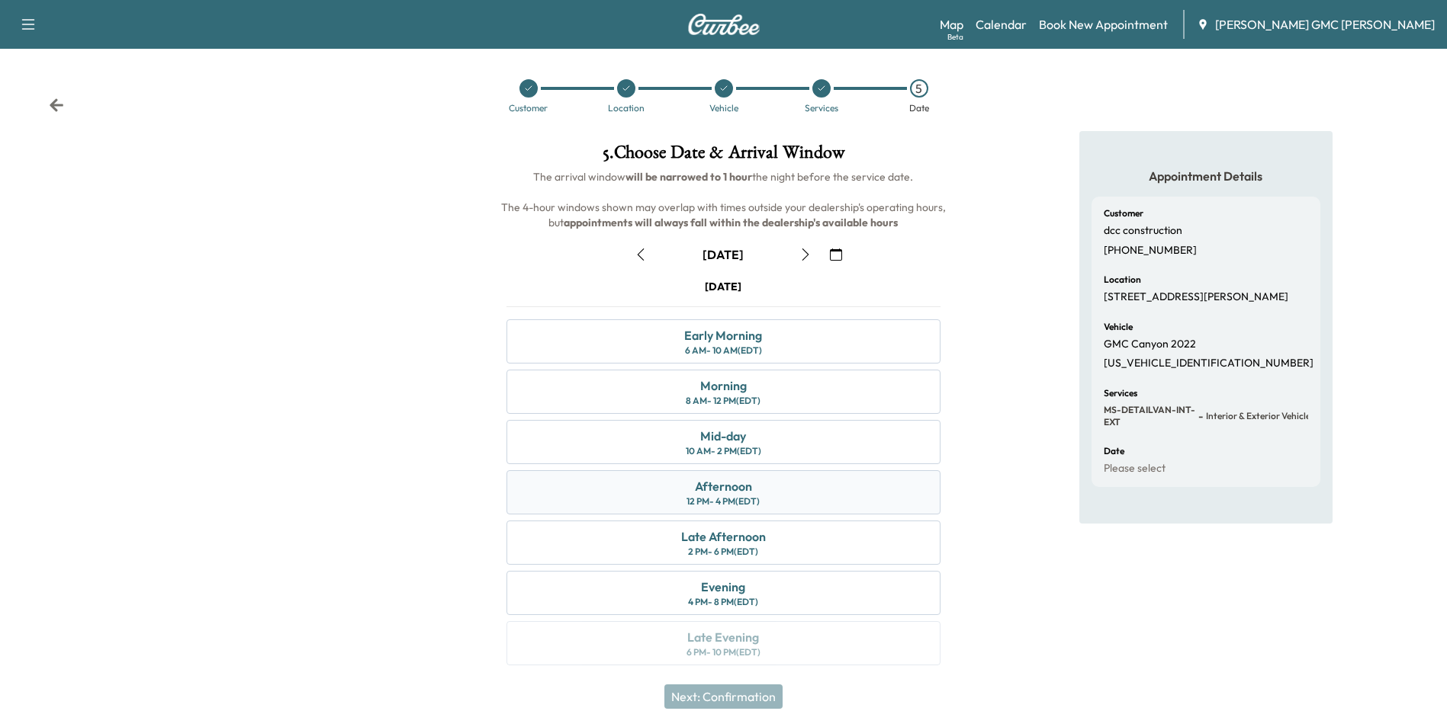
click at [733, 506] on div "12 PM - 4 PM (EDT)" at bounding box center [722, 502] width 73 height 12
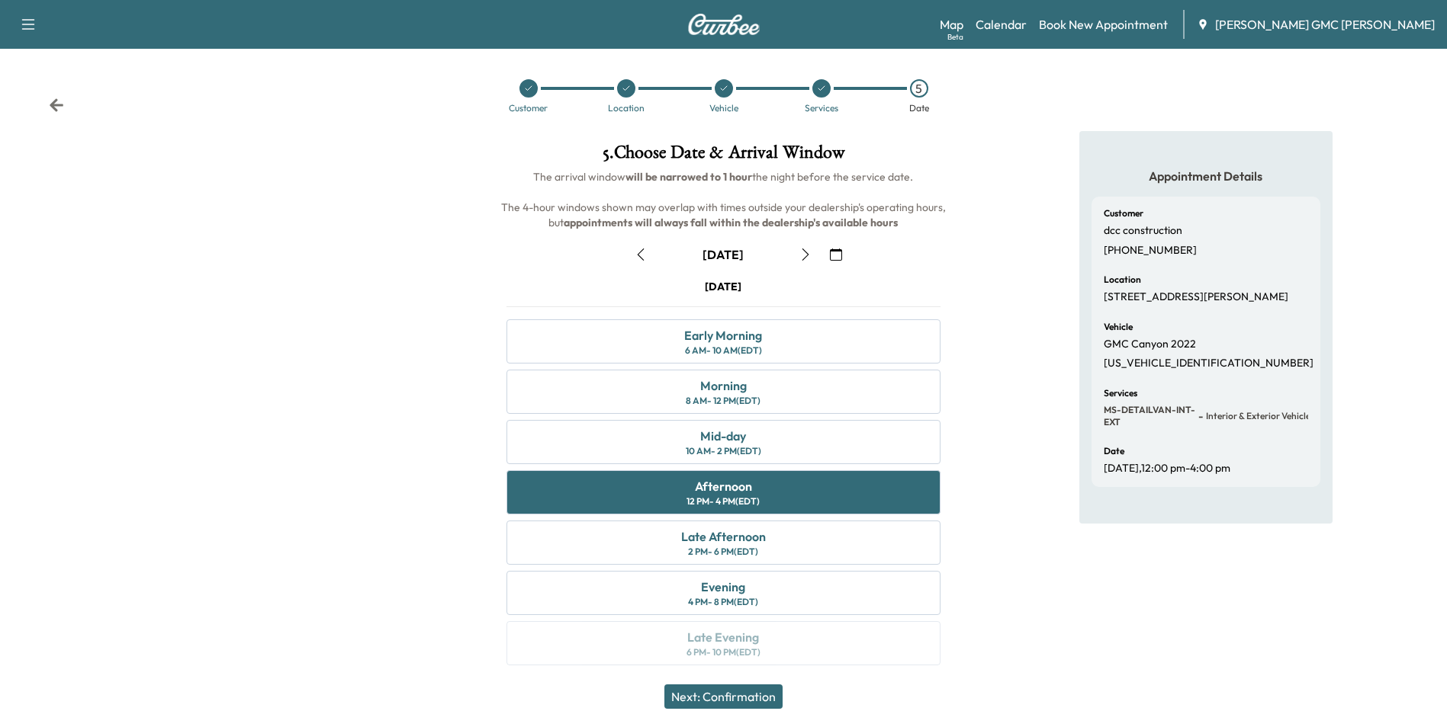
click at [738, 701] on button "Next: Confirmation" at bounding box center [723, 697] width 118 height 24
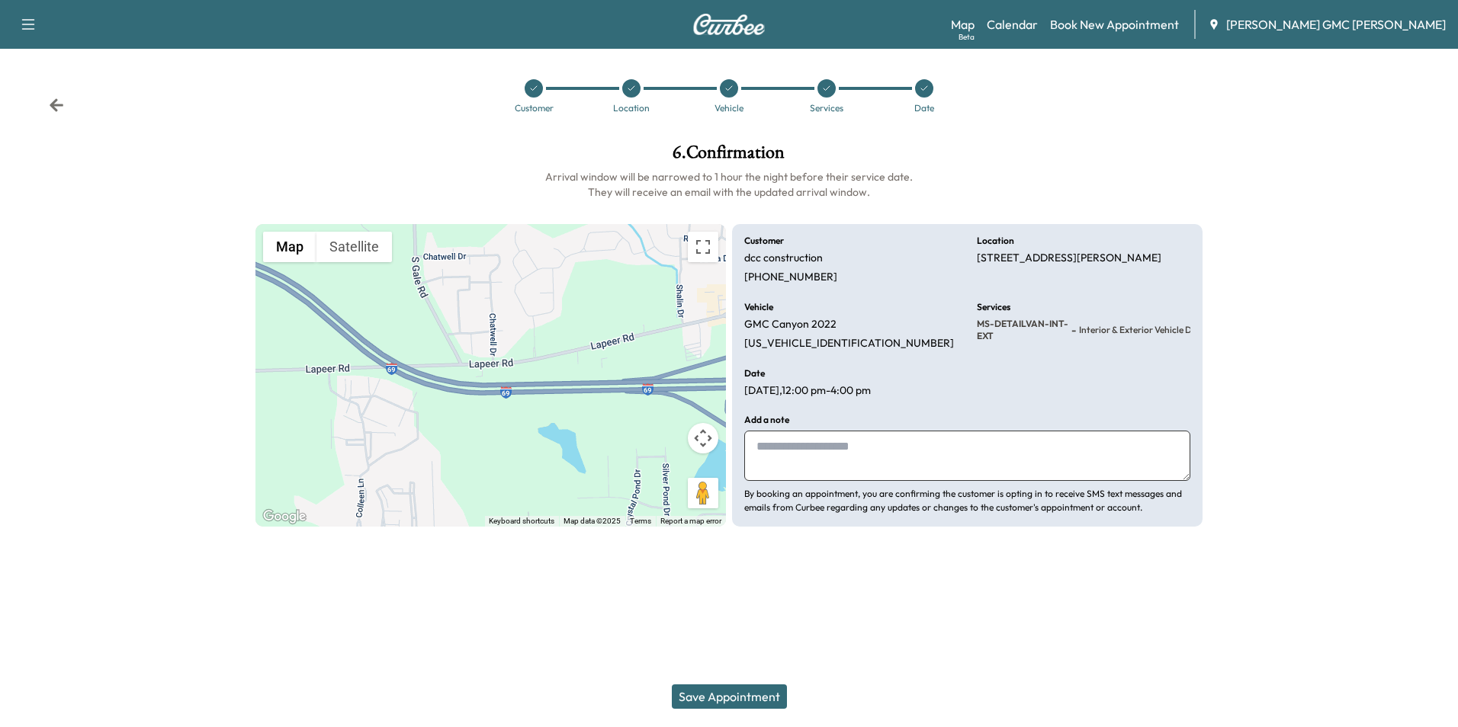
click at [814, 452] on textarea at bounding box center [967, 456] width 446 height 50
type textarea "**********"
click at [749, 700] on button "Save Appointment" at bounding box center [729, 697] width 115 height 24
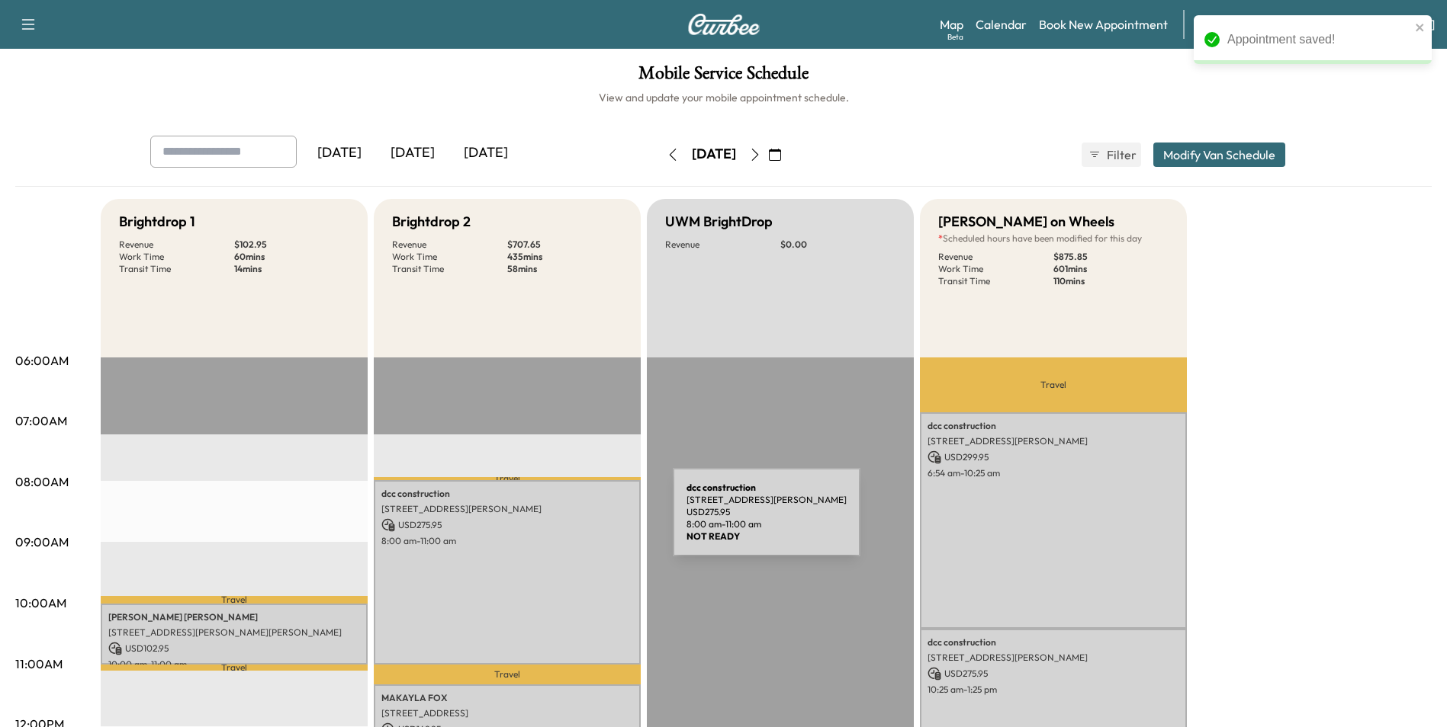
click at [558, 522] on p "USD 275.95" at bounding box center [507, 526] width 252 height 14
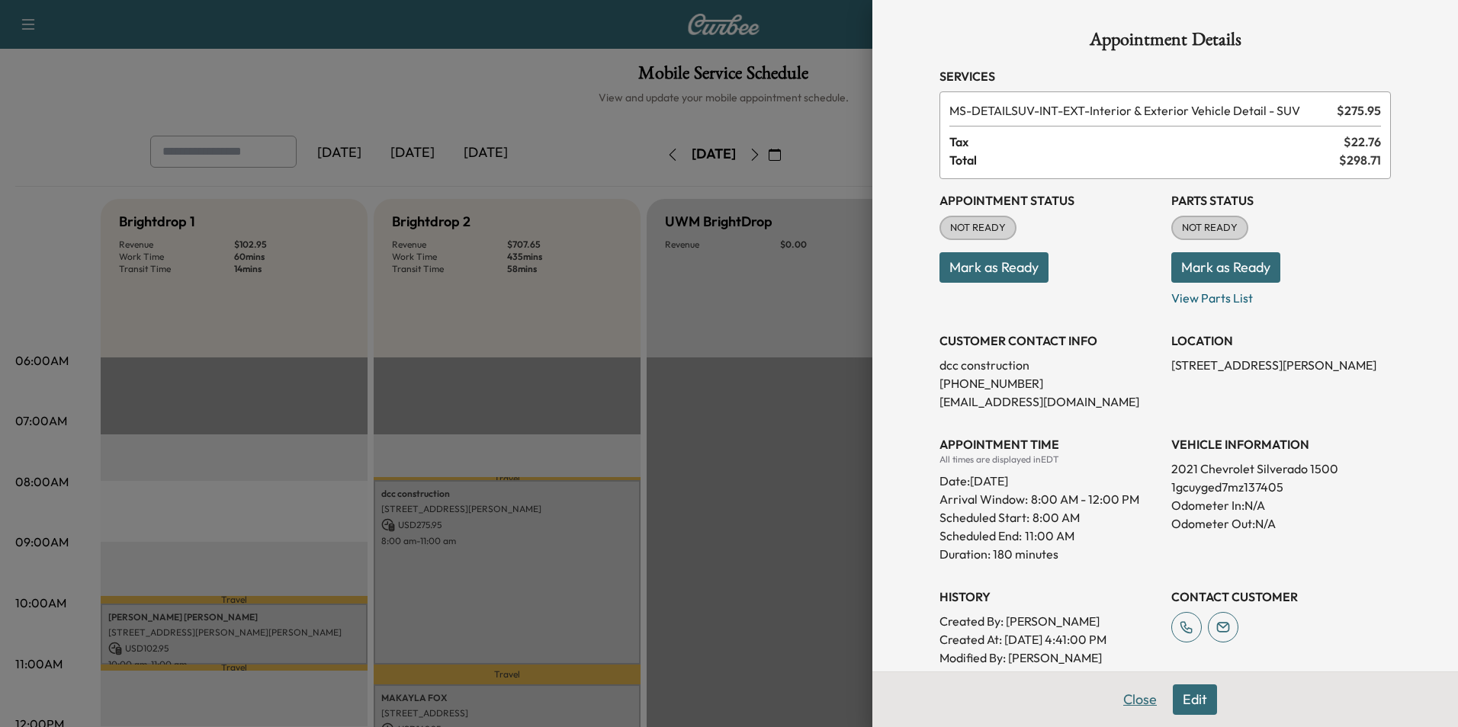
click at [1140, 700] on button "Close" at bounding box center [1139, 700] width 53 height 31
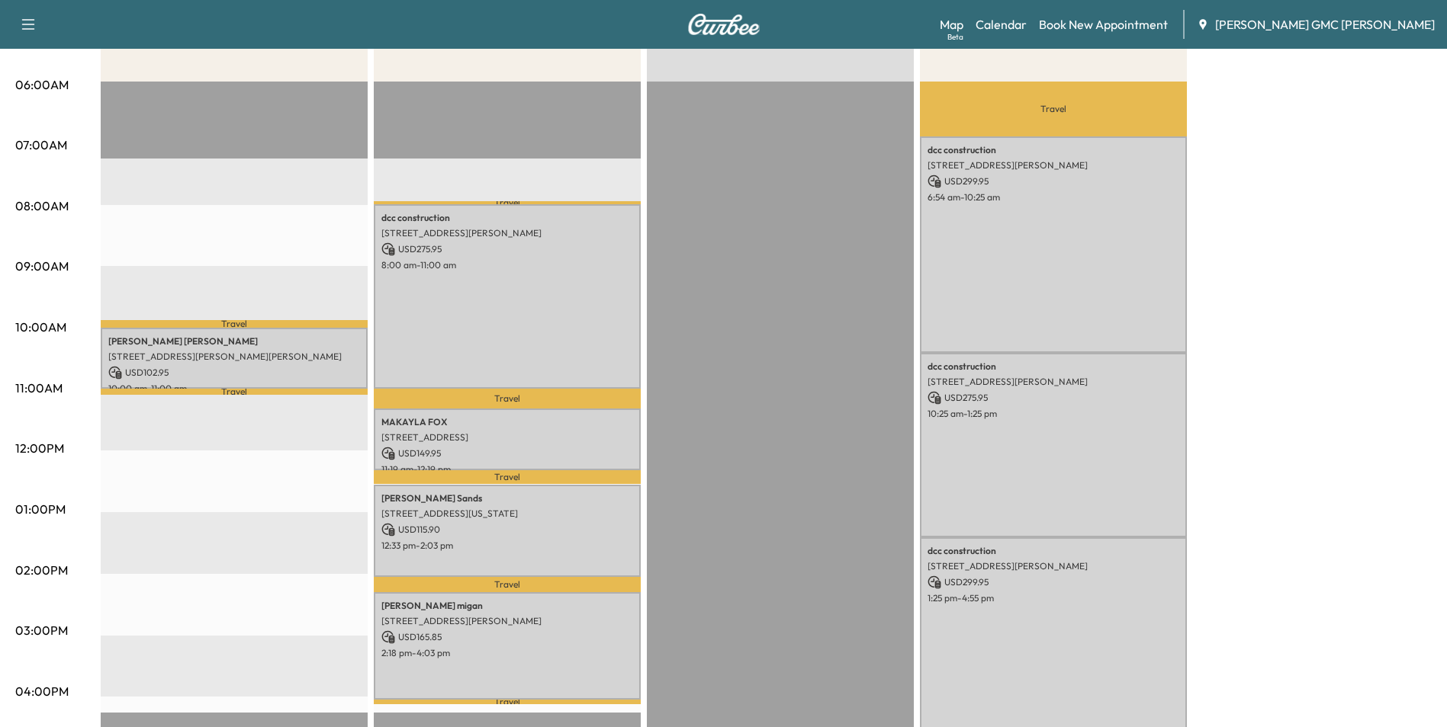
scroll to position [97, 0]
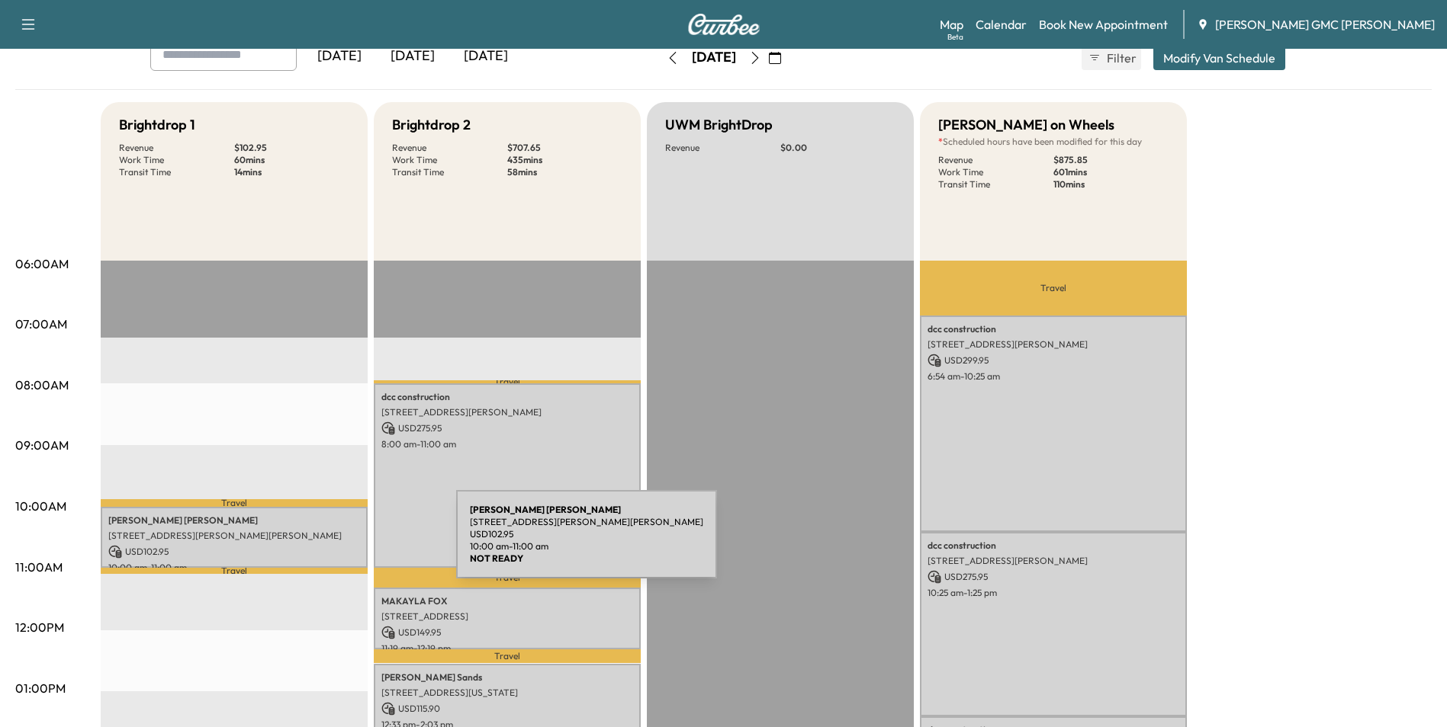
click at [342, 545] on p "USD 102.95" at bounding box center [234, 552] width 252 height 14
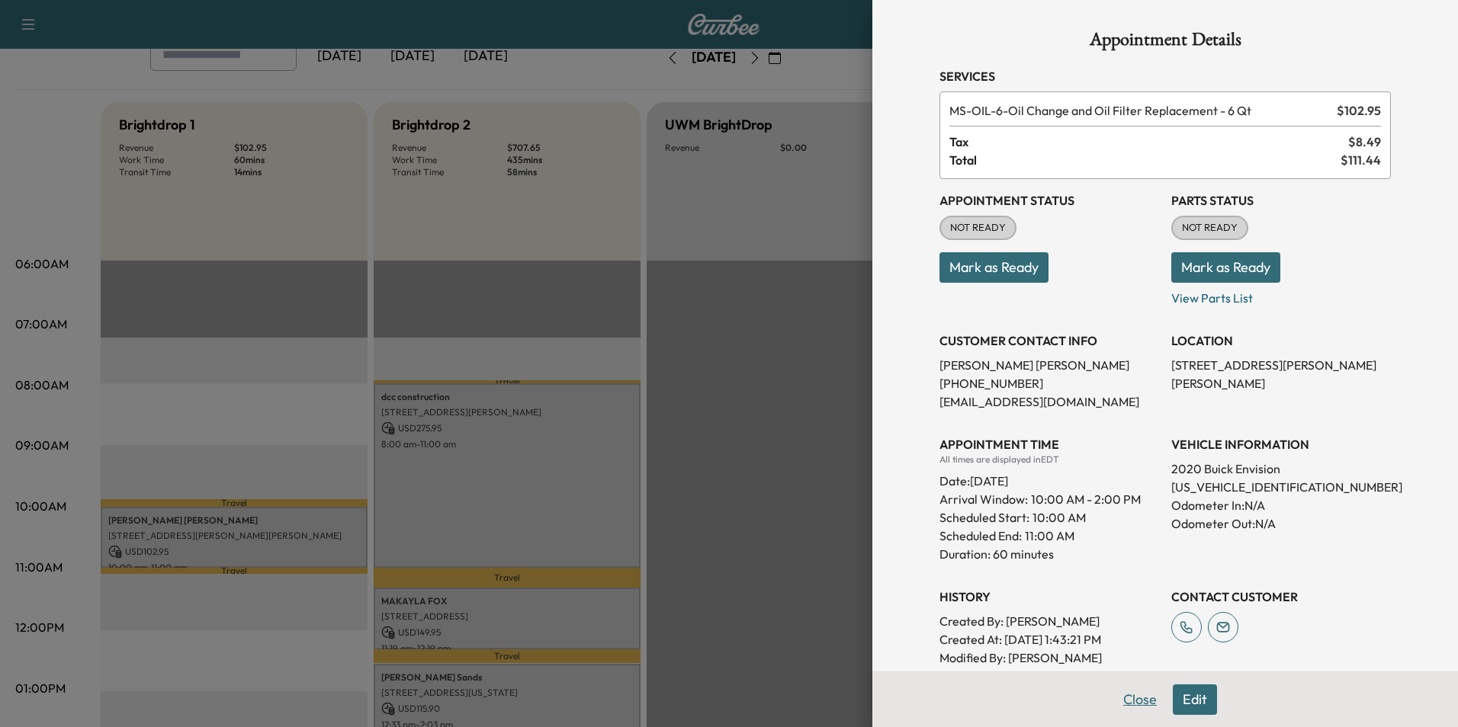
drag, startPoint x: 1139, startPoint y: 707, endPoint x: 1130, endPoint y: 697, distance: 13.5
click at [1138, 705] on button "Close" at bounding box center [1139, 700] width 53 height 31
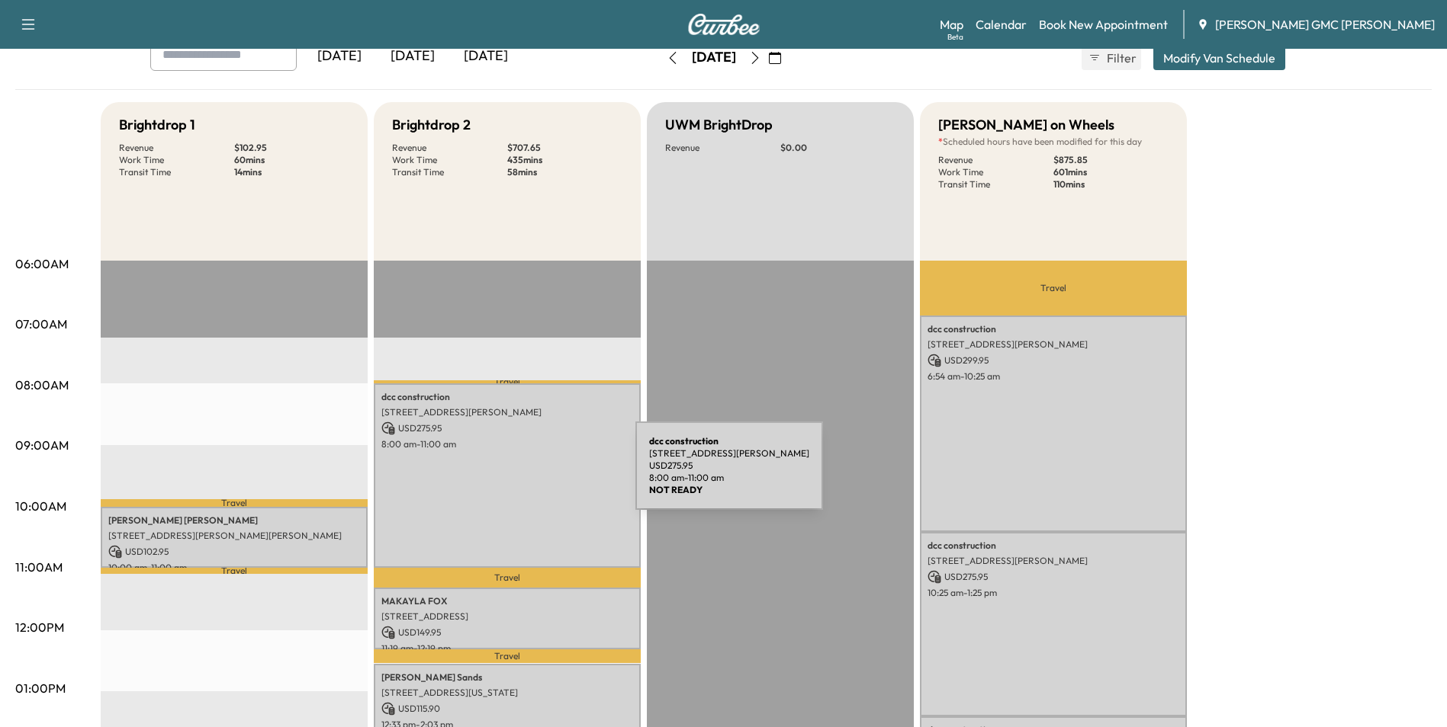
click at [521, 475] on div "dcc construction [STREET_ADDRESS][PERSON_NAME] USD 275.95 8:00 am - 11:00 am" at bounding box center [507, 476] width 267 height 185
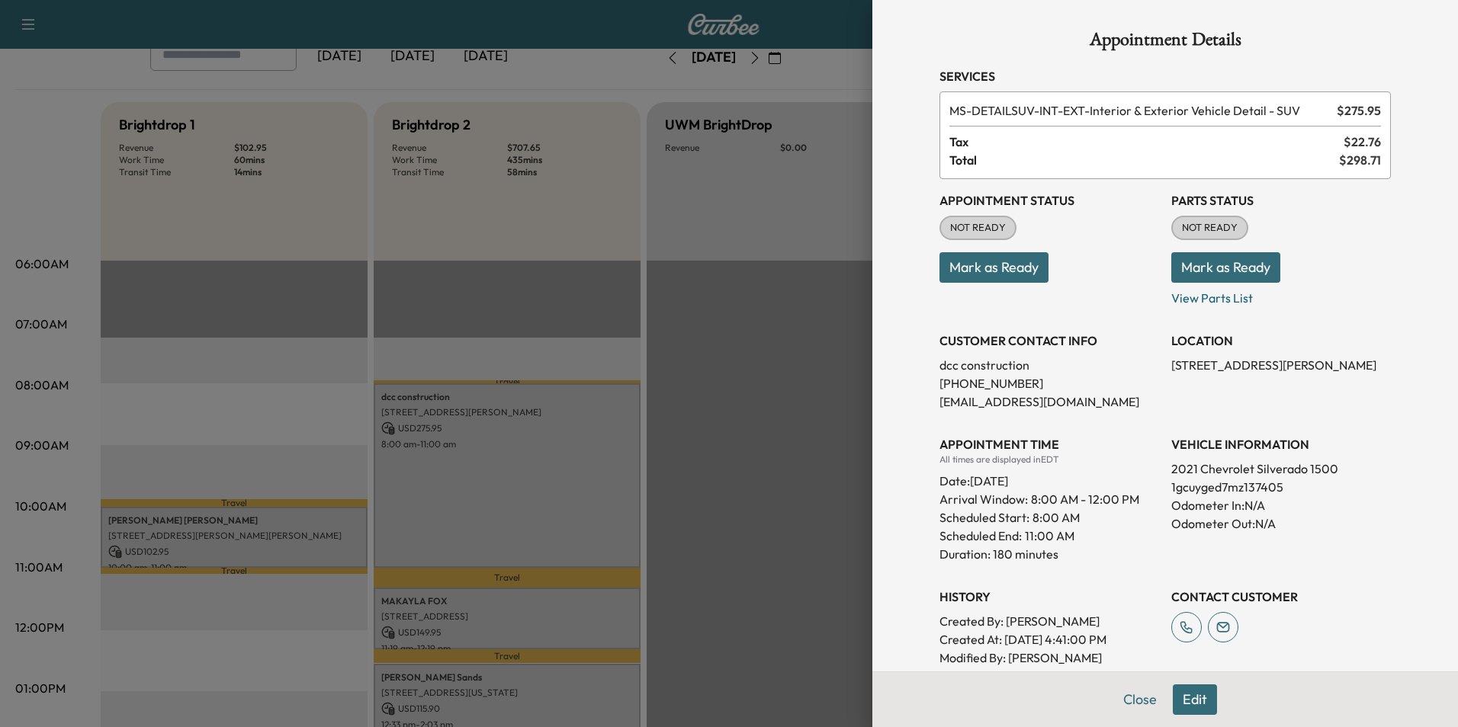
click at [1199, 696] on button "Edit" at bounding box center [1195, 700] width 44 height 31
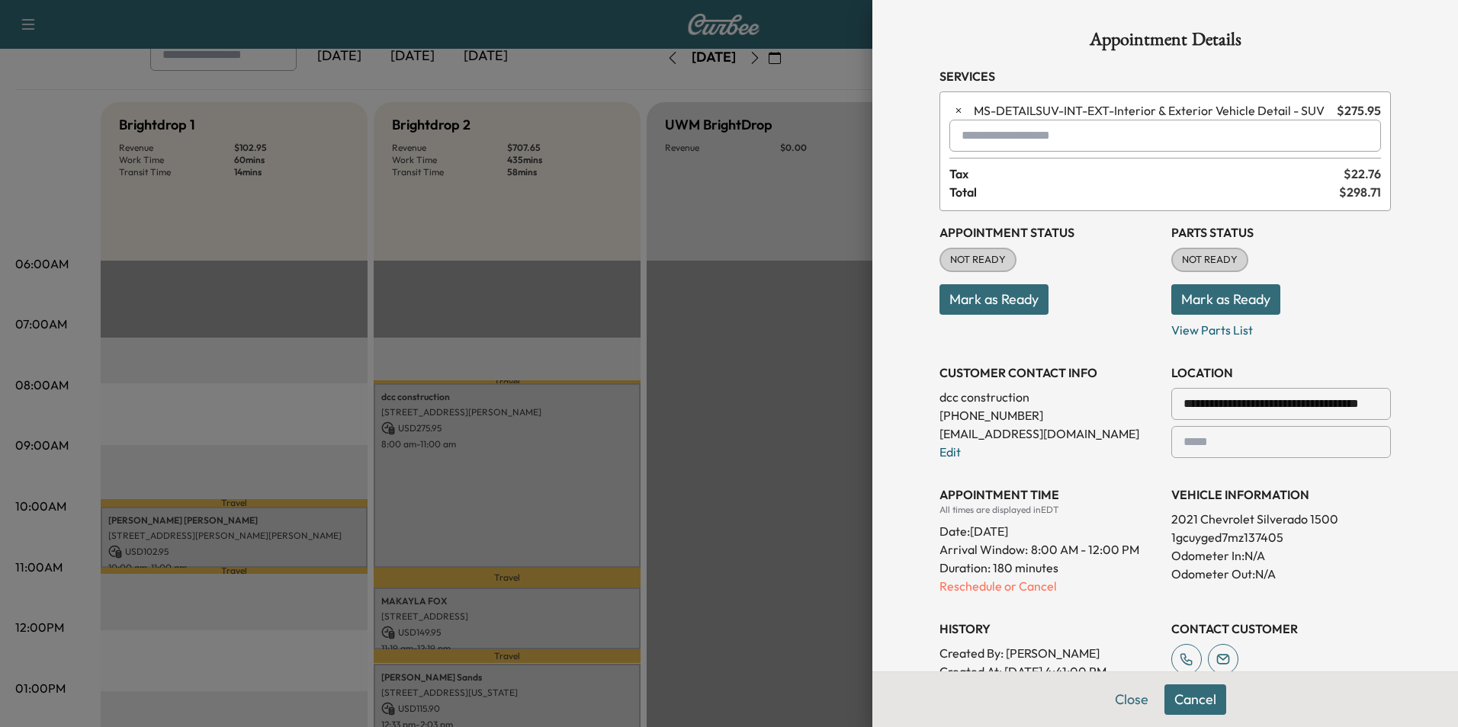
click at [1009, 140] on input "text" at bounding box center [1165, 136] width 432 height 32
click at [1020, 172] on p "MS-[PERSON_NAME] Detail" at bounding box center [1112, 175] width 335 height 21
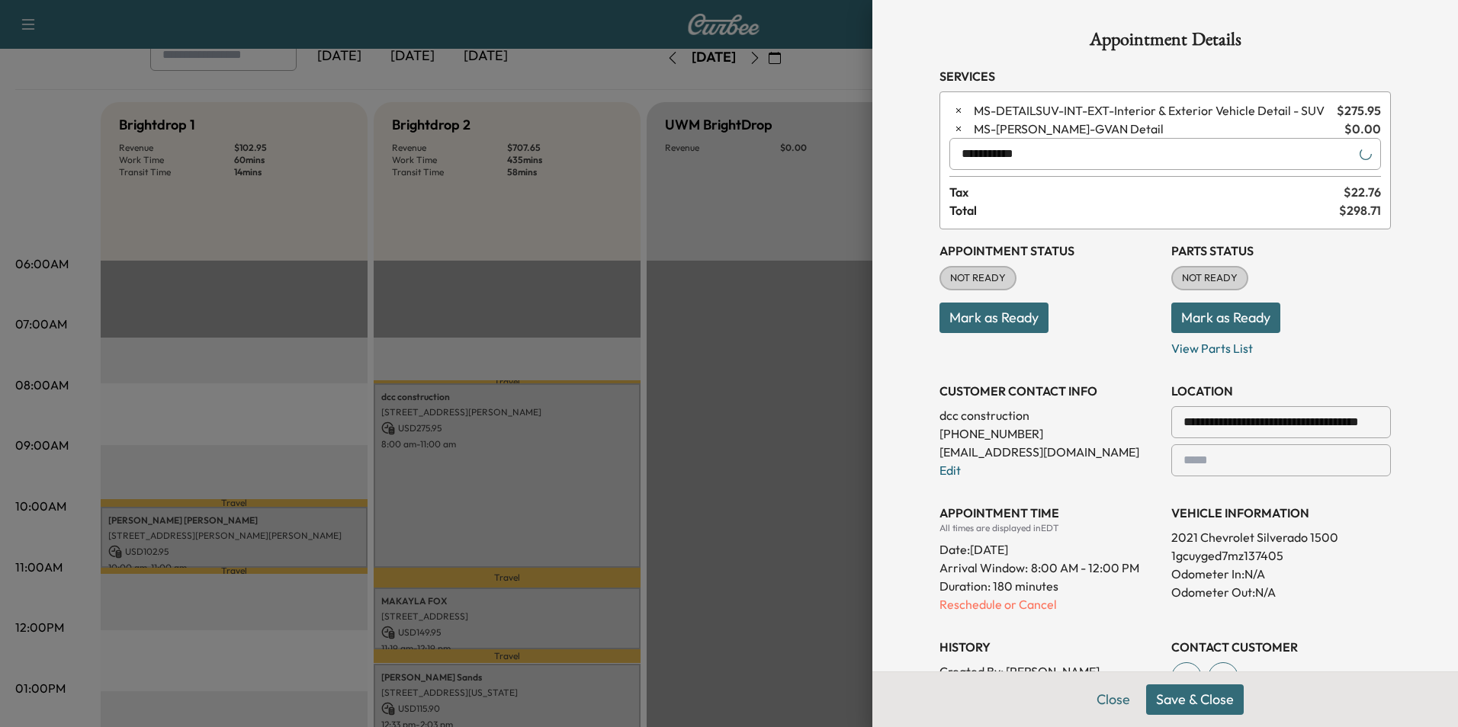
type input "**********"
click at [1199, 692] on button "Save & Close" at bounding box center [1195, 700] width 98 height 31
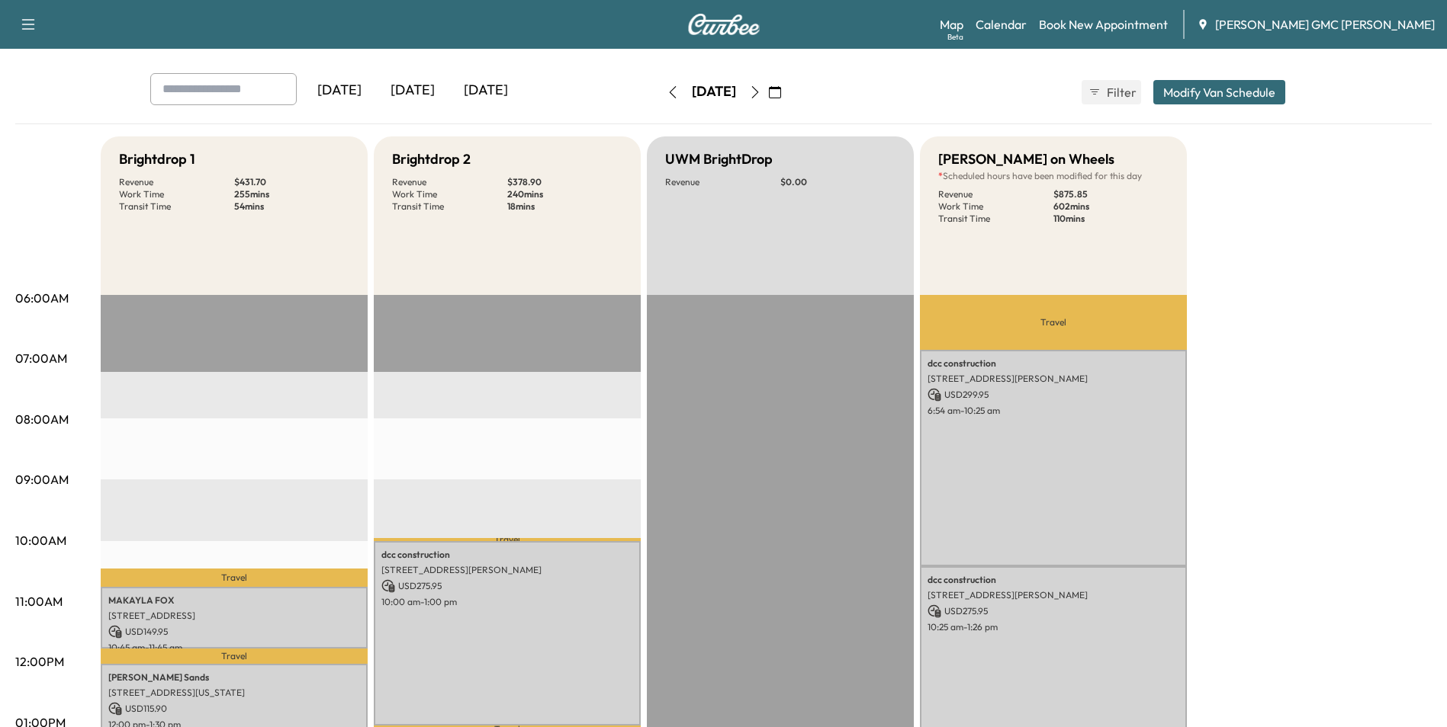
scroll to position [173, 0]
